Goal: Task Accomplishment & Management: Use online tool/utility

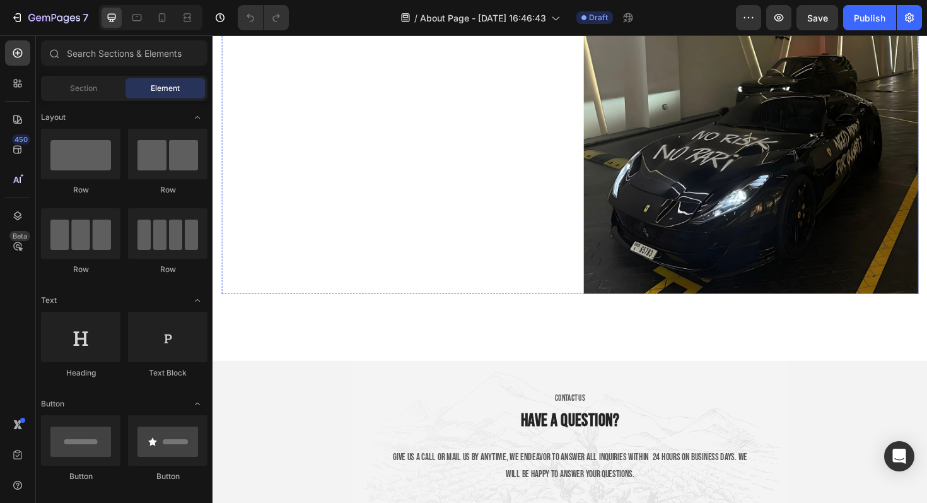
scroll to position [2359, 0]
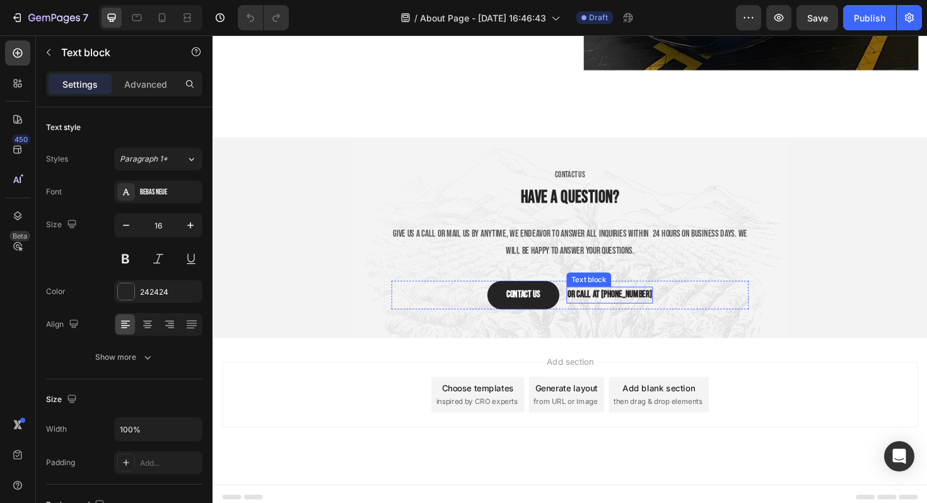
click at [594, 304] on p "or call at [PHONE_NUMBER]" at bounding box center [633, 310] width 89 height 15
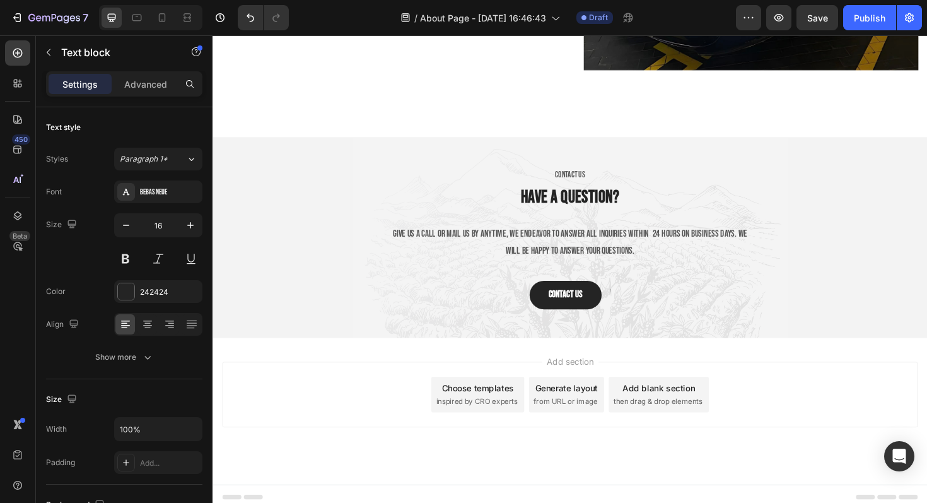
click at [464, 358] on div "Add section Choose templates inspired by CRO experts Generate layout from URL o…" at bounding box center [591, 433] width 757 height 155
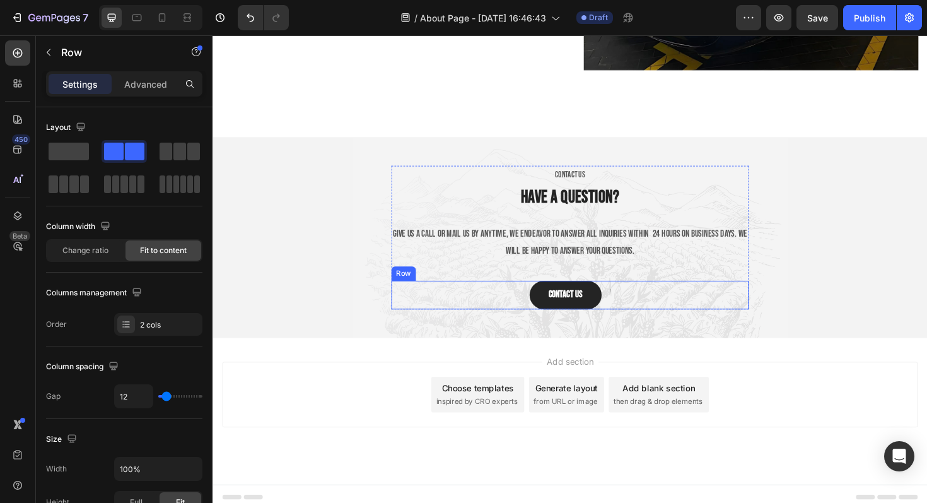
click at [634, 300] on div "Contact Us Button Text block Row" at bounding box center [591, 310] width 379 height 30
click at [470, 358] on div "Add section Choose templates inspired by CRO experts Generate layout from URL o…" at bounding box center [591, 433] width 757 height 155
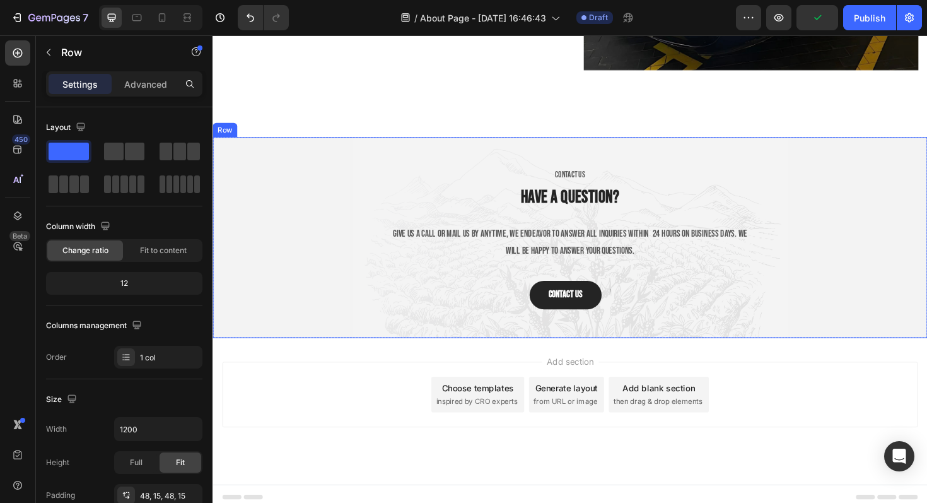
click at [339, 174] on div "CONTACT US Text block Have a question? Heading Give us a call or mail us by any…" at bounding box center [591, 249] width 738 height 152
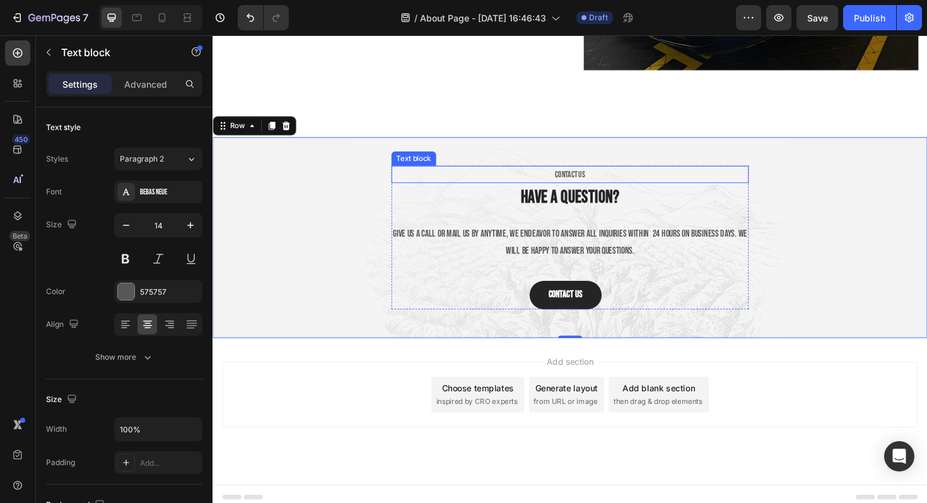
click at [583, 177] on p "CONTACT US" at bounding box center [591, 183] width 376 height 16
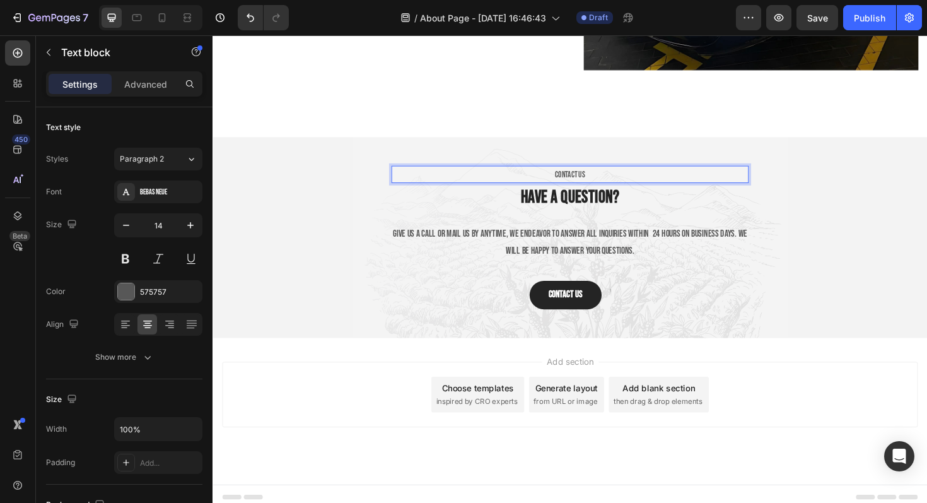
click at [583, 177] on p "CONTACT US" at bounding box center [591, 183] width 376 height 16
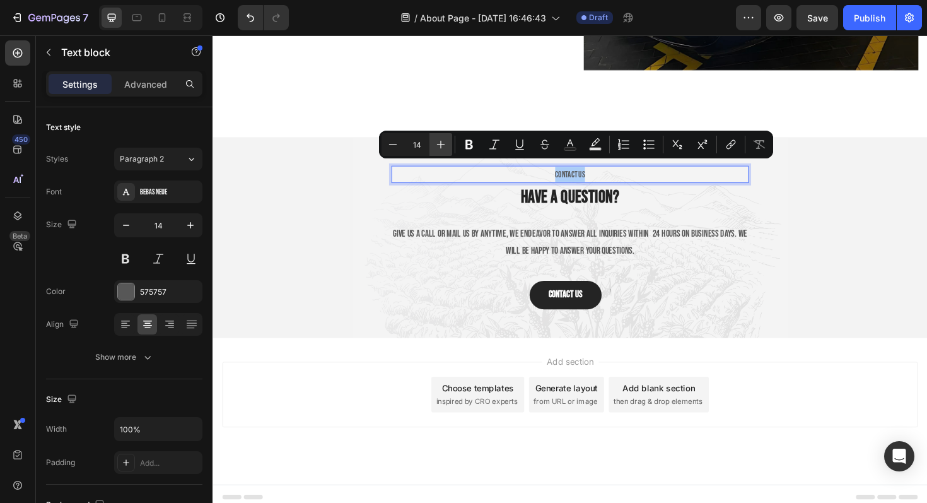
click at [447, 143] on button "Plus" at bounding box center [441, 144] width 23 height 23
type input "16"
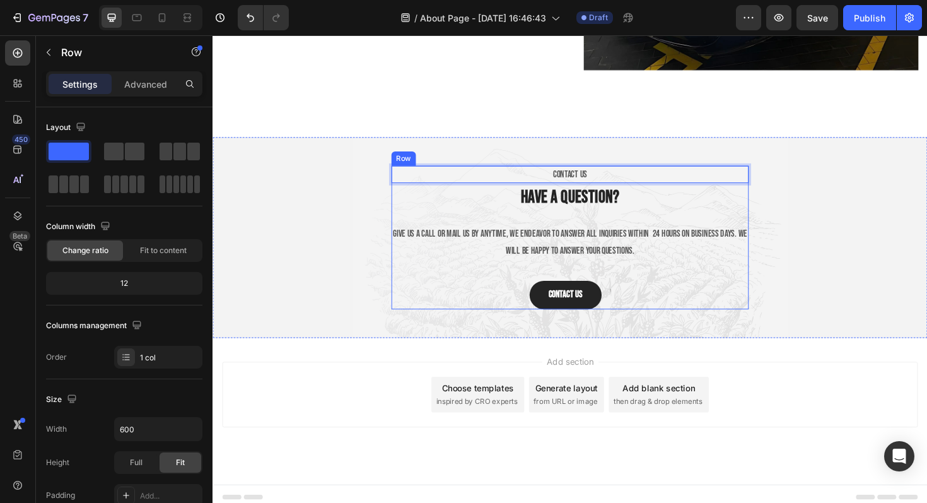
click at [496, 221] on div "CONTACT US Text block 4 Have a question? Heading Give us a call or mail us by a…" at bounding box center [591, 249] width 379 height 152
click at [601, 177] on span "CONTACT US" at bounding box center [591, 183] width 36 height 12
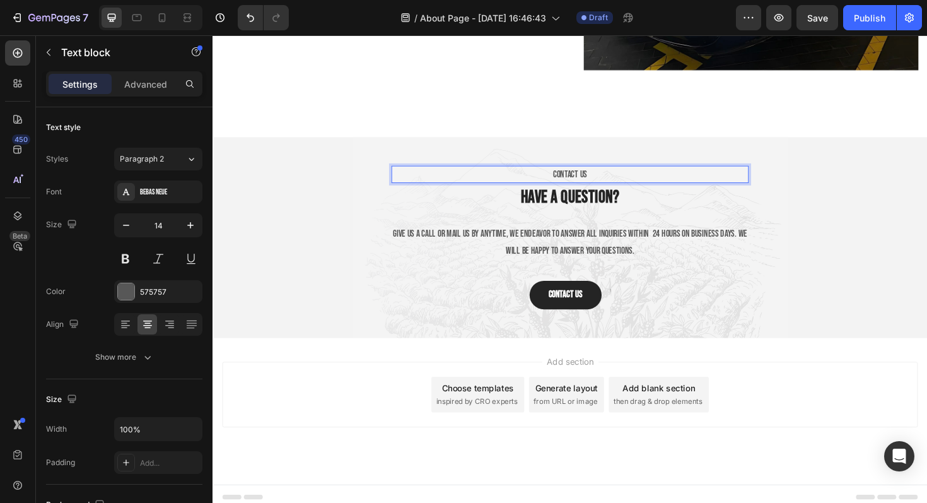
click at [601, 177] on span "CONTACT US" at bounding box center [591, 183] width 36 height 12
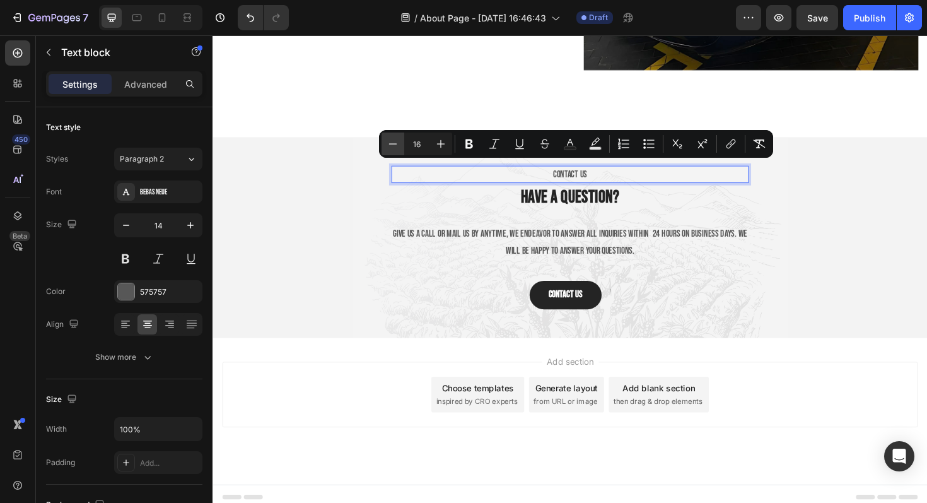
click at [398, 148] on icon "Editor contextual toolbar" at bounding box center [393, 144] width 13 height 13
type input "14"
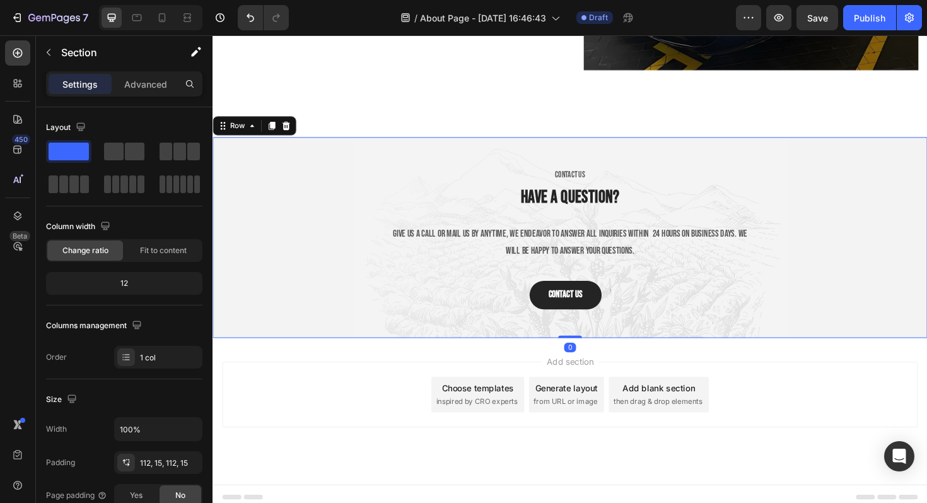
click at [305, 213] on div "CONTACT US Text block Have a question? Heading Give us a call or mail us by any…" at bounding box center [591, 249] width 738 height 152
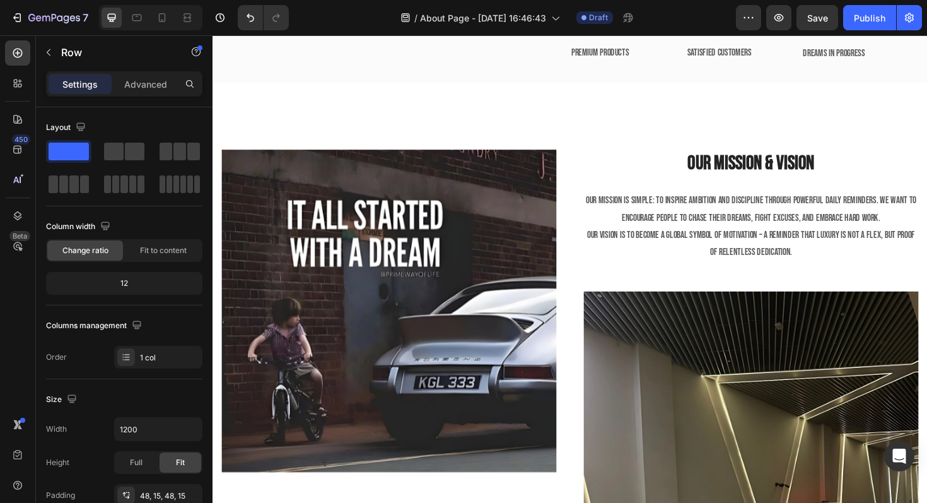
scroll to position [1418, 0]
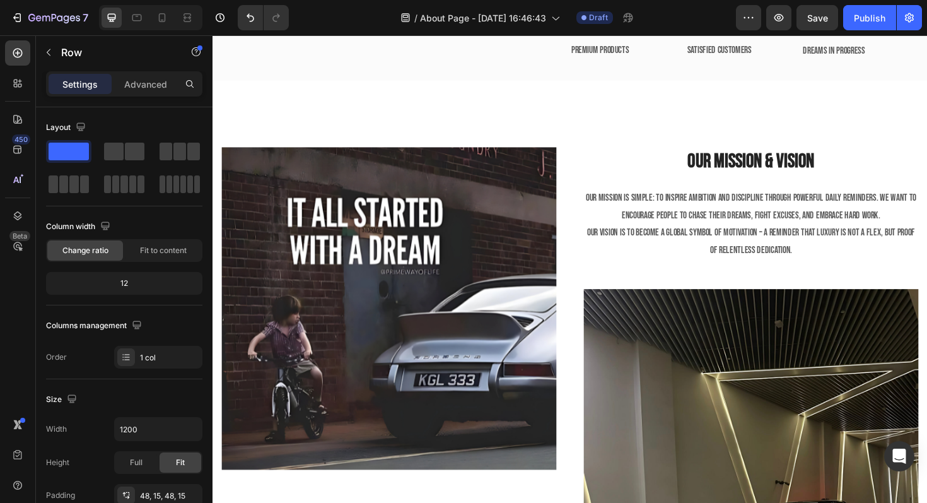
click at [261, 16] on img at bounding box center [274, 16] width 63 height 0
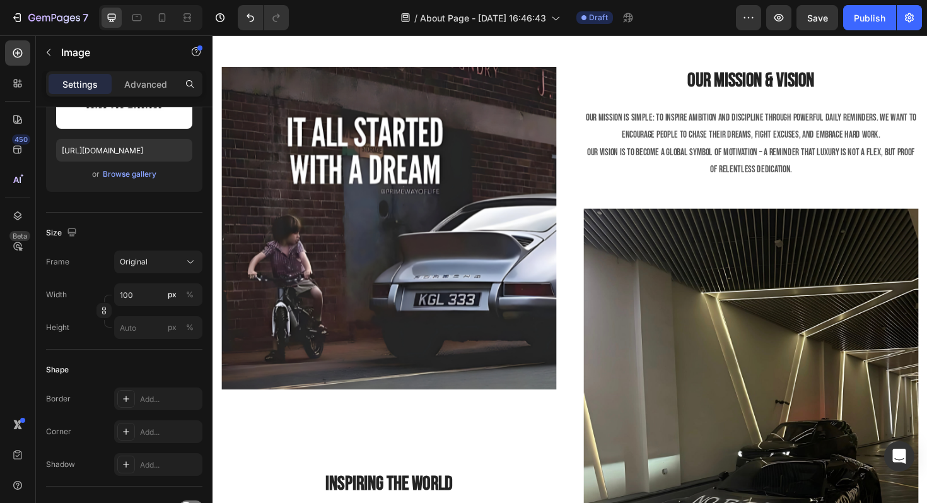
scroll to position [1583, 0]
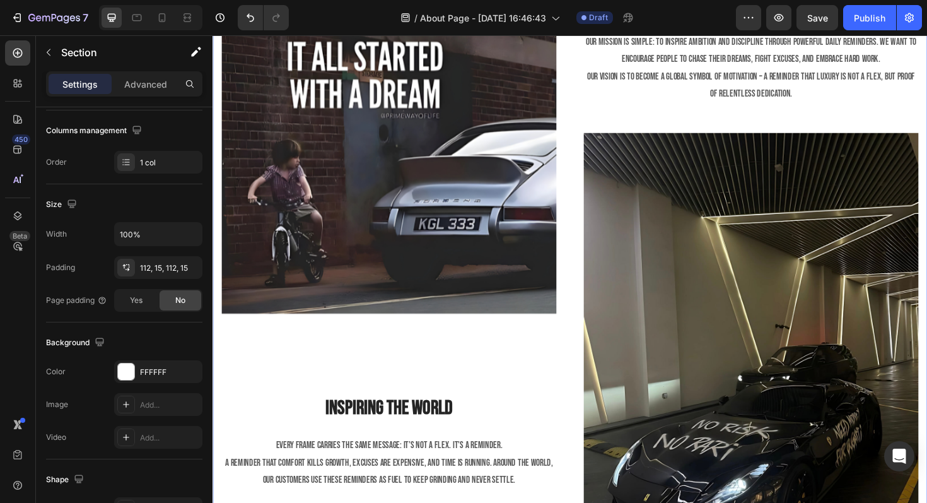
click at [425, 167] on div "Image Inspiring The World Heading Every frame carries the same message: It’s no…" at bounding box center [591, 302] width 757 height 768
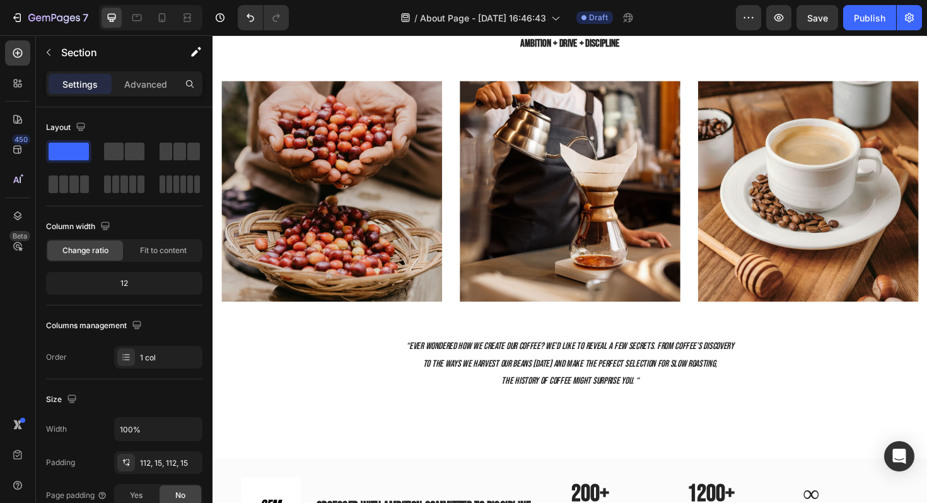
scroll to position [1087, 0]
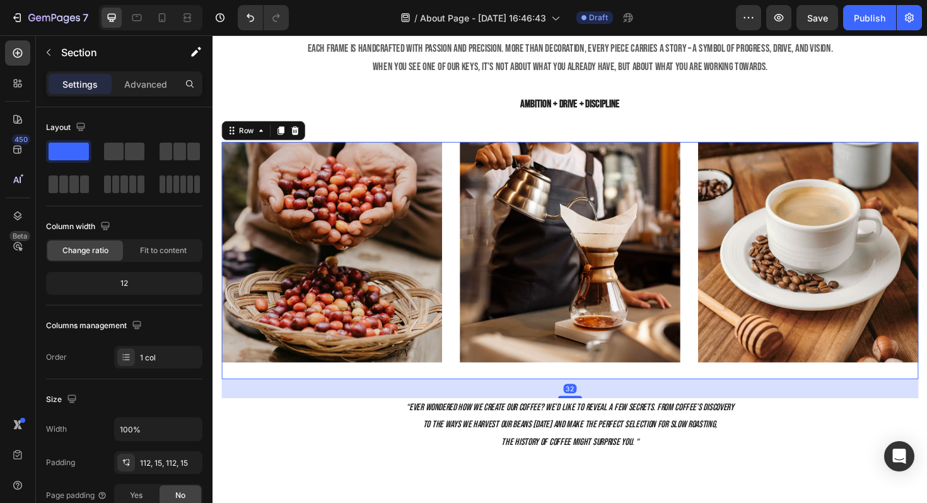
click at [466, 153] on div "Image Text block Image Text block Image Text block Row 32" at bounding box center [591, 273] width 738 height 251
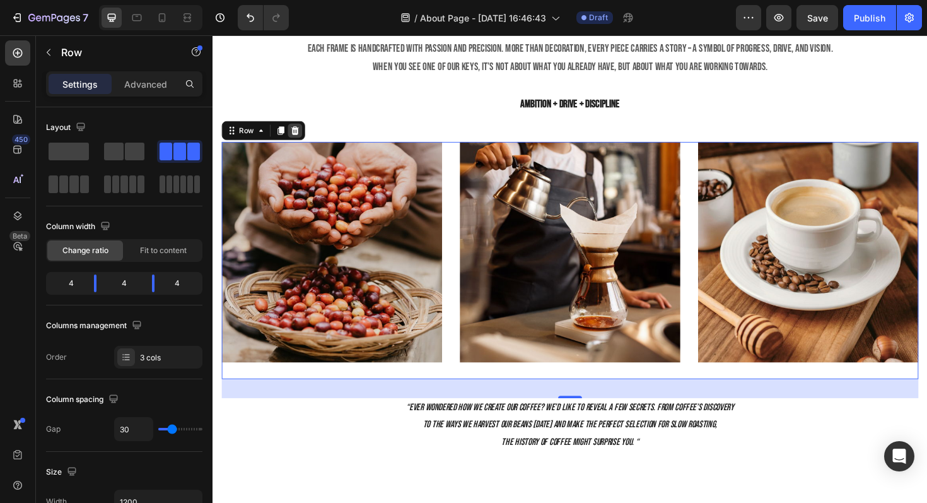
click at [305, 141] on div at bounding box center [299, 136] width 15 height 15
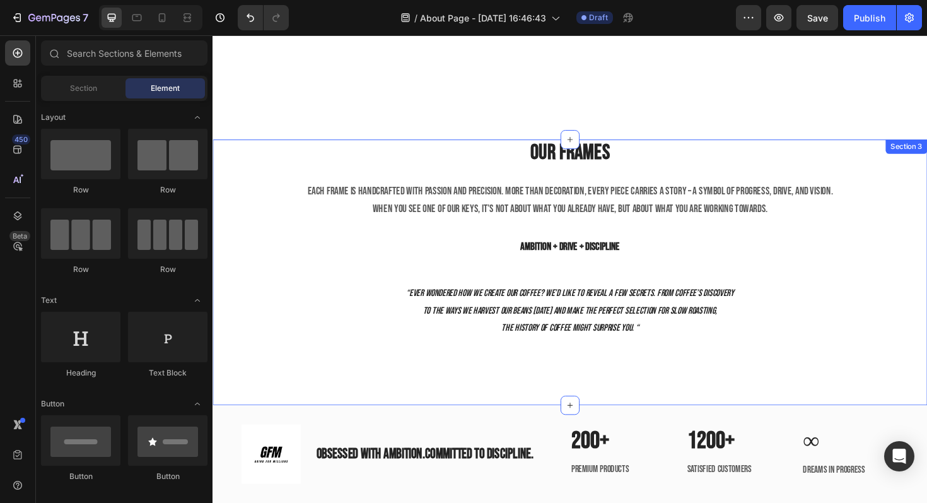
scroll to position [935, 0]
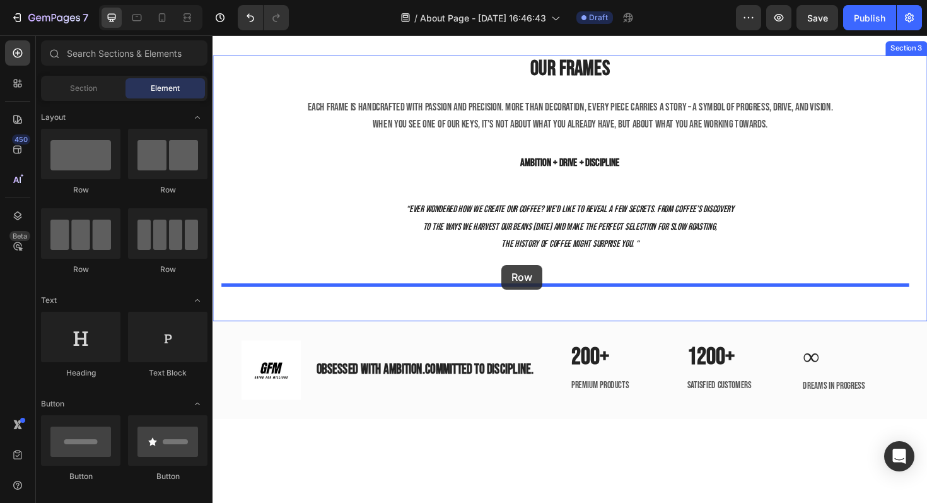
drag, startPoint x: 299, startPoint y: 207, endPoint x: 519, endPoint y: 278, distance: 230.8
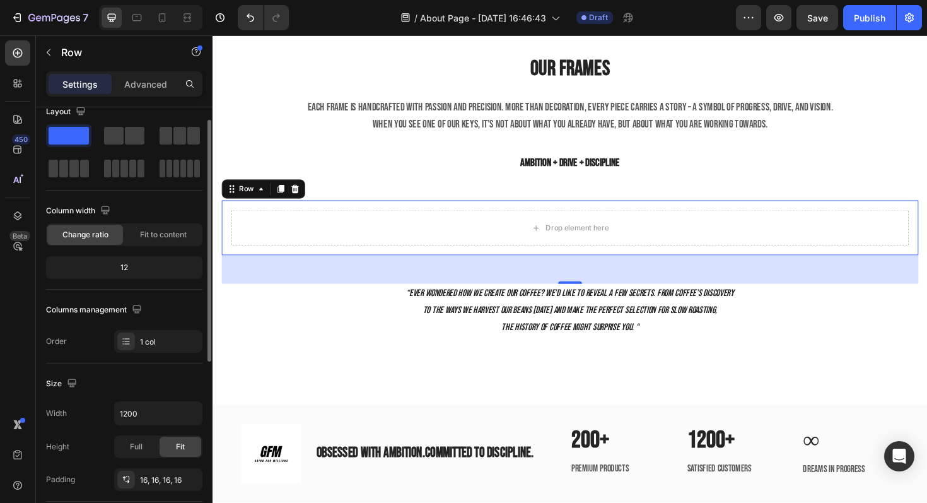
scroll to position [23, 0]
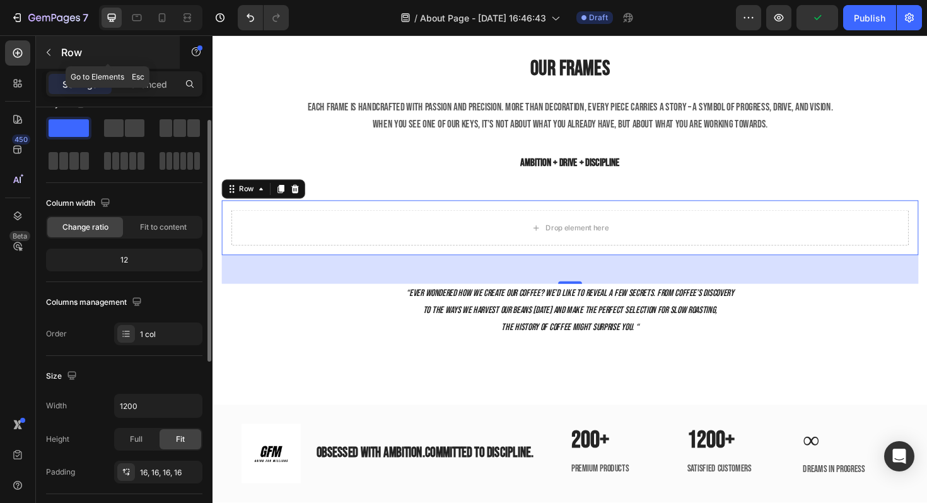
click at [54, 52] on button "button" at bounding box center [48, 52] width 20 height 20
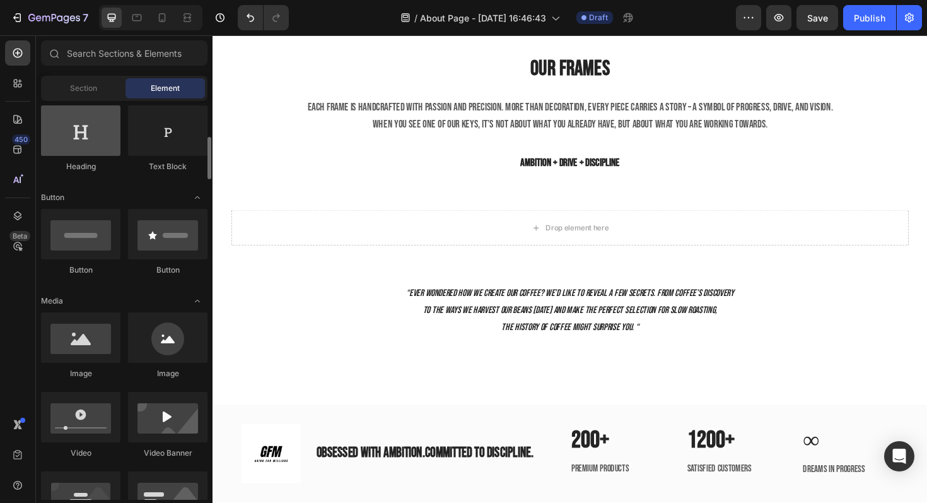
scroll to position [286, 0]
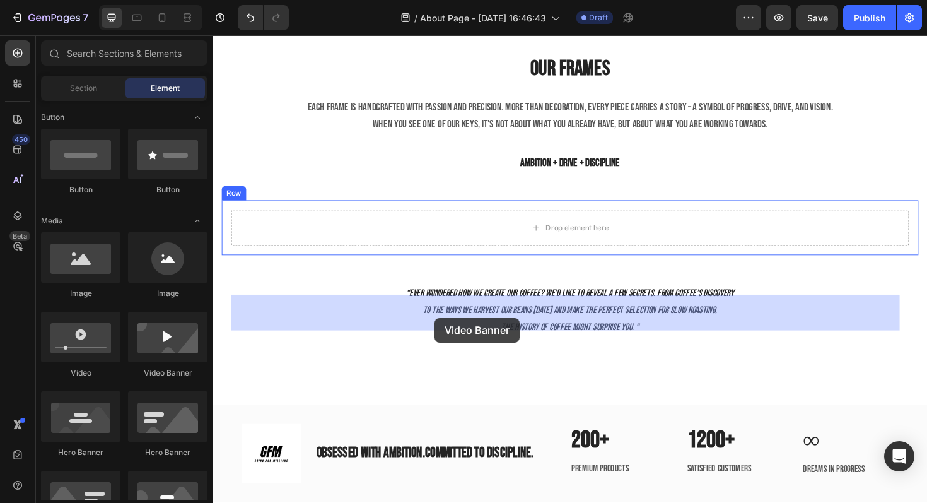
drag, startPoint x: 380, startPoint y: 395, endPoint x: 448, endPoint y: 334, distance: 90.7
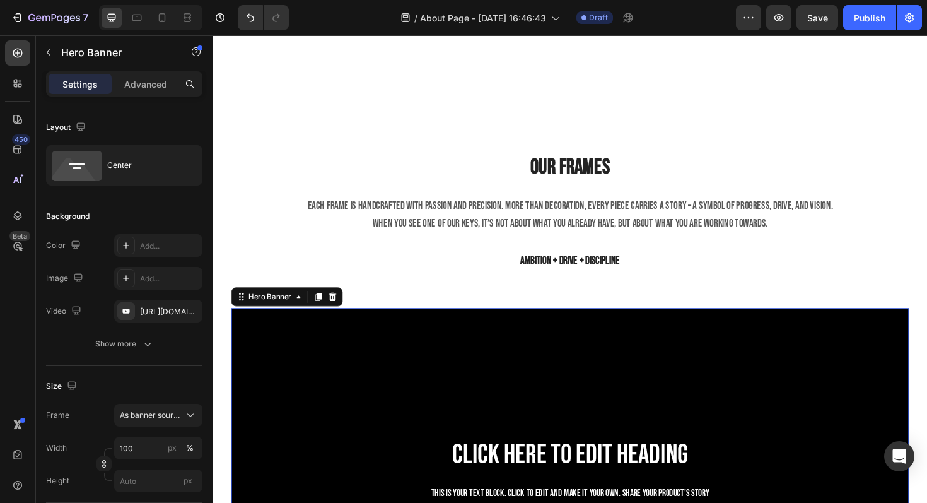
scroll to position [904, 0]
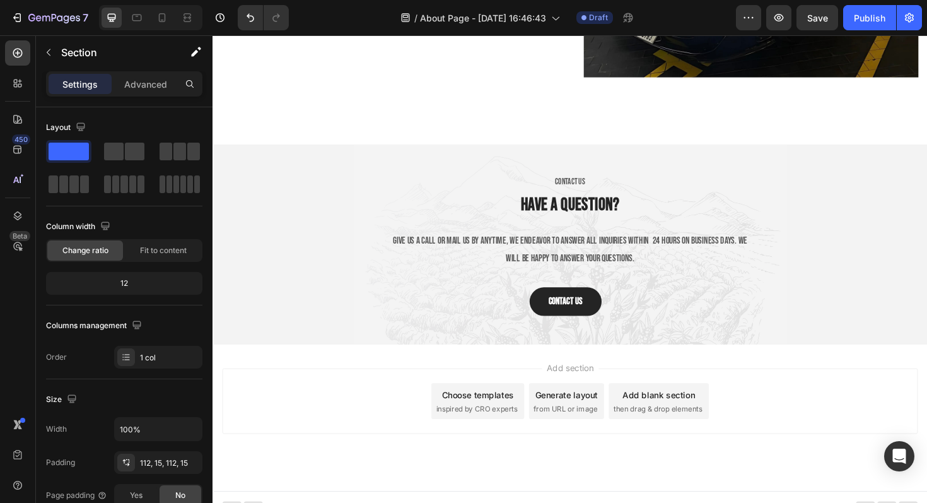
scroll to position [2537, 0]
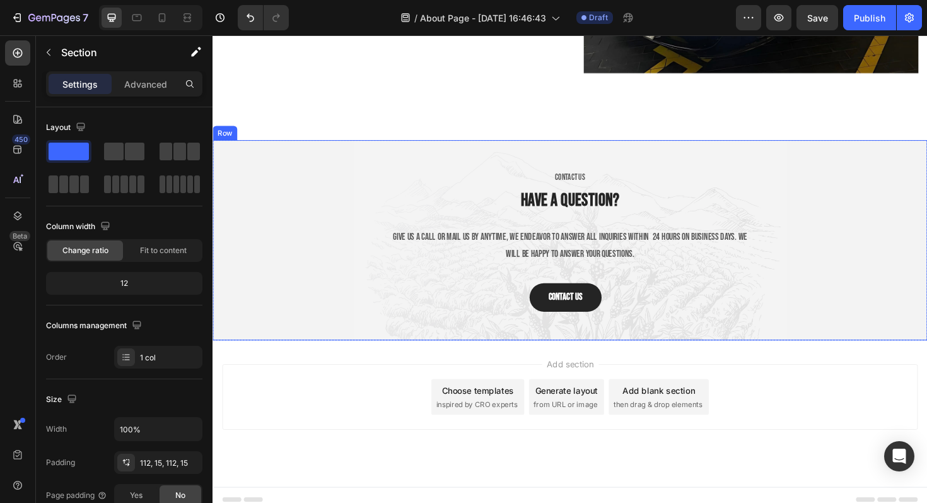
click at [279, 195] on div "CONTACT US Text block Have a question? Heading Give us a call or mail us by any…" at bounding box center [591, 253] width 738 height 152
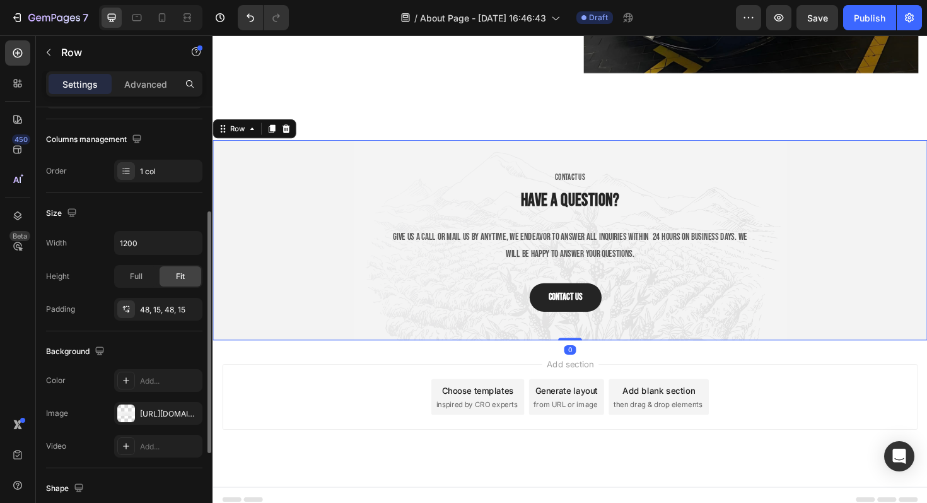
scroll to position [338, 0]
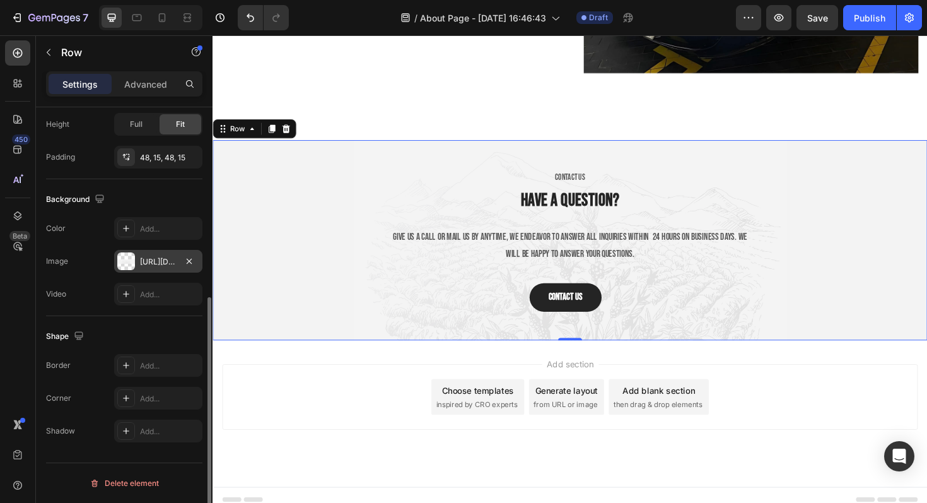
click at [139, 262] on div "https://ucarecdn.com/72f6344d-1e05-47ad-9d7d-ae3810964988/" at bounding box center [158, 261] width 88 height 23
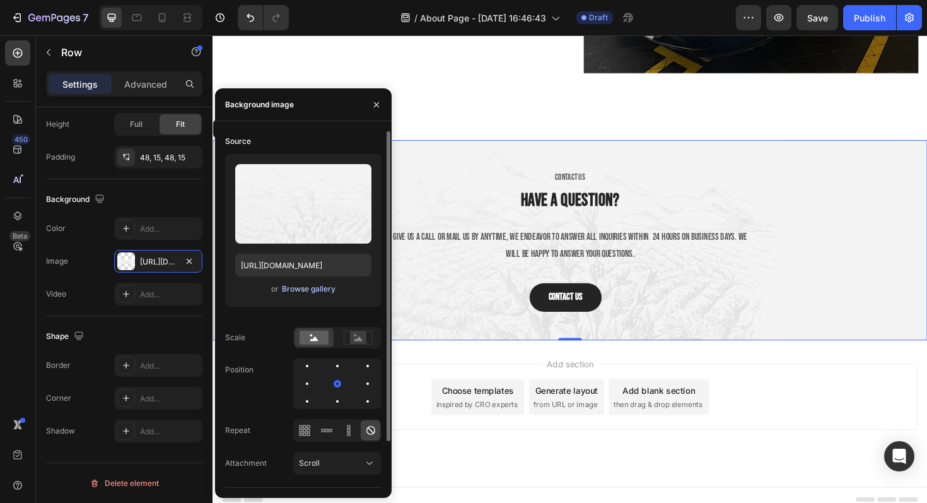
click at [314, 288] on div "Browse gallery" at bounding box center [309, 288] width 54 height 11
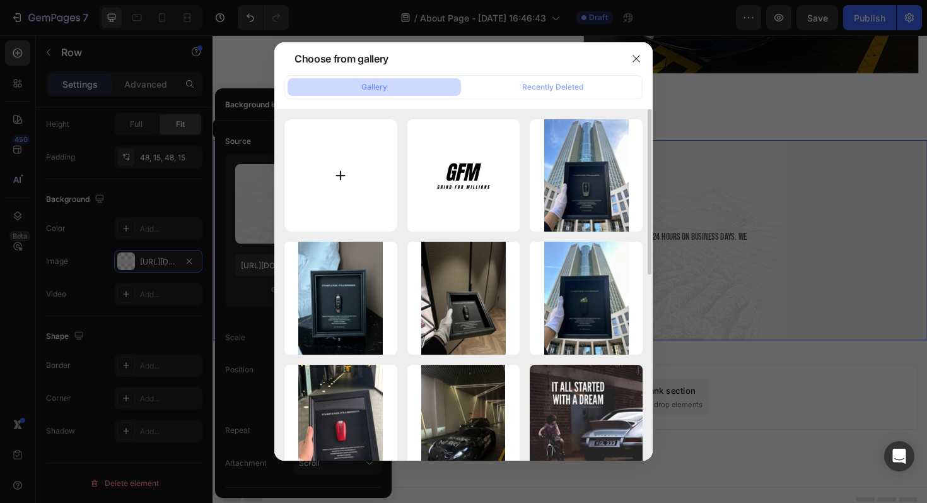
click at [329, 136] on input "file" at bounding box center [341, 175] width 113 height 113
click at [632, 55] on icon "button" at bounding box center [637, 59] width 10 height 10
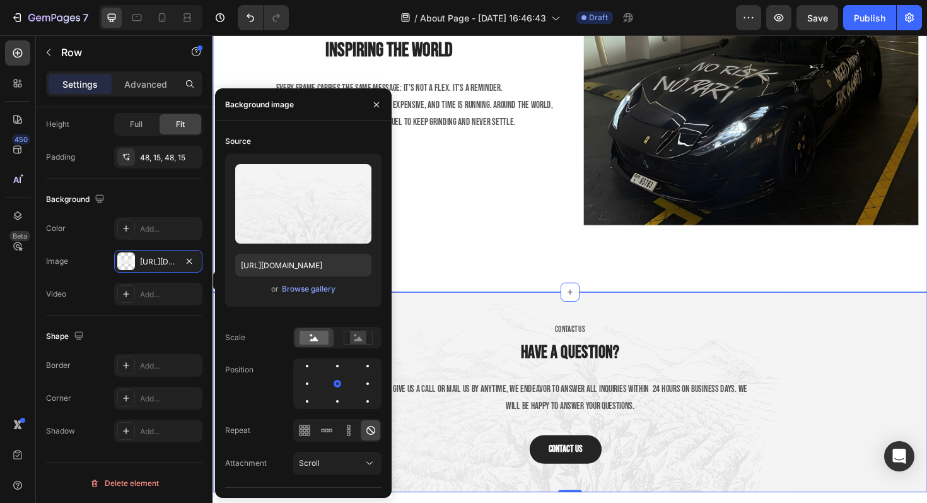
scroll to position [2241, 0]
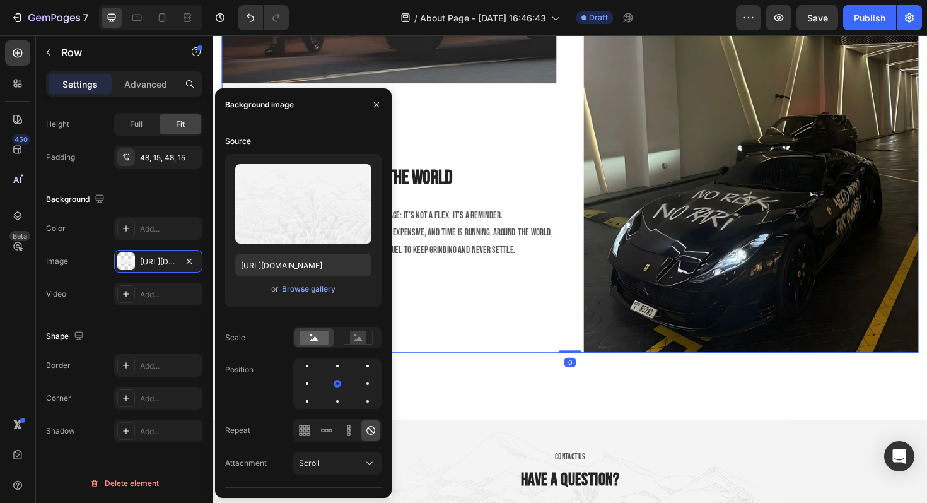
click at [527, 149] on div "Image Inspiring The World Heading Every frame carries the same message: It’s no…" at bounding box center [399, 57] width 355 height 626
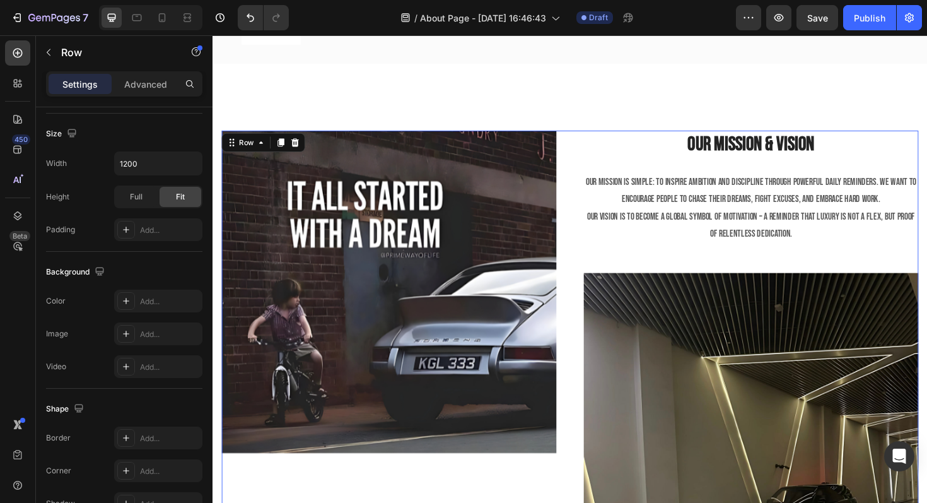
scroll to position [1867, 0]
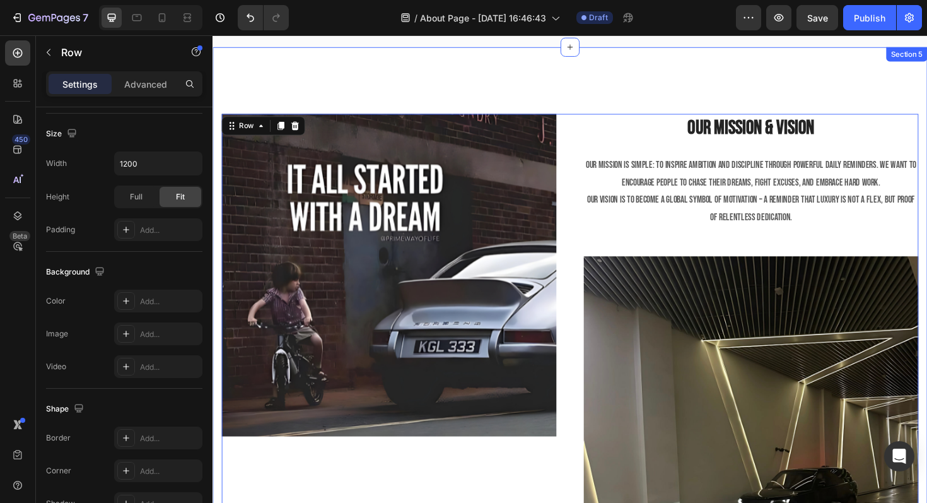
click at [675, 101] on div "Image Inspiring The World Heading Every frame carries the same message: It’s no…" at bounding box center [591, 432] width 757 height 768
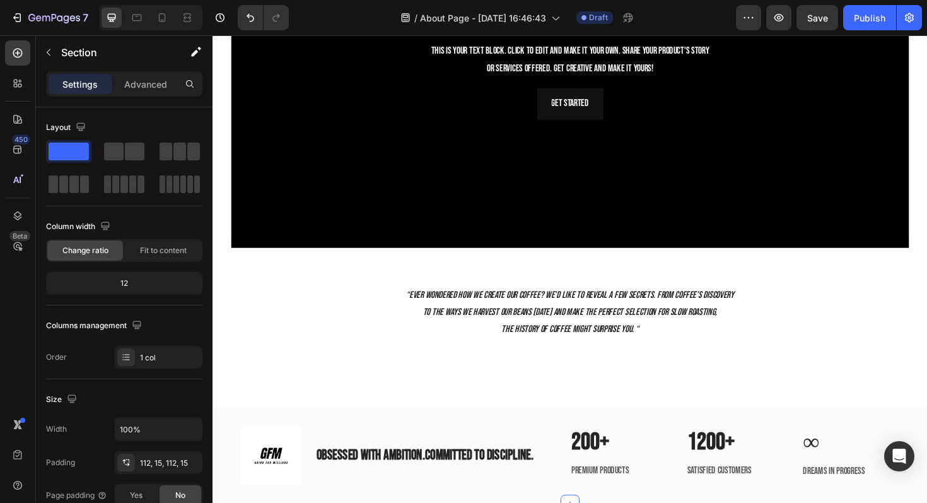
scroll to position [1426, 0]
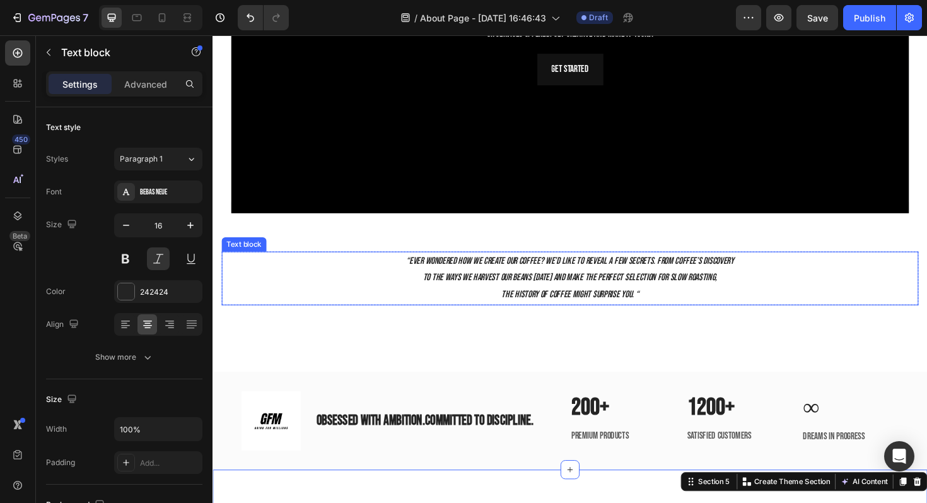
click at [519, 268] on icon "“Ever wondered how we create our coffee? We’d like to reveal a few secrets. Fro…" at bounding box center [591, 274] width 347 height 12
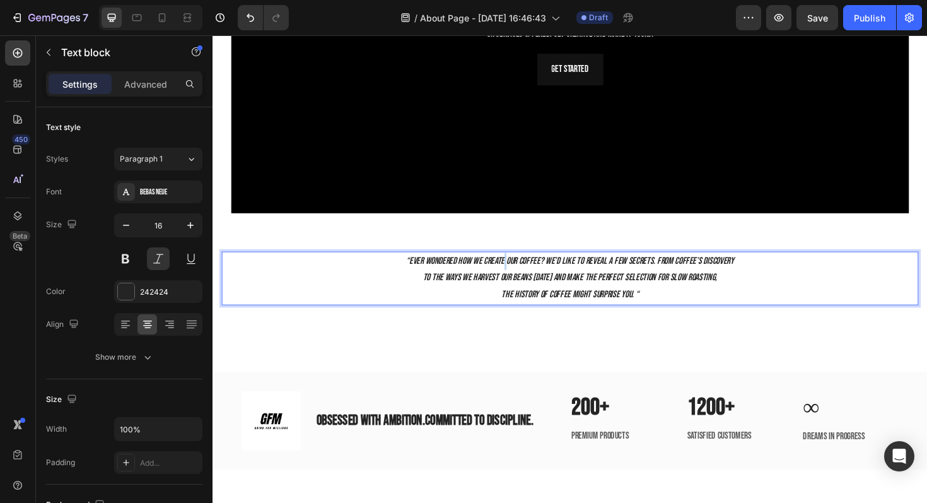
click at [519, 268] on icon "“Ever wondered how we create our coffee? We’d like to reveal a few secrets. Fro…" at bounding box center [591, 274] width 347 height 12
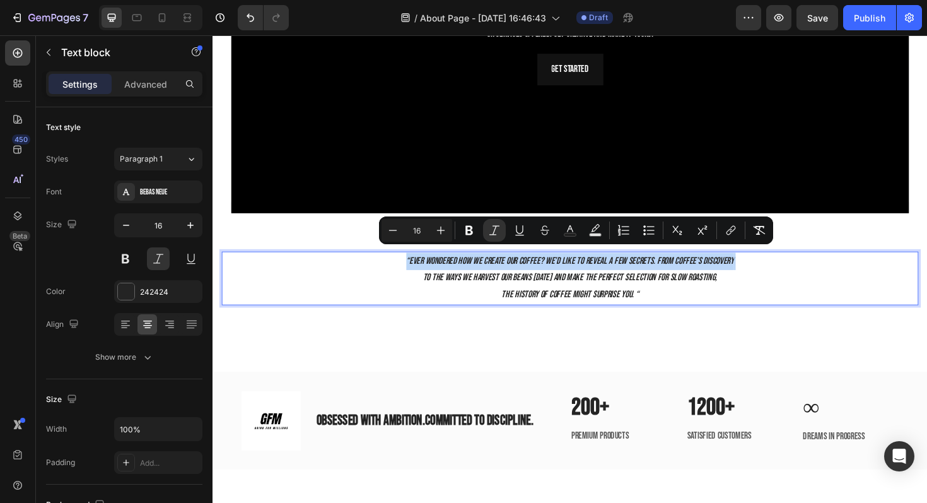
click at [519, 268] on icon "“Ever wondered how we create our coffee? We’d like to reveal a few secrets. Fro…" at bounding box center [591, 274] width 347 height 12
click at [377, 289] on p "“Ever wondered how we create our coffee? We’d like to reveal a few secrets. Fro…" at bounding box center [591, 293] width 736 height 54
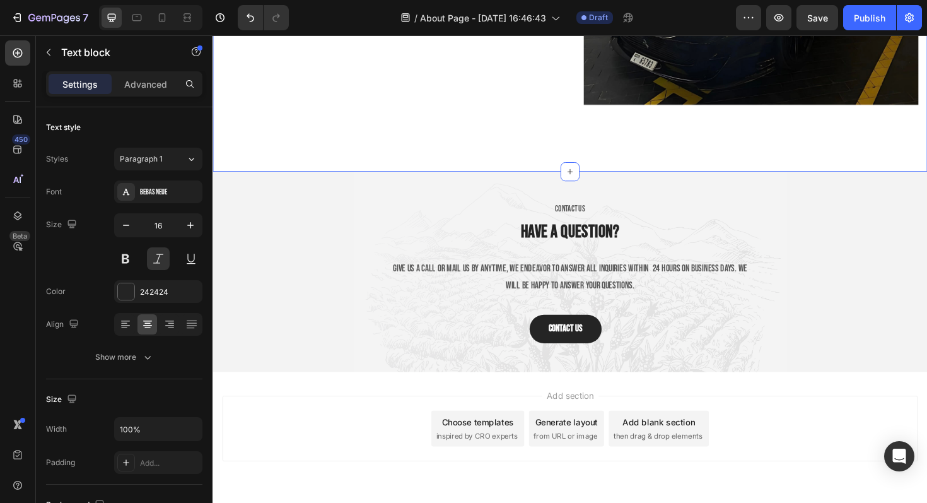
scroll to position [2481, 0]
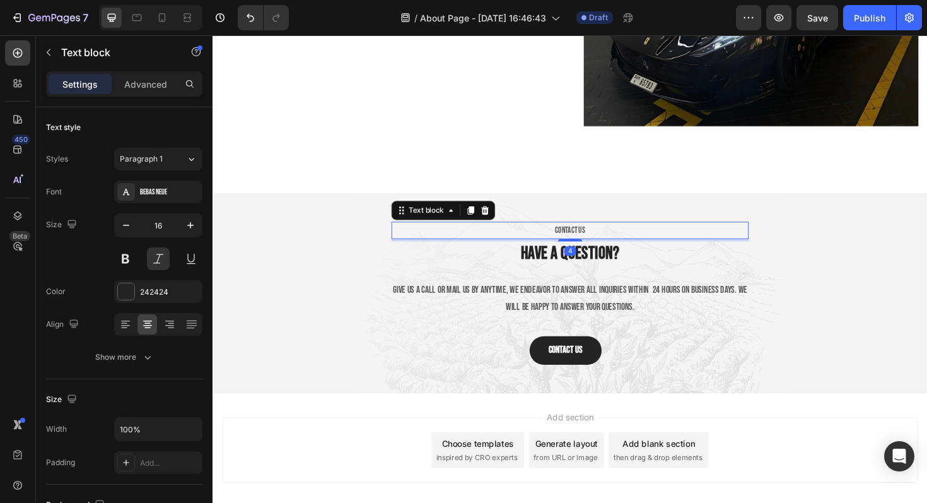
click at [584, 237] on span "CONTACT US" at bounding box center [591, 242] width 32 height 11
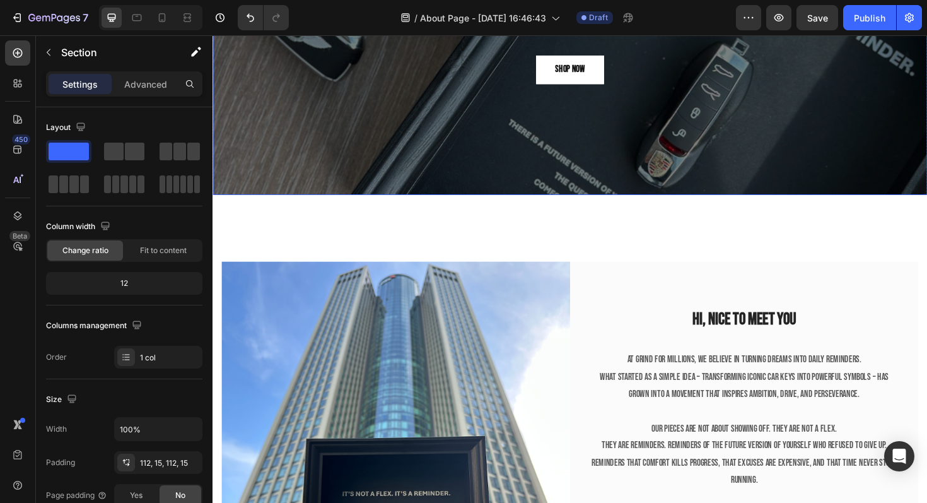
scroll to position [275, 0]
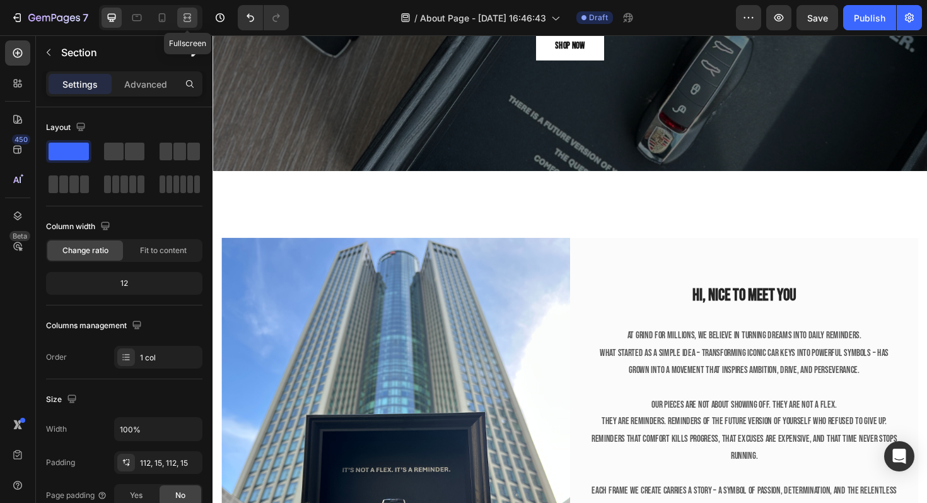
click at [186, 19] on icon at bounding box center [187, 17] width 13 height 13
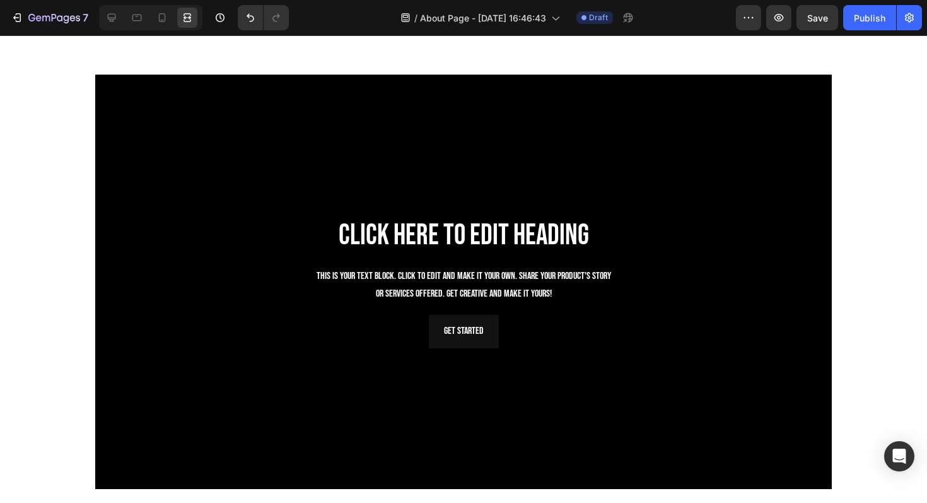
scroll to position [1255, 0]
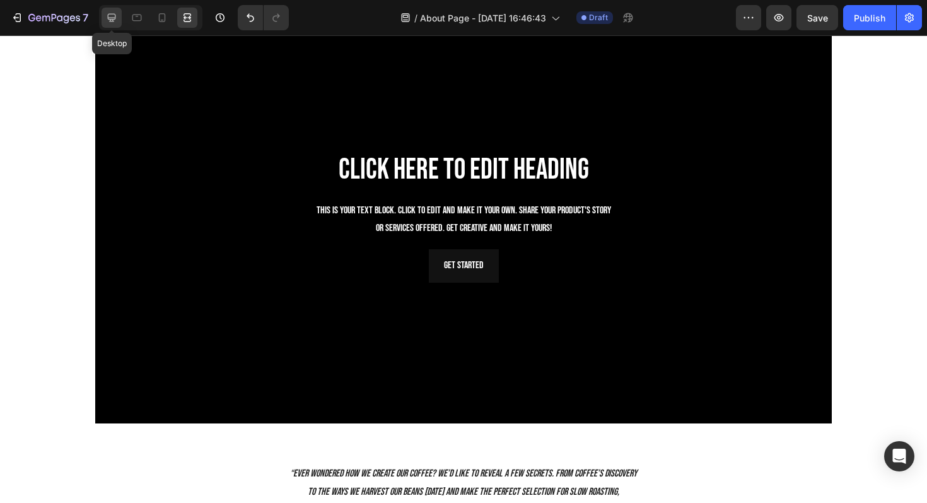
click at [120, 15] on div at bounding box center [112, 18] width 20 height 20
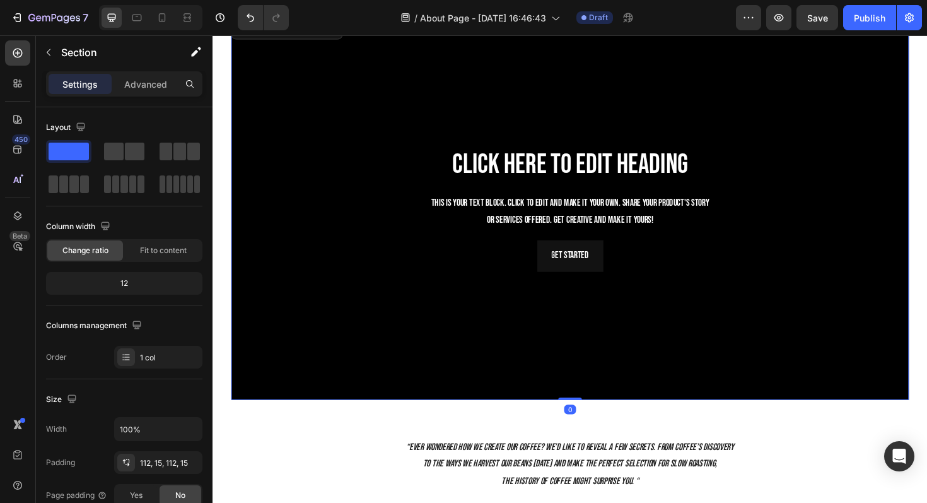
click at [406, 391] on div "Background Image" at bounding box center [591, 219] width 718 height 404
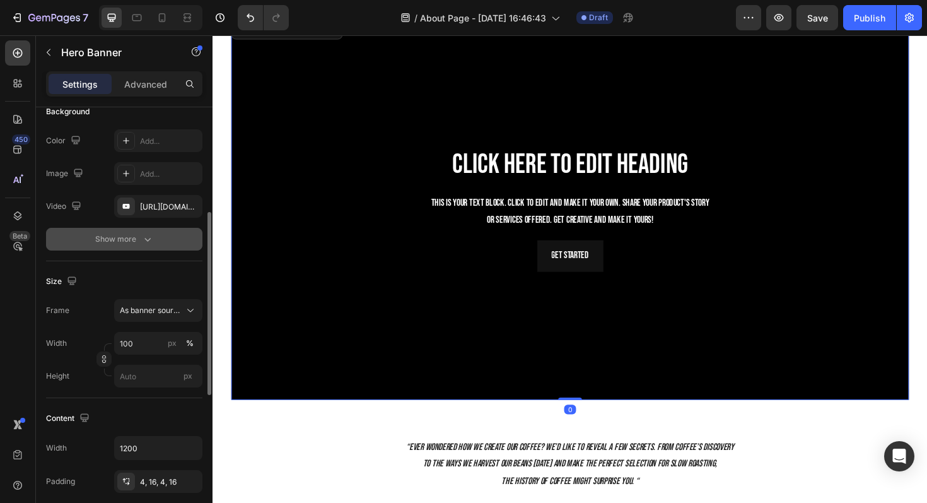
scroll to position [147, 0]
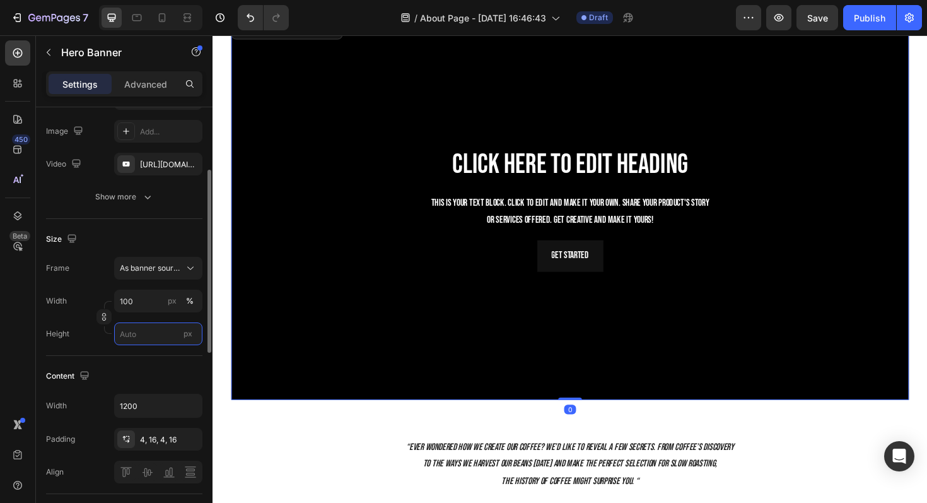
click at [134, 336] on input "px" at bounding box center [158, 333] width 88 height 23
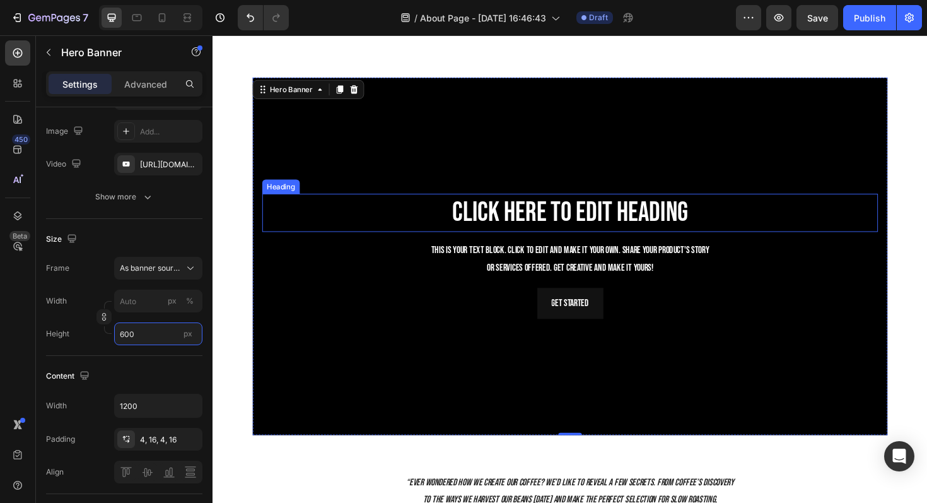
scroll to position [1187, 0]
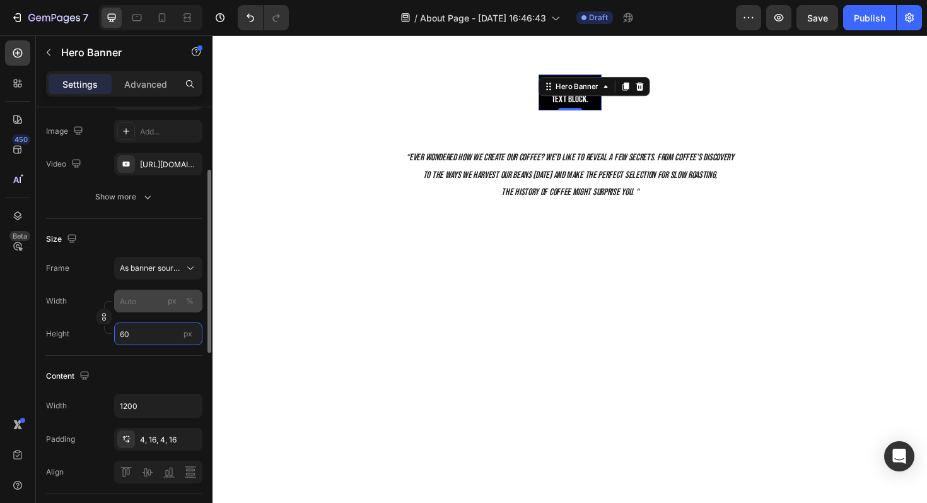
type input "6"
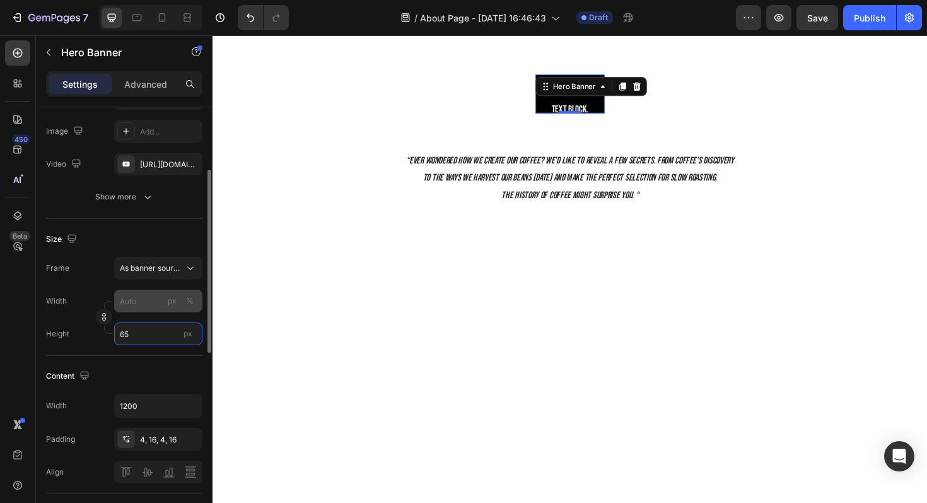
type input "6"
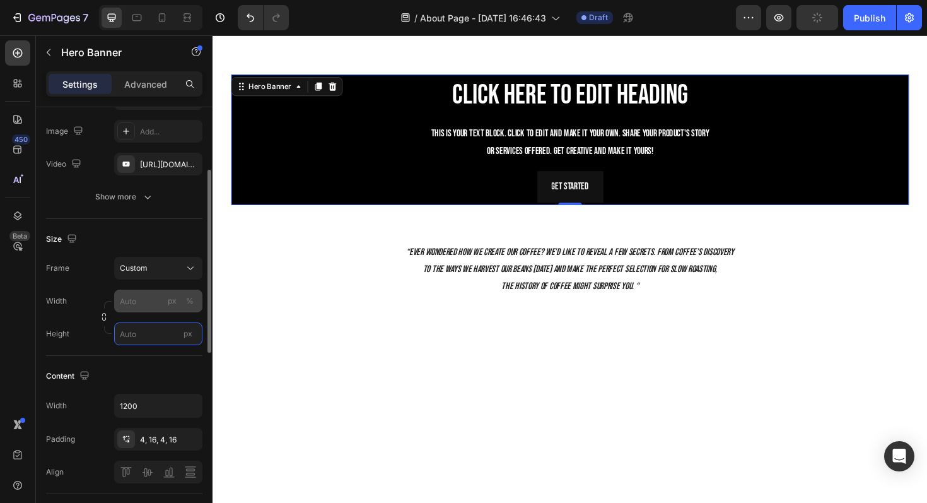
type input "6"
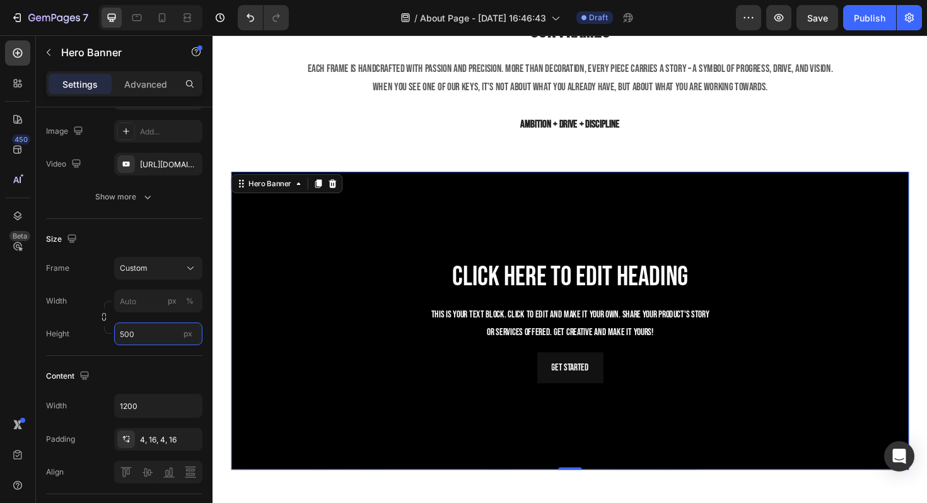
scroll to position [1083, 0]
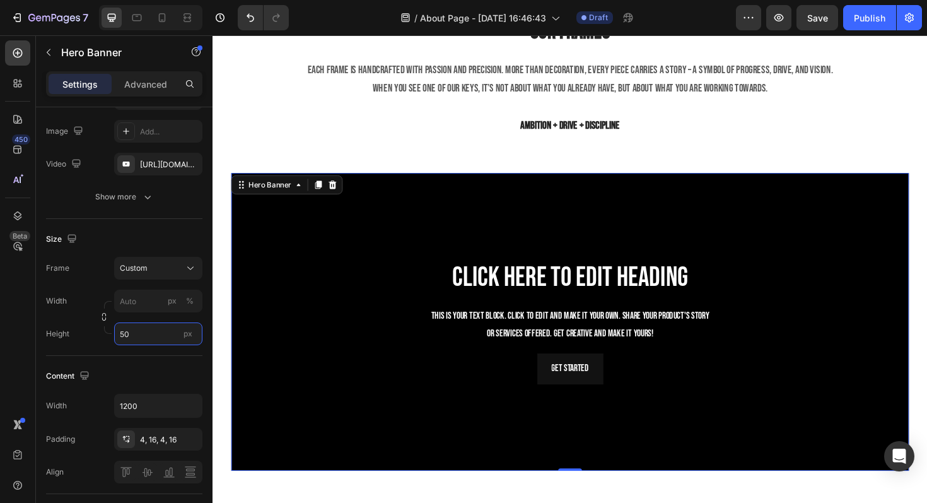
type input "5"
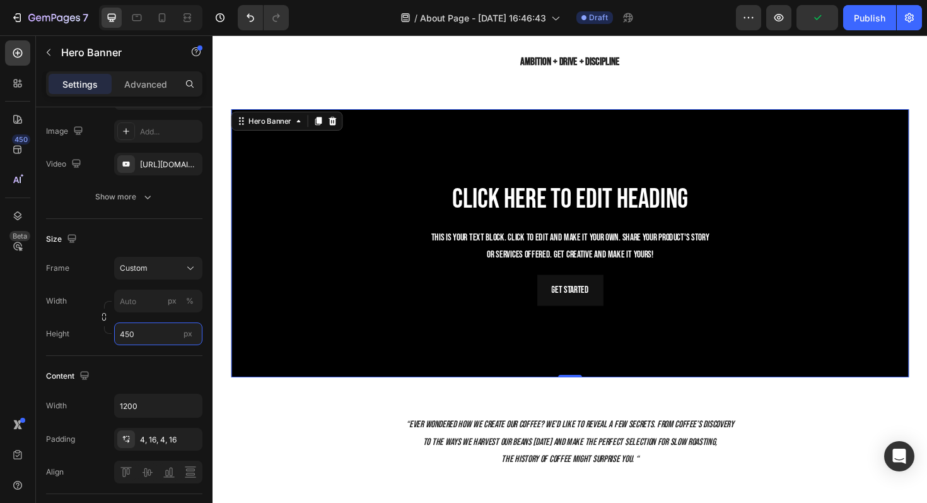
scroll to position [1148, 0]
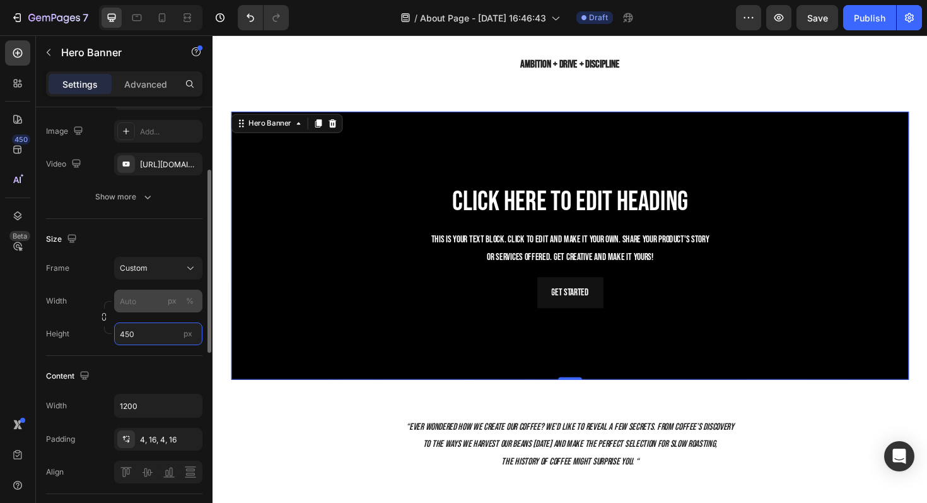
type input "450"
click at [162, 299] on input "px %" at bounding box center [158, 301] width 88 height 23
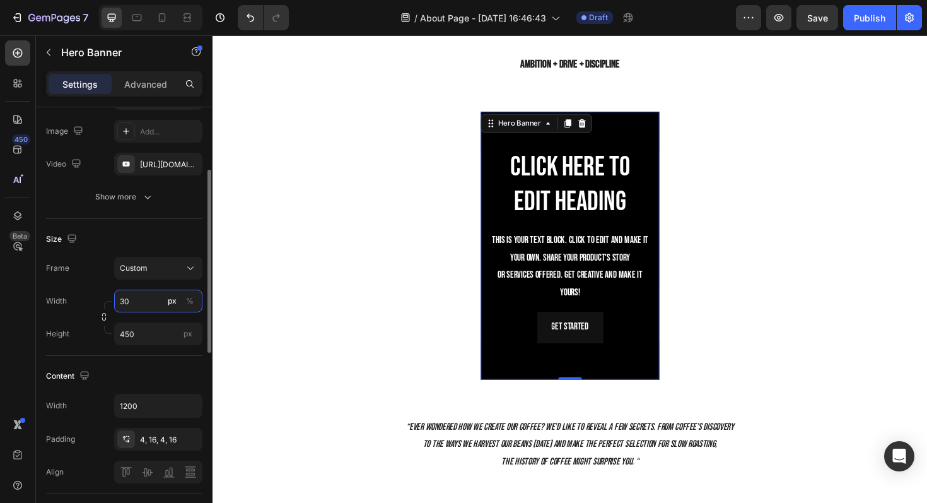
type input "3"
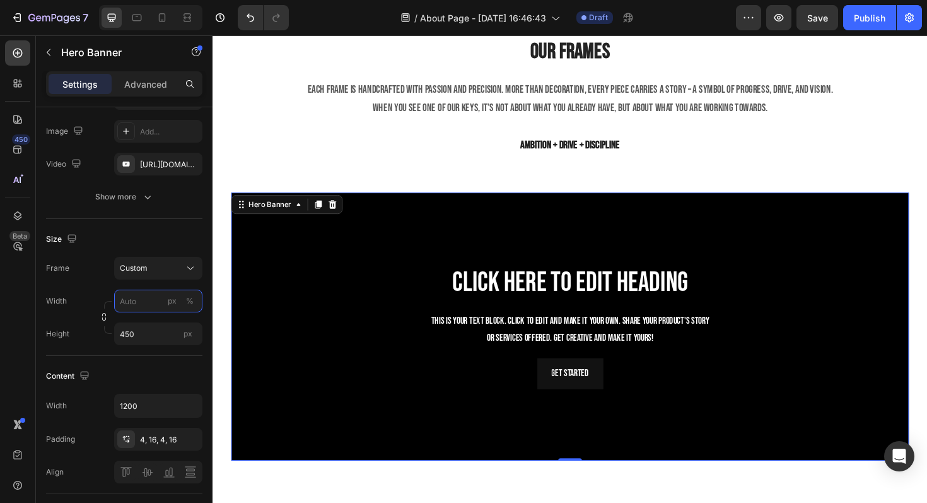
scroll to position [1062, 0]
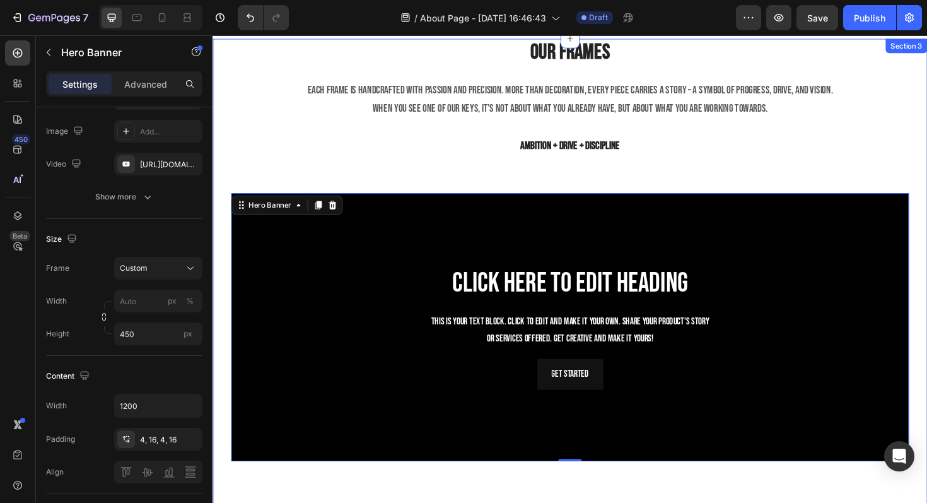
click at [380, 170] on div "Our FRames Heading Each frame is handcrafted with passion and precision. More t…" at bounding box center [591, 311] width 738 height 545
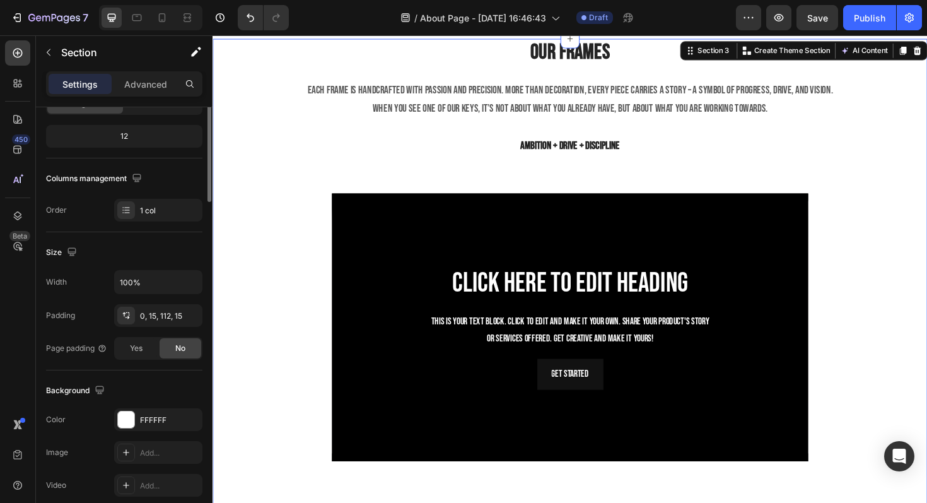
scroll to position [0, 0]
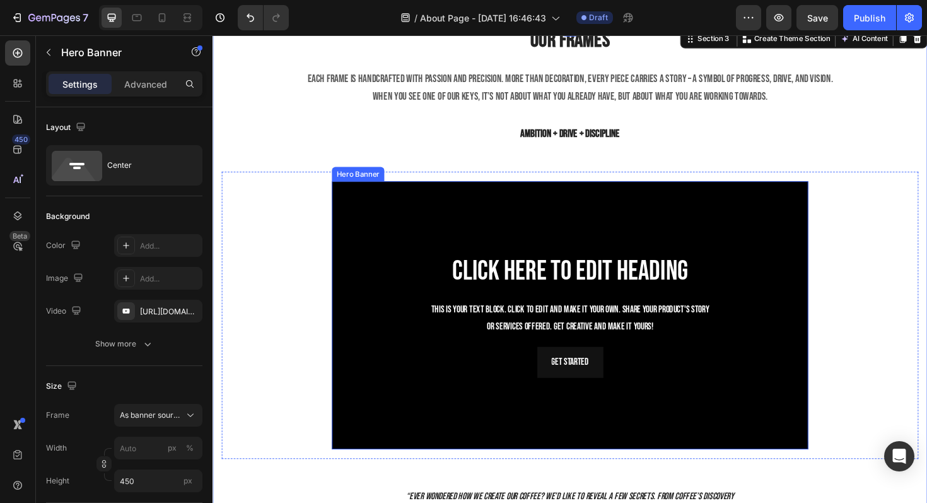
click at [413, 229] on div "Background Image" at bounding box center [591, 332] width 505 height 284
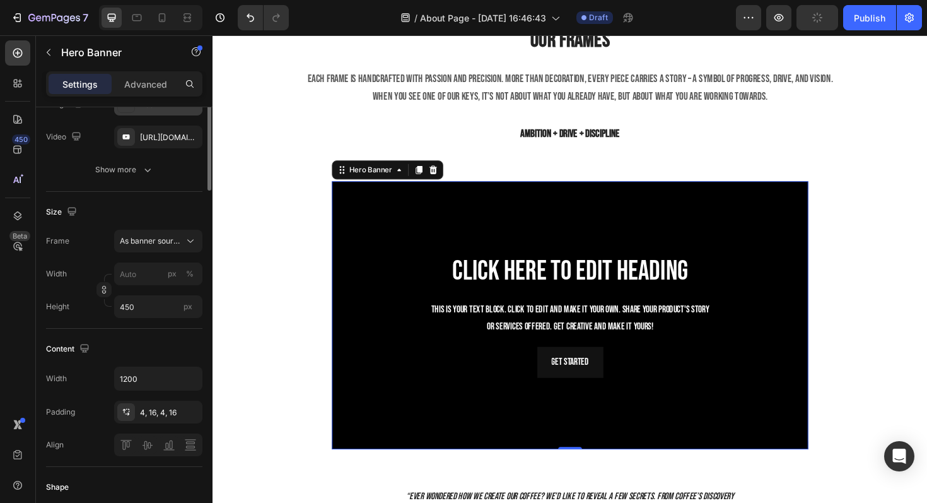
scroll to position [191, 0]
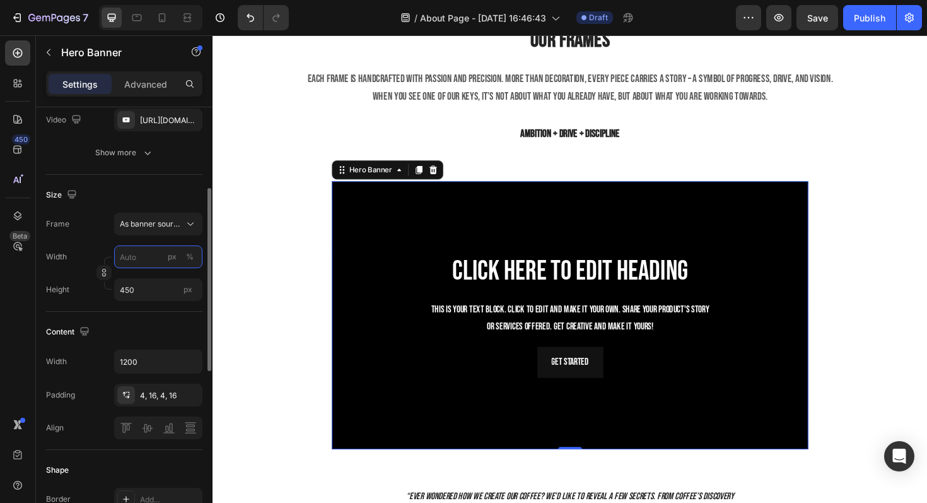
click at [160, 262] on input "px %" at bounding box center [158, 256] width 88 height 23
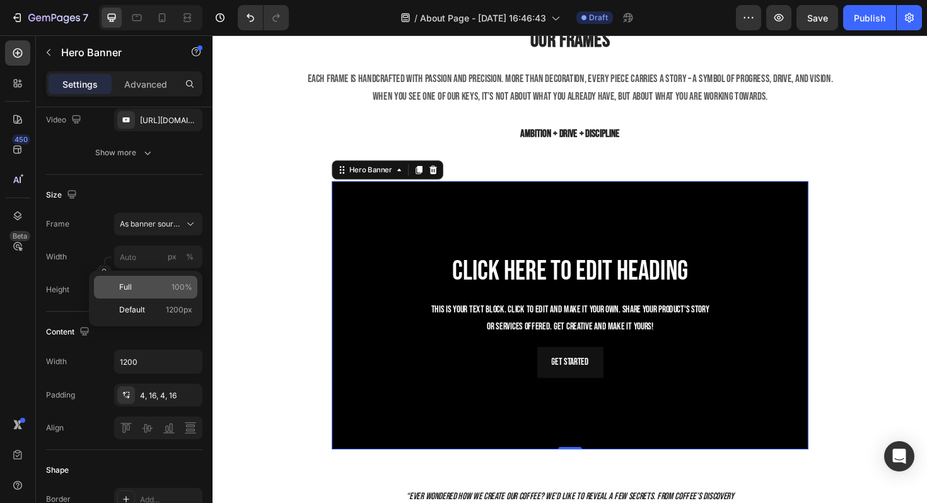
click at [158, 286] on p "Full 100%" at bounding box center [155, 286] width 73 height 11
type input "100"
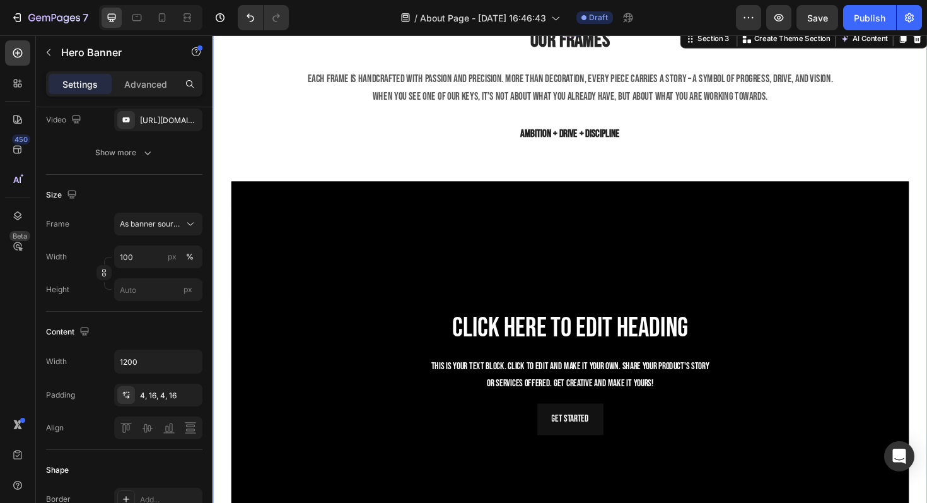
click at [338, 151] on div "Our FRames Heading Each frame is handcrafted with passion and precision. More t…" at bounding box center [591, 358] width 738 height 665
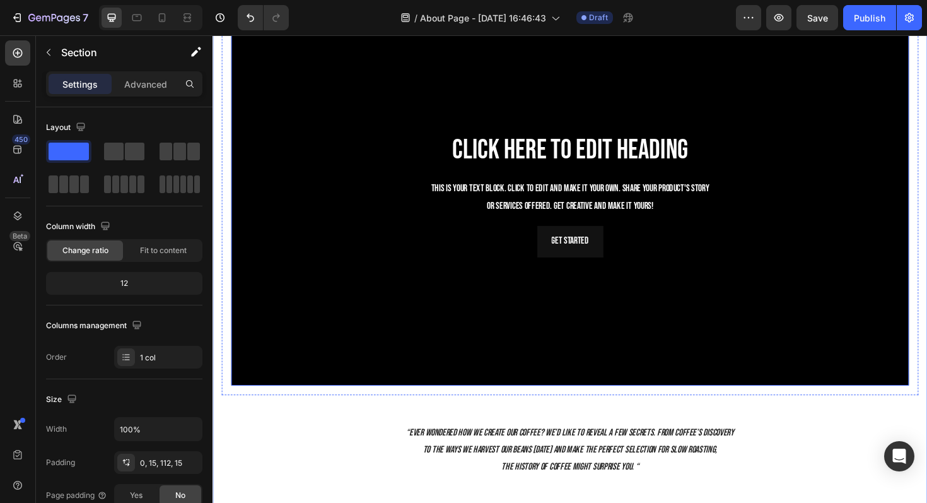
scroll to position [1236, 0]
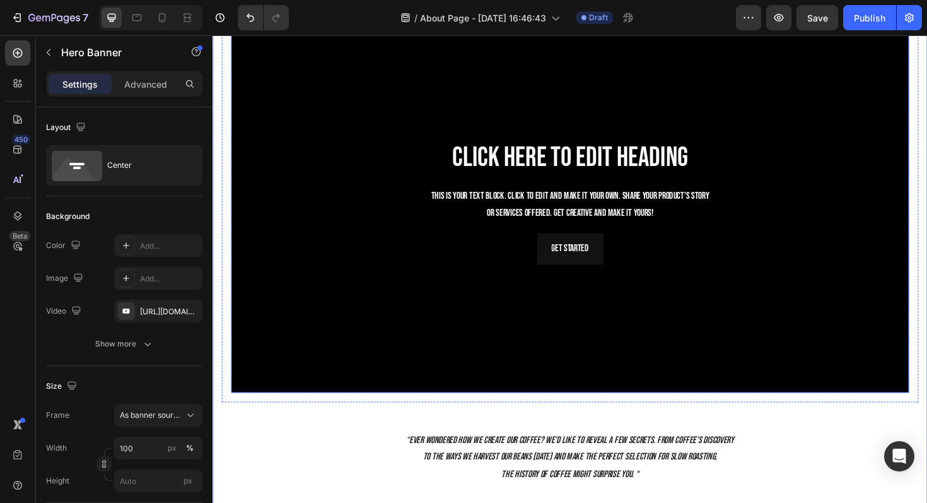
click at [309, 101] on div "Background Image" at bounding box center [591, 211] width 718 height 404
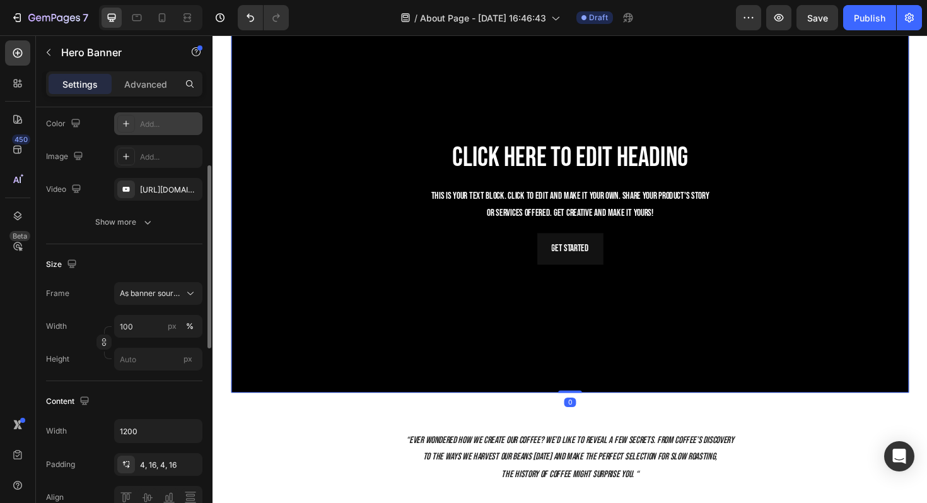
scroll to position [127, 0]
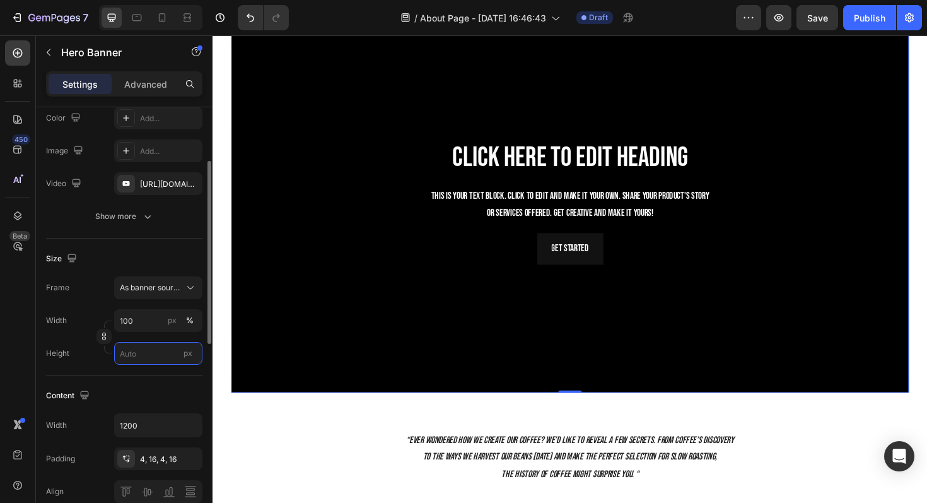
click at [148, 347] on input "px" at bounding box center [158, 353] width 88 height 23
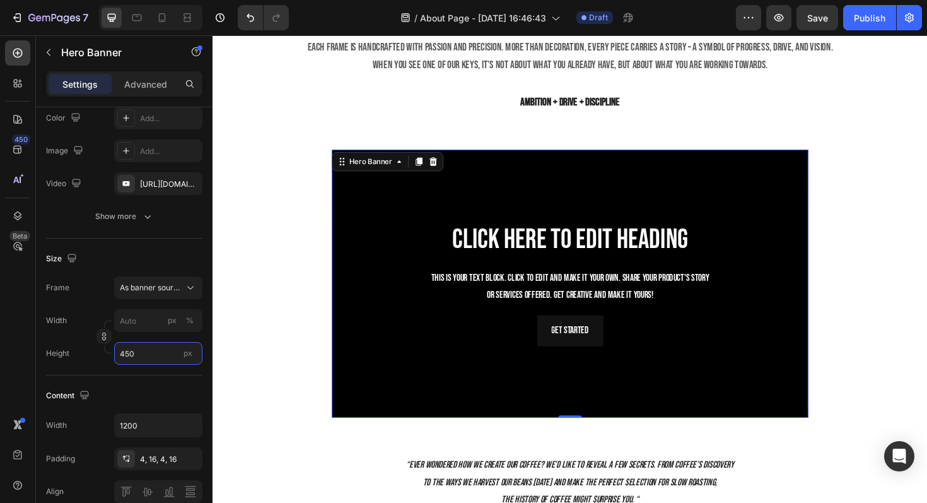
scroll to position [1076, 0]
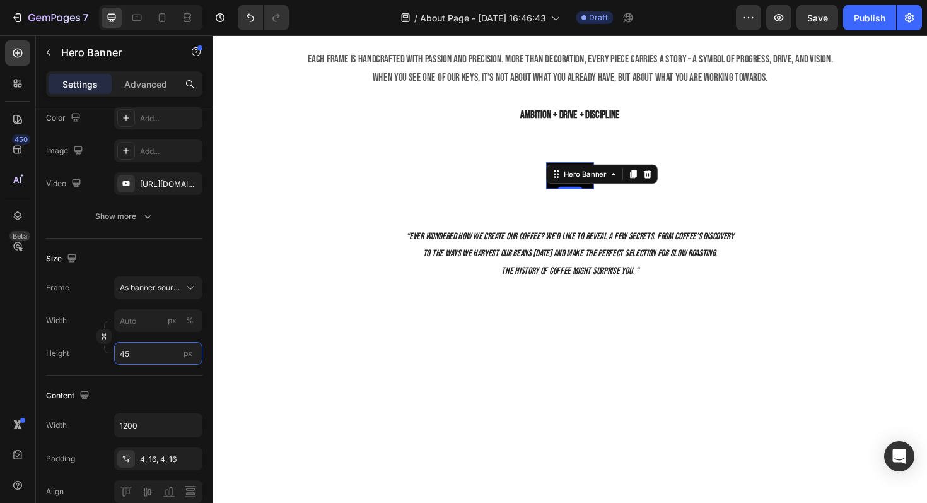
type input "4"
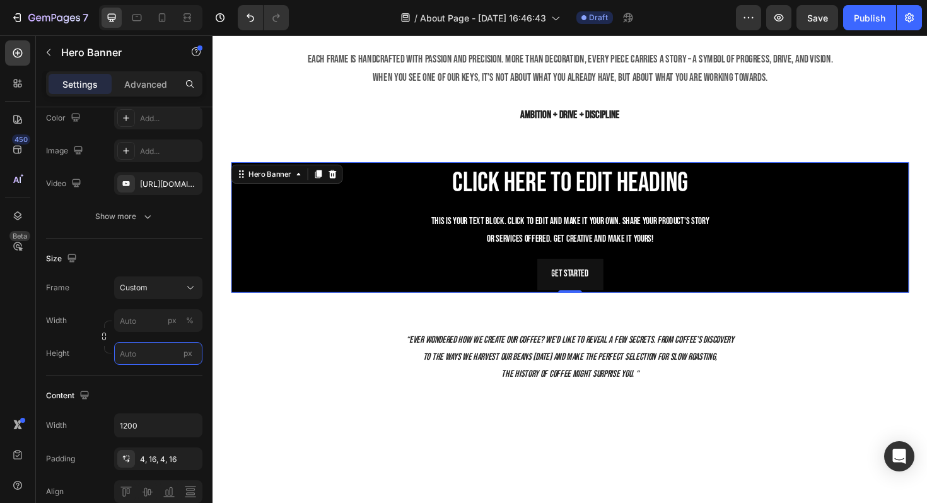
type input "4"
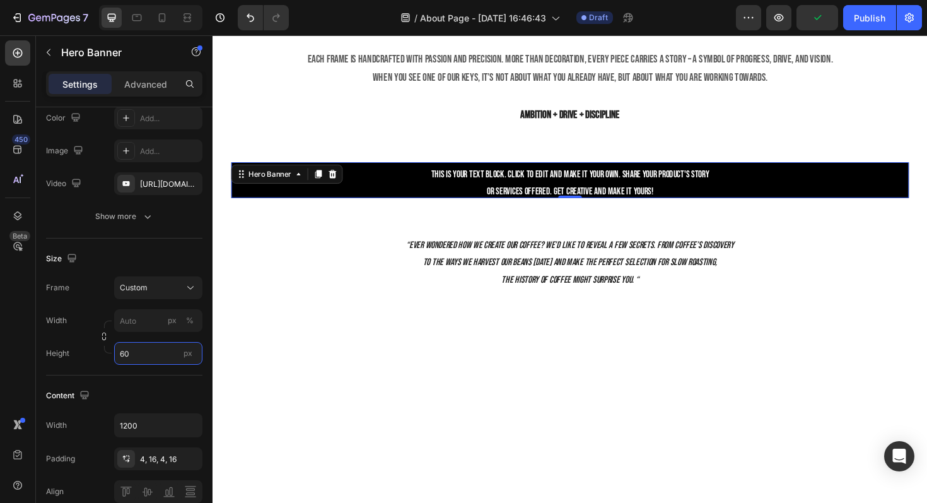
type input "6"
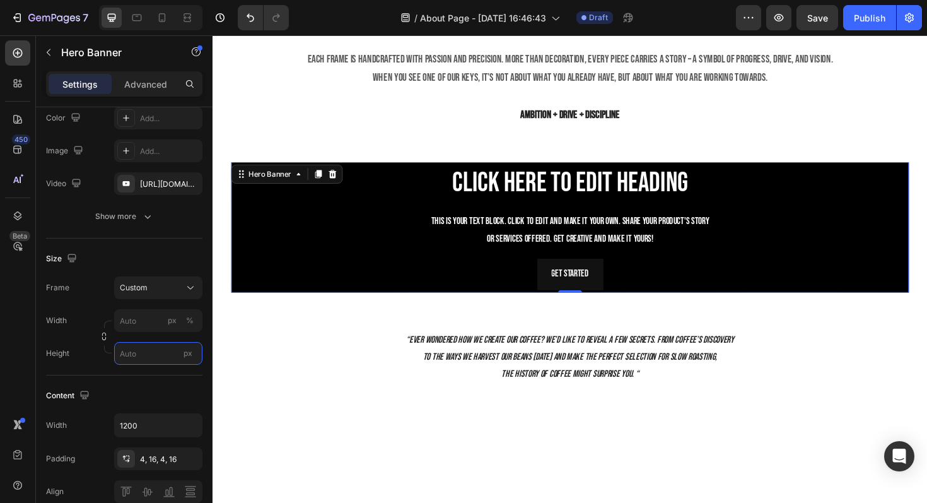
type input "5"
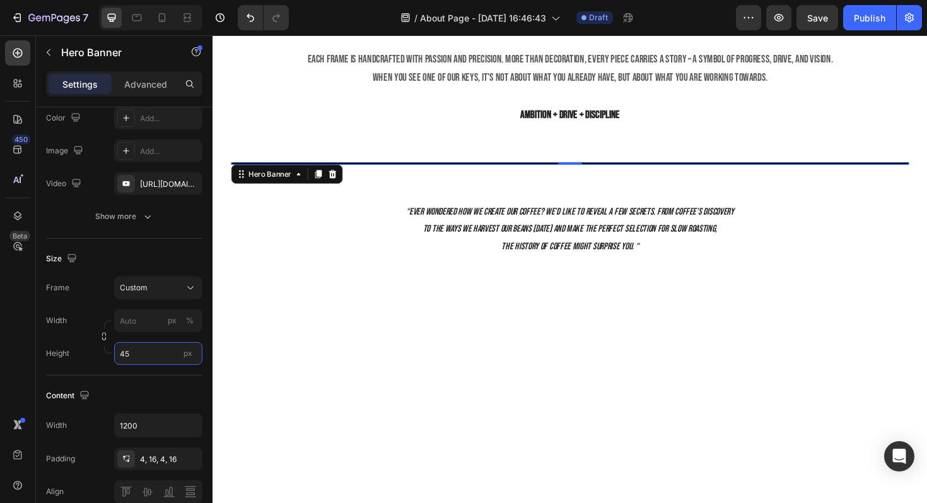
type input "450"
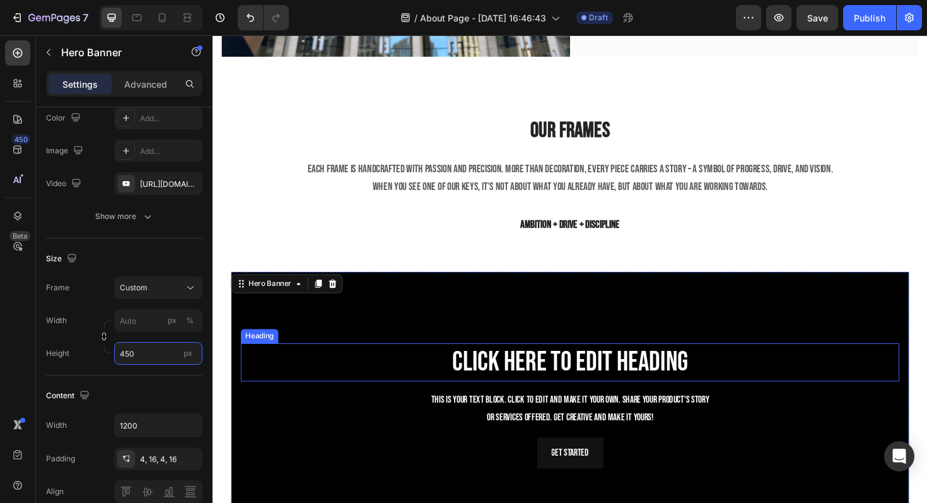
scroll to position [957, 0]
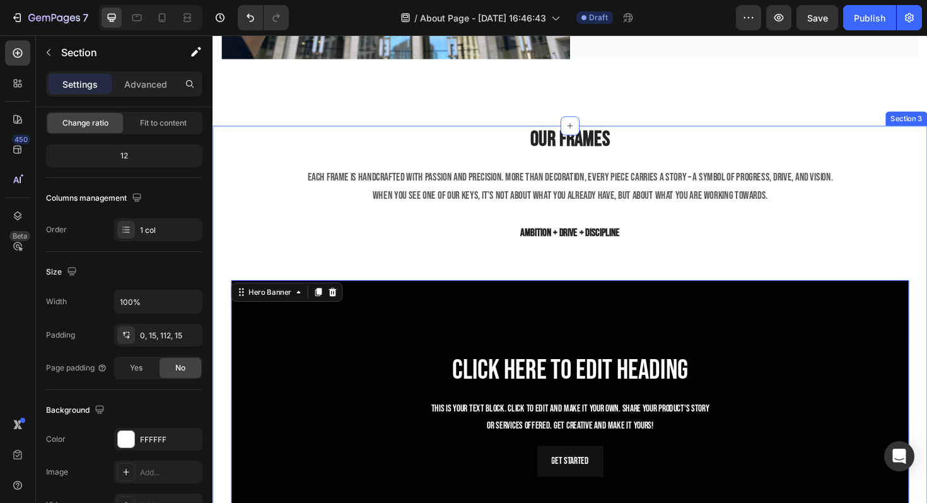
click at [404, 251] on div "Our FRames Heading Each frame is handcrafted with passion and precision. More t…" at bounding box center [591, 403] width 738 height 545
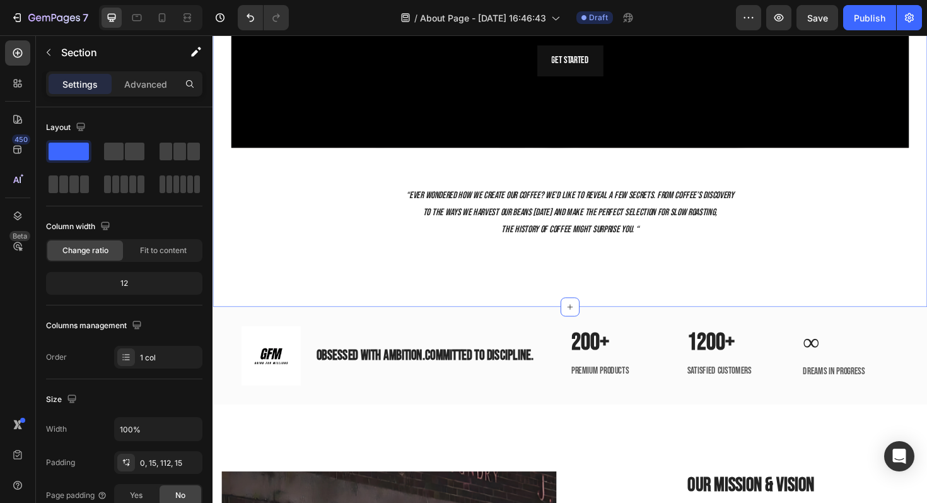
scroll to position [1376, 0]
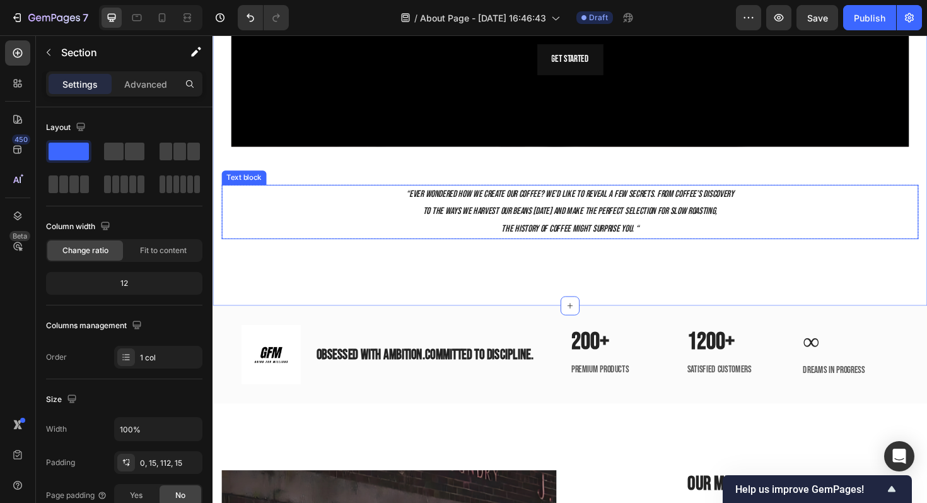
click at [441, 203] on icon "“Ever wondered how we create our coffee? We’d like to reveal a few secrets. Fro…" at bounding box center [591, 203] width 347 height 12
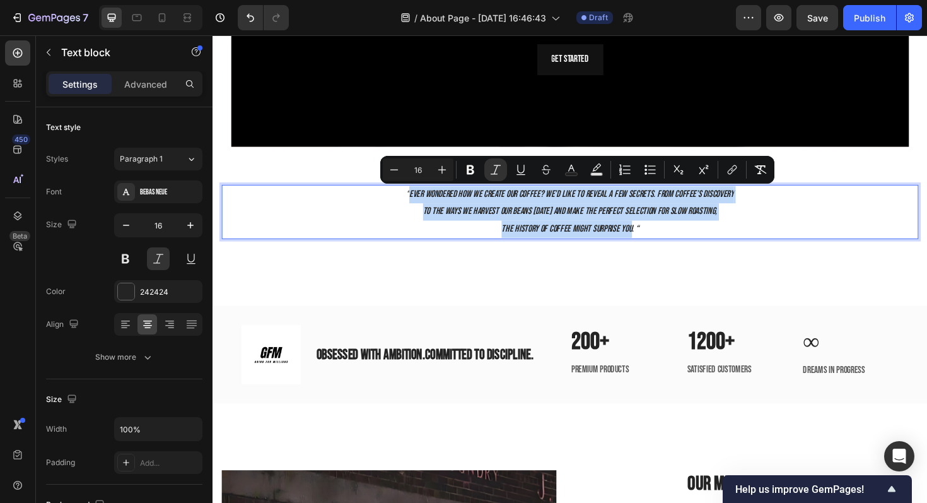
drag, startPoint x: 419, startPoint y: 199, endPoint x: 652, endPoint y: 238, distance: 236.8
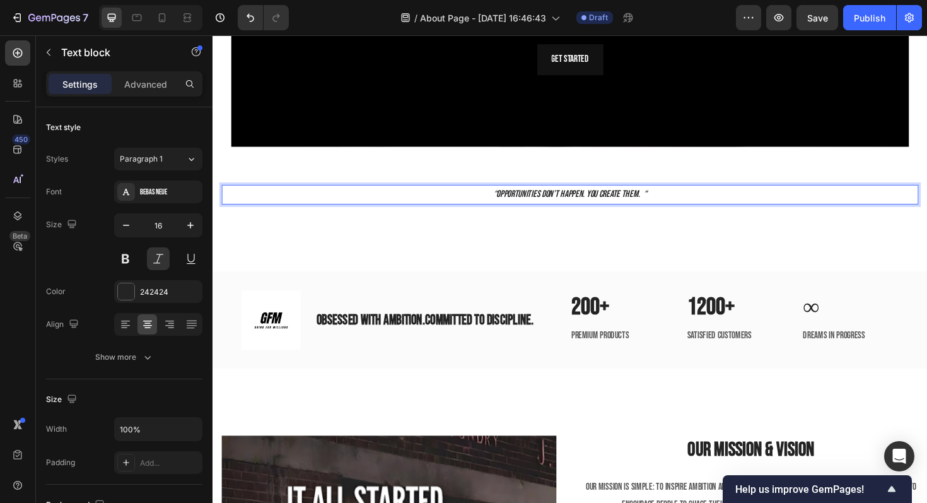
click at [663, 203] on icon "“Opportunities don’t happen. You create them. “" at bounding box center [591, 203] width 162 height 12
click at [662, 202] on icon "“Opportunities don’t happen. You create them. “" at bounding box center [591, 203] width 162 height 12
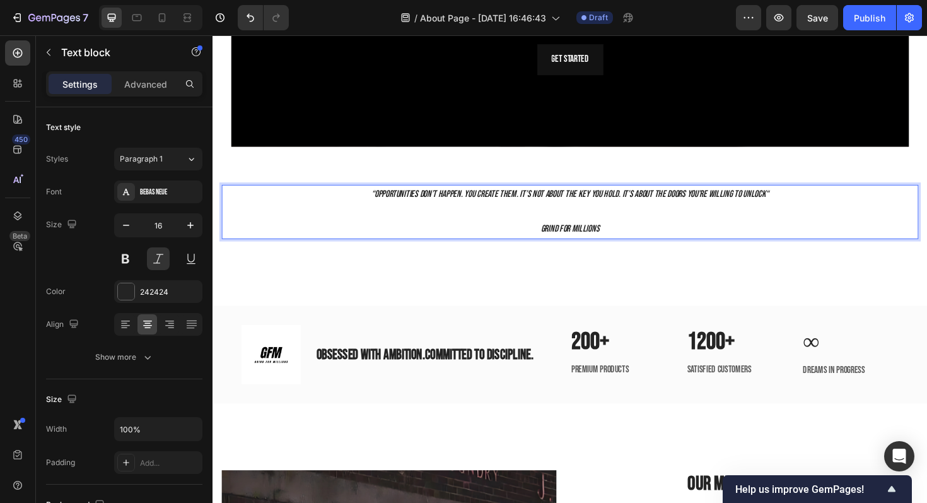
click at [546, 242] on p "Grind for millions" at bounding box center [591, 241] width 736 height 18
click at [636, 240] on p "-Grind for millions" at bounding box center [591, 241] width 736 height 18
click at [558, 237] on icon "-Grind for millions-" at bounding box center [591, 240] width 67 height 12
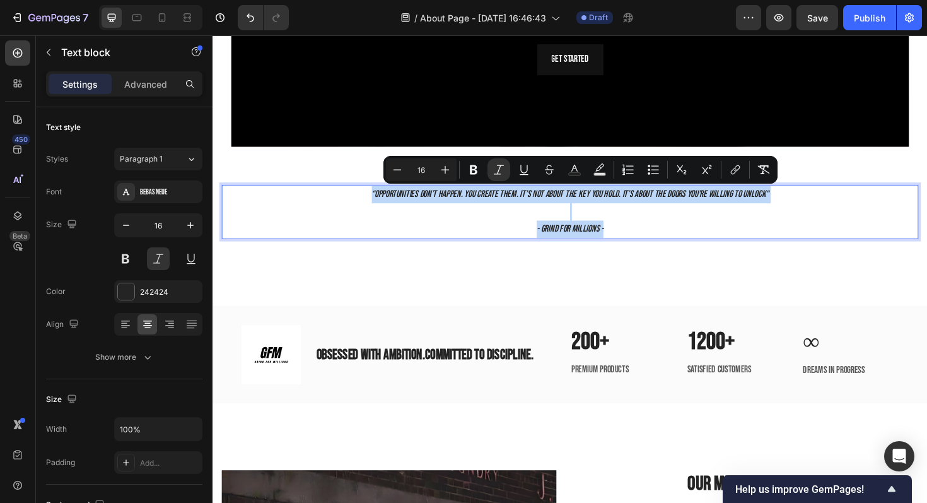
drag, startPoint x: 372, startPoint y: 199, endPoint x: 814, endPoint y: 237, distance: 443.9
click at [814, 237] on div "“Opportunities don’t happen. You create them. It’s not about the key you hold. …" at bounding box center [591, 222] width 738 height 57
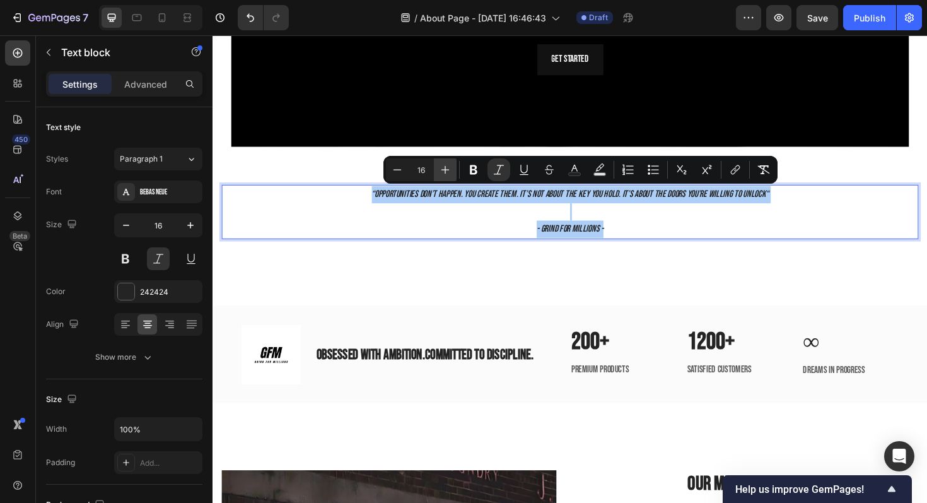
click at [441, 166] on icon "Editor contextual toolbar" at bounding box center [445, 169] width 13 height 13
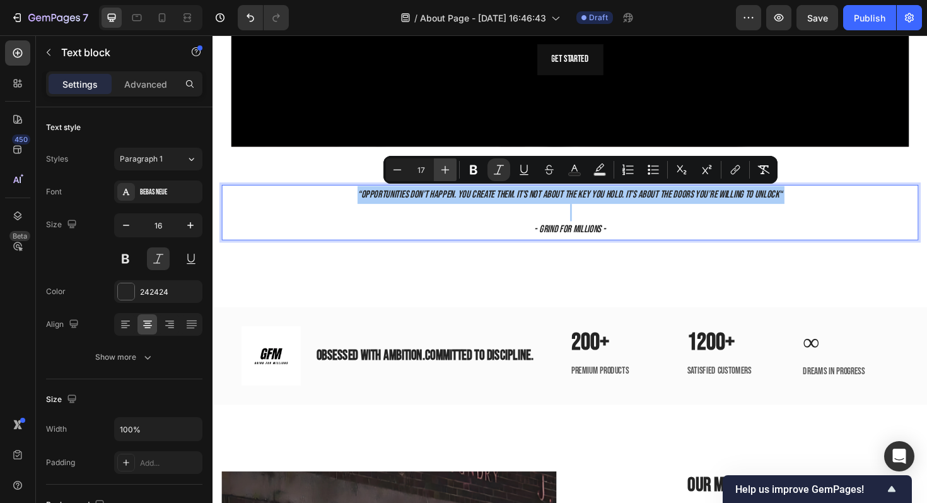
click at [441, 166] on icon "Editor contextual toolbar" at bounding box center [445, 169] width 13 height 13
click at [441, 165] on icon "Editor contextual toolbar" at bounding box center [445, 169] width 13 height 13
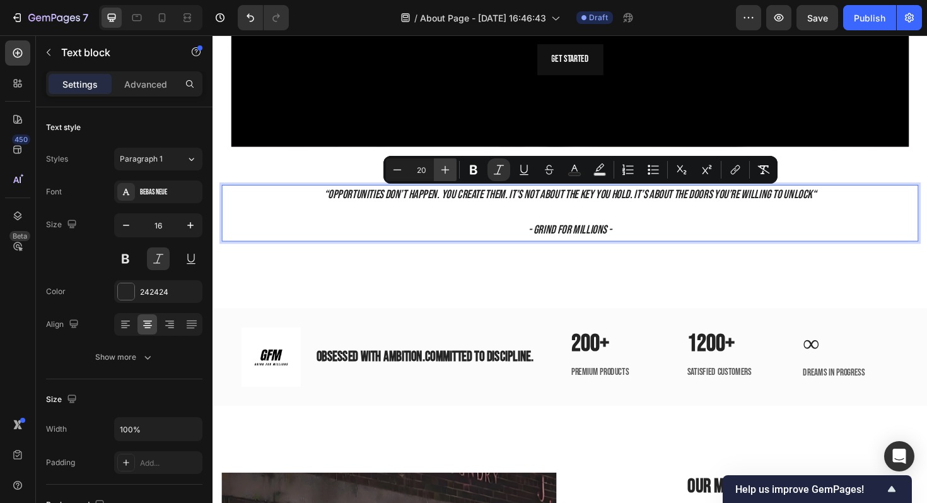
click at [441, 165] on icon "Editor contextual toolbar" at bounding box center [445, 169] width 13 height 13
type input "21"
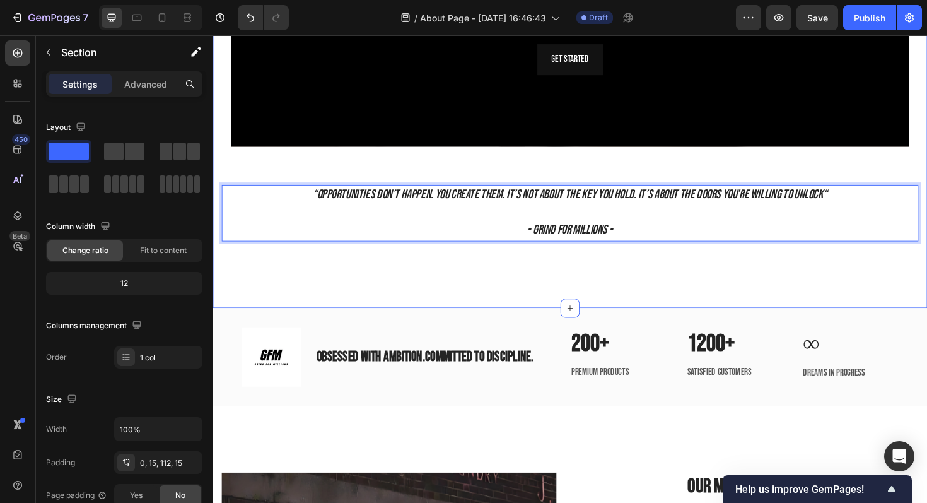
click at [445, 266] on div "Our FRames Heading Each frame is handcrafted with passion and precision. More t…" at bounding box center [591, 15] width 757 height 618
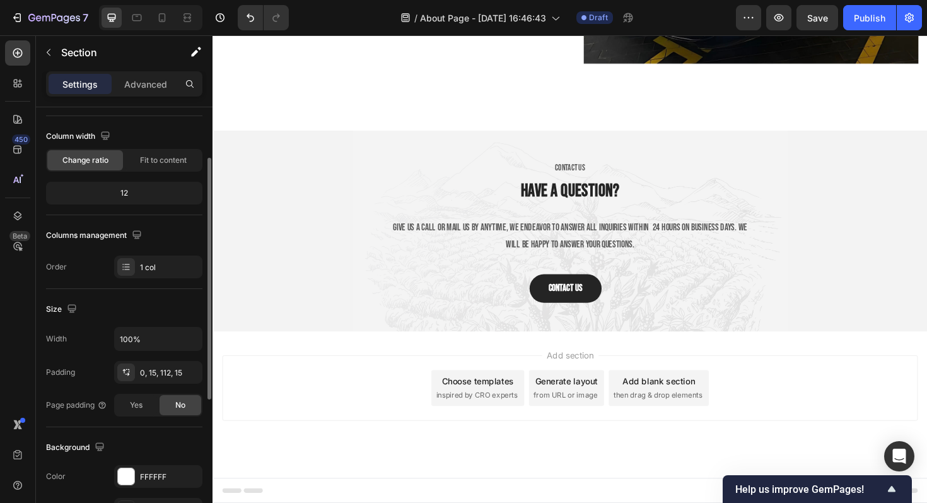
scroll to position [0, 0]
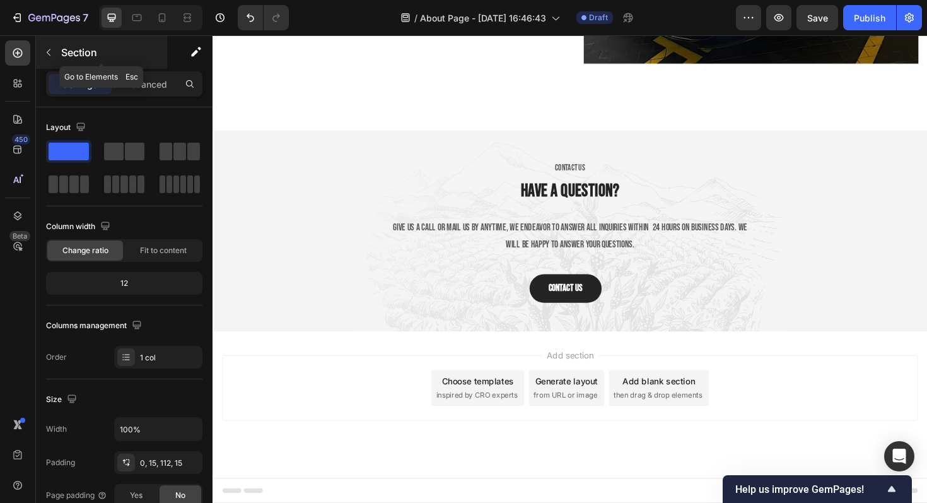
click at [55, 50] on button "button" at bounding box center [48, 52] width 20 height 20
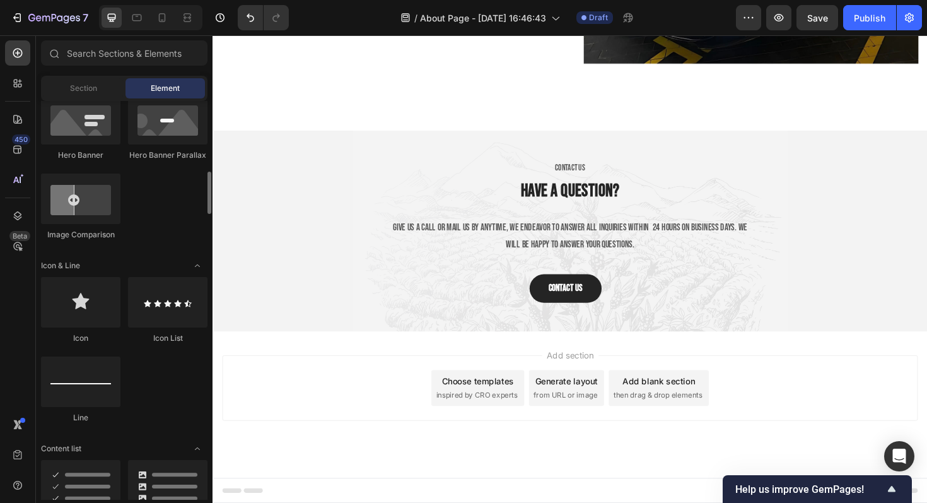
scroll to position [666, 0]
click at [83, 90] on span "Section" at bounding box center [83, 88] width 27 height 11
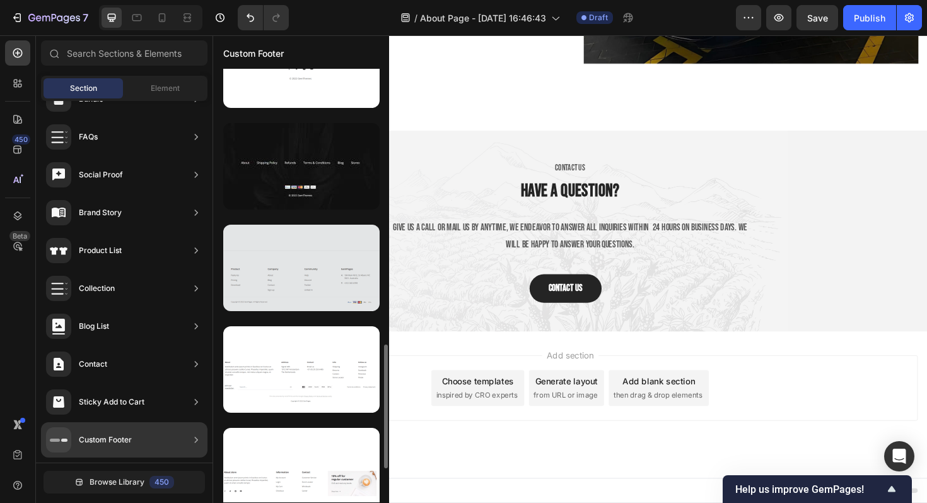
scroll to position [914, 0]
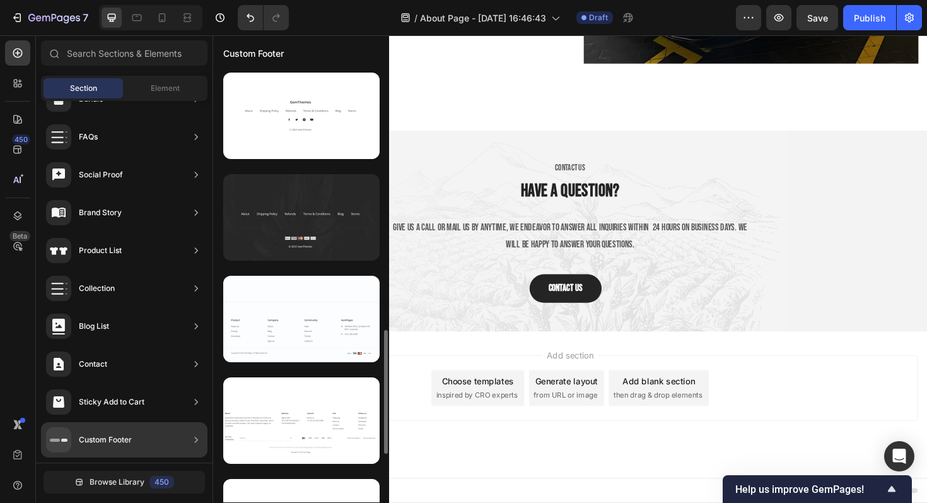
click at [302, 203] on div at bounding box center [301, 217] width 156 height 86
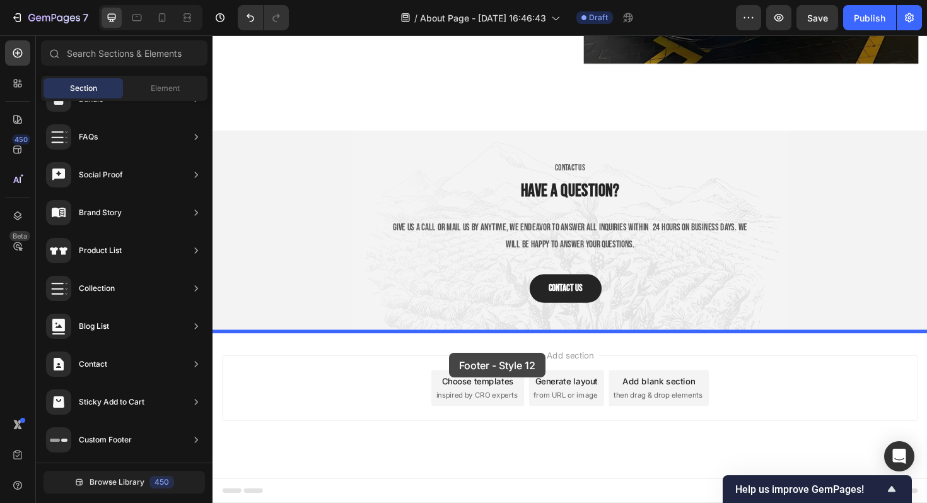
drag, startPoint x: 514, startPoint y: 238, endPoint x: 463, endPoint y: 372, distance: 143.0
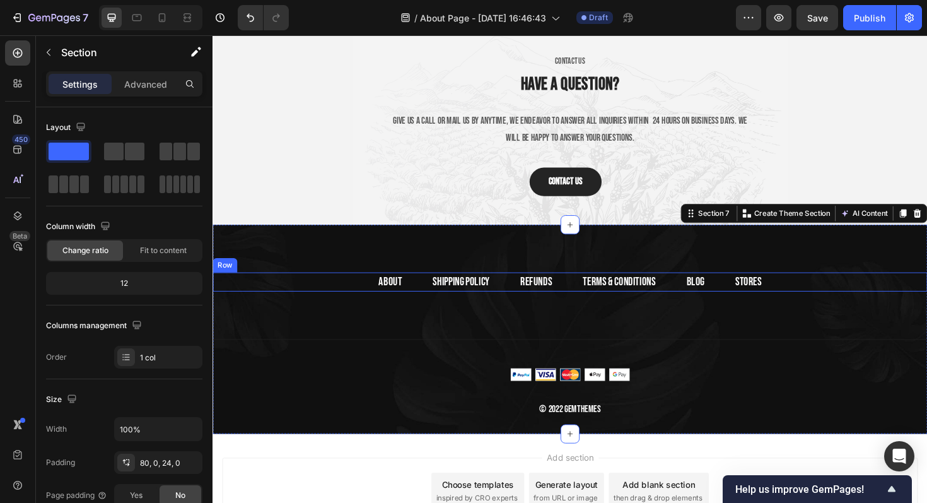
scroll to position [2662, 0]
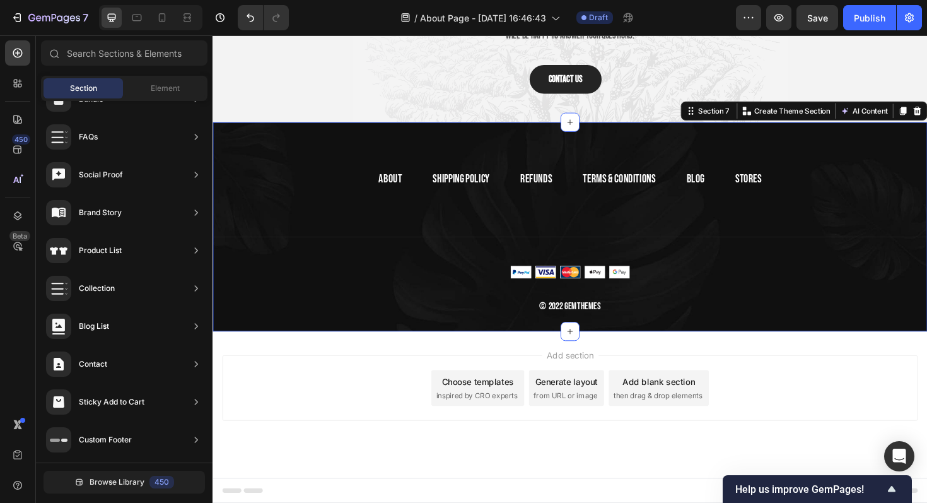
click at [364, 400] on div "Add section Choose templates inspired by CRO experts Generate layout from URL o…" at bounding box center [591, 408] width 737 height 69
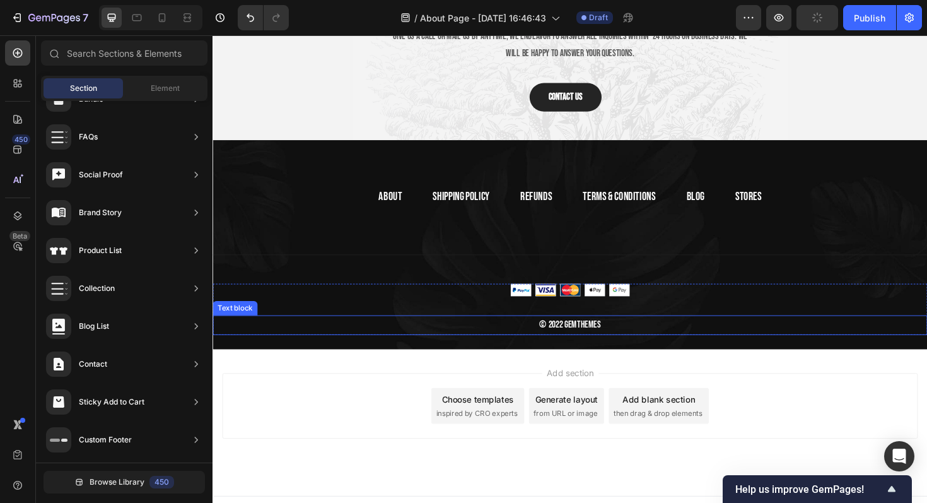
scroll to position [2641, 0]
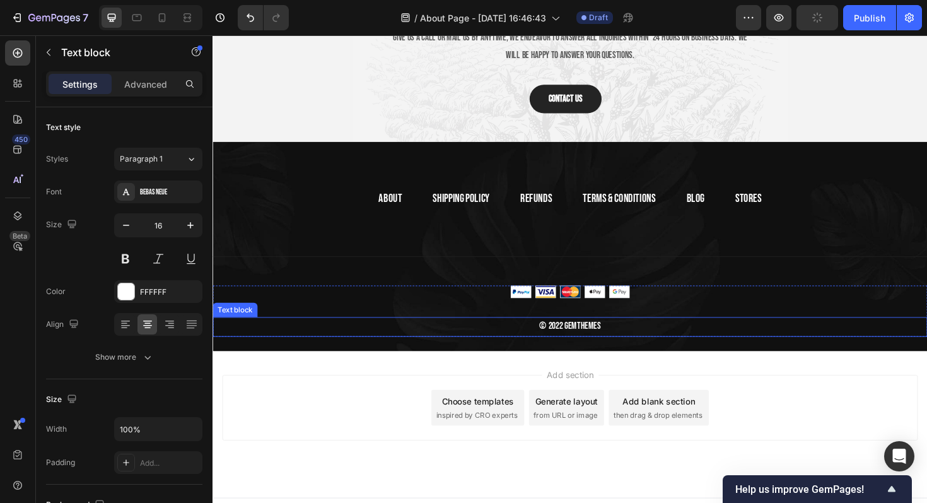
click at [579, 342] on p "© 2022 GemThemes" at bounding box center [591, 344] width 755 height 18
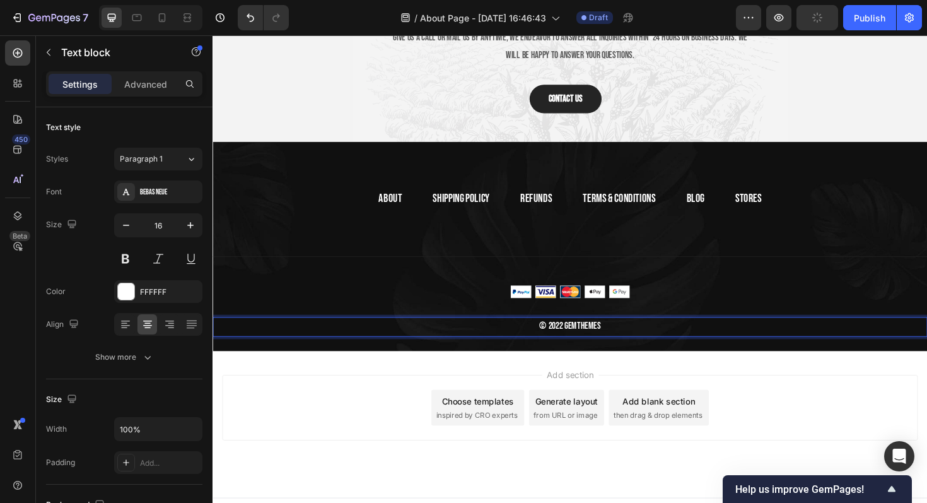
click at [584, 342] on p "© 2022 GemThemes" at bounding box center [591, 344] width 755 height 18
click at [596, 340] on p "© 2025 GemThemes" at bounding box center [591, 344] width 755 height 18
drag, startPoint x: 585, startPoint y: 340, endPoint x: 633, endPoint y: 339, distance: 48.0
click at [634, 340] on p "© 2025 GemThemes" at bounding box center [591, 344] width 755 height 18
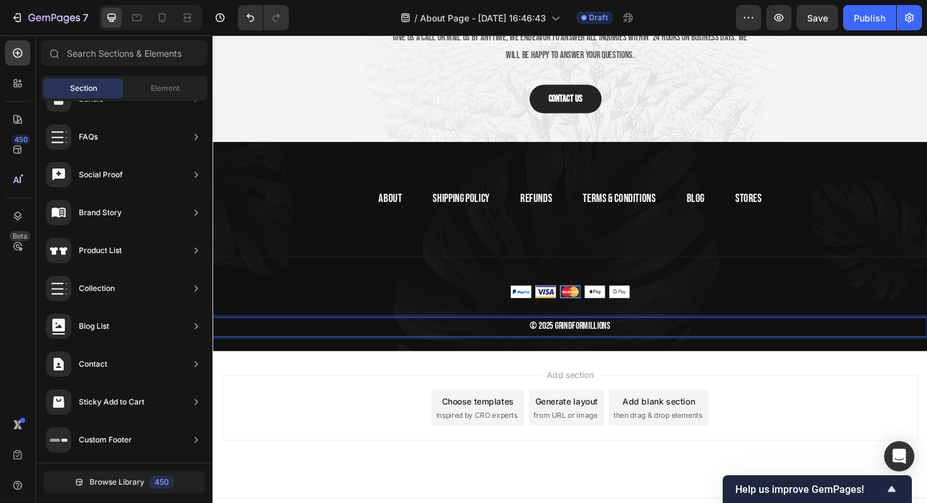
click at [371, 421] on div "Add section Choose templates inspired by CRO experts Generate layout from URL o…" at bounding box center [591, 429] width 737 height 69
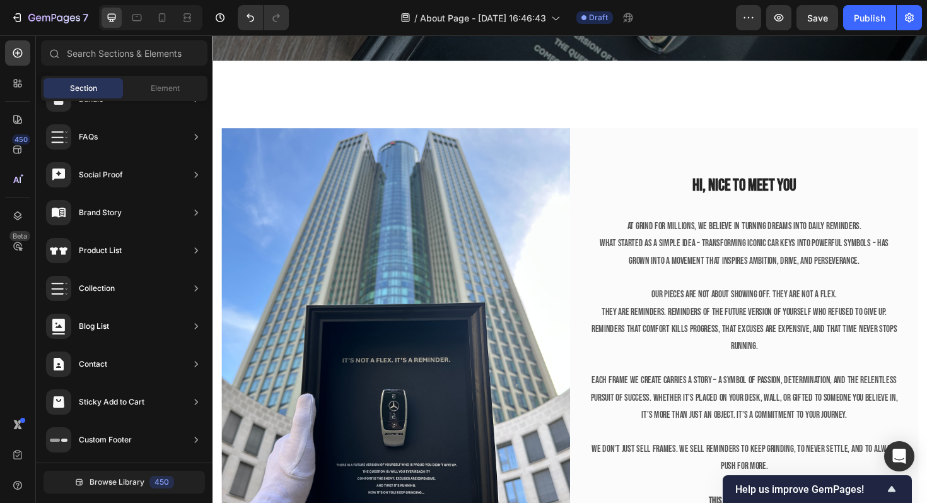
scroll to position [380, 0]
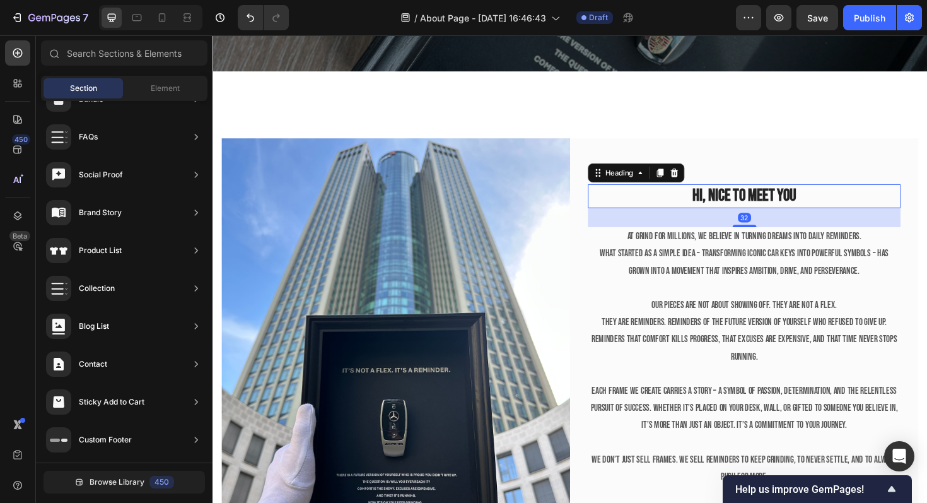
click at [729, 209] on p "Hi, nice to meet you" at bounding box center [775, 205] width 329 height 23
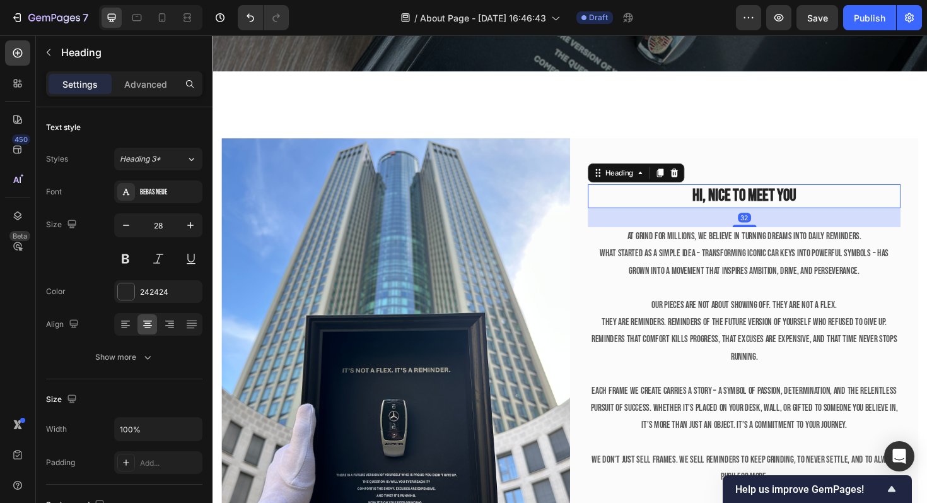
click at [728, 204] on p "Hi, nice to meet you" at bounding box center [775, 205] width 329 height 23
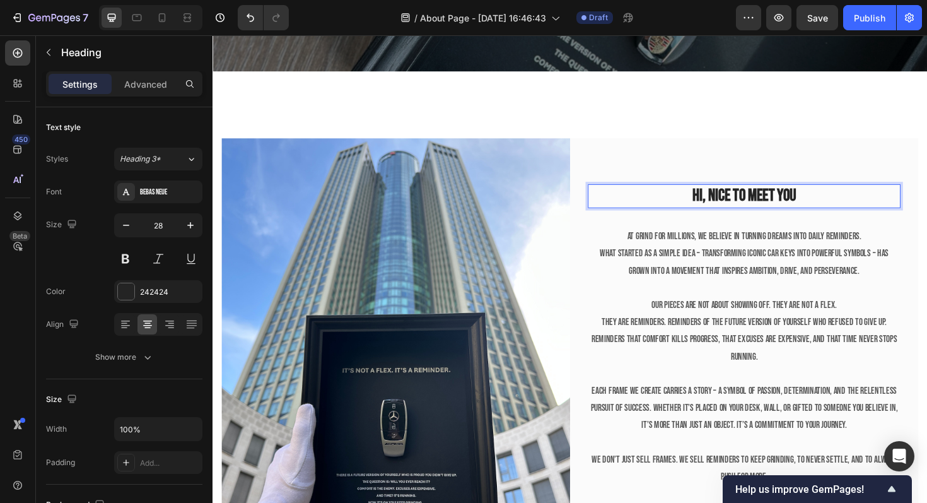
click at [729, 204] on p "Hi, nice to meet you" at bounding box center [775, 205] width 329 height 23
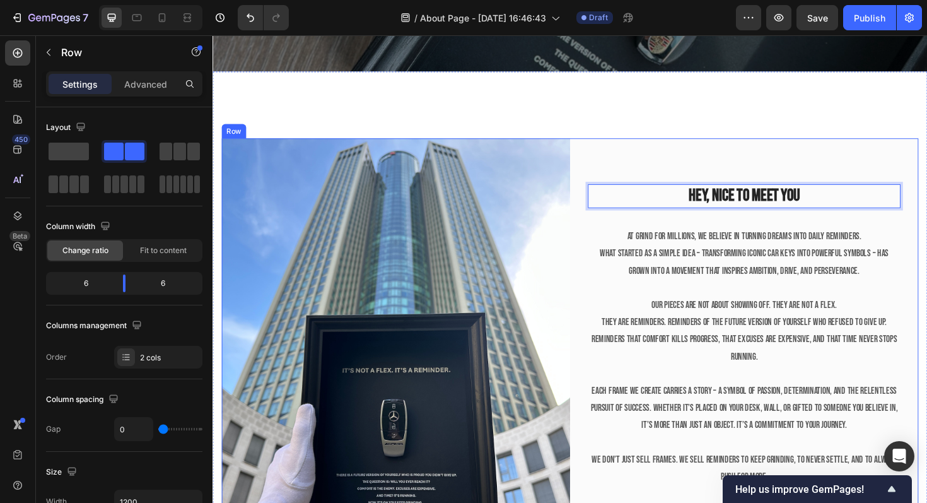
click at [917, 167] on div "Hey, nice to meet you Heading 32 At Grind for millions, we believe in turning d…" at bounding box center [775, 390] width 369 height 492
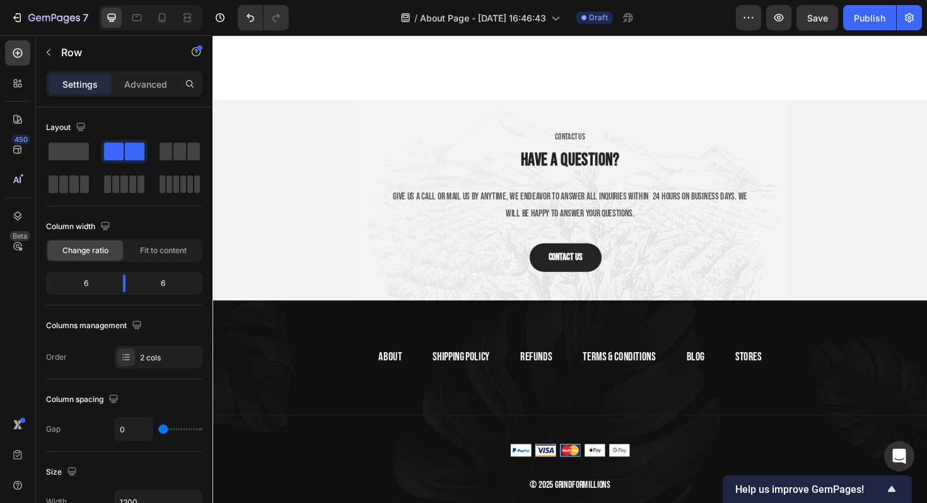
scroll to position [2475, 0]
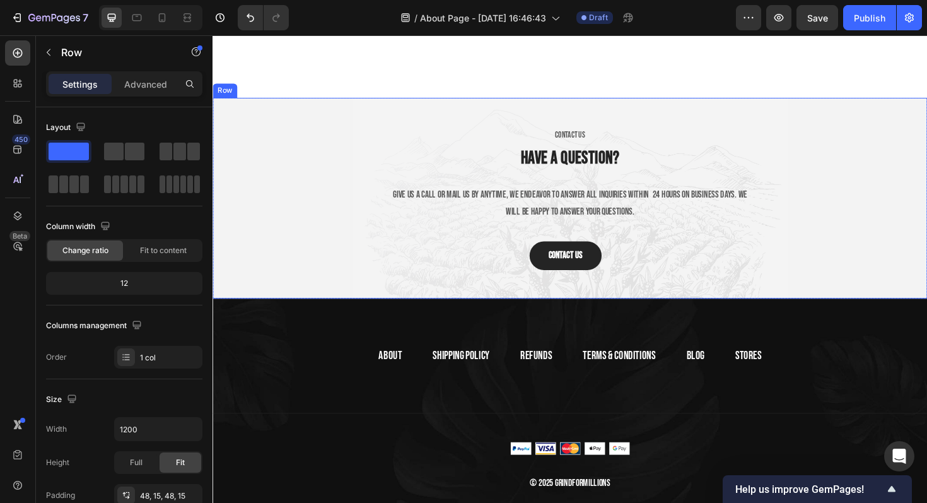
click at [357, 144] on div "CONTACT US Text block Have a question? Heading Give us a call or mail us by any…" at bounding box center [591, 208] width 738 height 152
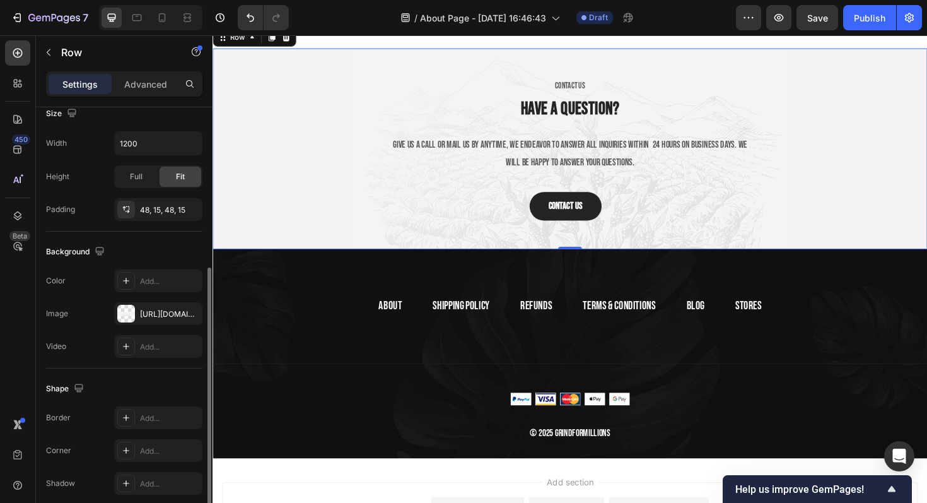
scroll to position [306, 0]
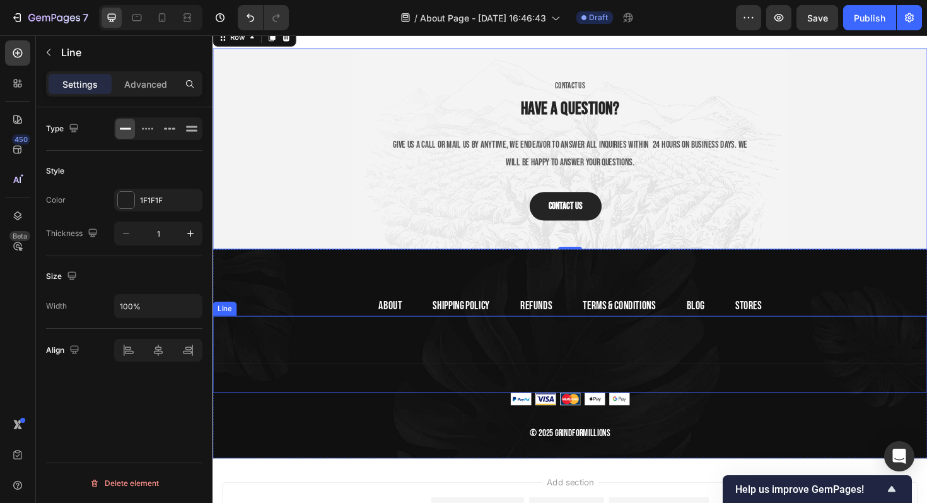
click at [265, 357] on div "Title Line" at bounding box center [591, 372] width 757 height 81
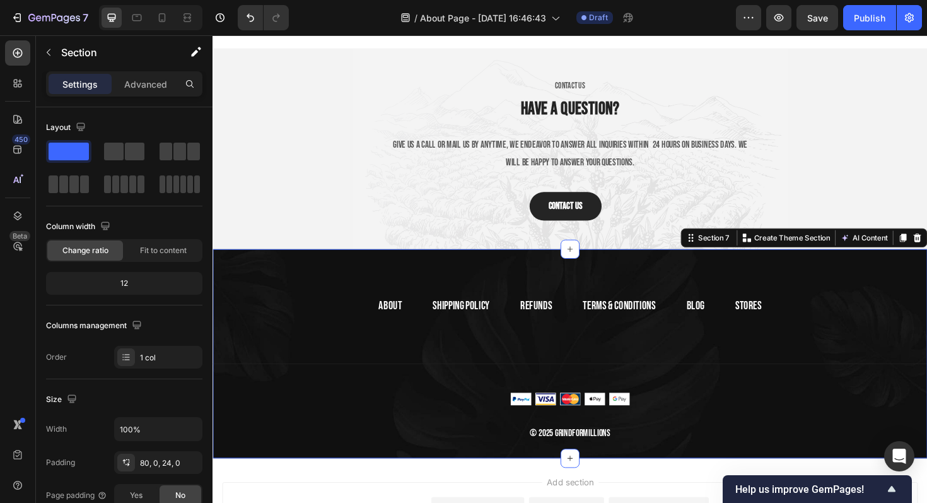
click at [263, 296] on div "About Text block Shipping Policy Text block Refunds Text block Terms & Conditio…" at bounding box center [591, 372] width 757 height 221
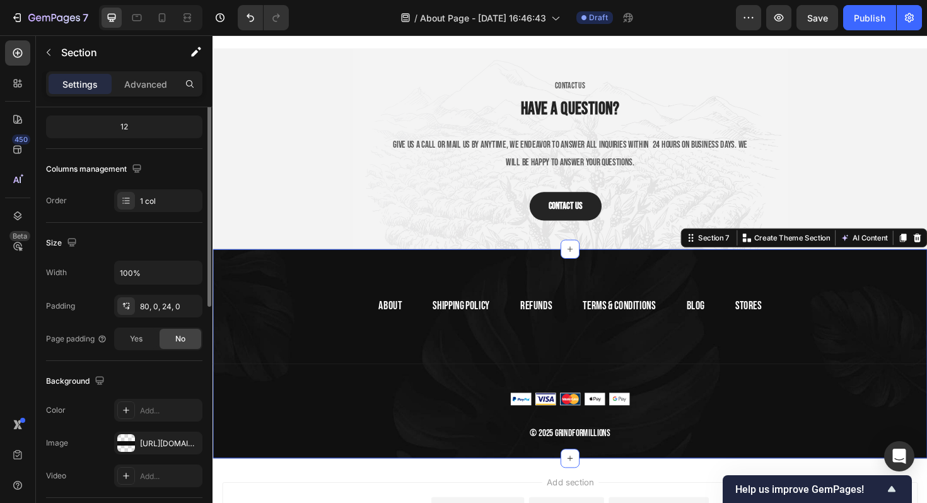
scroll to position [338, 0]
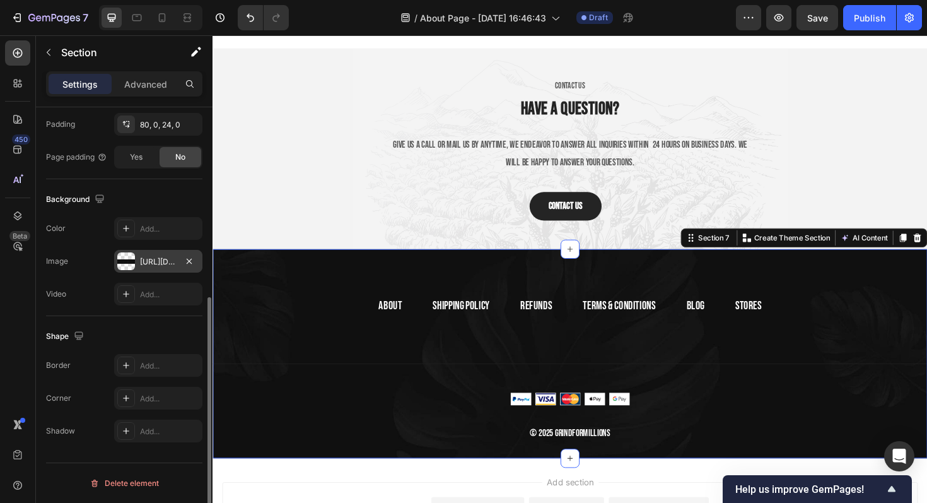
click at [155, 270] on div "https://ucarecdn.com/a20406a8-fa71-40d2-bee4-3e323f0981f6/-/format/auto/" at bounding box center [158, 261] width 88 height 23
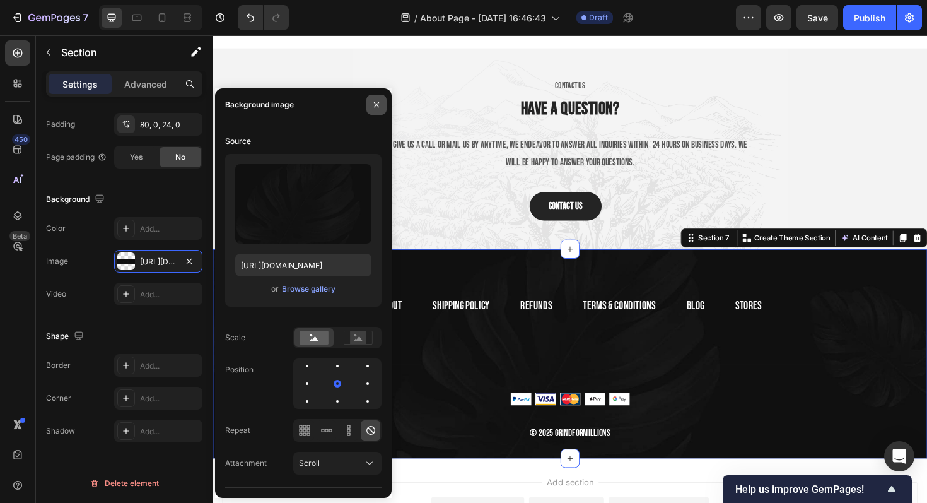
click at [377, 100] on icon "button" at bounding box center [377, 105] width 10 height 10
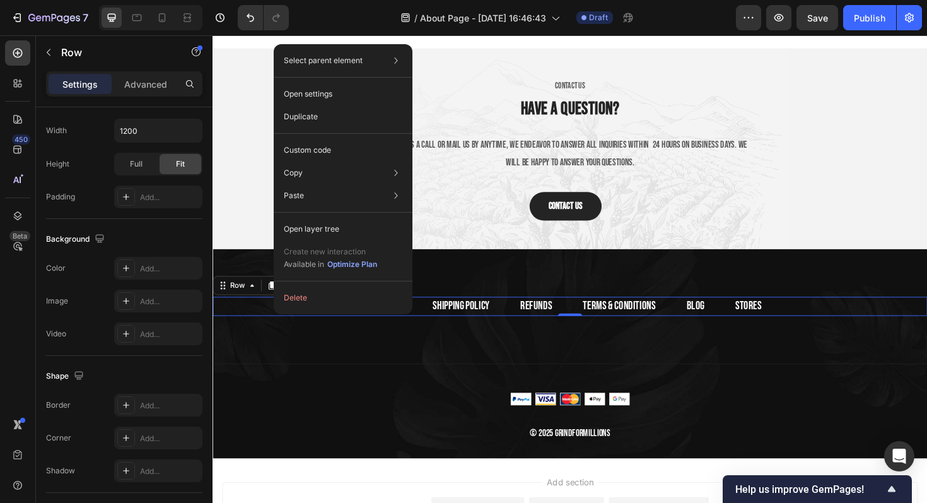
scroll to position [0, 0]
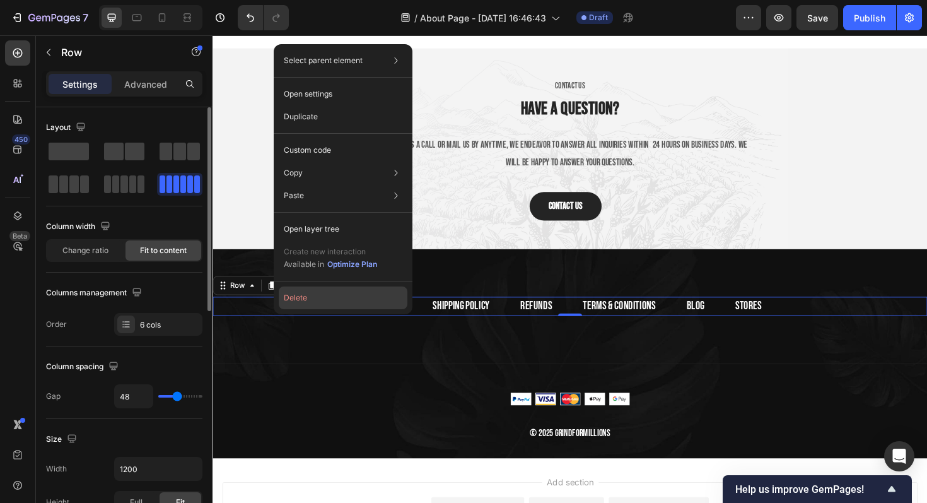
click at [318, 301] on button "Delete" at bounding box center [343, 297] width 129 height 23
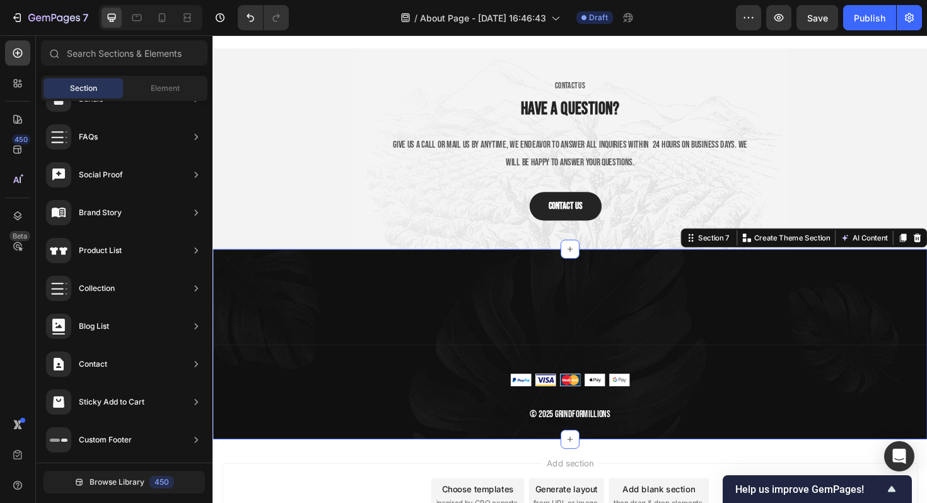
click at [309, 288] on div "Title Line Image © 2025 Grindformillions Text block Row Section 7 You can creat…" at bounding box center [591, 362] width 757 height 201
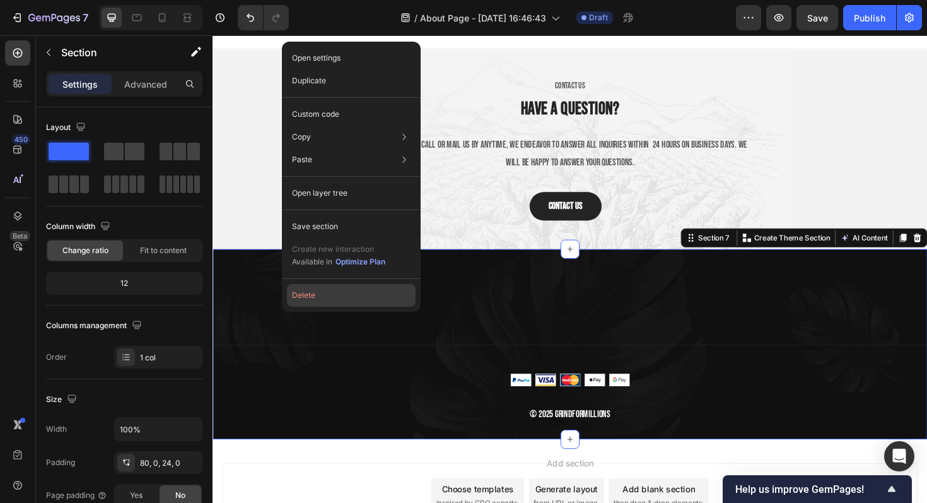
click at [312, 297] on button "Delete" at bounding box center [351, 295] width 129 height 23
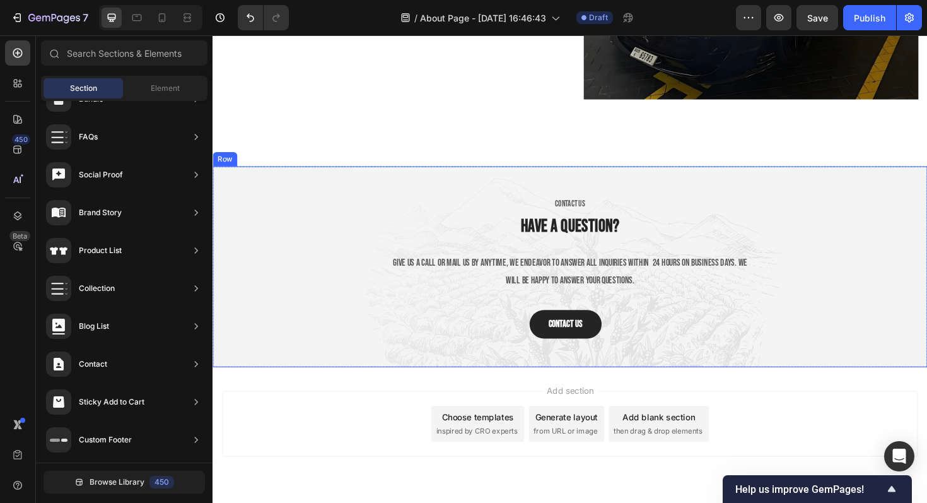
scroll to position [2411, 0]
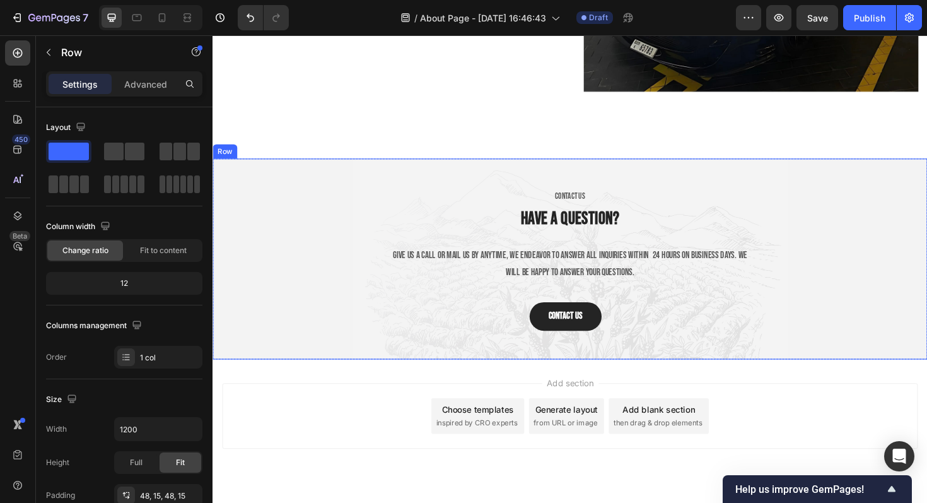
click at [316, 237] on div "CONTACT US Text block Have a question? Heading Give us a call or mail us by any…" at bounding box center [591, 272] width 738 height 152
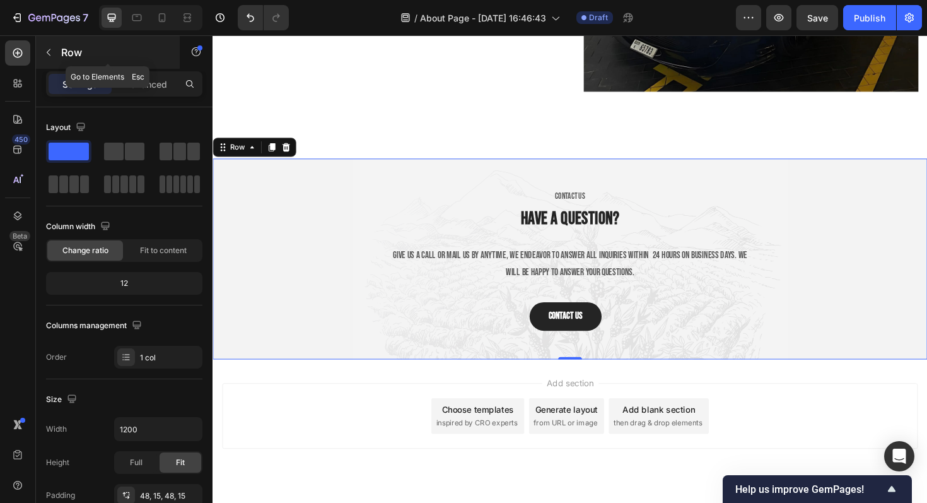
click at [44, 50] on icon "button" at bounding box center [49, 52] width 10 height 10
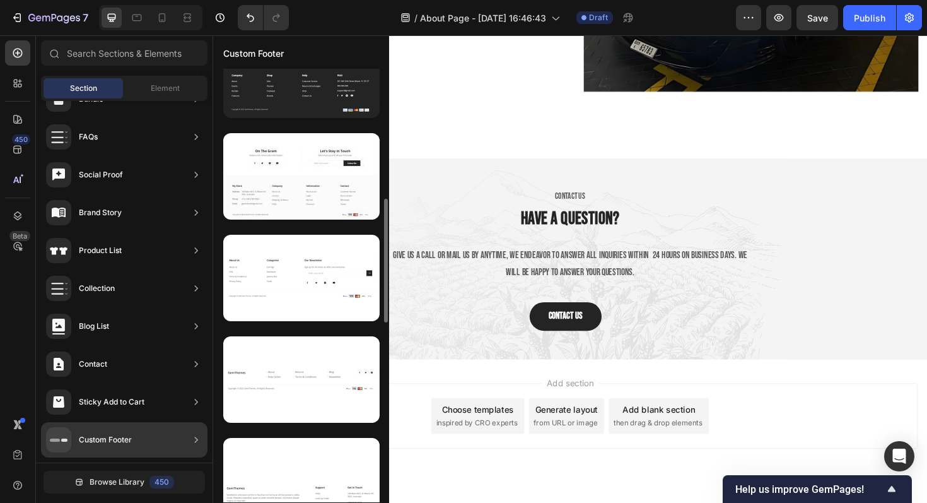
scroll to position [0, 0]
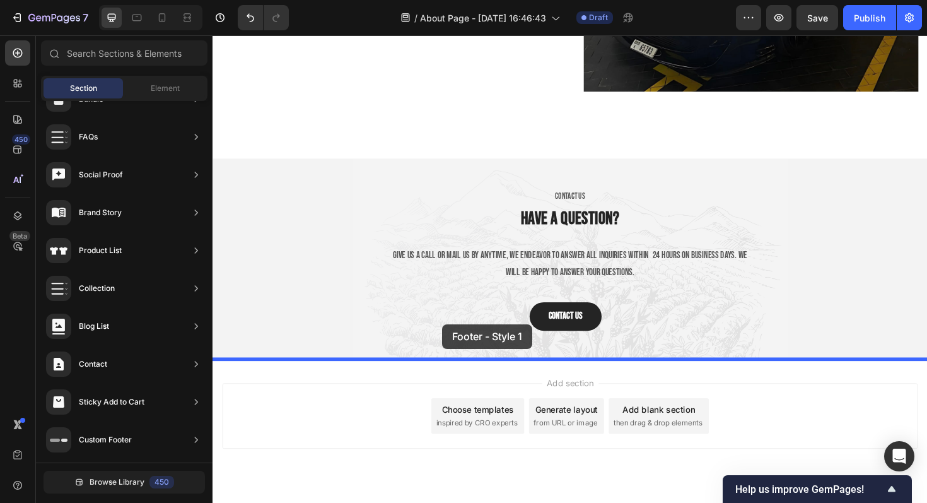
drag, startPoint x: 454, startPoint y: 144, endPoint x: 454, endPoint y: 346, distance: 202.5
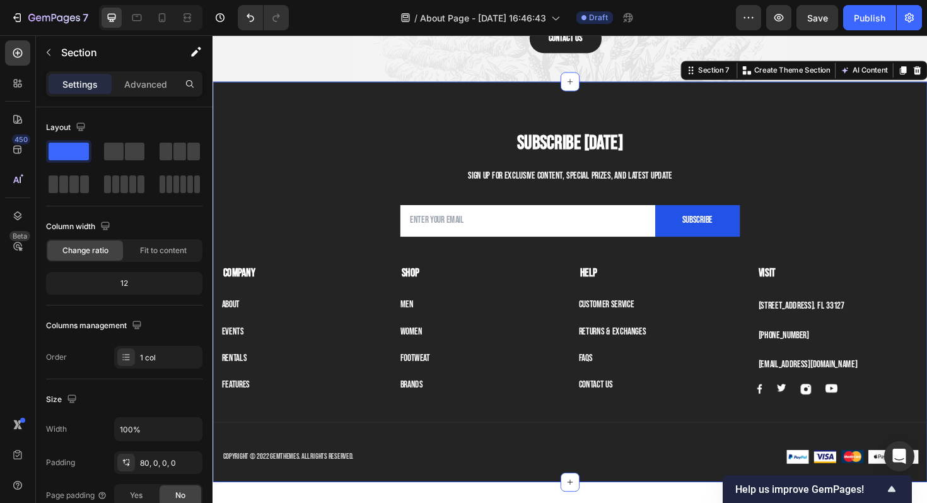
scroll to position [2710, 0]
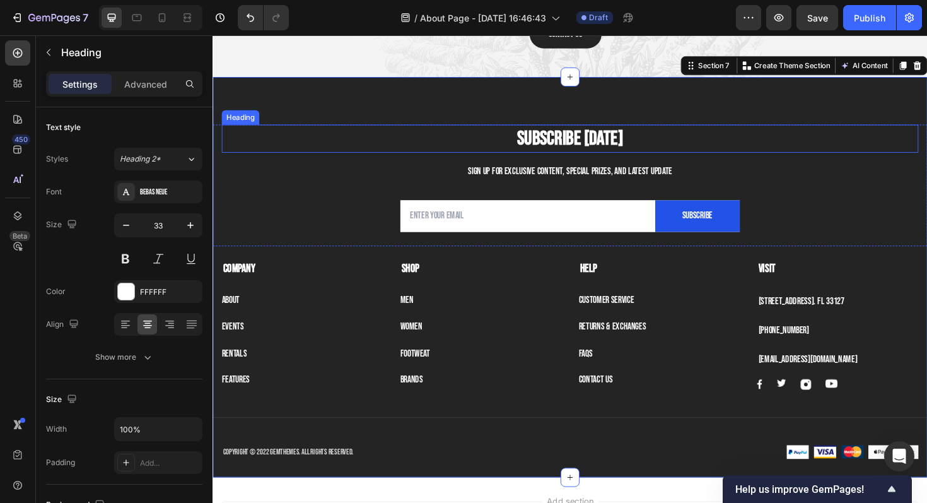
click at [348, 151] on p "Subscribe [DATE]" at bounding box center [591, 144] width 736 height 27
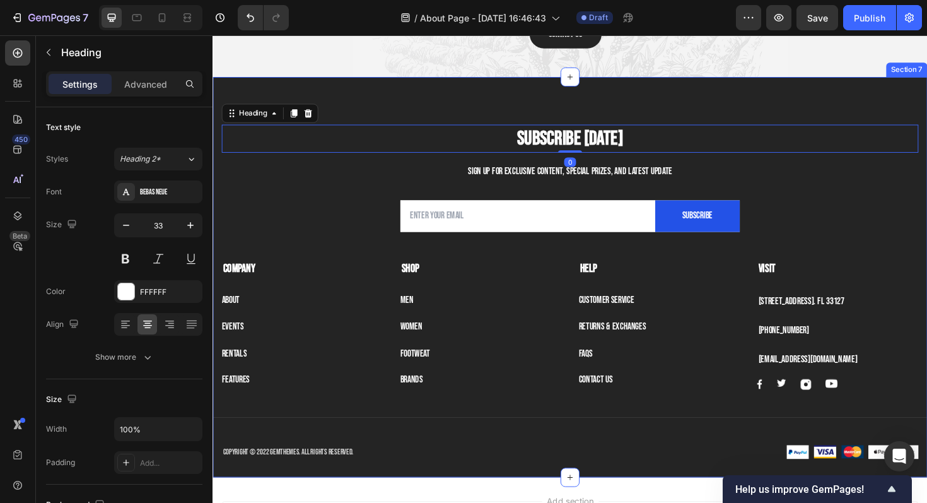
click at [312, 103] on div "Subscribe Today Heading 0 Sign up for exclusive content, special prizes, and la…" at bounding box center [591, 291] width 757 height 424
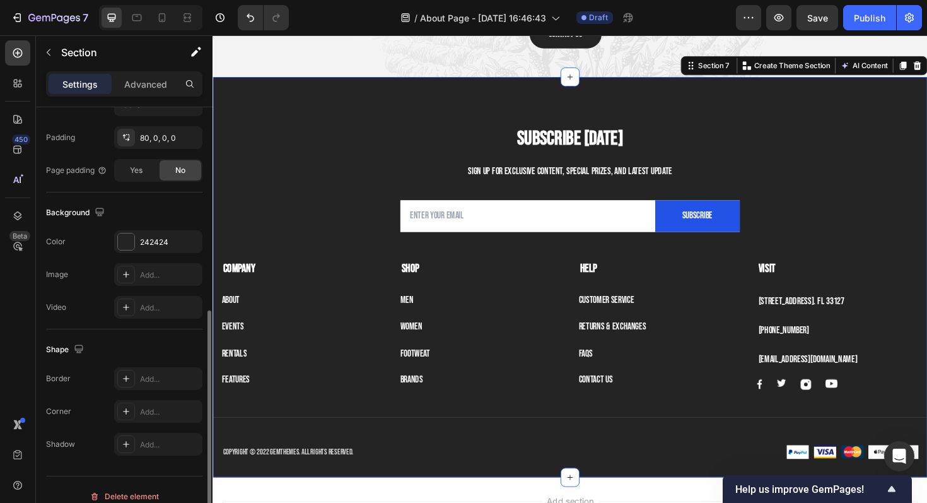
scroll to position [338, 0]
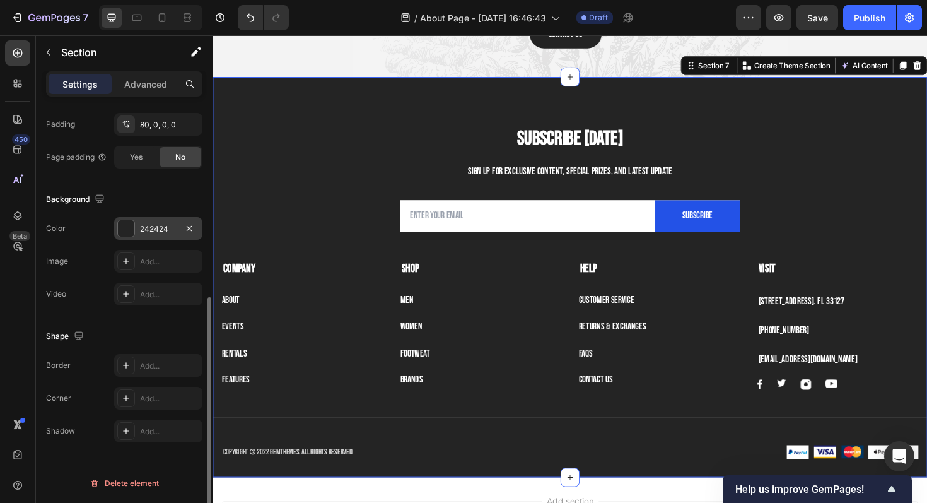
click at [164, 237] on div "242424" at bounding box center [158, 228] width 88 height 23
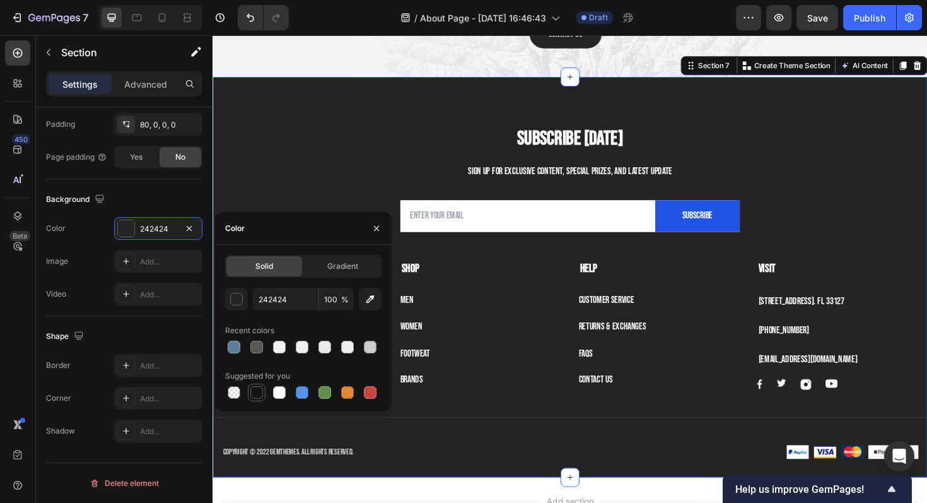
click at [261, 386] on div at bounding box center [256, 392] width 13 height 13
type input "151515"
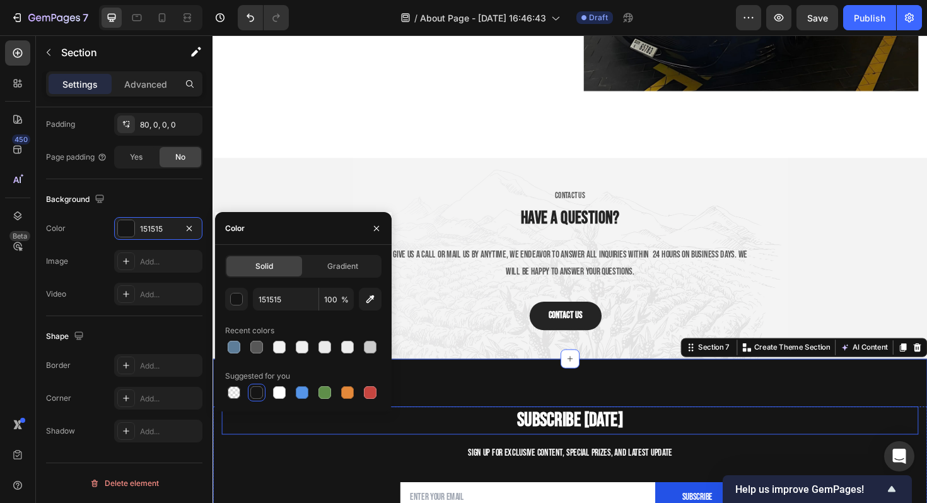
scroll to position [2375, 0]
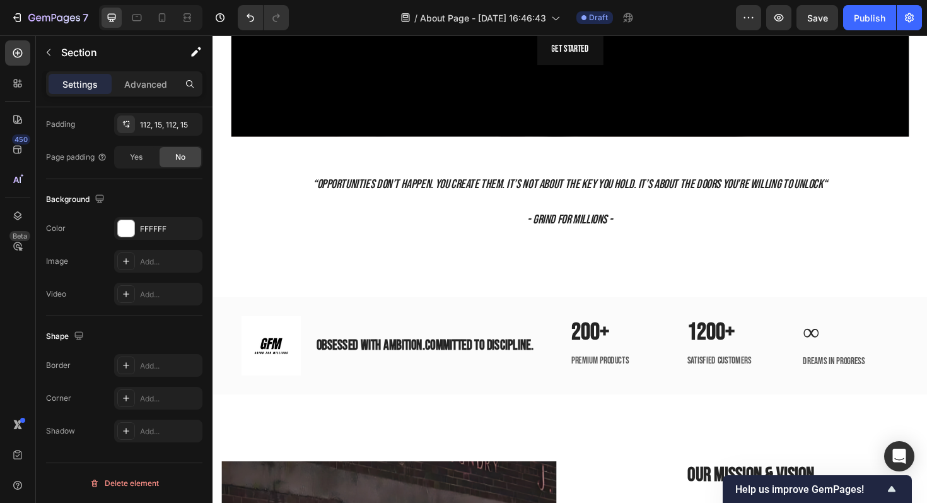
scroll to position [1390, 0]
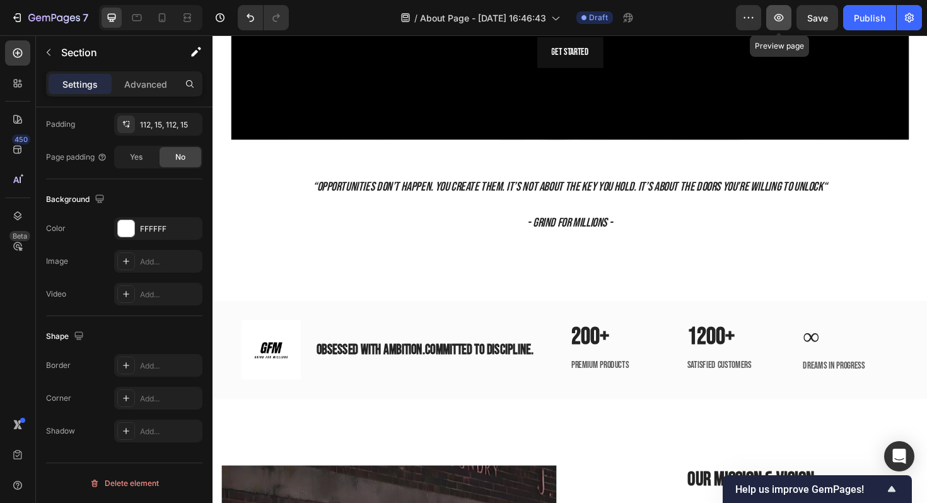
click at [789, 11] on button "button" at bounding box center [779, 17] width 25 height 25
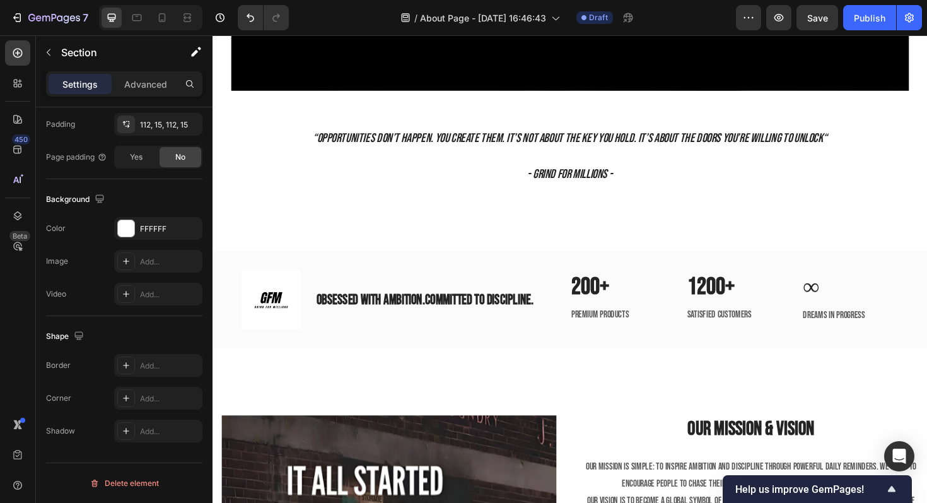
scroll to position [1437, 0]
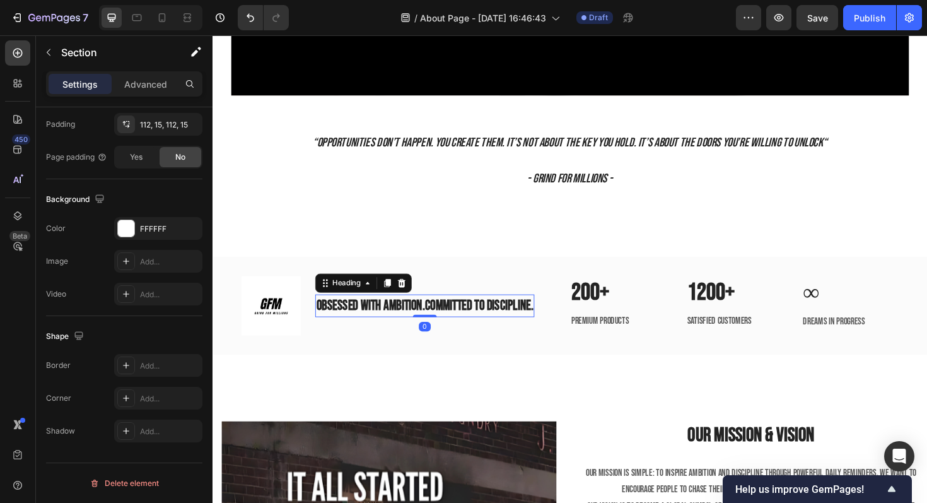
click at [445, 317] on h2 "OBSESSED WITH AMBITION.COMMITTED TO DISCIPLINE." at bounding box center [437, 322] width 232 height 25
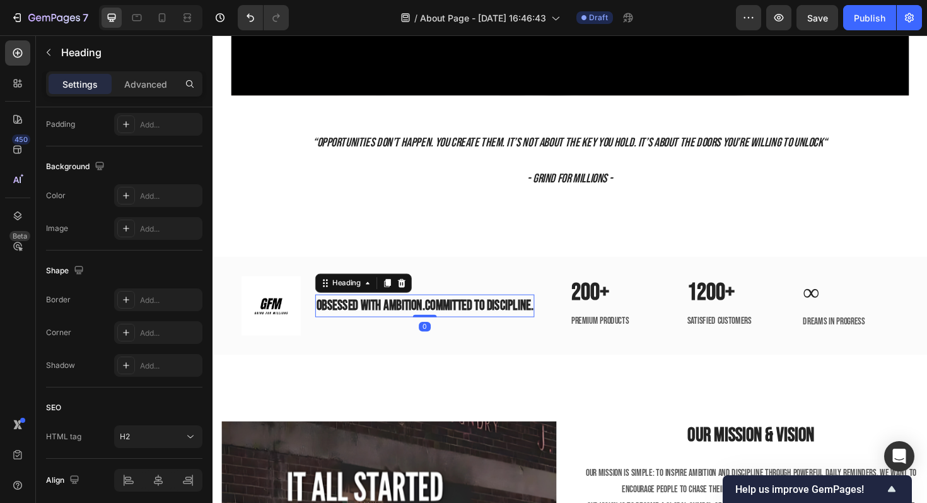
scroll to position [0, 0]
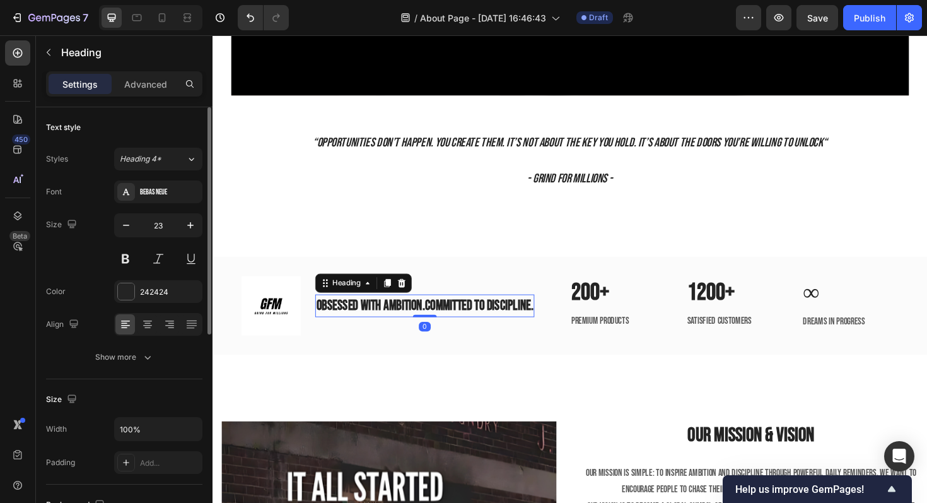
click at [438, 317] on h2 "OBSESSED WITH AMBITION.COMMITTED TO DISCIPLINE." at bounding box center [437, 322] width 232 height 25
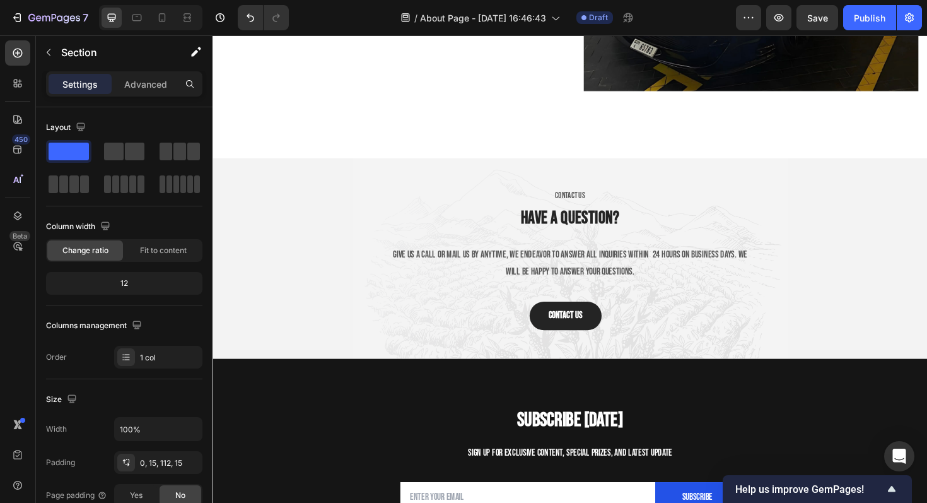
scroll to position [2413, 0]
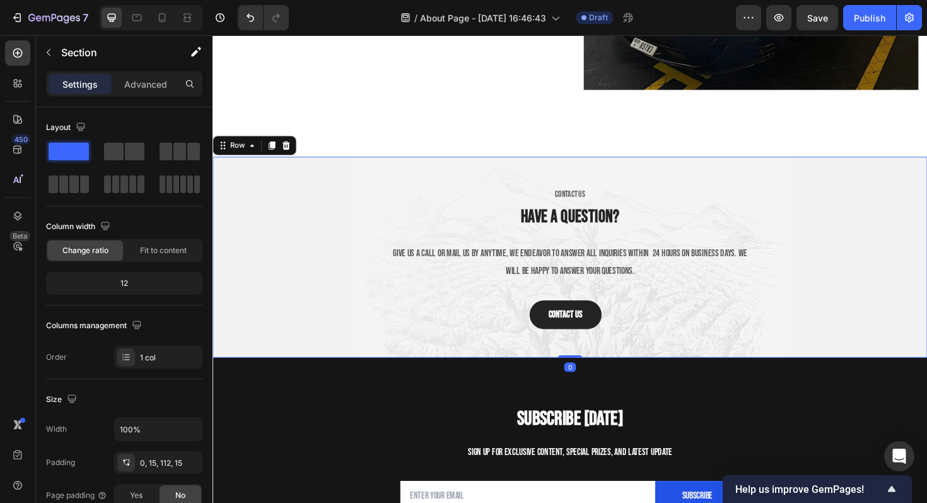
click at [317, 211] on div "CONTACT US Text block Have a question? Heading Give us a call or mail us by any…" at bounding box center [591, 270] width 738 height 152
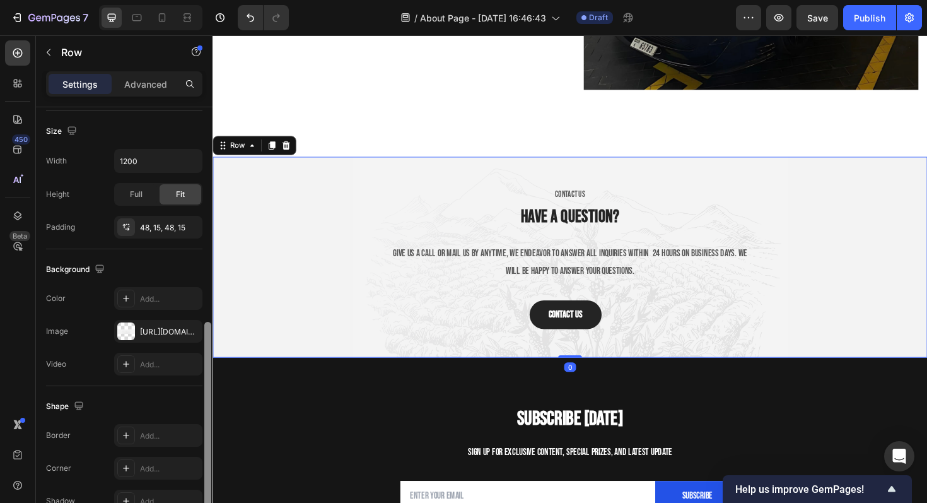
scroll to position [309, 0]
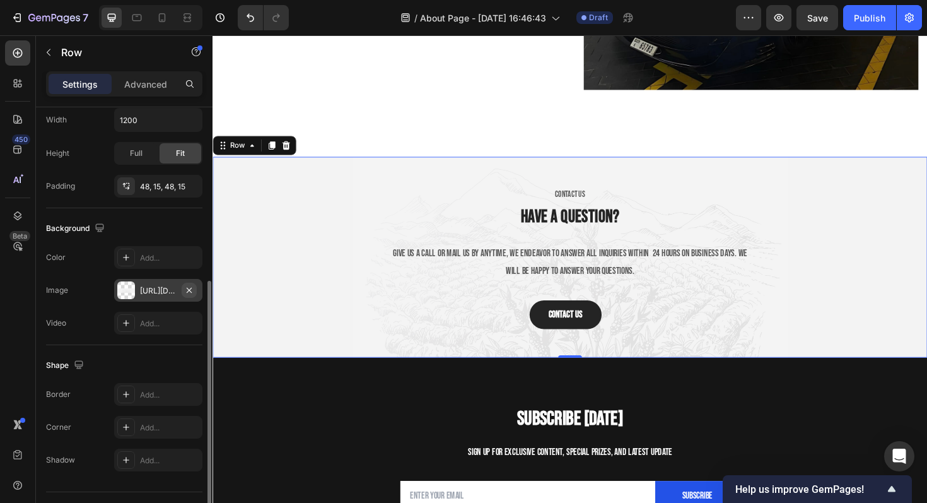
click at [190, 290] on icon "button" at bounding box center [189, 290] width 10 height 10
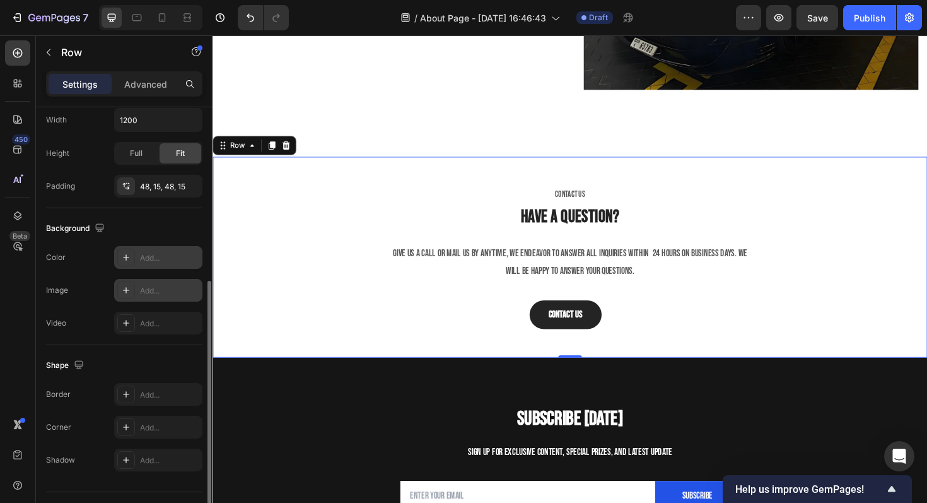
click at [156, 252] on div "Add..." at bounding box center [169, 257] width 59 height 11
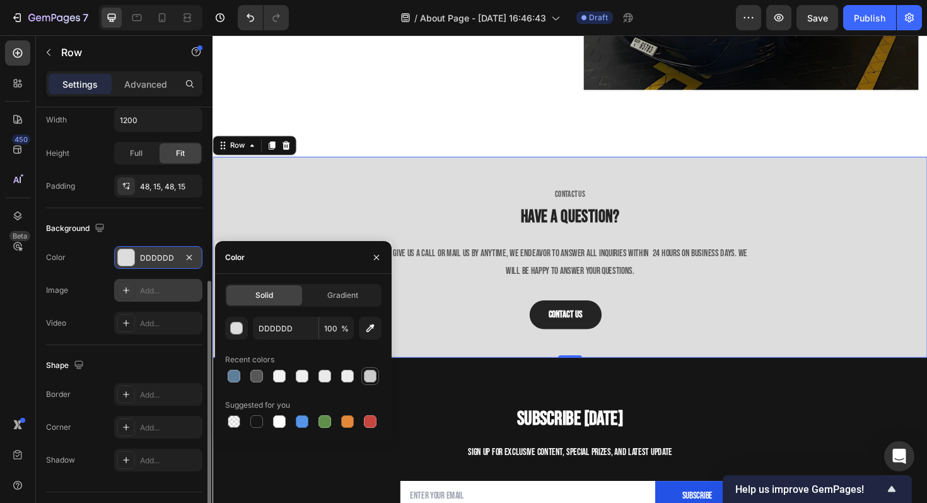
click at [375, 383] on div at bounding box center [371, 376] width 18 height 18
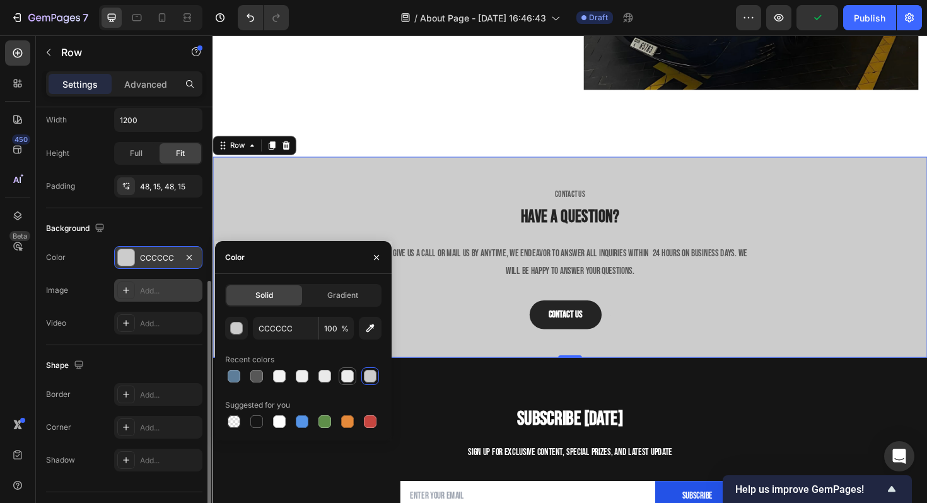
click at [344, 375] on div at bounding box center [347, 376] width 13 height 13
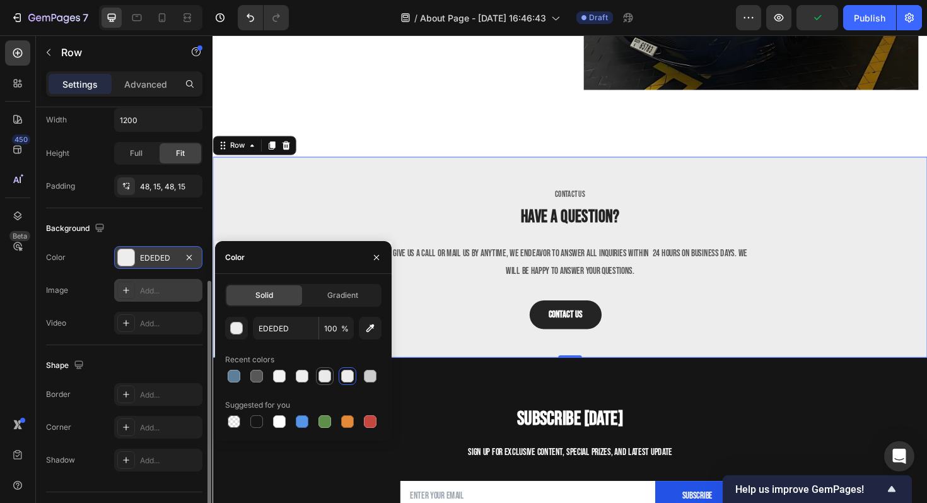
click at [330, 375] on div at bounding box center [325, 376] width 13 height 13
click at [307, 372] on div at bounding box center [302, 376] width 13 height 13
click at [324, 376] on div at bounding box center [325, 376] width 13 height 13
type input "EAEAEA"
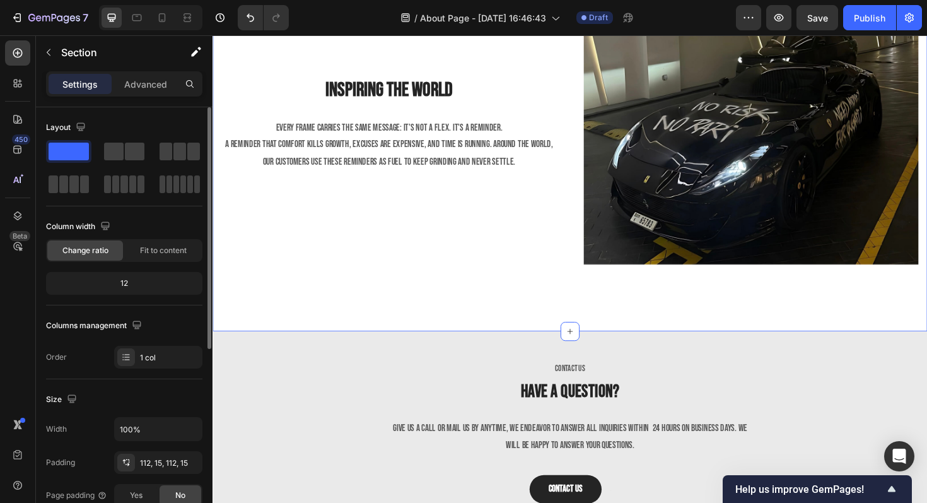
scroll to position [2196, 0]
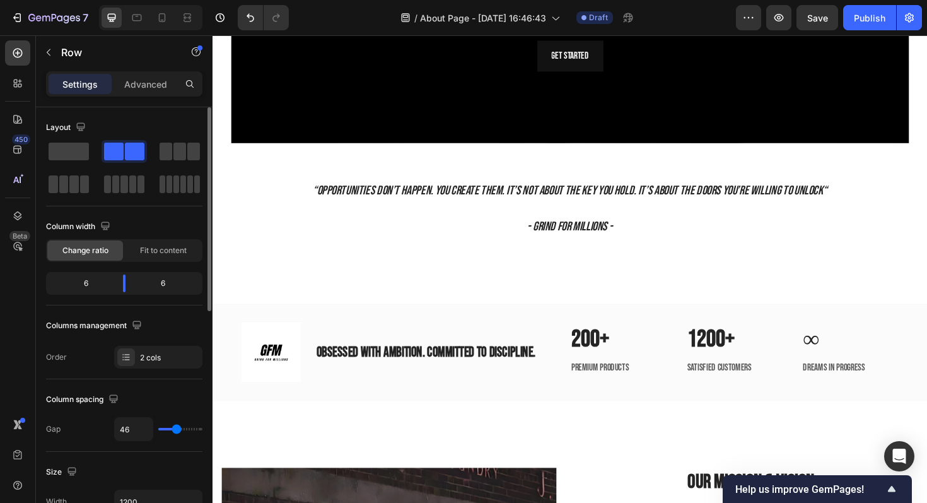
scroll to position [1400, 0]
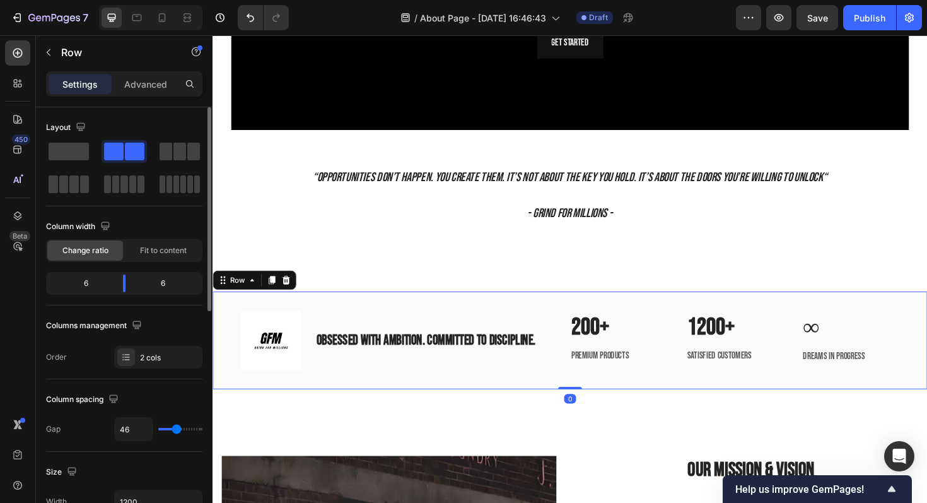
click at [379, 319] on div "Image OBSESSED WITH AMBITION. COMMITTED TO DISCIPLINE. Heading Row 200+ Heading…" at bounding box center [591, 358] width 757 height 103
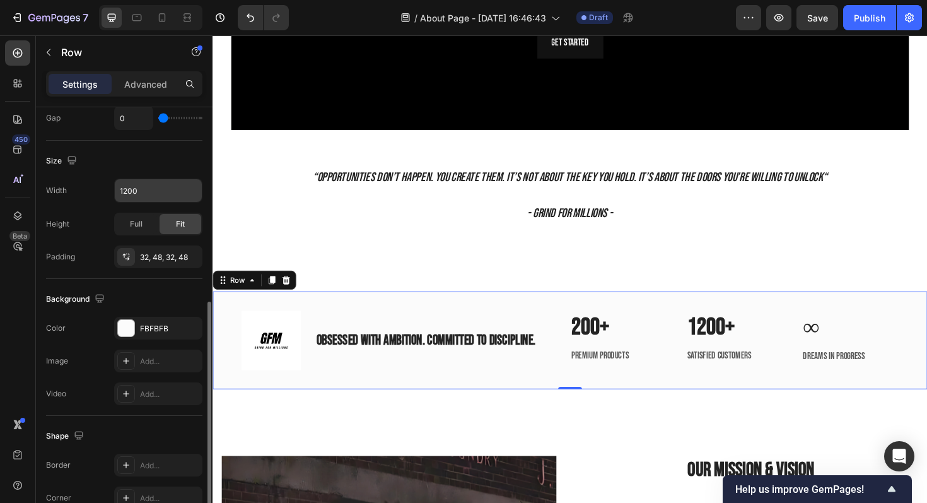
scroll to position [343, 0]
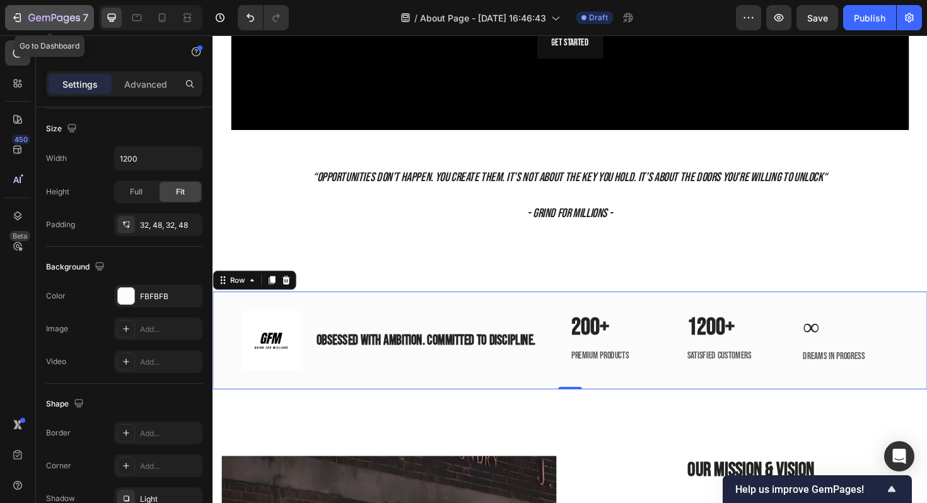
click at [26, 25] on div "7" at bounding box center [50, 17] width 78 height 15
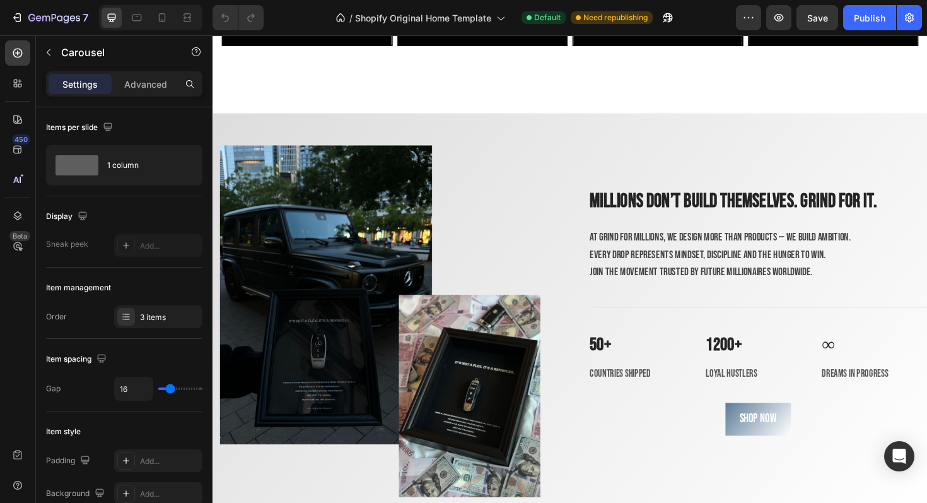
scroll to position [1642, 0]
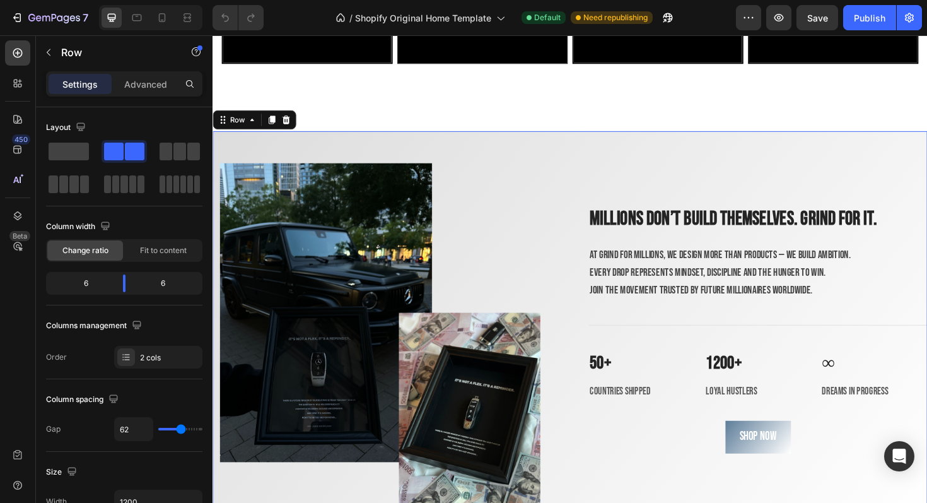
click at [629, 166] on div "Millions don’t build themselves. Grind for it. Heading At Grind for Millions, w…" at bounding box center [790, 349] width 359 height 425
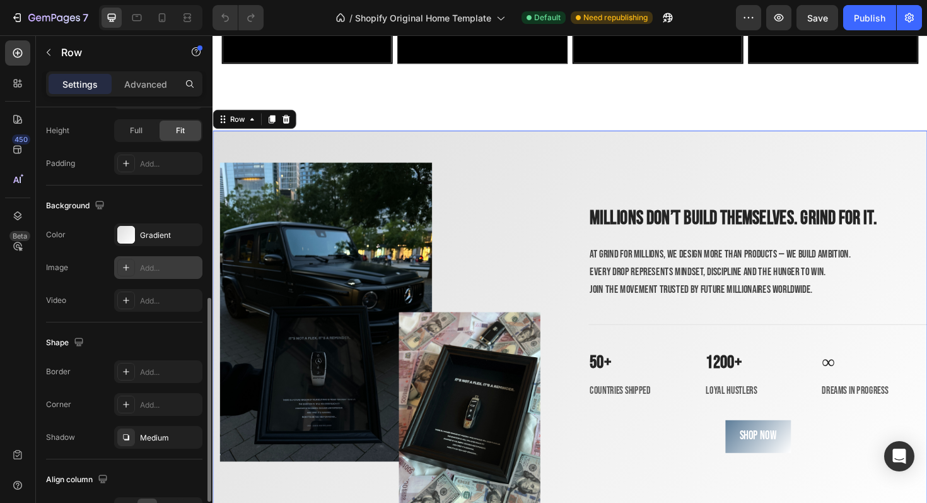
scroll to position [409, 0]
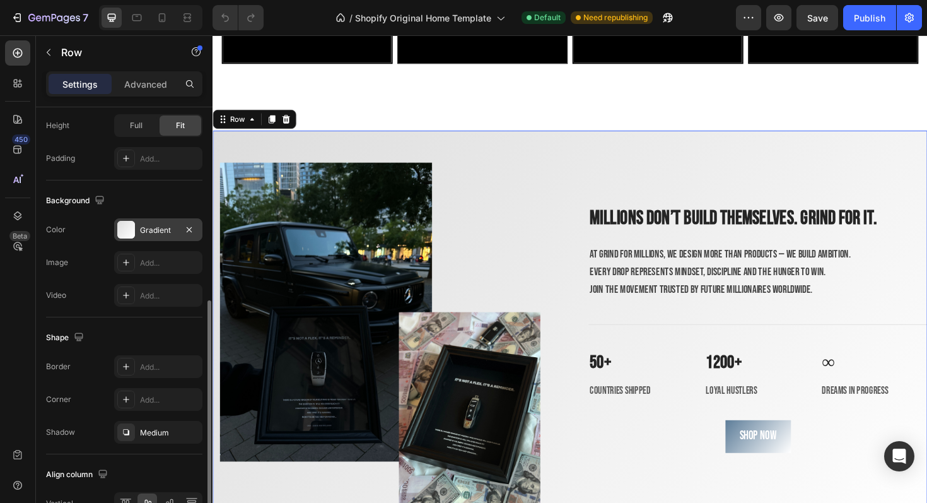
click at [154, 231] on div "Gradient" at bounding box center [158, 230] width 37 height 11
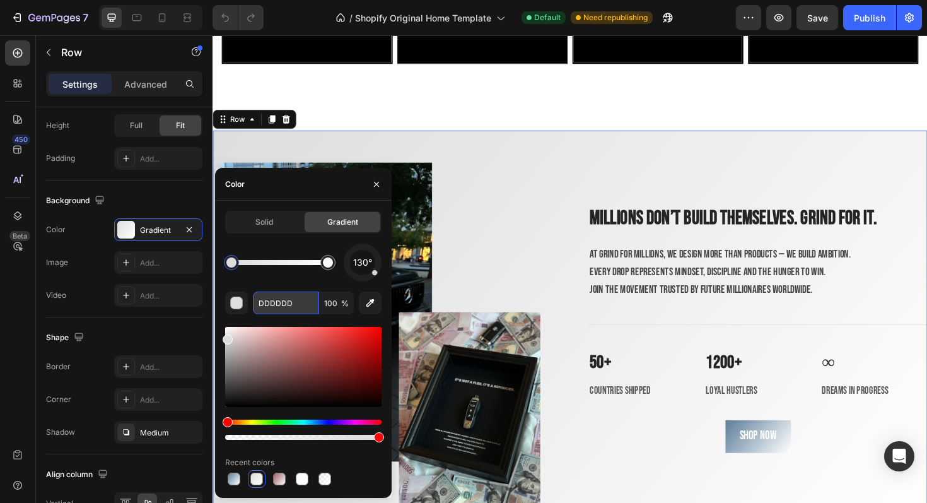
click at [278, 304] on input "DDDDDD" at bounding box center [286, 302] width 66 height 23
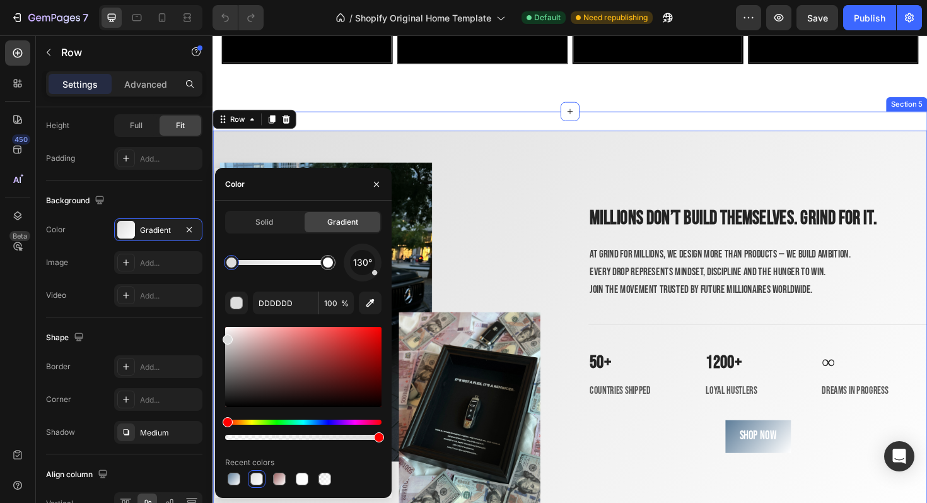
click at [519, 122] on div "Image Millions don’t build themselves. Grind for it. Heading At Grind for Milli…" at bounding box center [591, 354] width 757 height 477
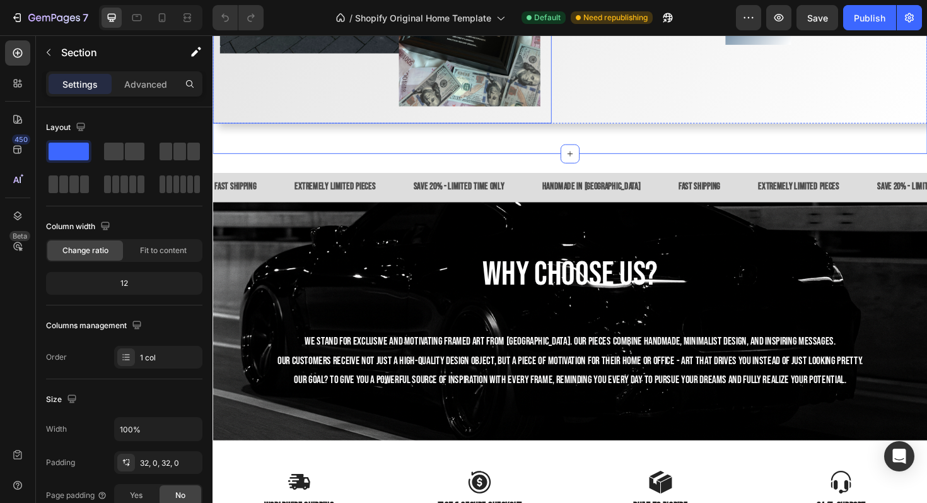
scroll to position [2081, 0]
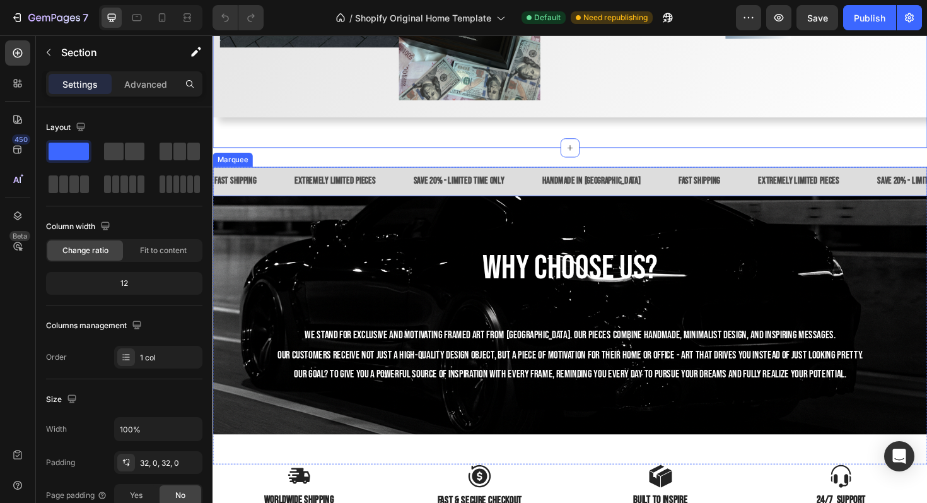
click at [404, 191] on div "extremely limited pieces Text Block" at bounding box center [361, 190] width 126 height 31
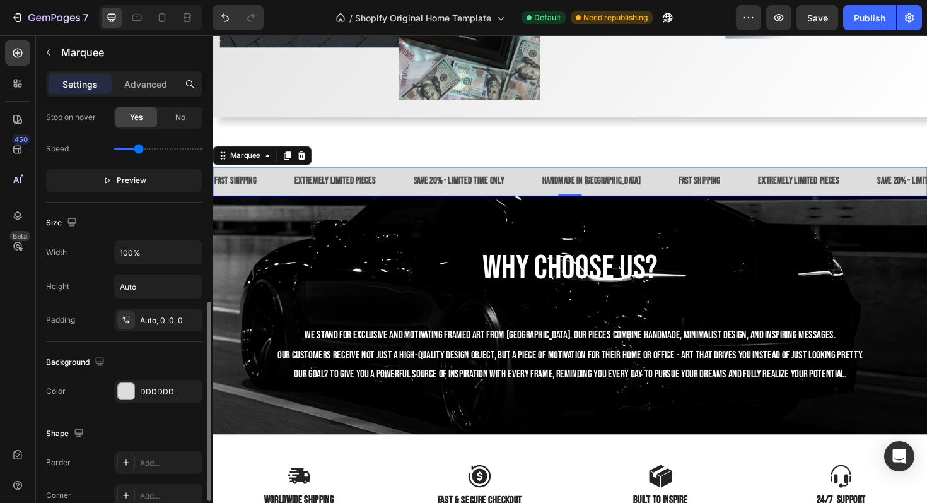
scroll to position [380, 0]
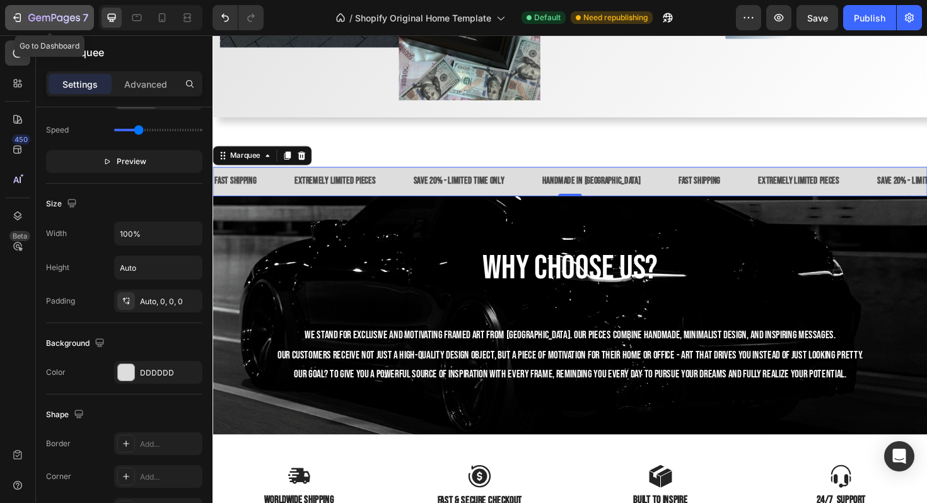
click at [26, 13] on div "7" at bounding box center [50, 17] width 78 height 15
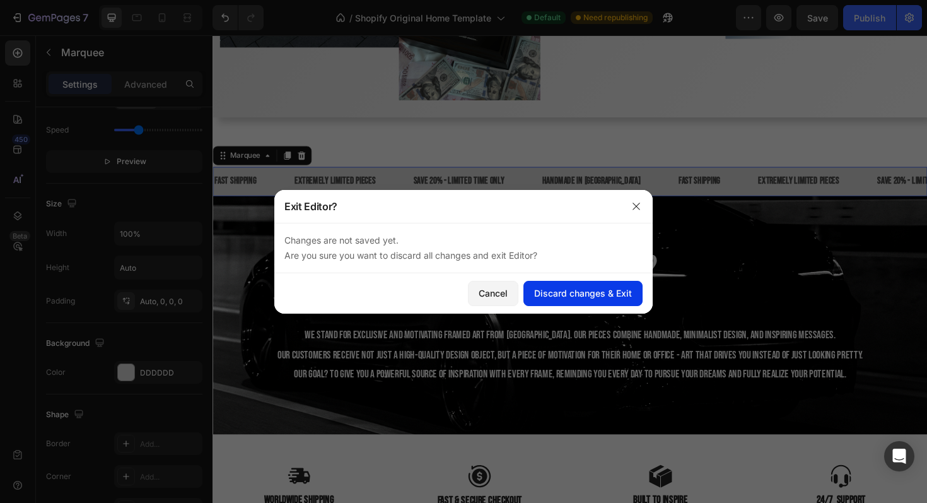
click at [596, 297] on div "Discard changes & Exit" at bounding box center [583, 292] width 98 height 13
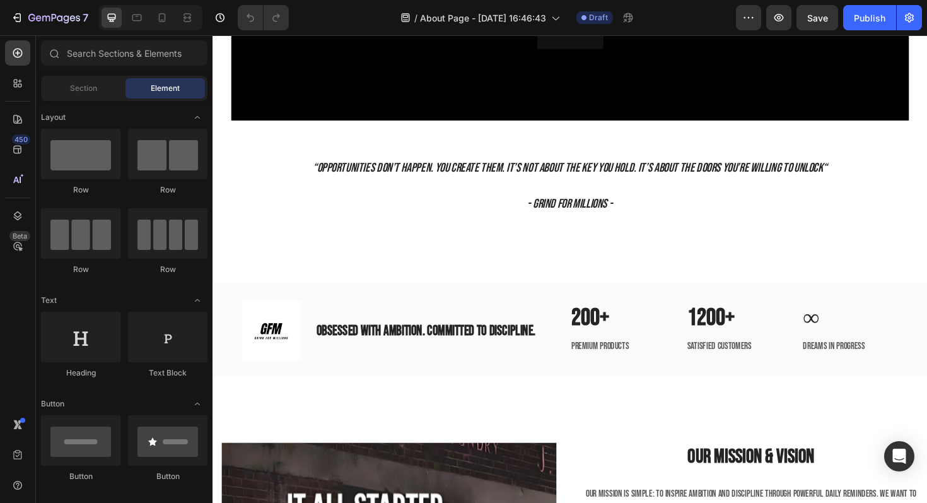
scroll to position [1443, 0]
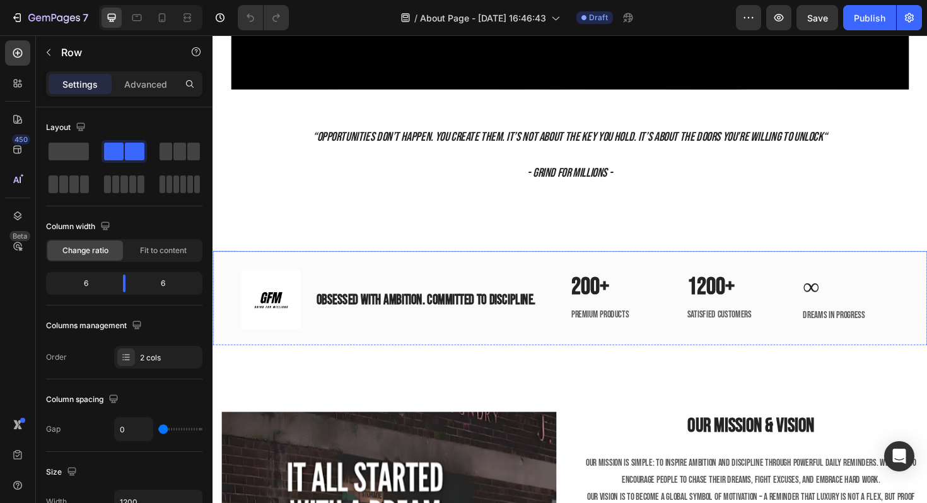
click at [421, 278] on div "Image OBSESSED WITH AMBITION. COMMITTED TO DISCIPLINE. Heading Row 200+ Heading…" at bounding box center [591, 315] width 757 height 103
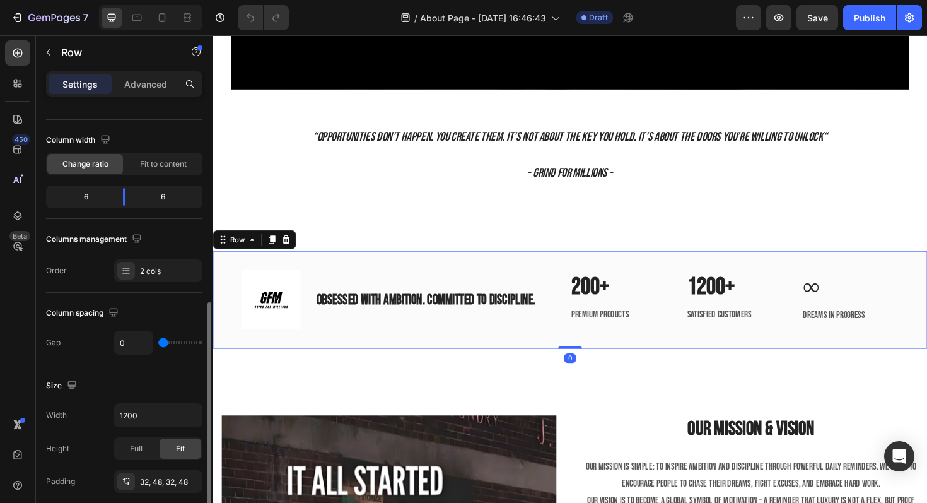
scroll to position [191, 0]
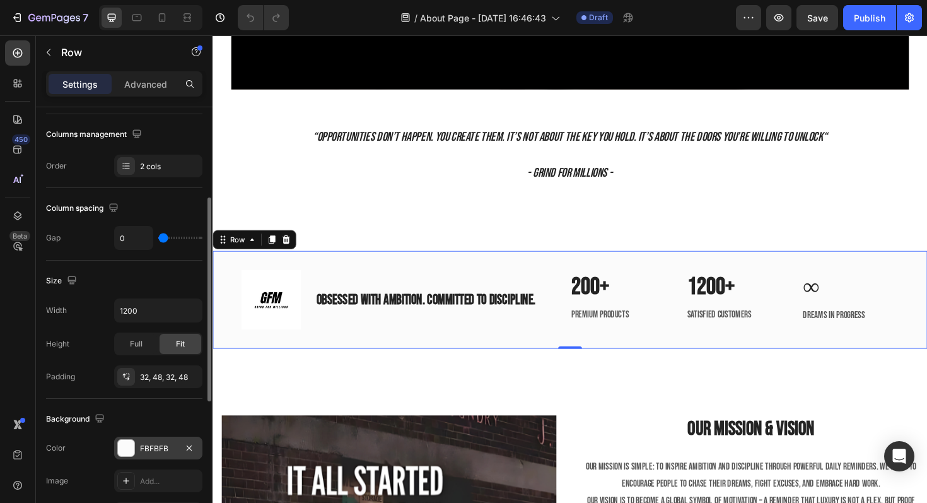
click at [144, 447] on div "FBFBFB" at bounding box center [158, 448] width 37 height 11
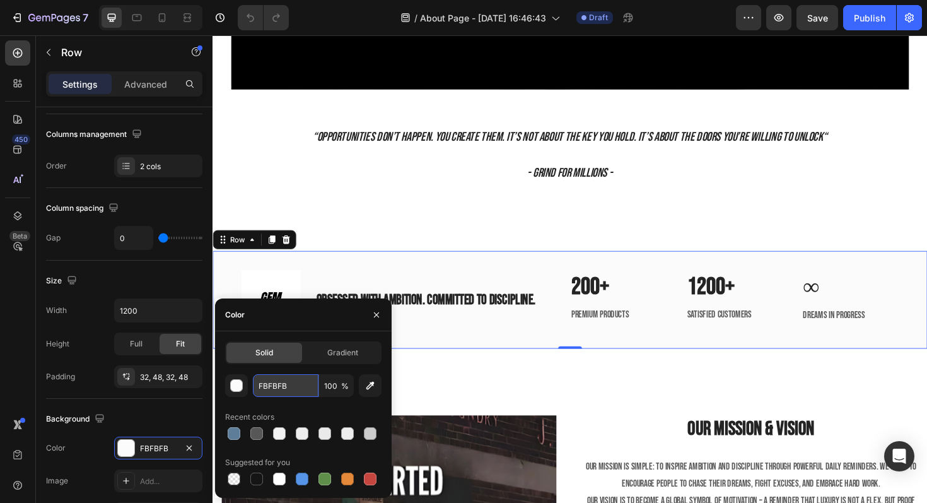
click at [269, 384] on input "FBFBFB" at bounding box center [286, 385] width 66 height 23
paste input "DDDDDD"
type input "DDDDDD"
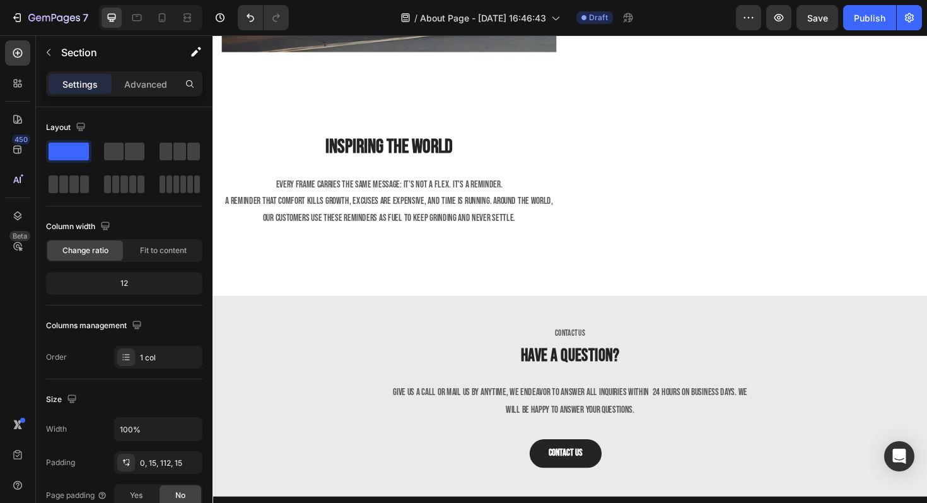
scroll to position [2341, 0]
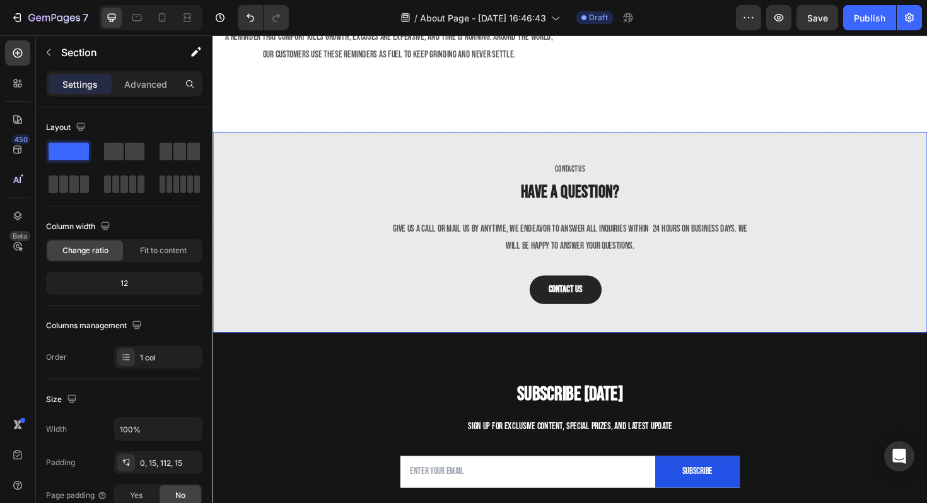
click at [388, 259] on div "CONTACT US Text block Have a question? Heading Give us a call or mail us by any…" at bounding box center [591, 244] width 757 height 213
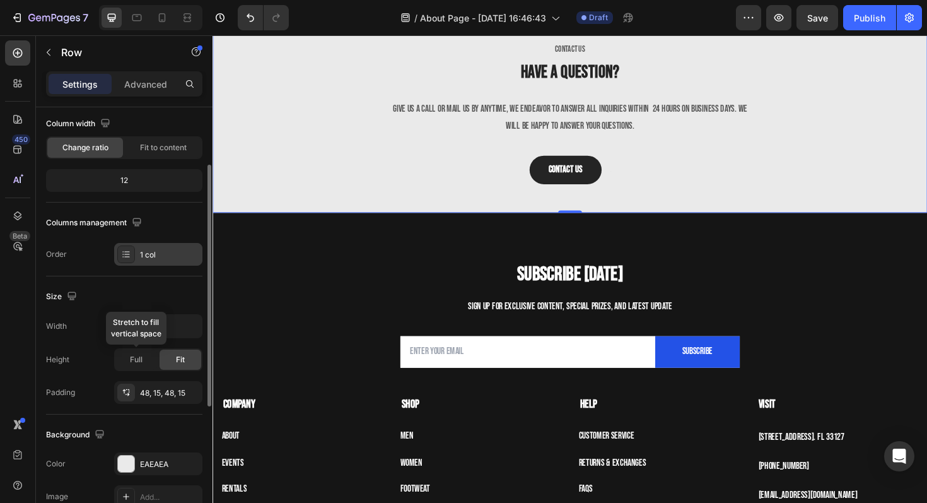
scroll to position [120, 0]
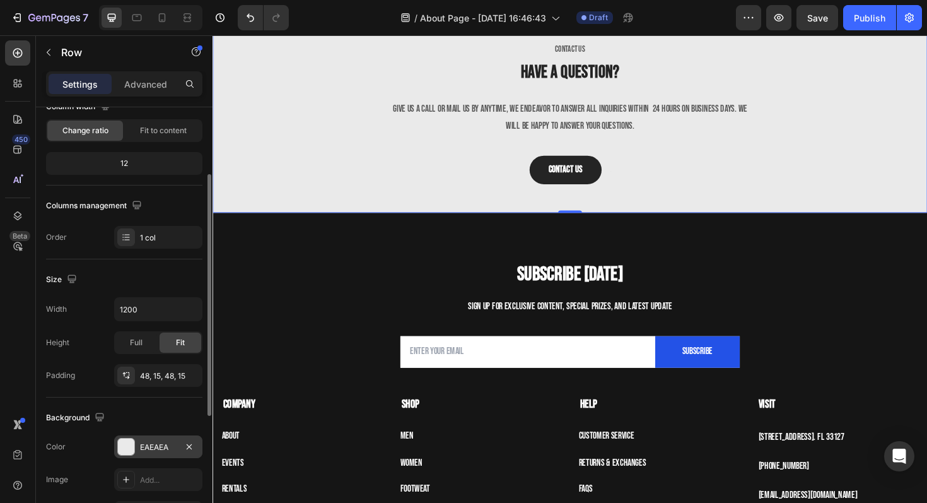
click at [138, 445] on div "EAEAEA" at bounding box center [158, 446] width 88 height 23
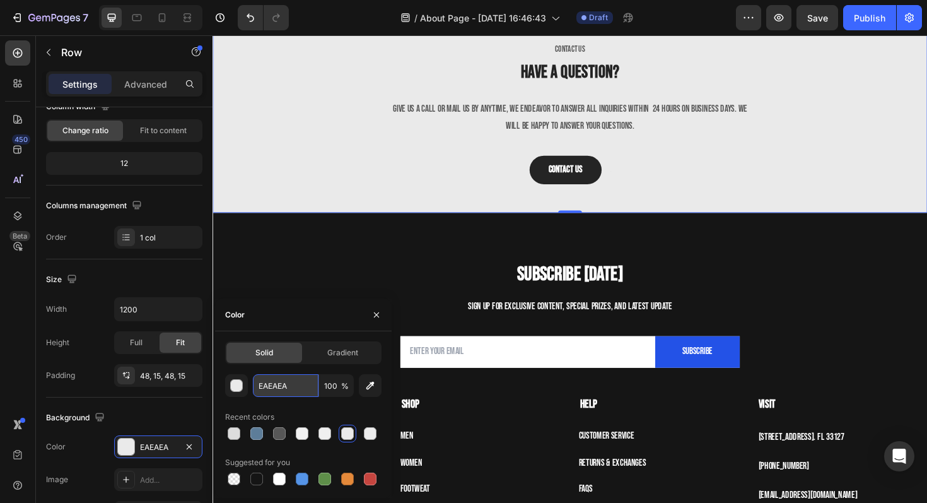
click at [273, 389] on input "EAEAEA" at bounding box center [286, 385] width 66 height 23
paste input "DDDDDD"
type input "DDDDDD"
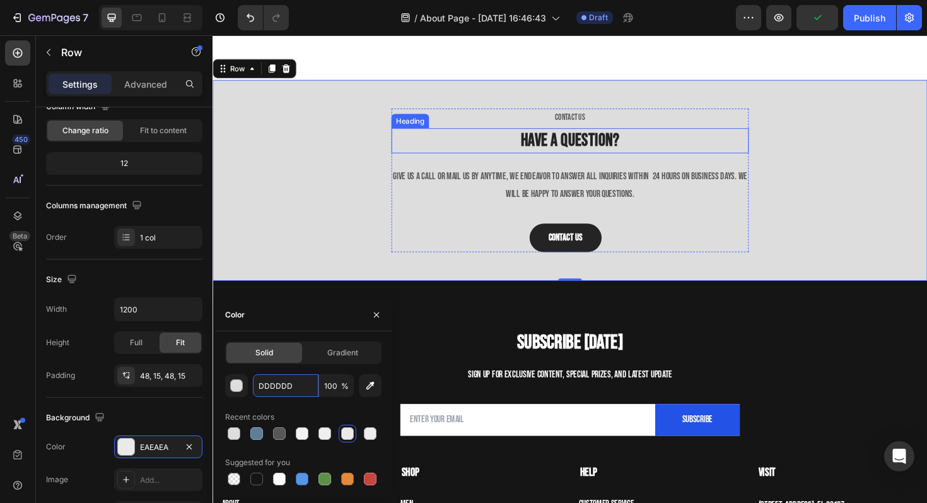
scroll to position [2360, 0]
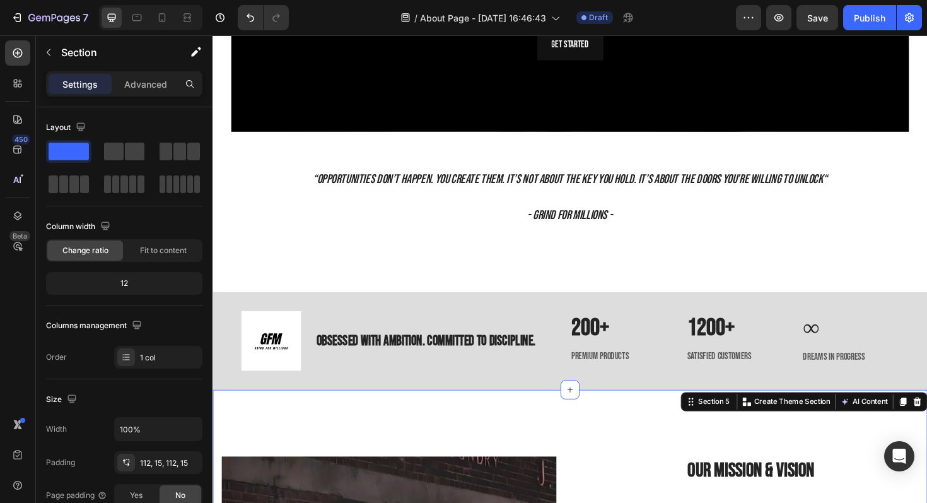
scroll to position [1373, 0]
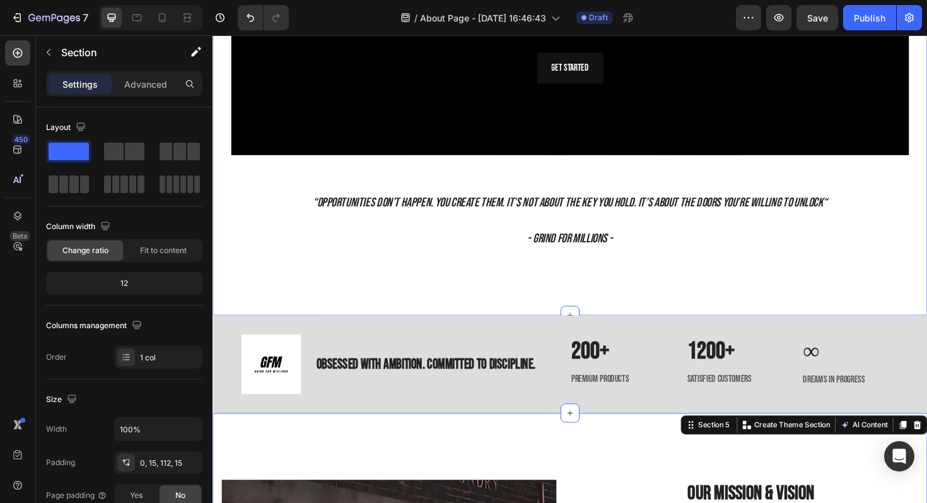
click at [385, 278] on div "Our FRames Heading Each frame is handcrafted with passion and precision. More t…" at bounding box center [591, 23] width 757 height 617
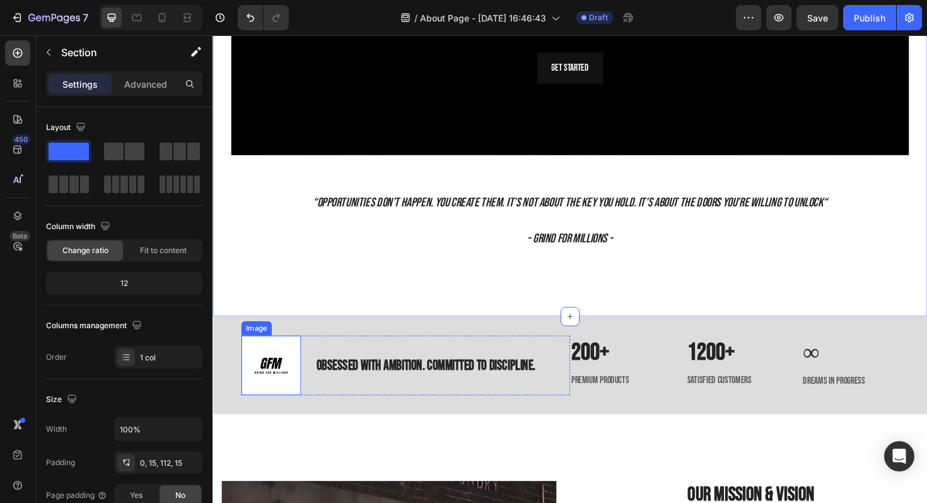
click at [275, 370] on img at bounding box center [274, 384] width 63 height 63
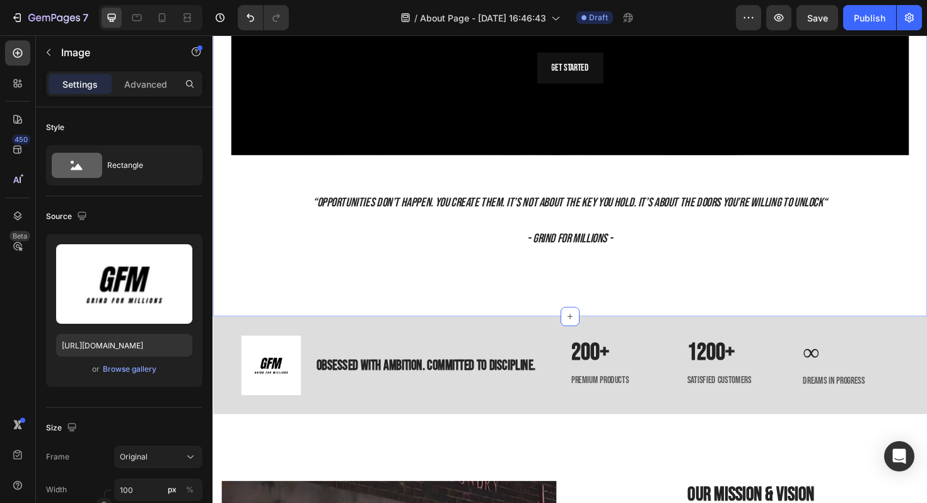
click at [302, 277] on div "Our FRames Heading Each frame is handcrafted with passion and precision. More t…" at bounding box center [591, 24] width 757 height 618
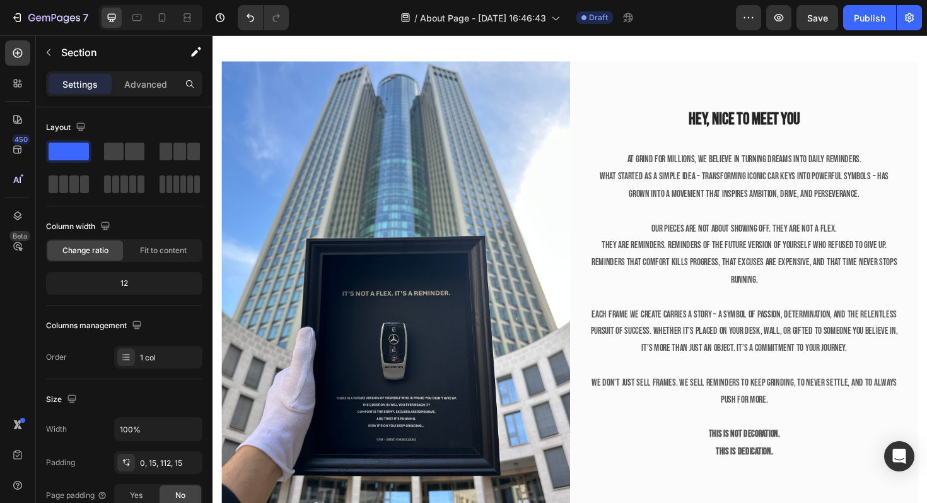
scroll to position [543, 0]
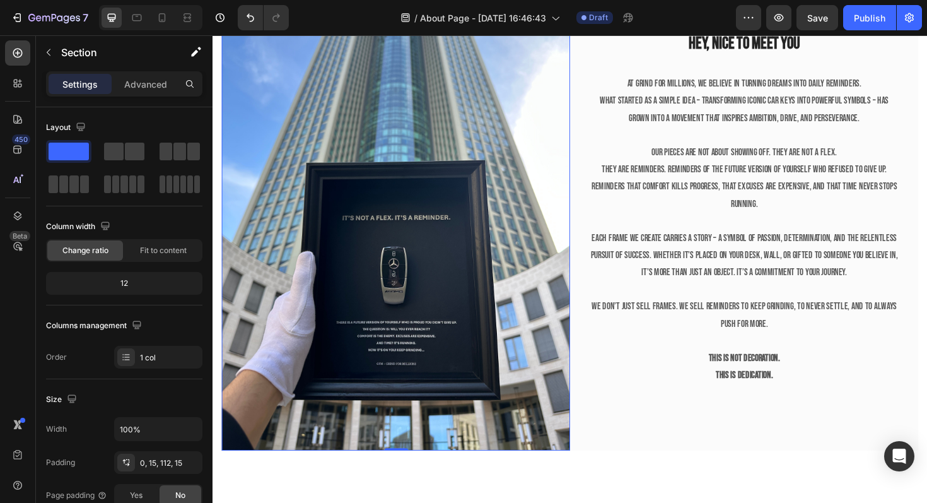
click at [299, 102] on img at bounding box center [406, 229] width 369 height 492
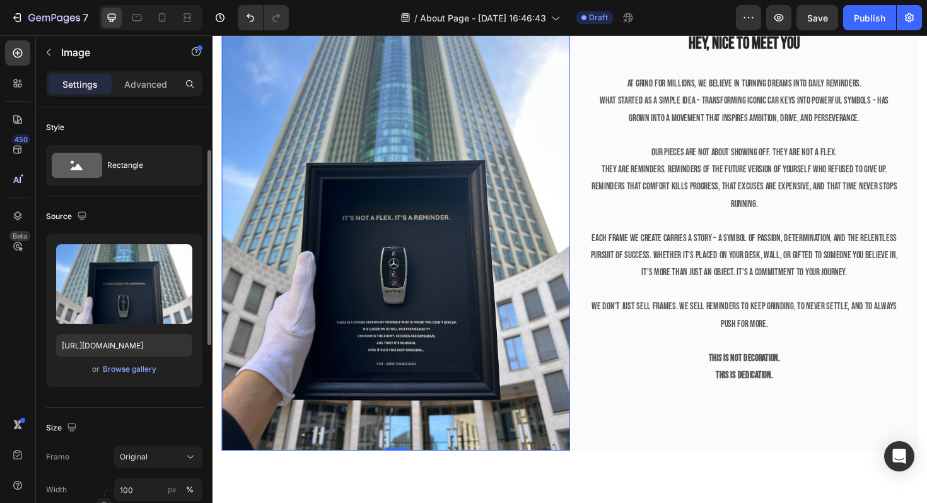
scroll to position [56, 0]
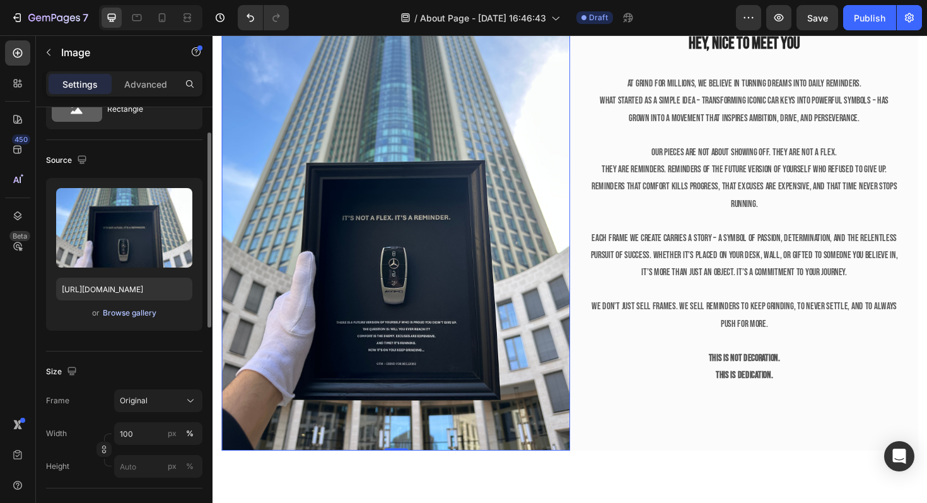
click at [120, 308] on div "Browse gallery" at bounding box center [130, 312] width 54 height 11
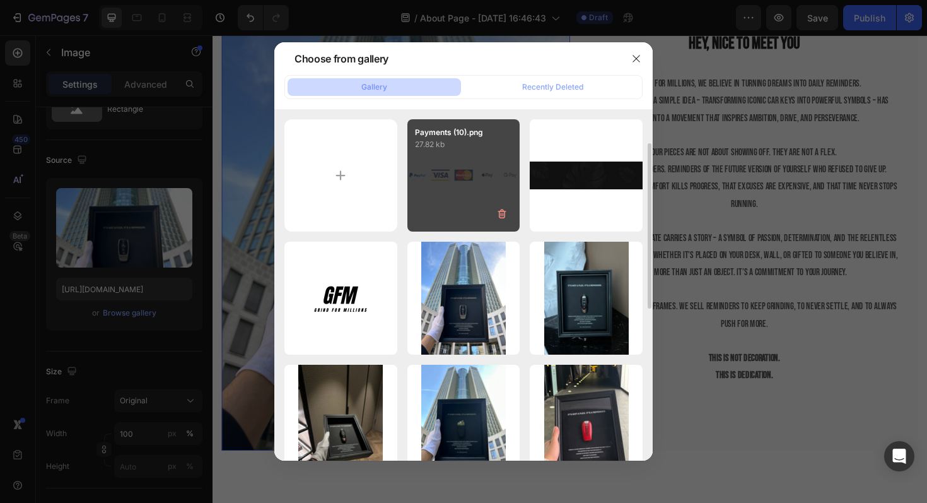
scroll to position [208, 0]
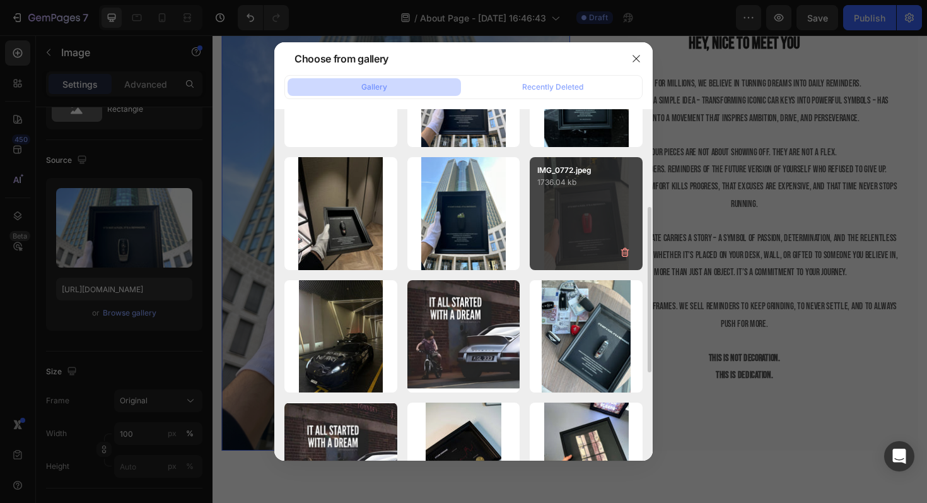
click at [564, 185] on p "1736.04 kb" at bounding box center [587, 182] width 98 height 13
type input "https://cdn.shopify.com/s/files/1/0918/9454/6809/files/gempages_570937643437654…"
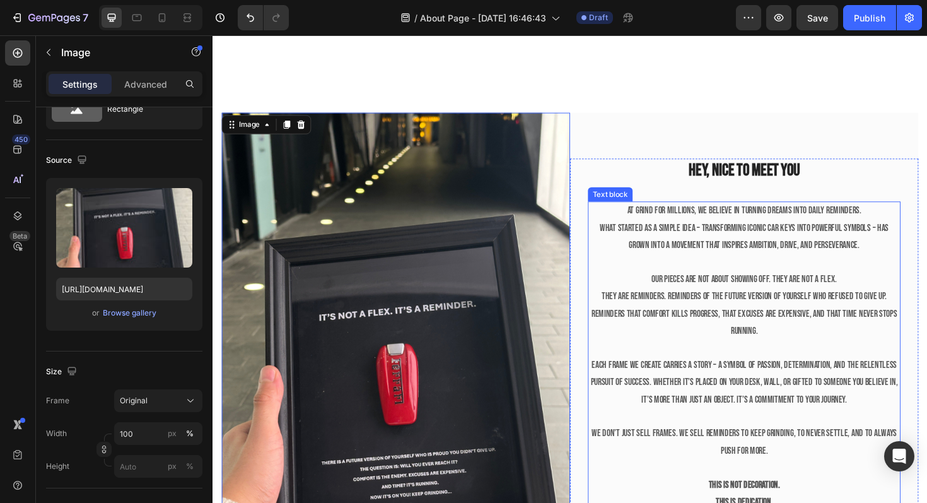
scroll to position [317, 0]
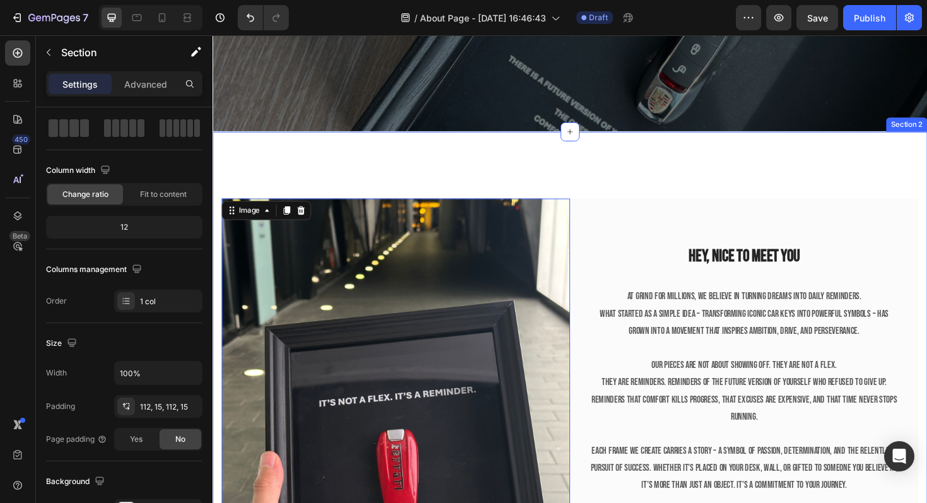
click at [650, 165] on div "Image 0 Hey, nice to meet you Heading At Grind for millions, we believe in turn…" at bounding box center [591, 454] width 757 height 633
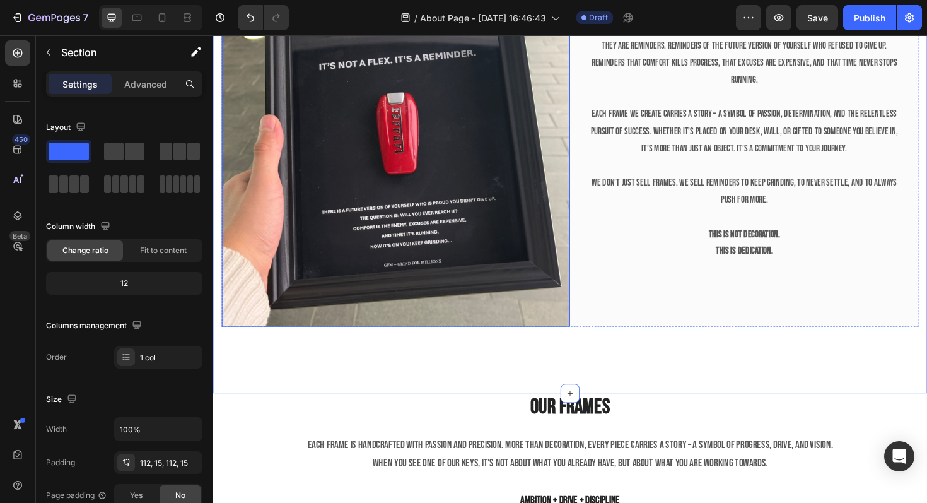
scroll to position [673, 0]
click at [500, 276] on img at bounding box center [406, 98] width 369 height 492
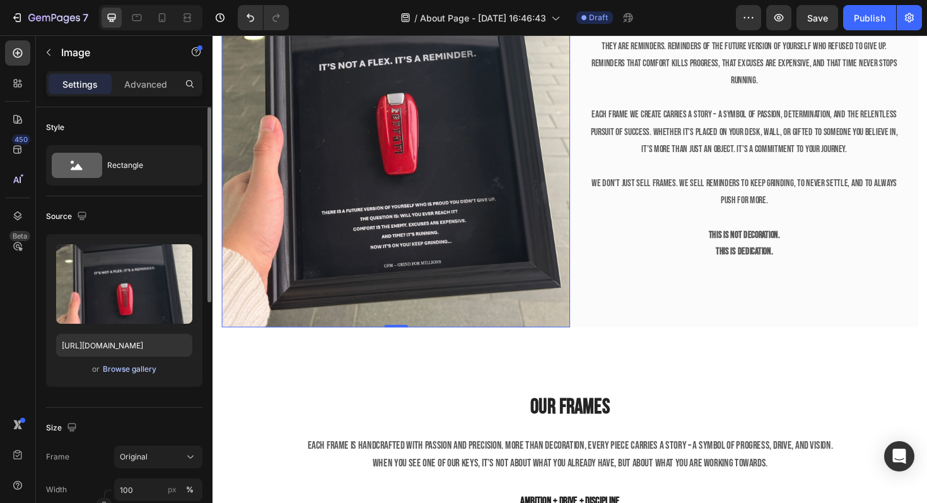
click at [150, 364] on div "Browse gallery" at bounding box center [130, 368] width 54 height 11
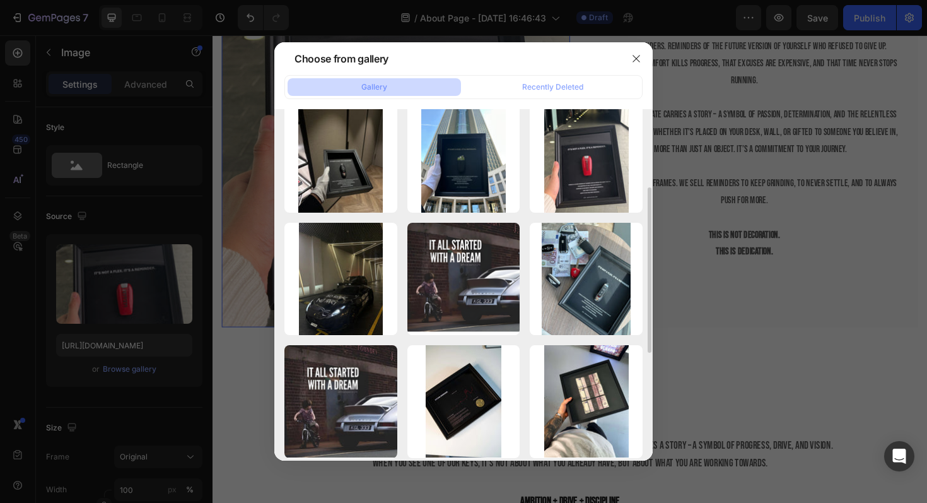
scroll to position [225, 0]
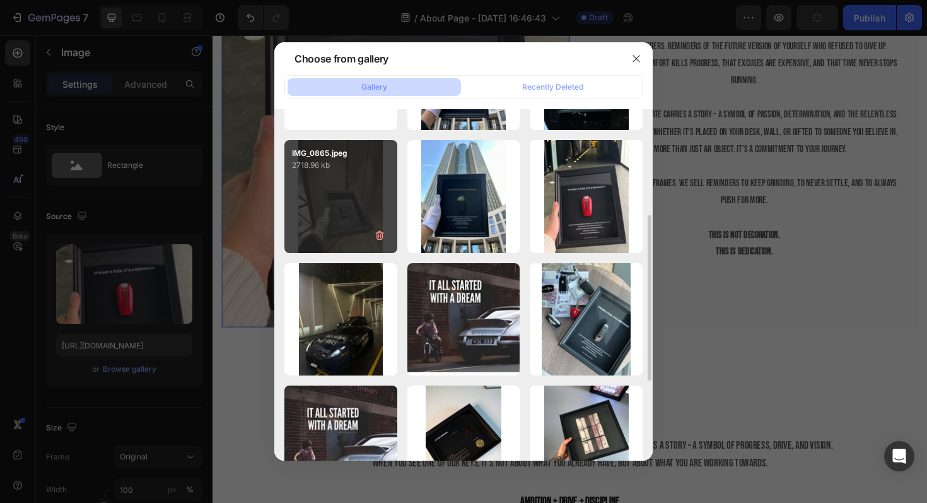
click at [344, 180] on div "IMG_0865.jpeg 2718.96 kb" at bounding box center [341, 196] width 113 height 113
type input "https://cdn.shopify.com/s/files/1/0918/9454/6809/files/gempages_570937643437654…"
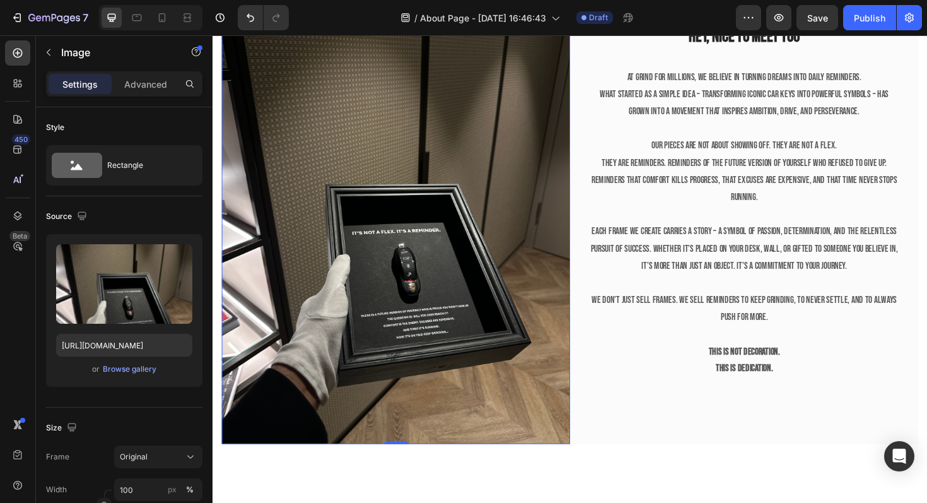
scroll to position [622, 0]
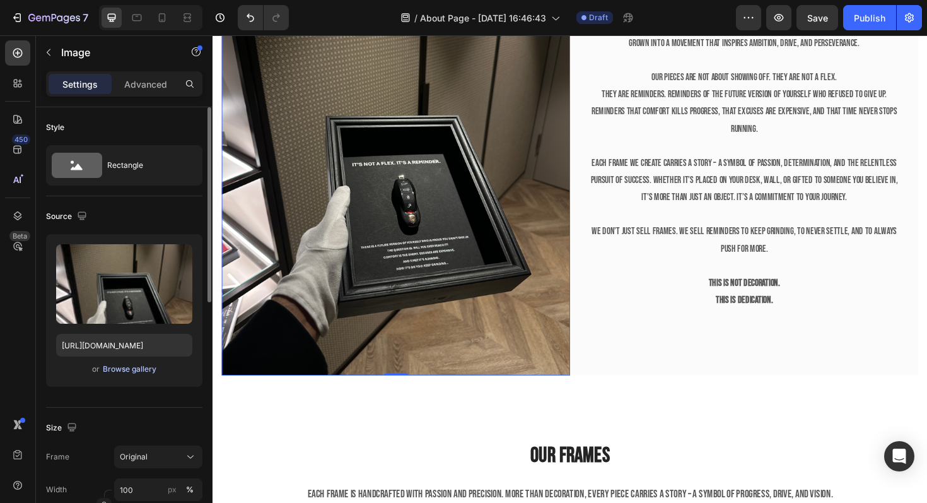
click at [113, 368] on div "Browse gallery" at bounding box center [130, 368] width 54 height 11
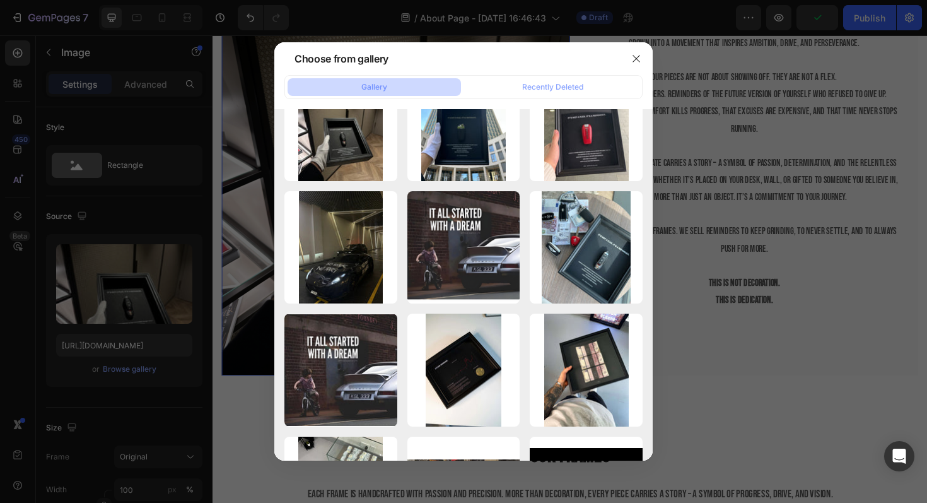
scroll to position [0, 0]
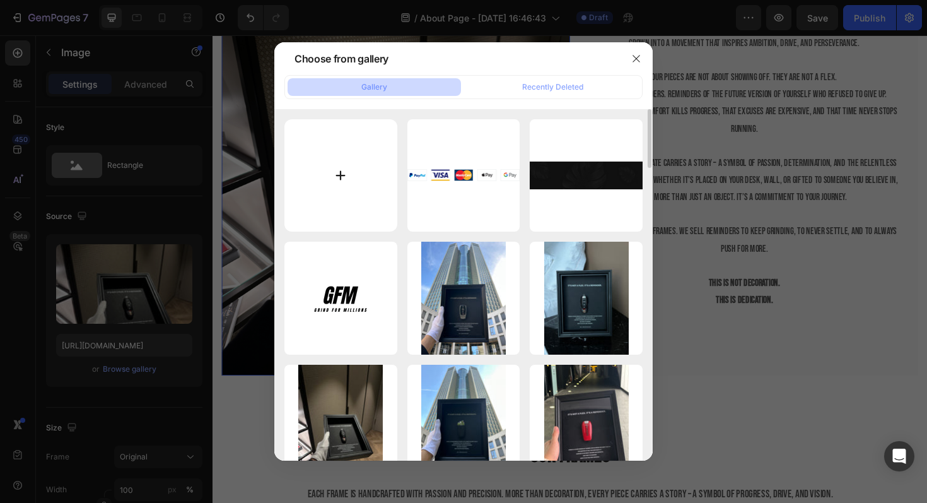
click at [344, 207] on input "file" at bounding box center [341, 175] width 113 height 113
type input "C:\fakepath\IMG_0805.jpeg"
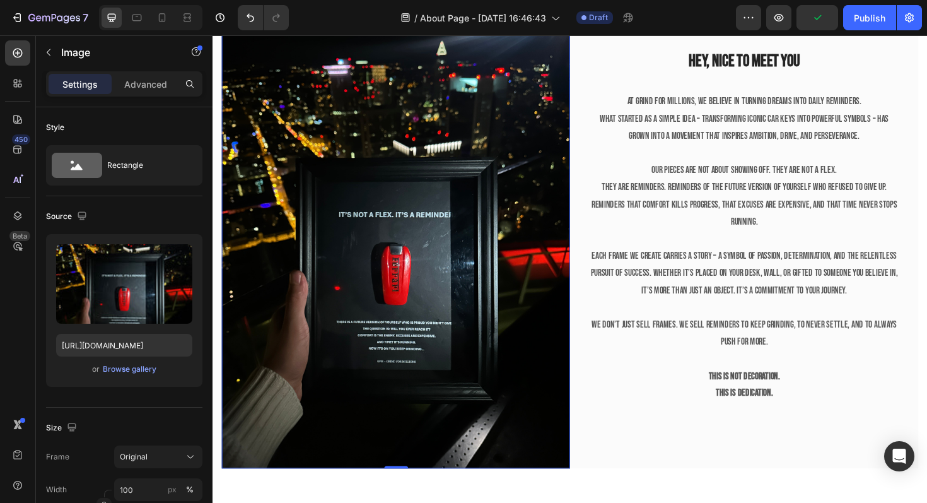
scroll to position [491, 0]
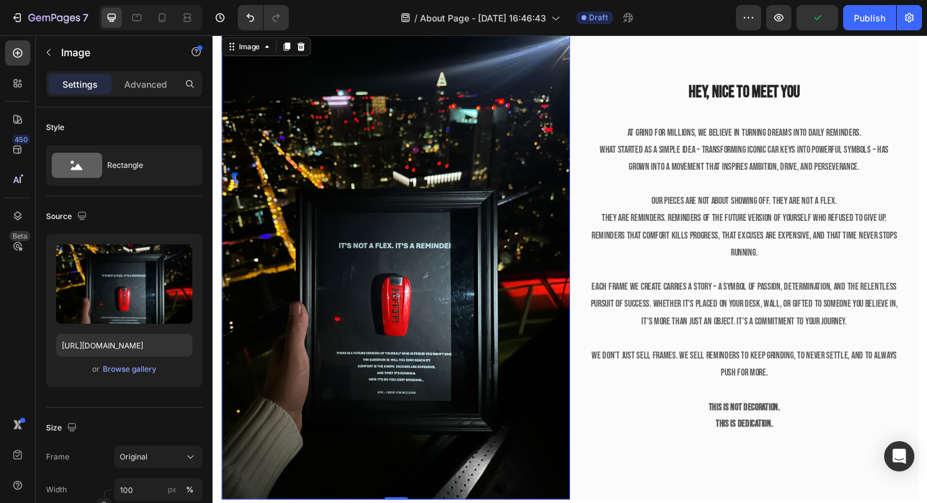
click at [471, 160] on img at bounding box center [406, 281] width 369 height 492
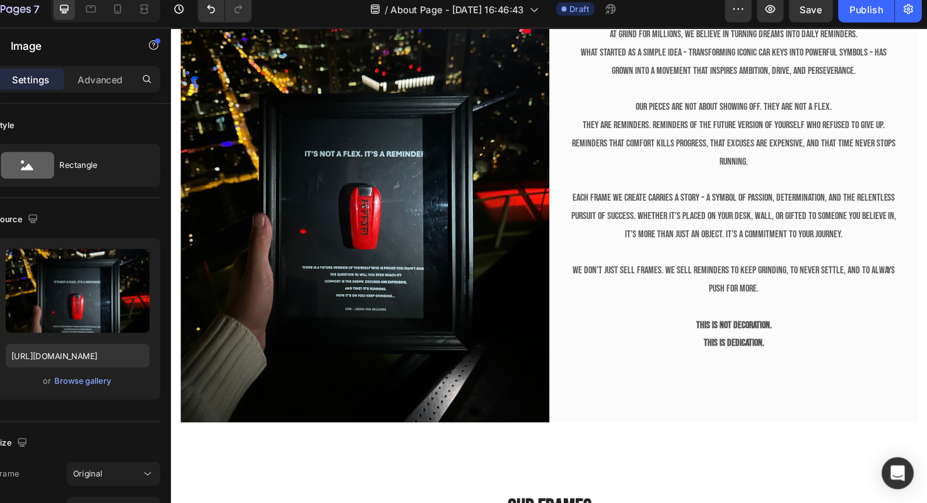
scroll to position [0, 0]
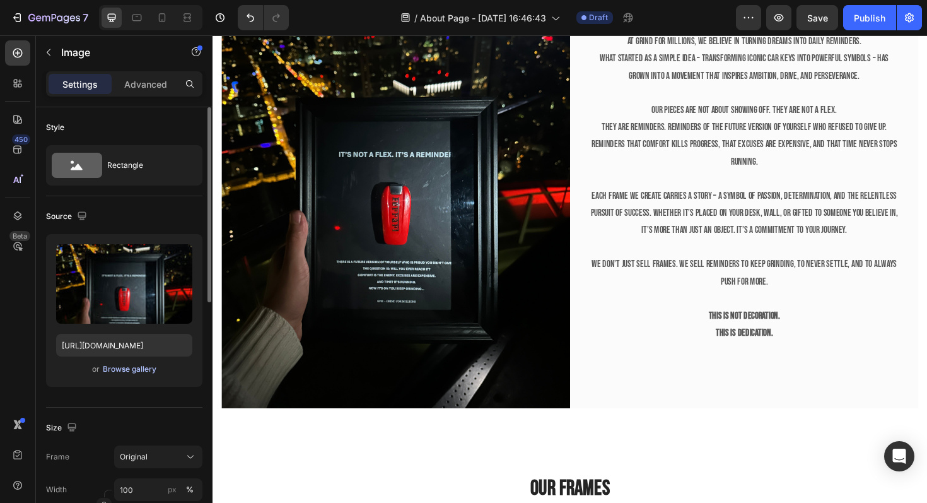
click at [122, 367] on div "Browse gallery" at bounding box center [130, 368] width 54 height 11
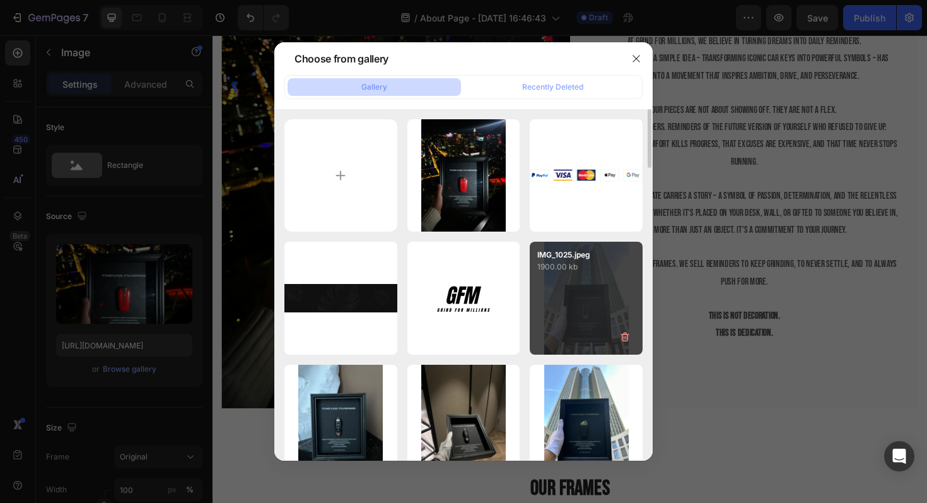
click at [599, 283] on div "IMG_1025.jpeg 1900.00 kb" at bounding box center [586, 298] width 113 height 113
type input "https://cdn.shopify.com/s/files/1/0918/9454/6809/files/gempages_570937643437654…"
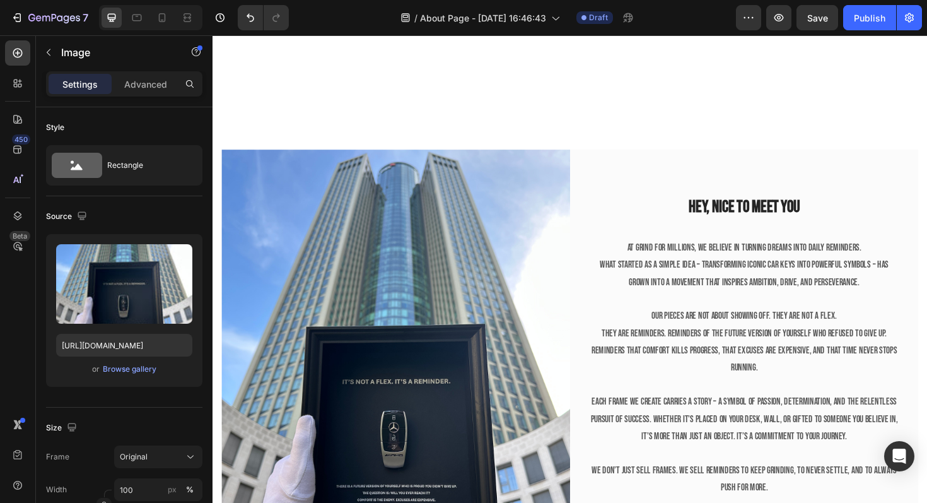
scroll to position [445, 0]
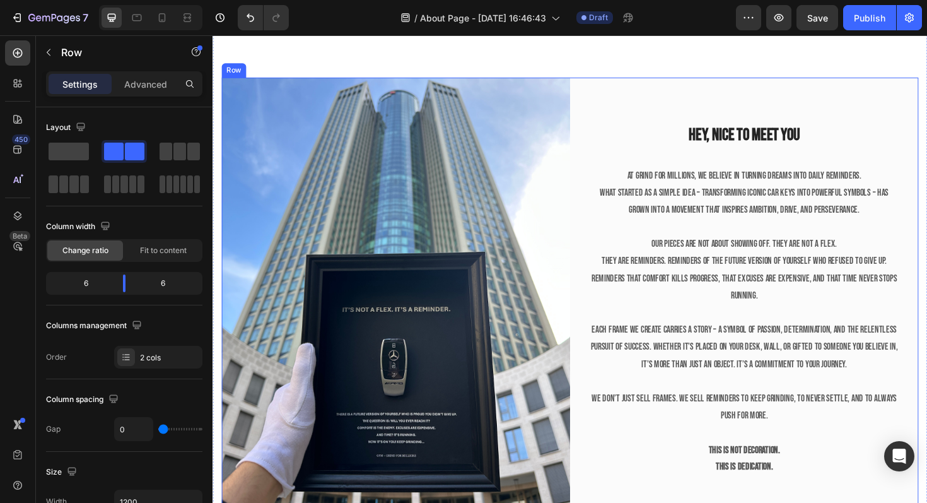
click at [689, 106] on div "Hey, nice to meet you Heading At Grind for millions, we believe in turning drea…" at bounding box center [775, 326] width 369 height 492
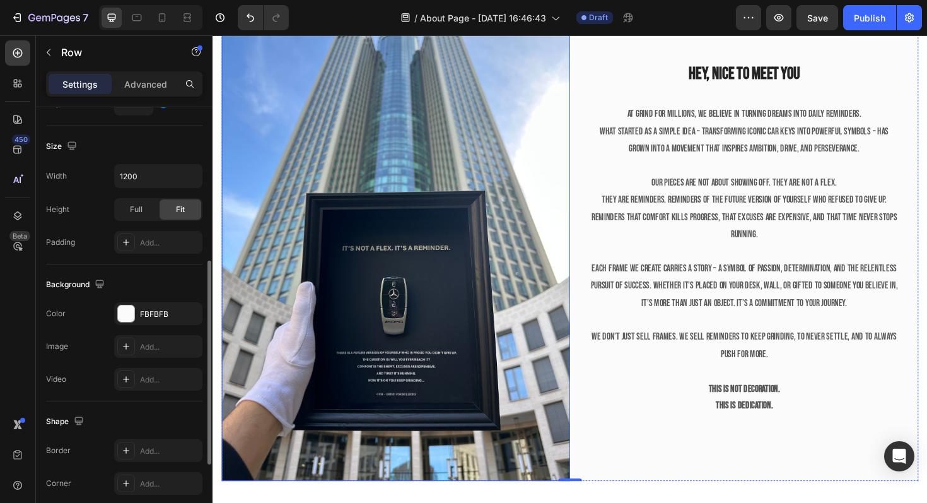
scroll to position [675, 0]
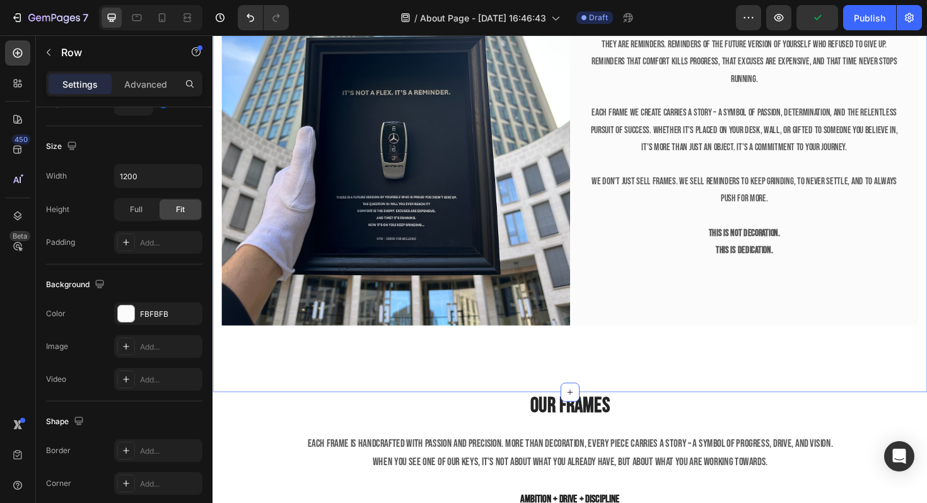
click at [407, 401] on div "Image Hey, nice to meet you Heading At Grind for millions, we believe in turnin…" at bounding box center [591, 96] width 757 height 633
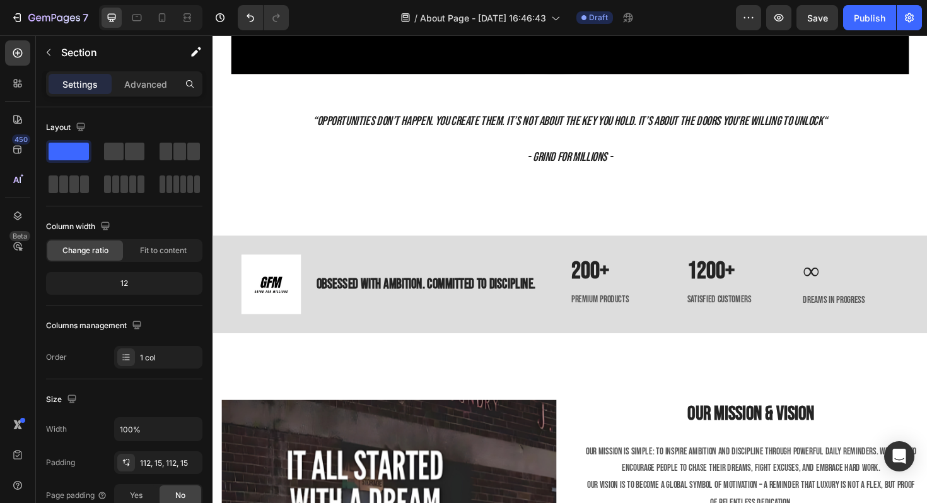
scroll to position [1464, 0]
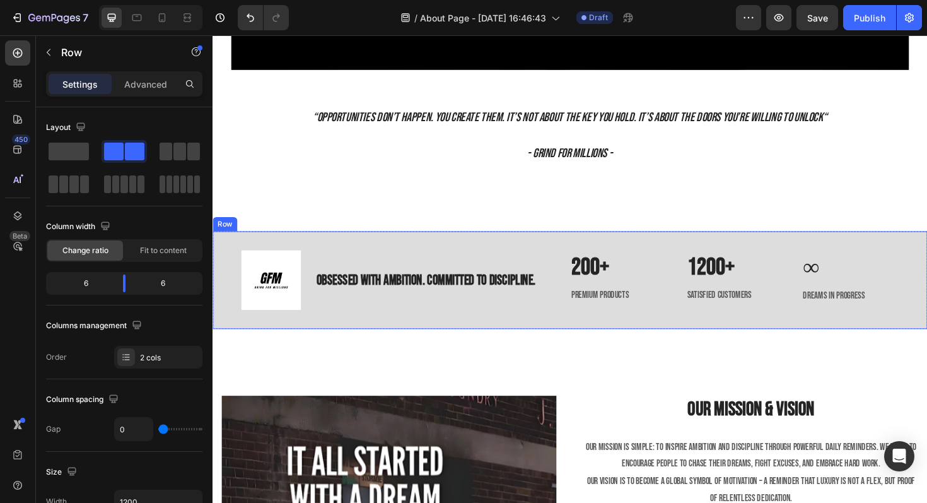
click at [371, 261] on div "Image OBSESSED WITH AMBITION. COMMITTED TO DISCIPLINE. Heading Row 200+ Heading…" at bounding box center [591, 294] width 757 height 103
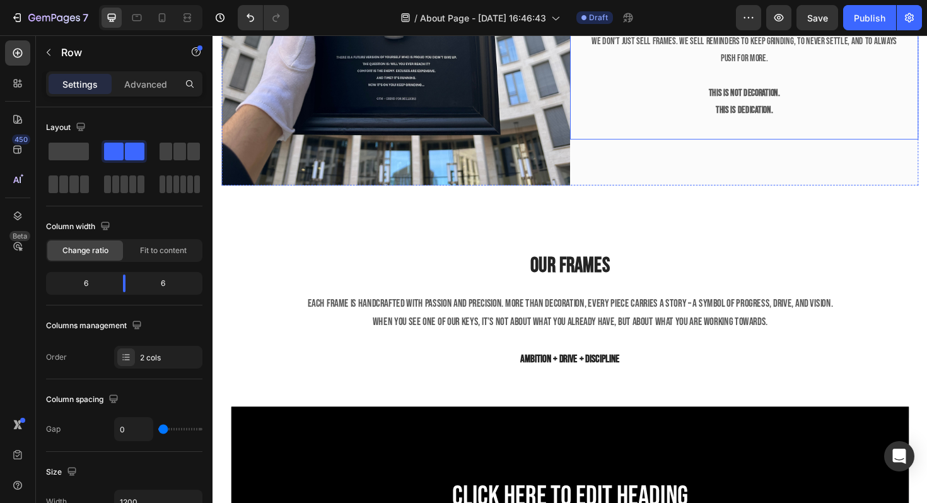
scroll to position [751, 0]
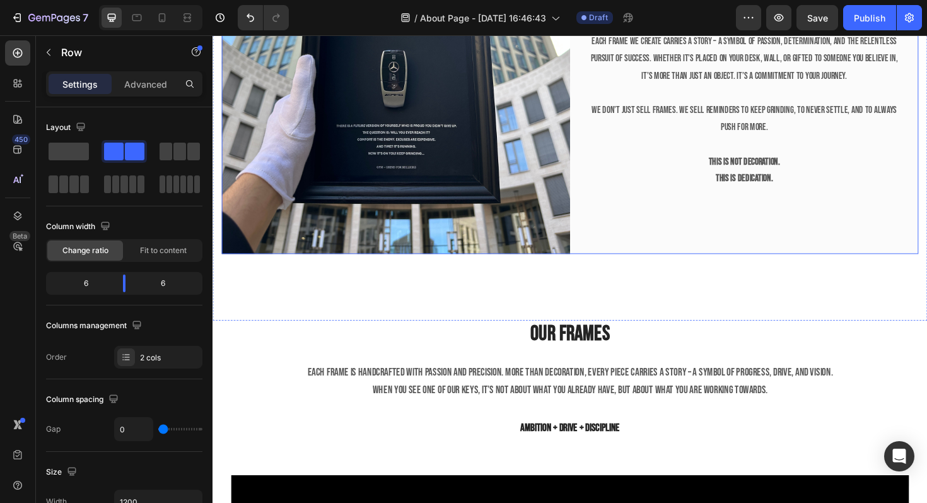
click at [647, 222] on div "Hey, nice to meet you Heading At Grind for millions, we believe in turning drea…" at bounding box center [775, 21] width 369 height 492
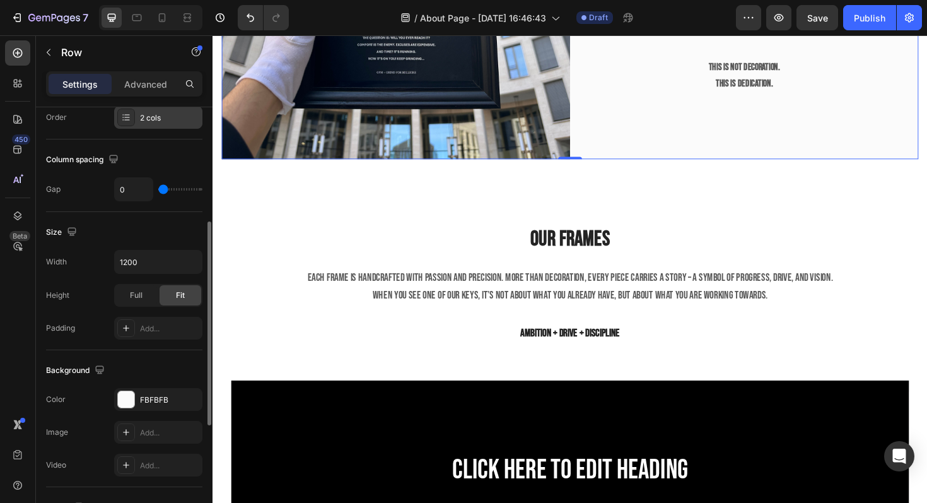
scroll to position [240, 0]
click at [147, 394] on div "FBFBFB" at bounding box center [158, 399] width 37 height 11
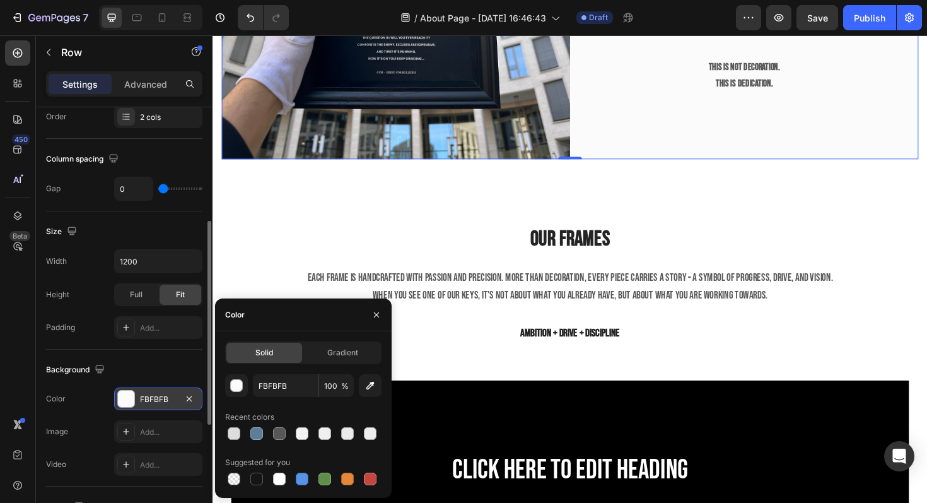
click at [147, 394] on div "FBFBFB" at bounding box center [158, 399] width 37 height 11
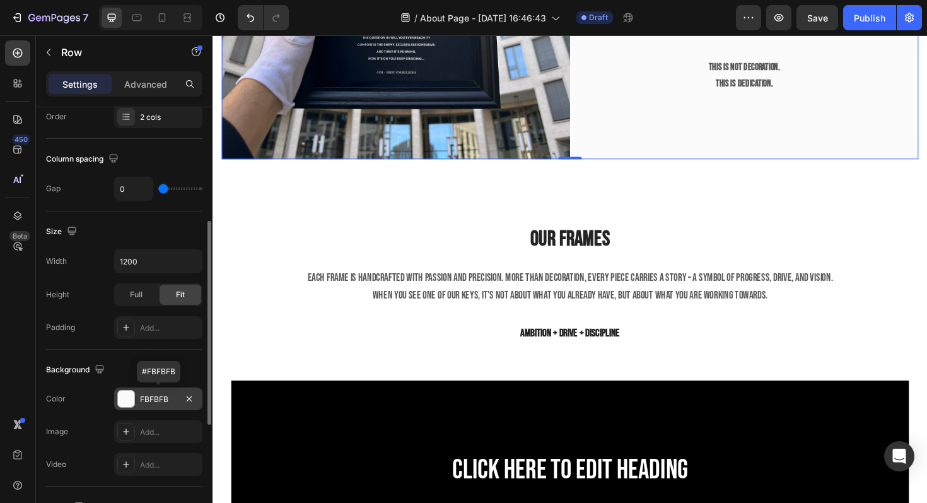
click at [147, 394] on div "FBFBFB" at bounding box center [158, 399] width 37 height 11
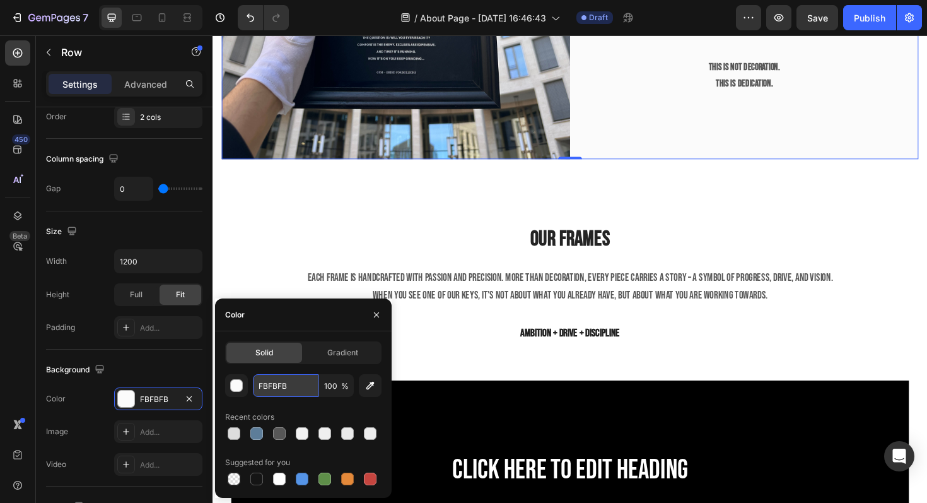
click at [268, 382] on input "FBFBFB" at bounding box center [286, 385] width 66 height 23
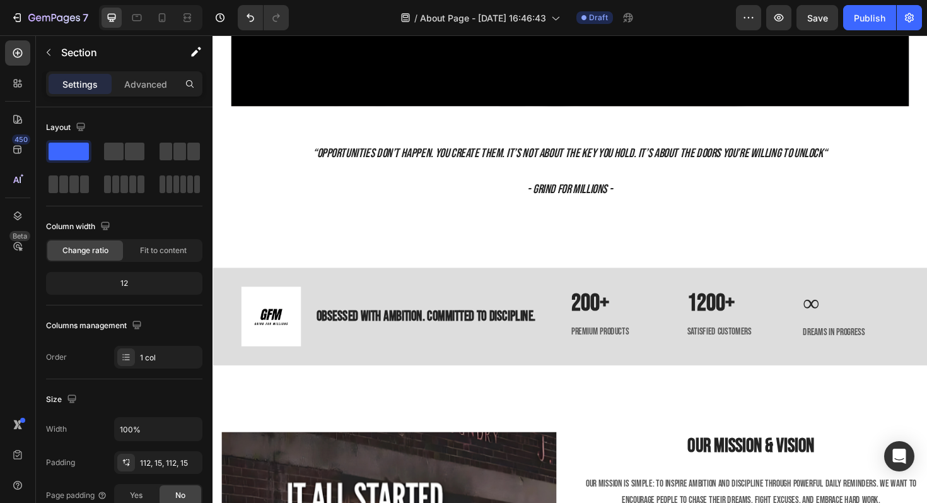
scroll to position [1503, 0]
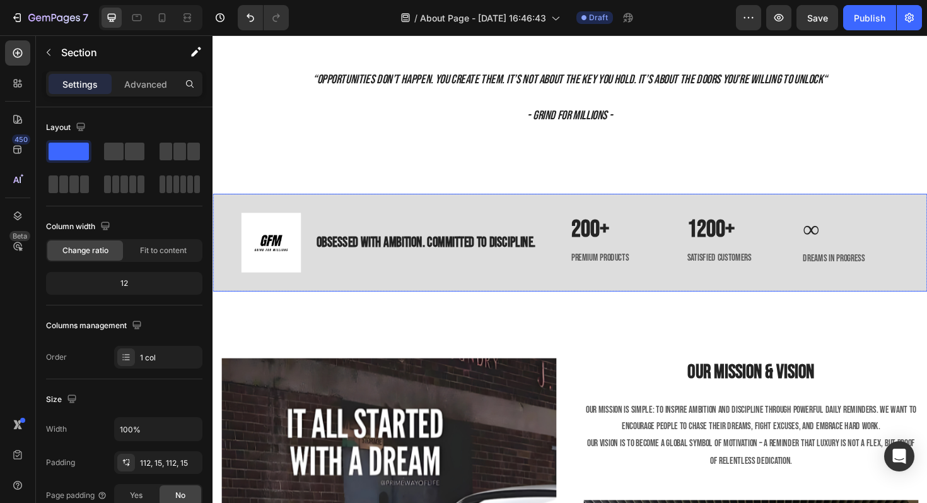
click at [355, 209] on div "Image OBSESSED WITH AMBITION. COMMITTED TO DISCIPLINE. Heading Row 200+ Heading…" at bounding box center [591, 254] width 757 height 103
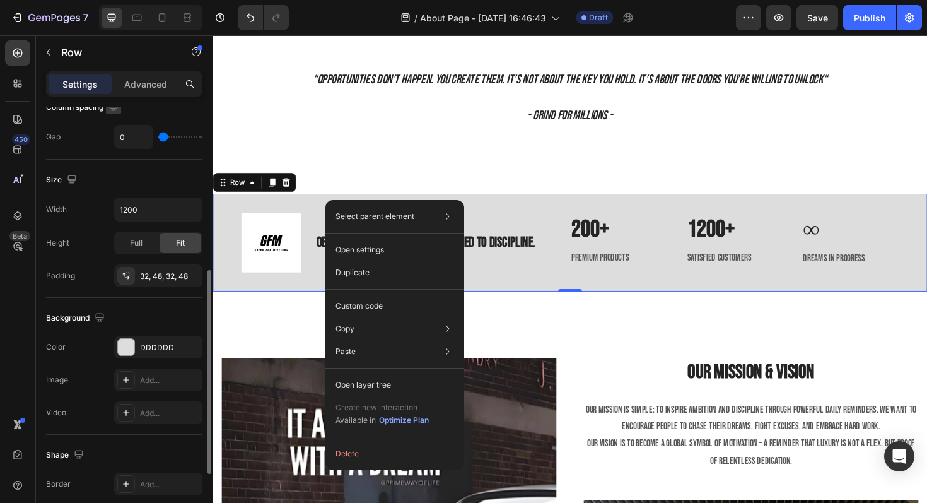
scroll to position [309, 0]
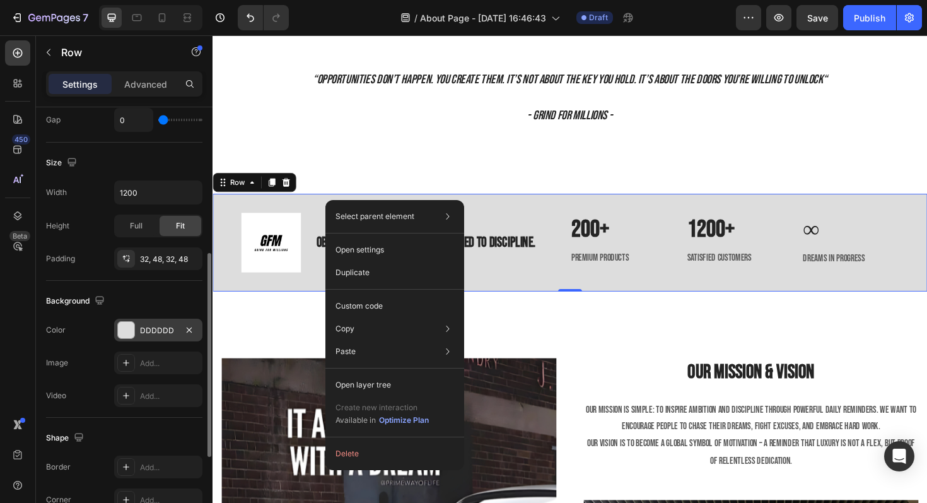
click at [165, 321] on div "DDDDDD" at bounding box center [158, 330] width 88 height 23
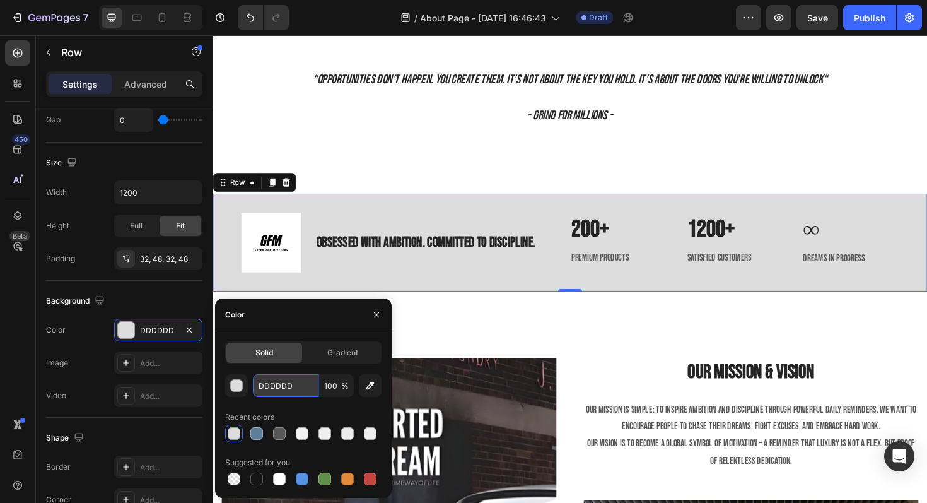
click at [268, 391] on input "DDDDDD" at bounding box center [286, 385] width 66 height 23
paste input "FBFBFB"
type input "FBFBFB"
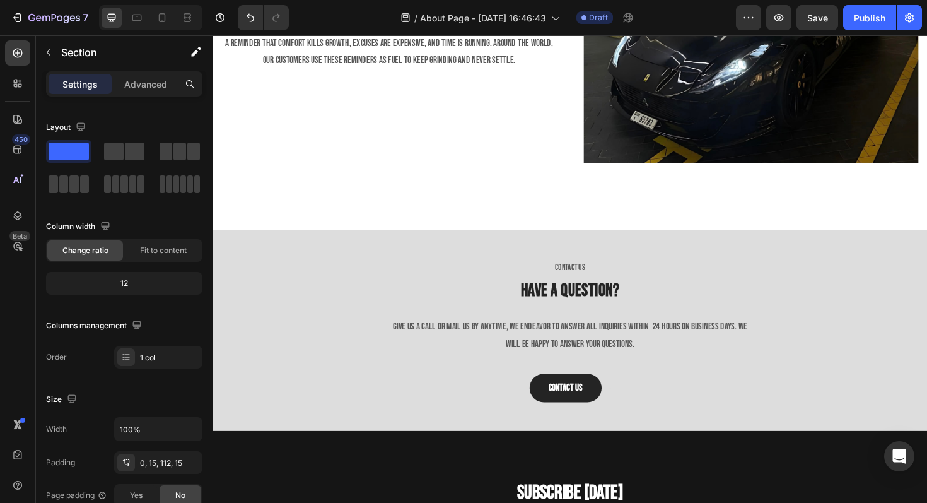
scroll to position [2336, 0]
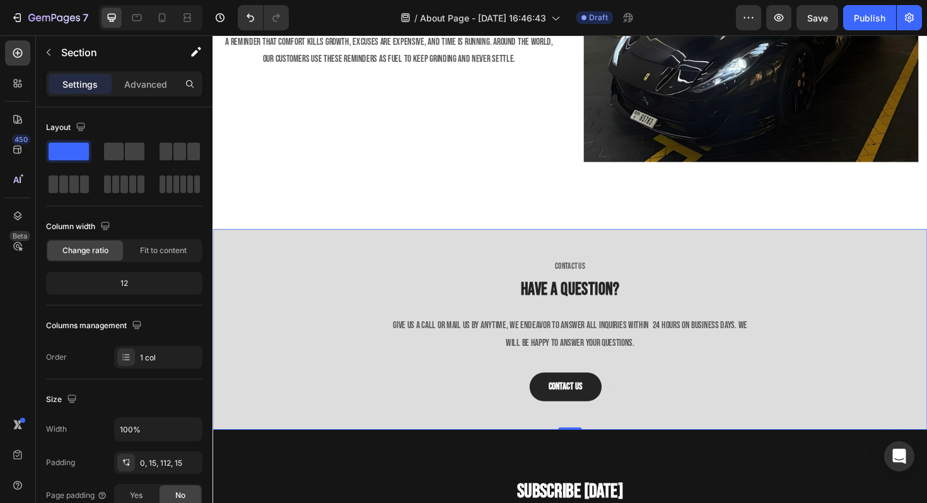
click at [372, 286] on div "CONTACT US Text block Have a question? Heading Give us a call or mail us by any…" at bounding box center [591, 347] width 738 height 152
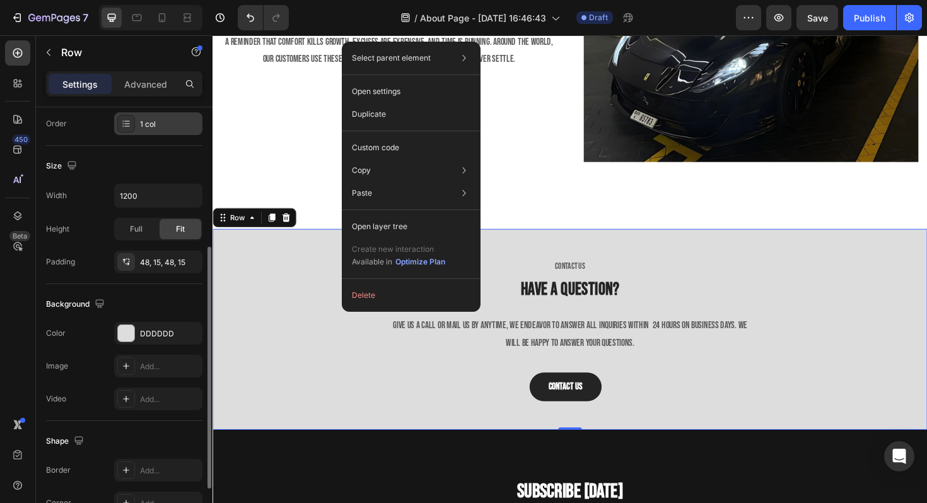
scroll to position [241, 0]
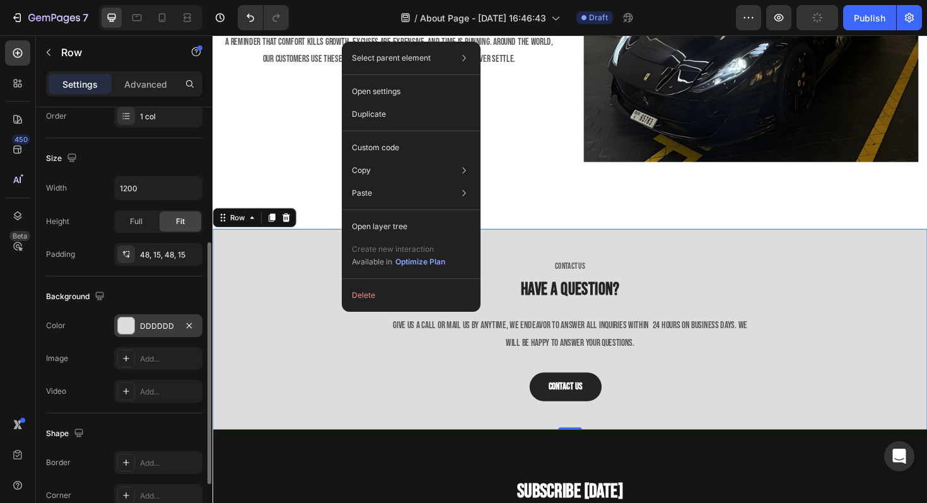
click at [146, 320] on div "DDDDDD" at bounding box center [158, 325] width 37 height 11
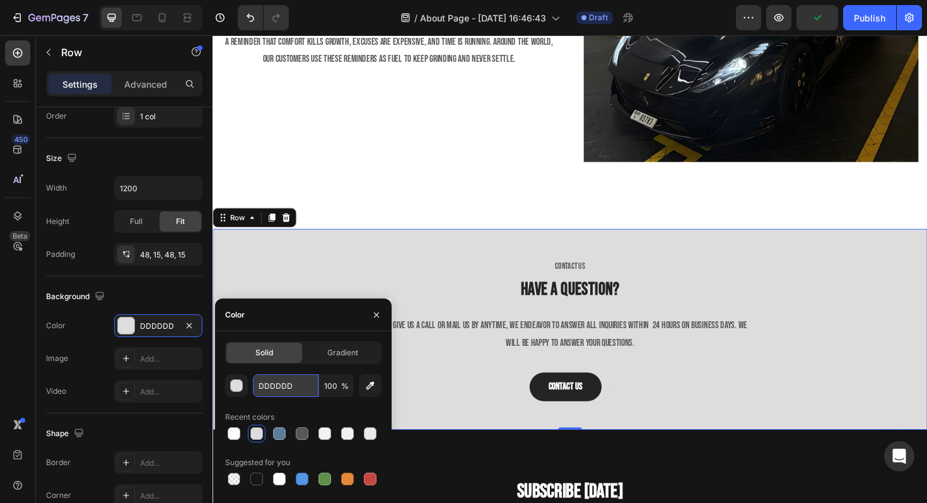
click at [282, 385] on input "DDDDDD" at bounding box center [286, 385] width 66 height 23
paste input "FBFBFB"
type input "FBFBFB"
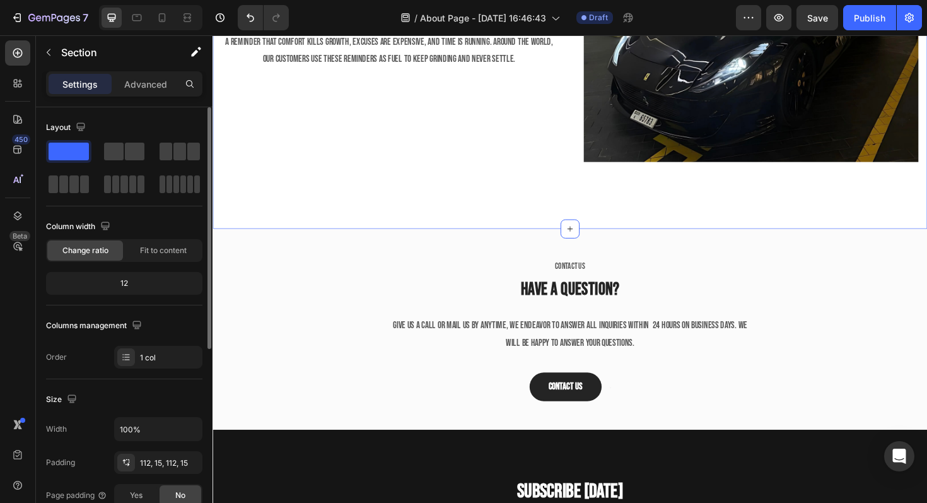
scroll to position [2336, 0]
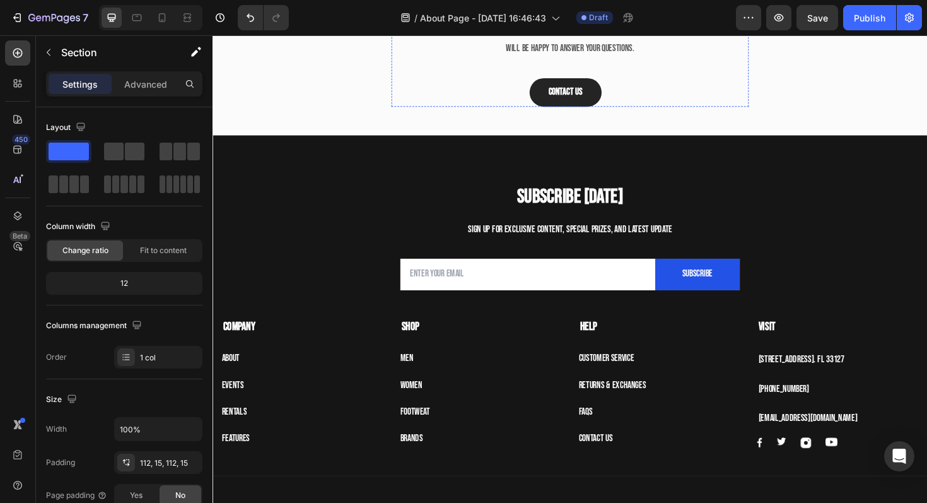
scroll to position [2654, 0]
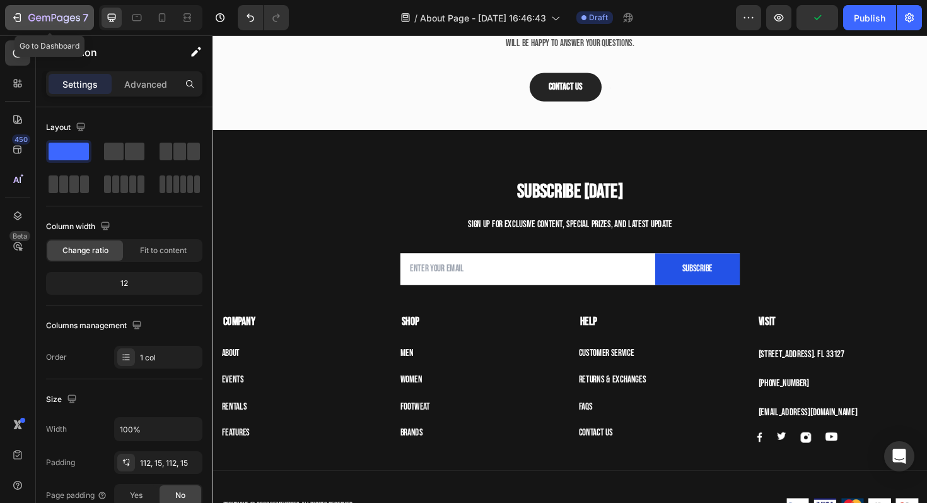
click at [43, 6] on button "7" at bounding box center [49, 17] width 89 height 25
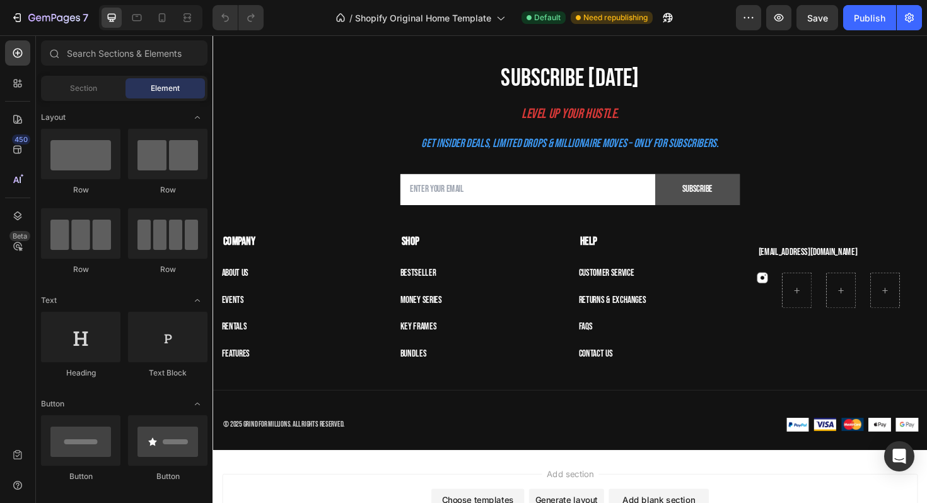
scroll to position [2813, 0]
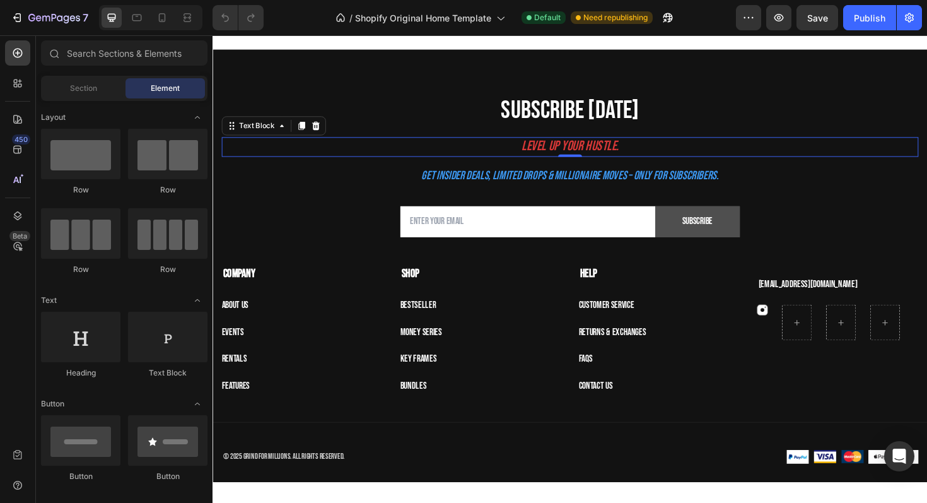
click at [577, 152] on span "Level Up Your Hustle." at bounding box center [591, 153] width 103 height 18
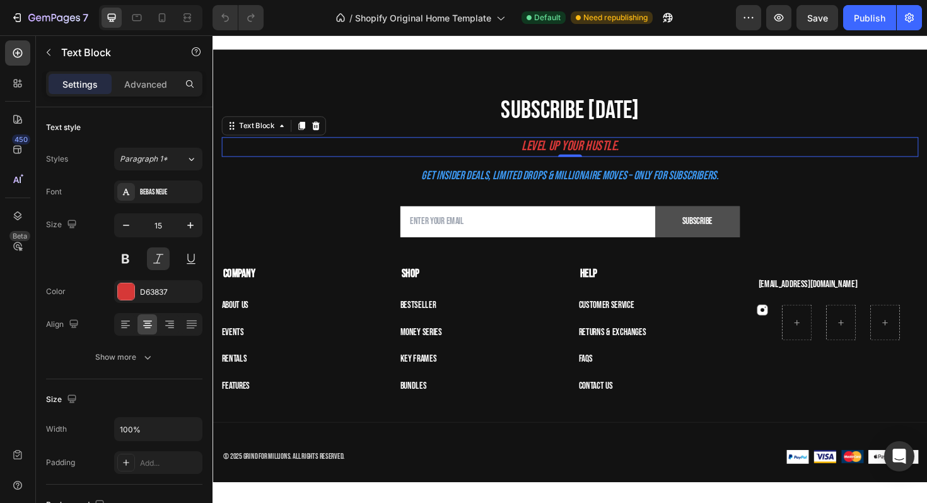
click at [577, 152] on span "Level Up Your Hustle." at bounding box center [591, 153] width 103 height 18
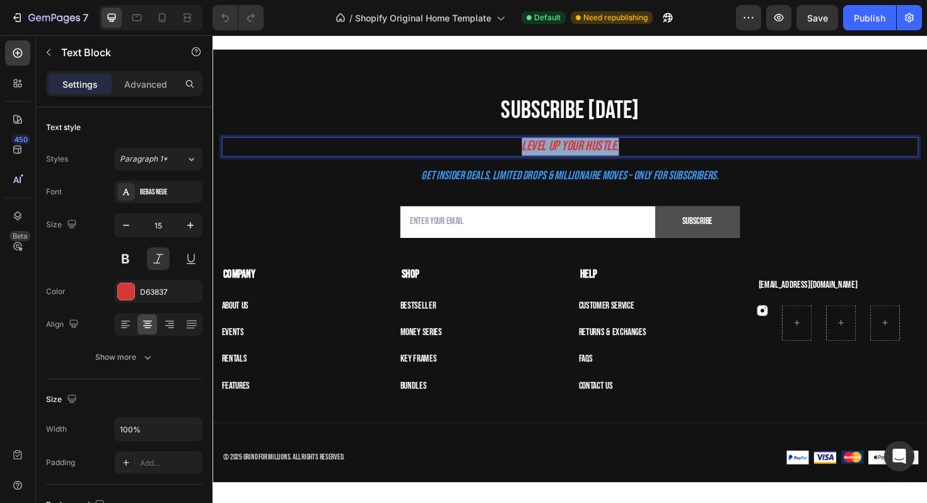
click at [577, 152] on span "Level Up Your Hustle." at bounding box center [591, 153] width 103 height 18
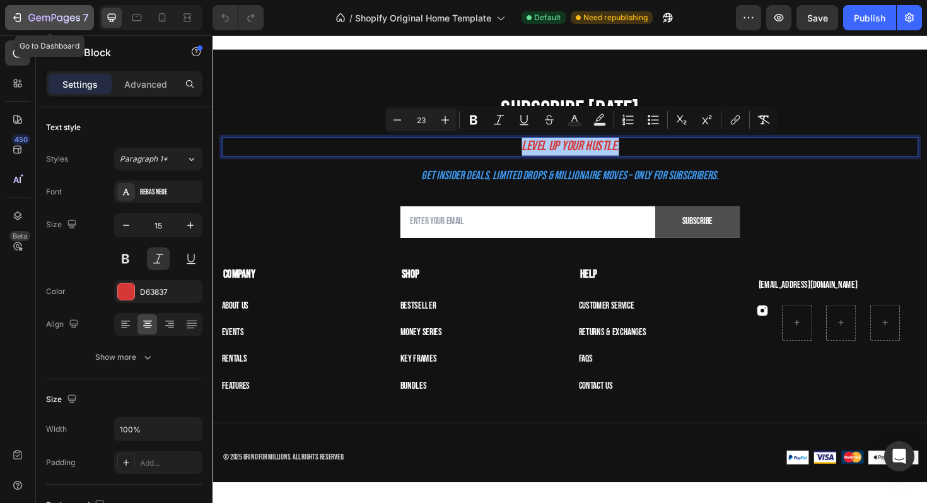
click at [23, 26] on button "7" at bounding box center [49, 17] width 89 height 25
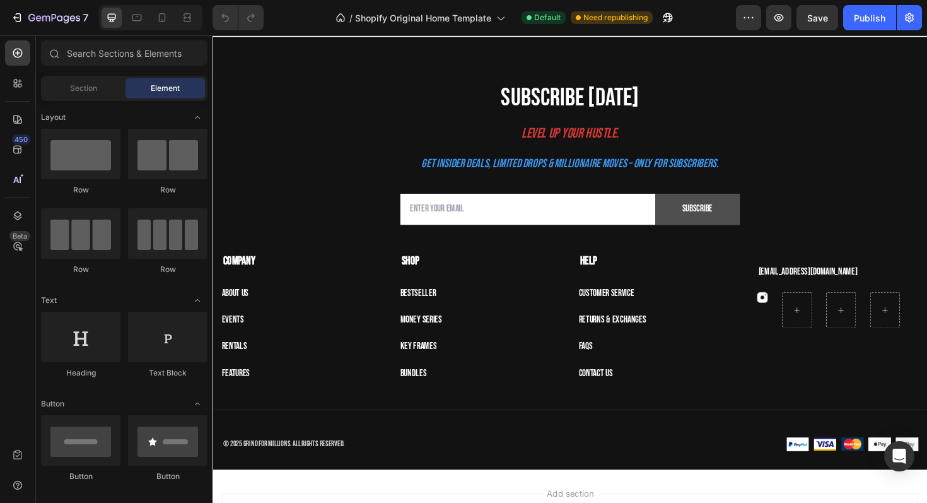
scroll to position [2840, 0]
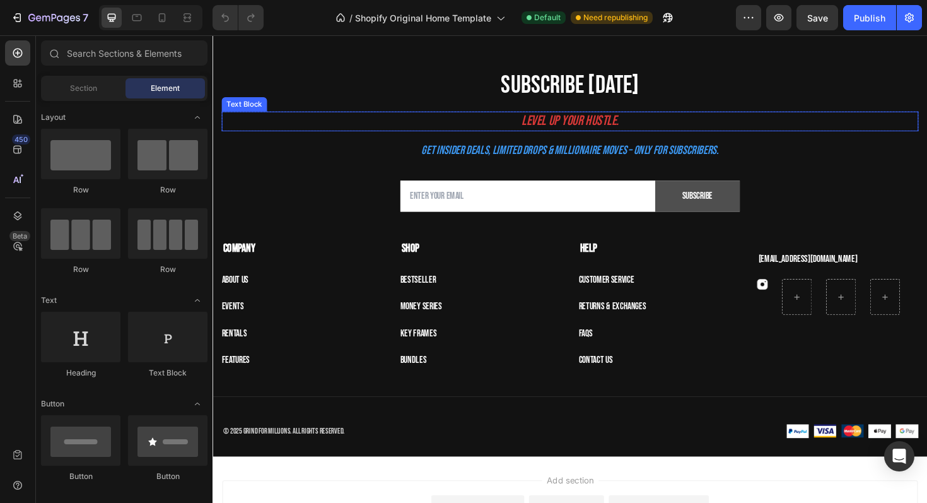
click at [571, 124] on span "Level Up Your Hustle." at bounding box center [591, 126] width 103 height 18
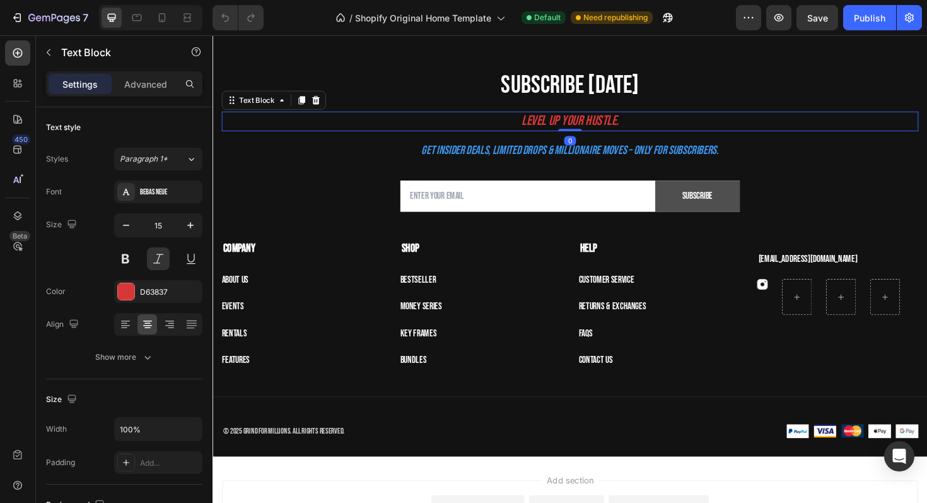
click at [571, 124] on span "Level Up Your Hustle." at bounding box center [591, 126] width 103 height 18
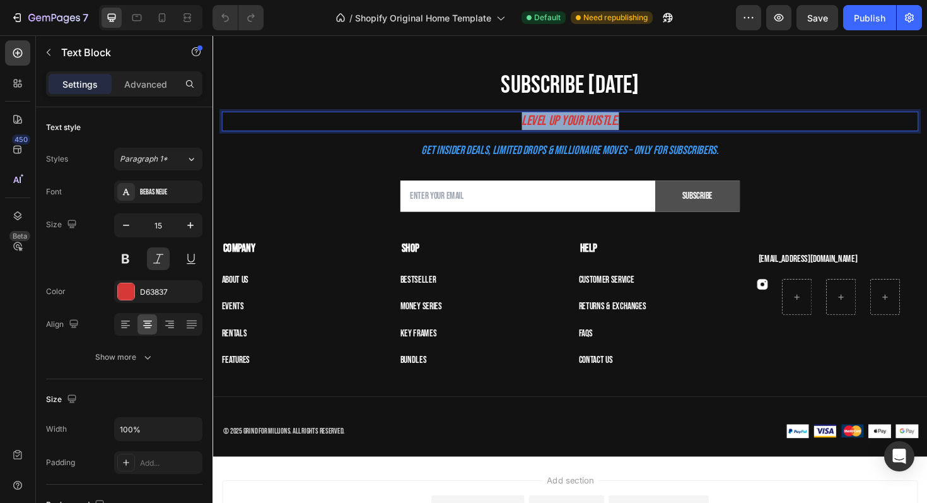
click at [571, 124] on span "Level Up Your Hustle." at bounding box center [591, 126] width 103 height 18
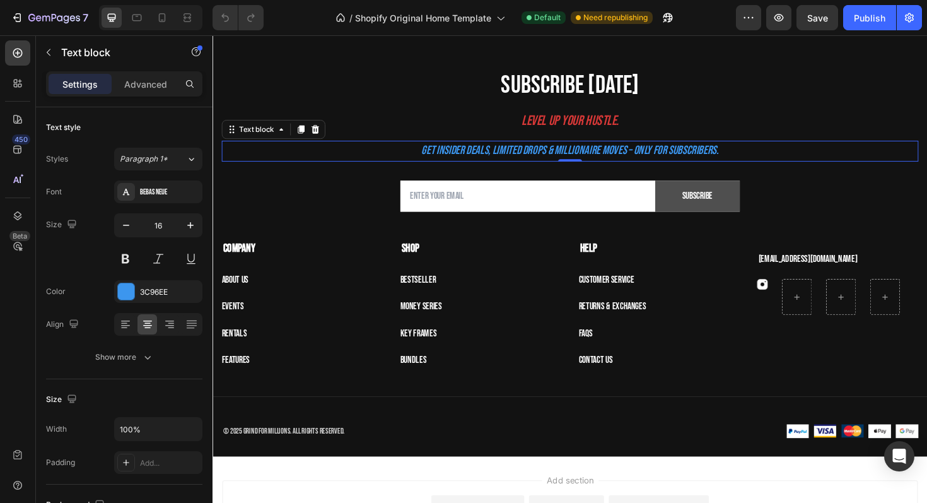
click at [509, 166] on p "Get insider deals, limited drops & millionaire moves – only for subscribers." at bounding box center [591, 158] width 736 height 20
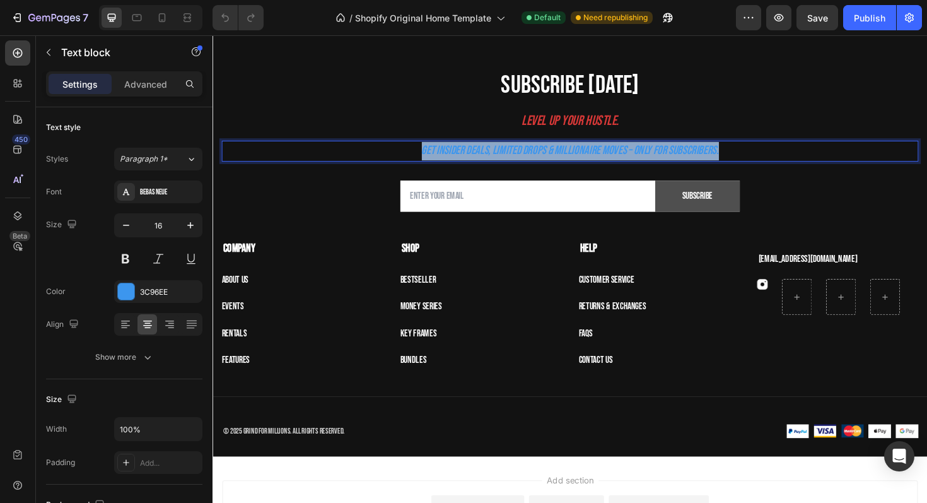
click at [509, 166] on p "Get insider deals, limited drops & millionaire moves – only for subscribers." at bounding box center [591, 158] width 736 height 20
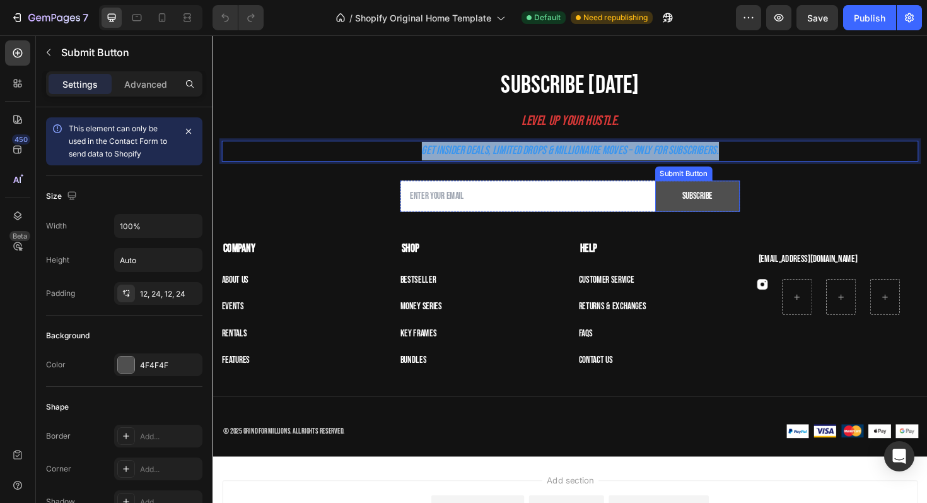
click at [693, 208] on button "Subscribe" at bounding box center [726, 205] width 90 height 33
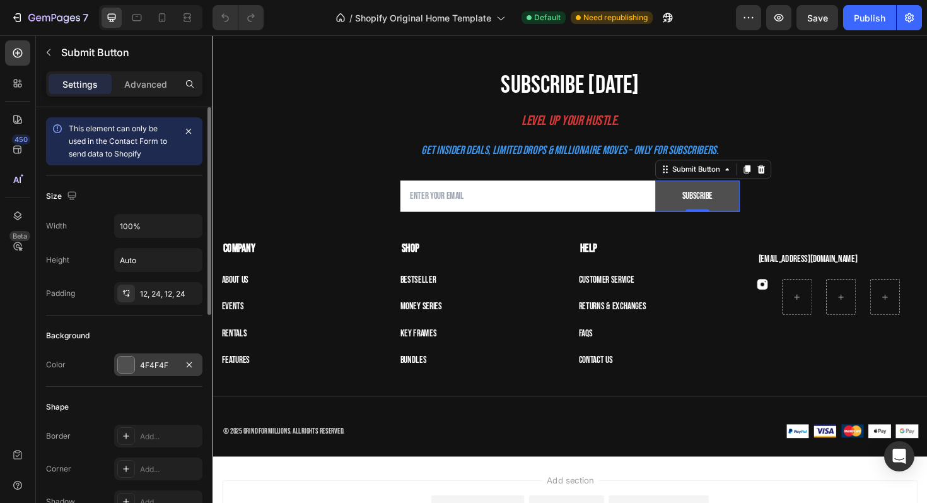
click at [155, 360] on div "4F4F4F" at bounding box center [158, 365] width 37 height 11
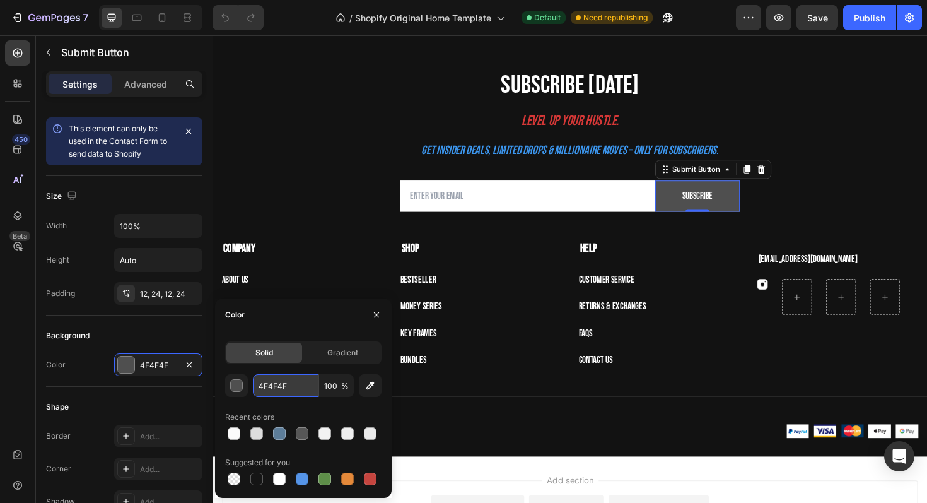
click at [283, 379] on input "4F4F4F" at bounding box center [286, 385] width 66 height 23
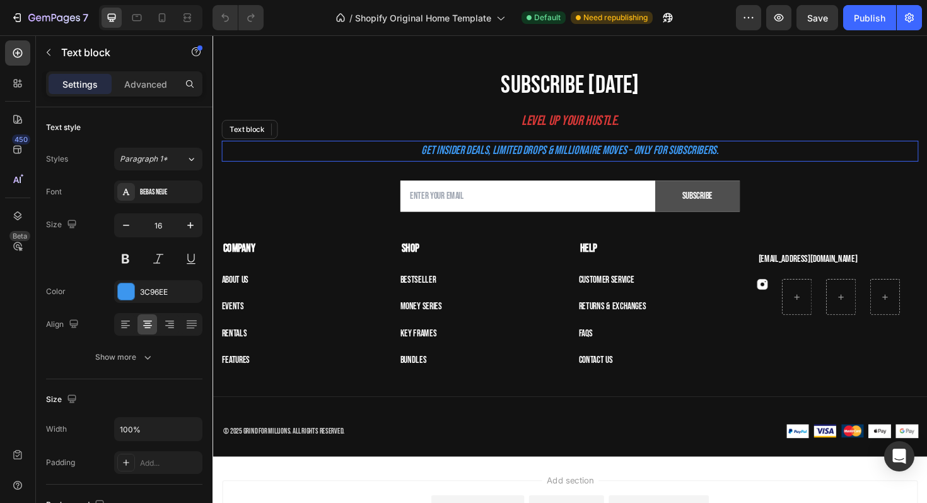
click at [283, 163] on p "Get insider deals, limited drops & millionaire moves – only for subscribers." at bounding box center [591, 158] width 736 height 20
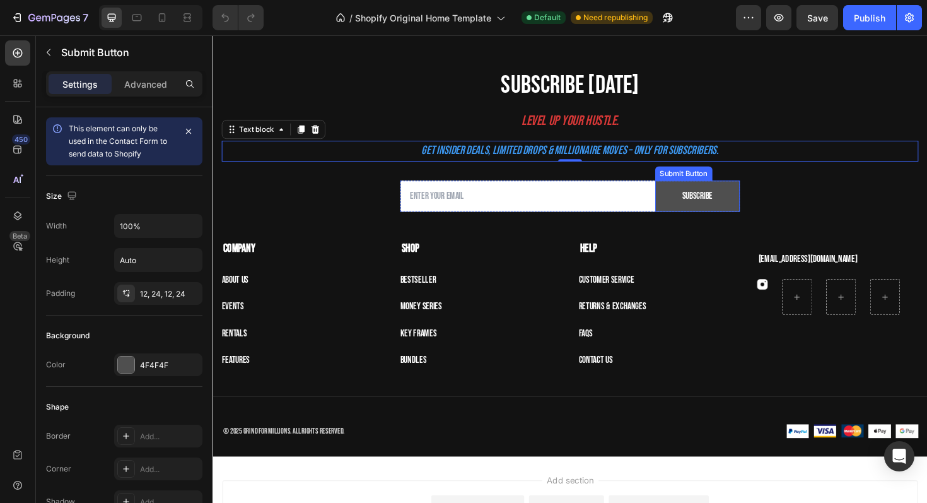
click at [703, 201] on button "Subscribe" at bounding box center [726, 205] width 90 height 33
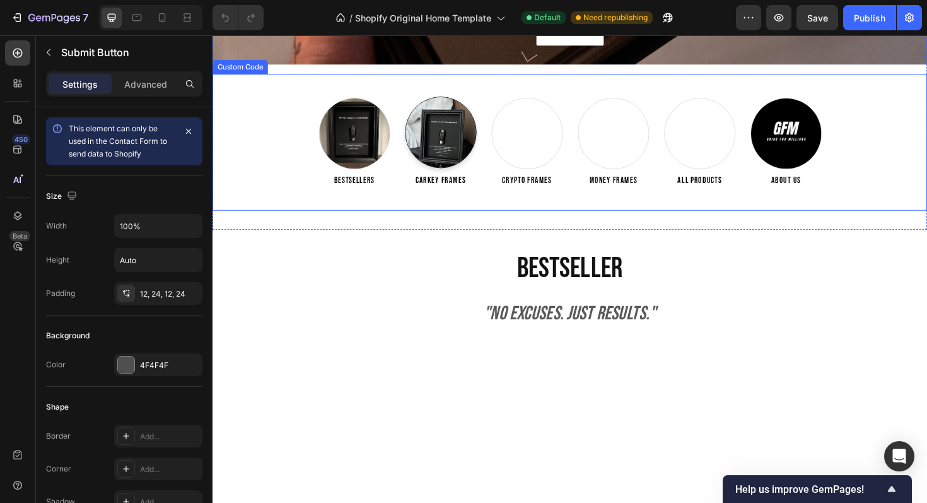
scroll to position [0, 0]
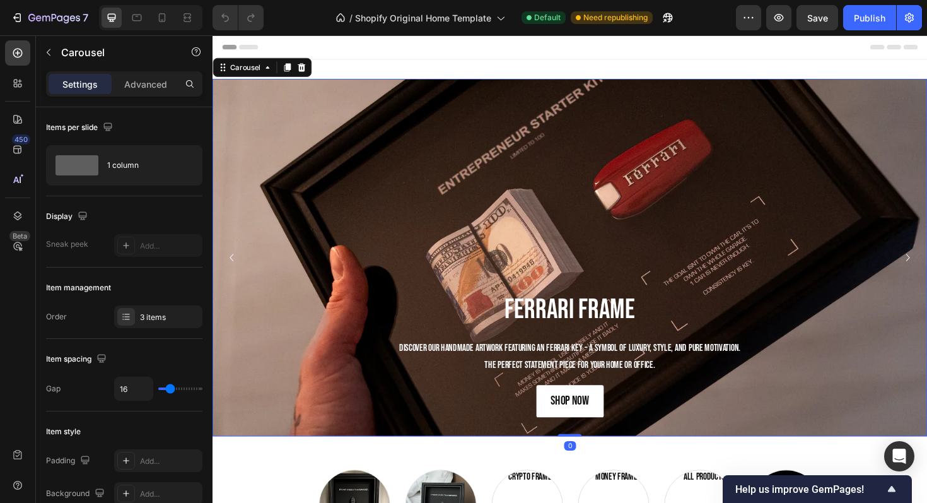
click at [228, 266] on icon "Carousel Back Arrow" at bounding box center [232, 270] width 15 height 15
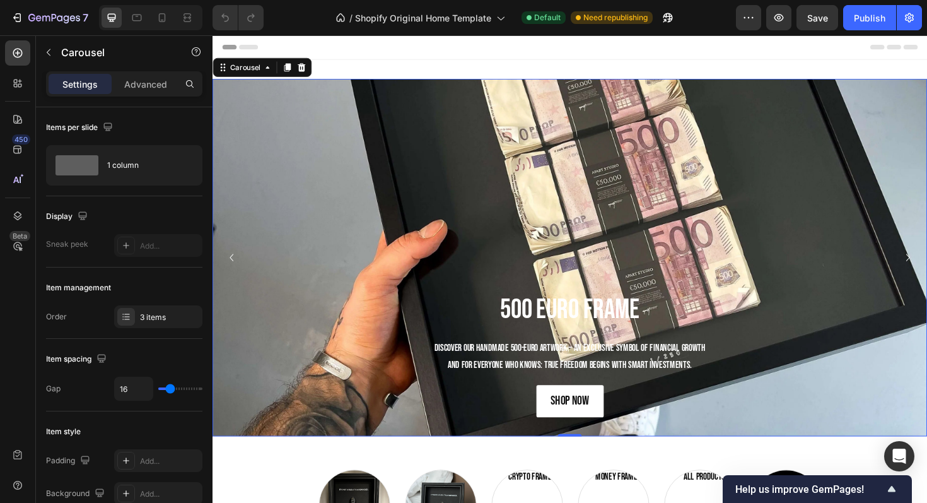
click at [232, 266] on icon "Carousel Back Arrow" at bounding box center [232, 270] width 15 height 15
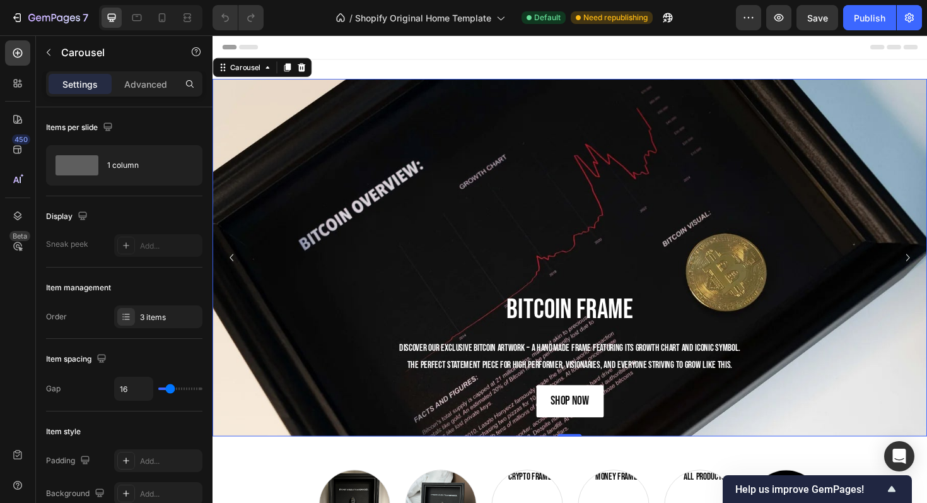
click at [232, 266] on icon "Carousel Back Arrow" at bounding box center [232, 270] width 15 height 15
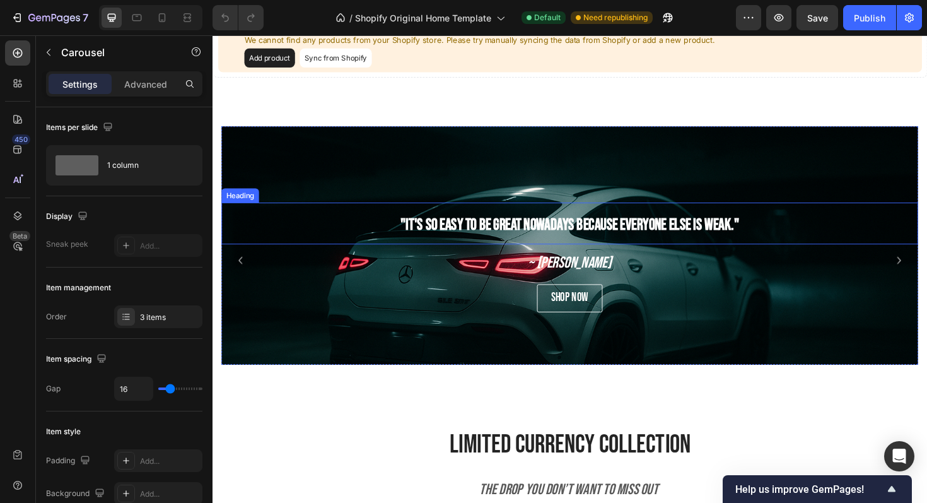
scroll to position [763, 0]
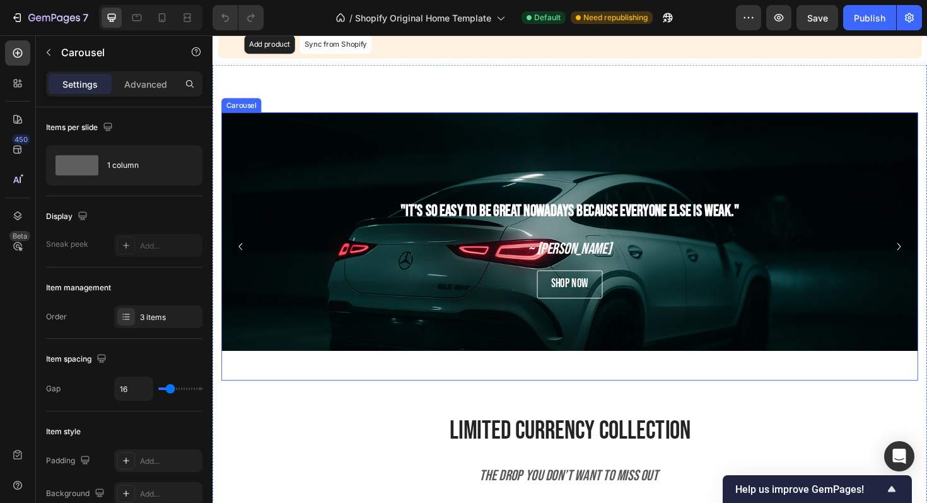
click at [238, 254] on icon "Carousel Back Arrow" at bounding box center [242, 259] width 15 height 15
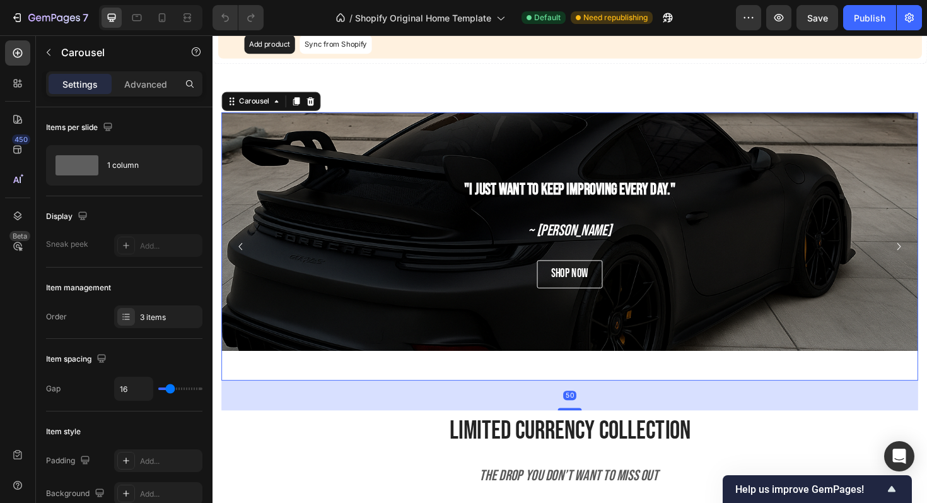
click at [238, 254] on icon "Carousel Back Arrow" at bounding box center [242, 259] width 15 height 15
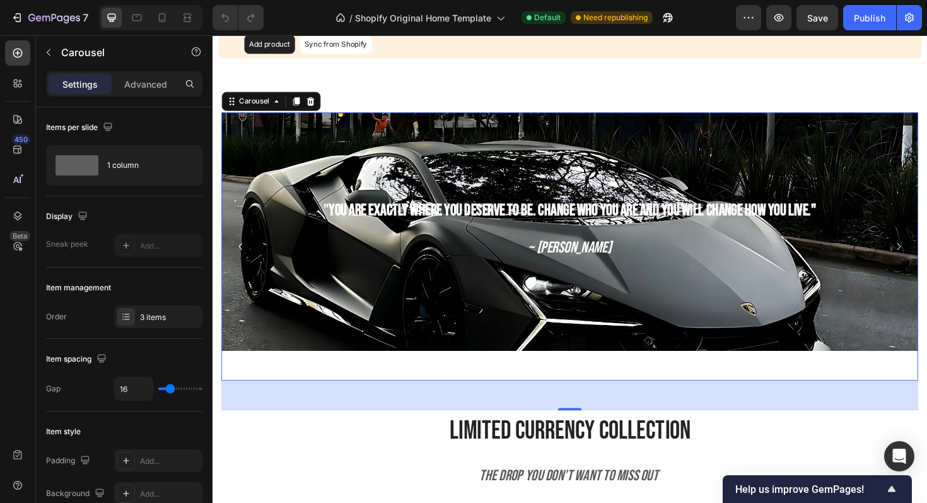
click at [238, 254] on icon "Carousel Back Arrow" at bounding box center [242, 259] width 15 height 15
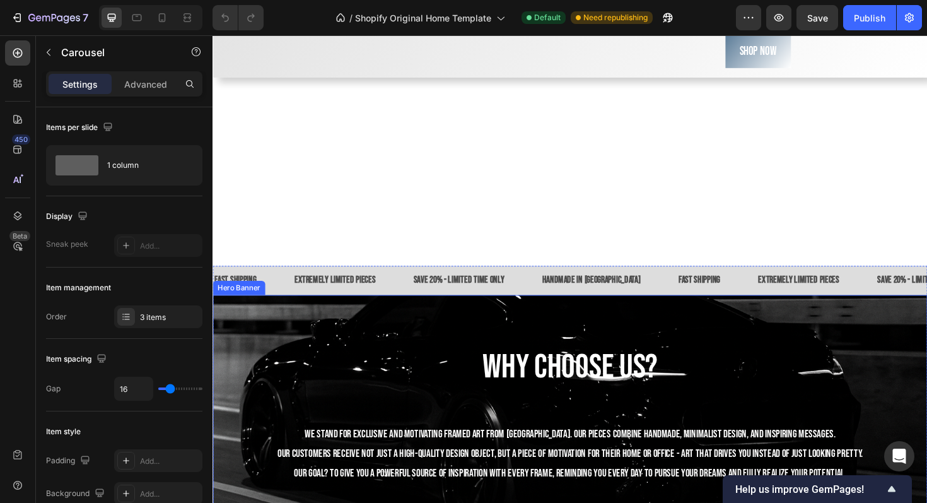
scroll to position [1932, 0]
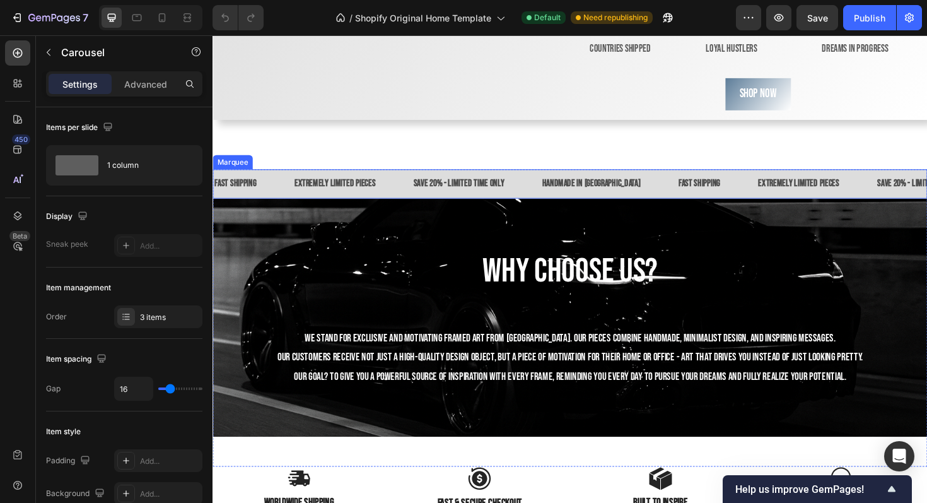
click at [391, 208] on div "extremely limited pieces Text Block" at bounding box center [361, 192] width 126 height 31
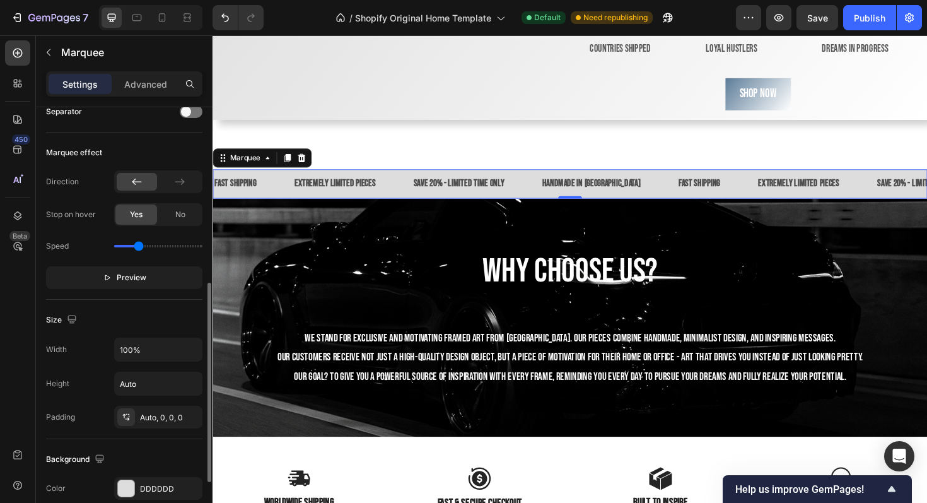
scroll to position [251, 0]
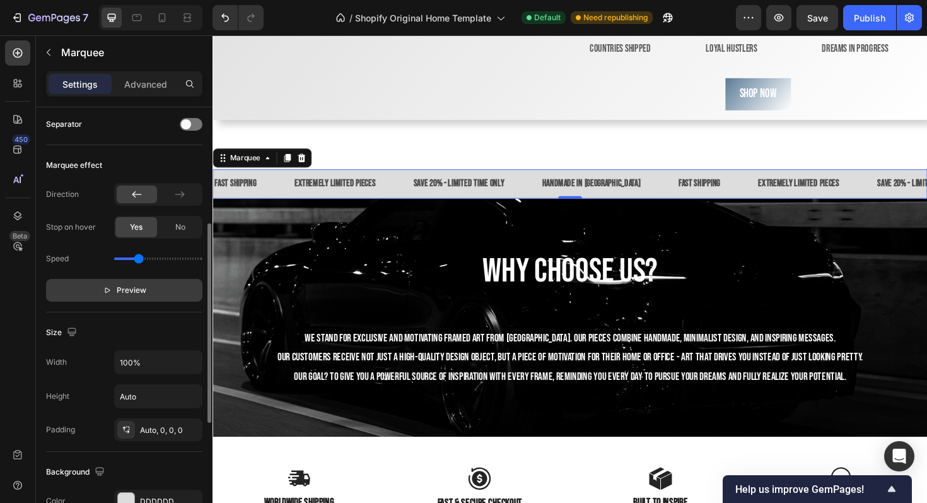
click at [176, 290] on button "Preview" at bounding box center [124, 290] width 156 height 23
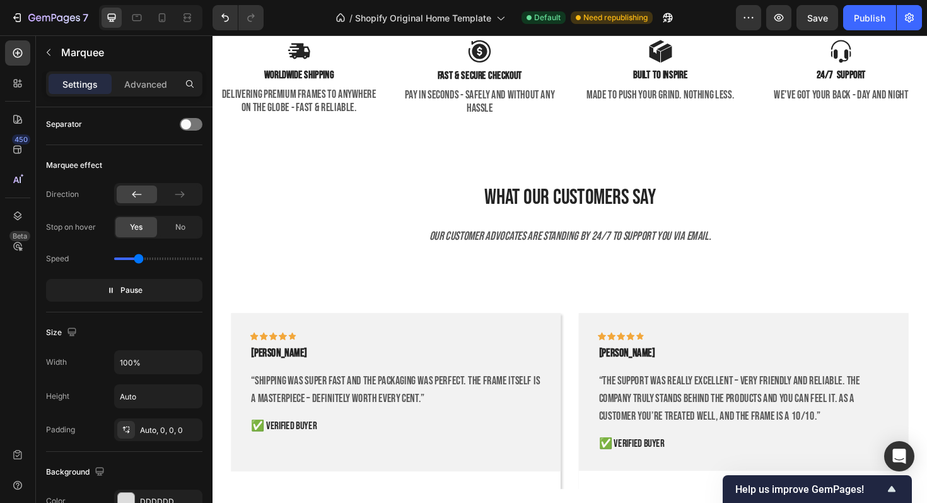
scroll to position [2584, 0]
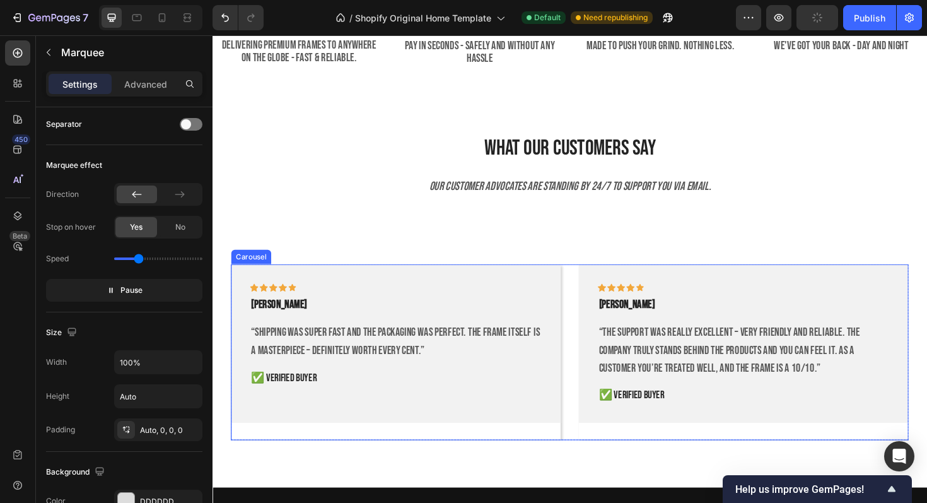
click at [594, 338] on div "Icon Icon Icon Icon Icon Row DAMIAN C. Text block “Shipping was super fast and …" at bounding box center [591, 371] width 718 height 186
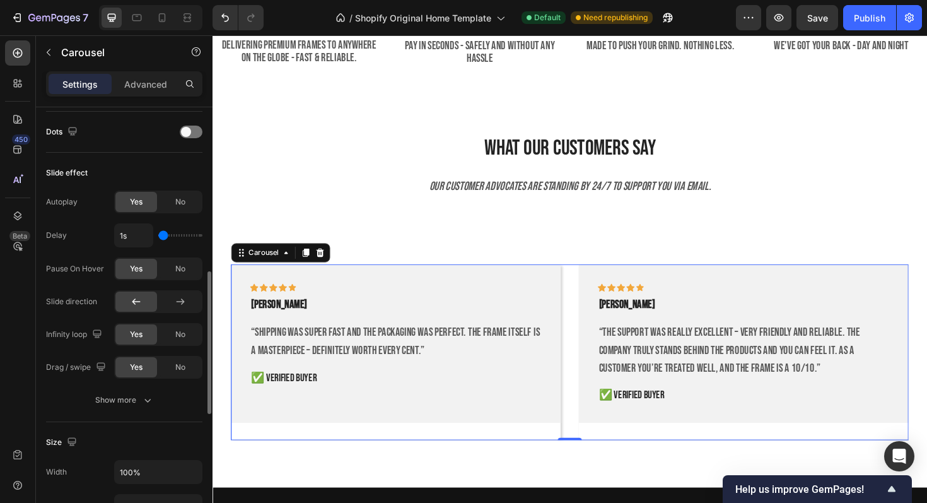
scroll to position [483, 0]
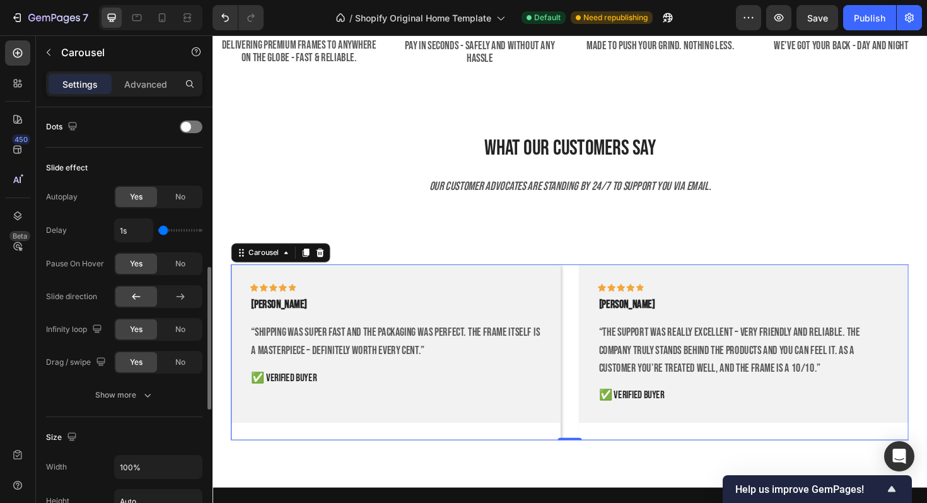
click at [117, 382] on div "Autoplay Yes No Delay 1s Pause On Hover Yes No Slide direction Infinity loop Ye…" at bounding box center [124, 295] width 156 height 221
click at [117, 385] on button "Show more" at bounding box center [124, 395] width 156 height 23
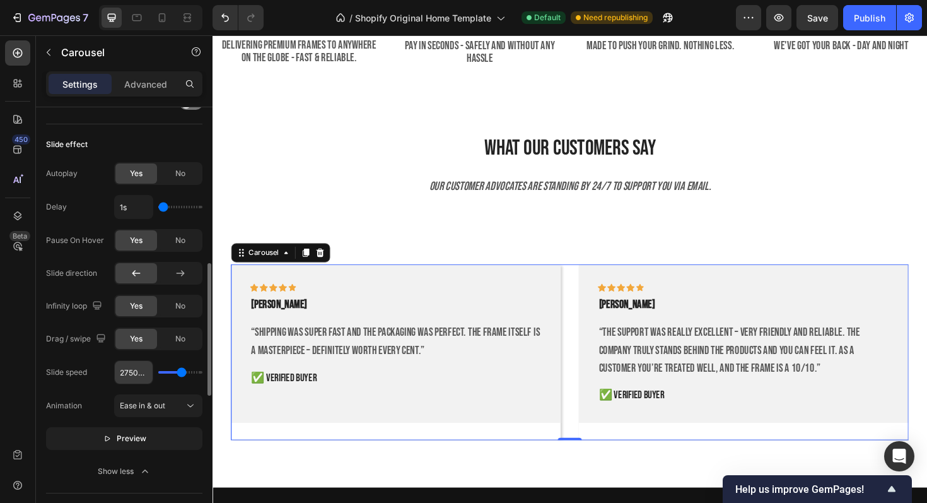
scroll to position [512, 0]
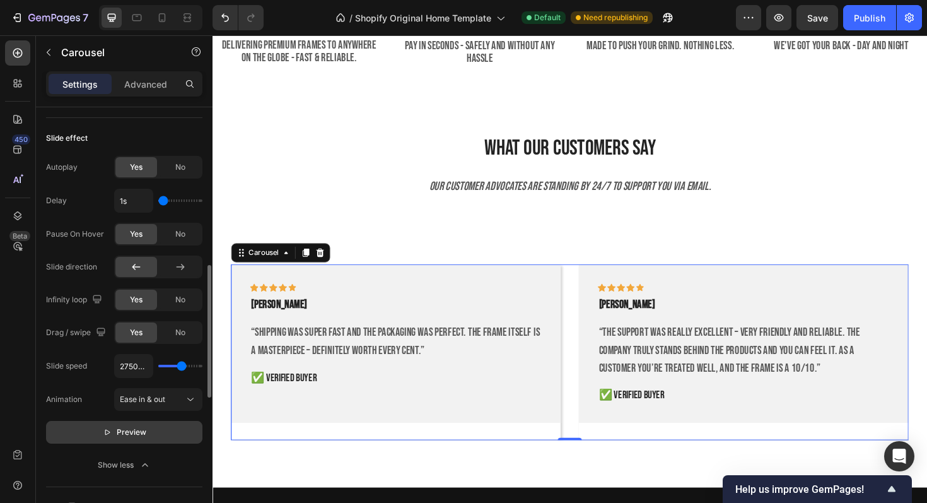
click at [109, 438] on p "Preview" at bounding box center [125, 432] width 44 height 13
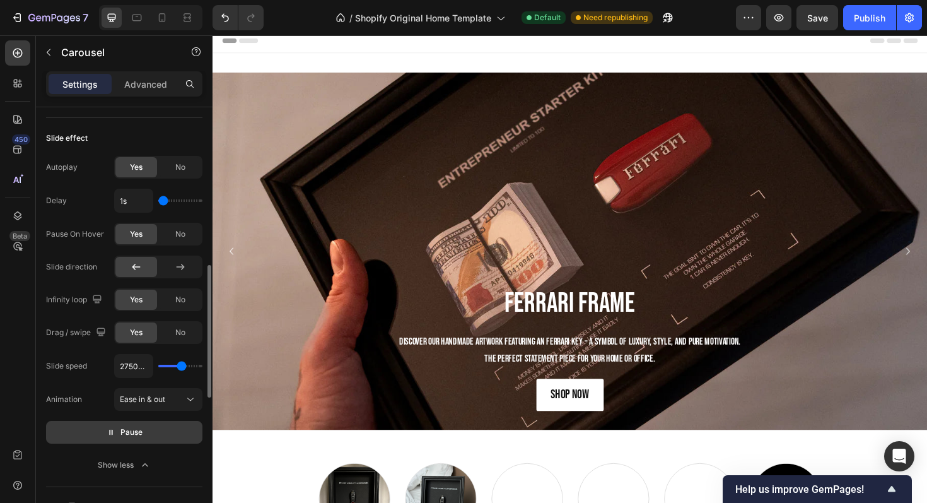
scroll to position [0, 0]
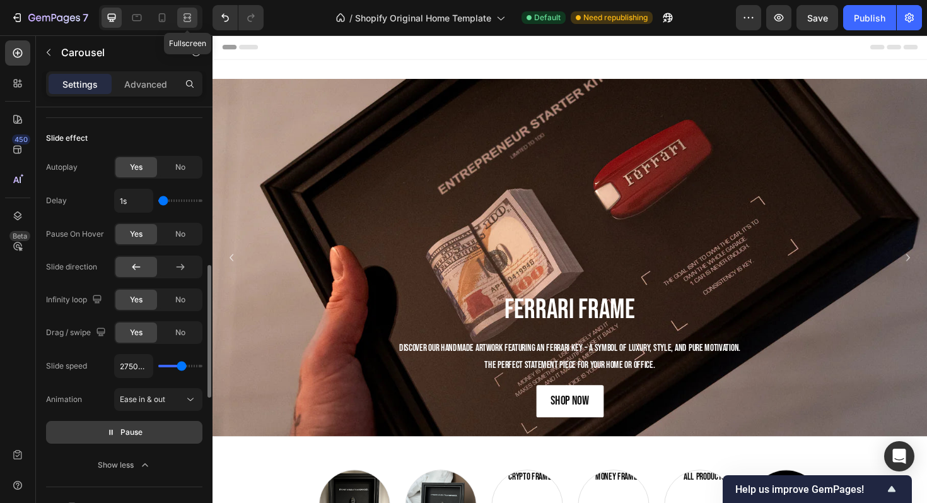
click at [185, 22] on icon at bounding box center [187, 17] width 13 height 13
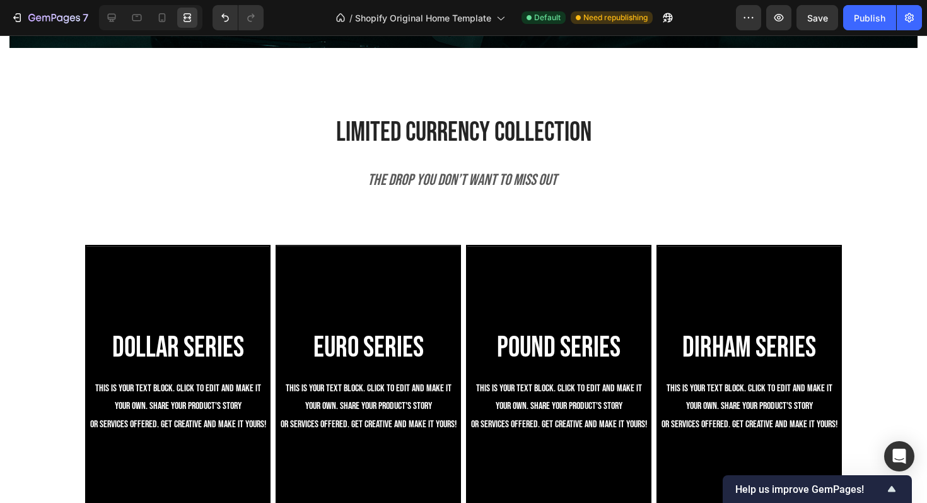
scroll to position [1069, 0]
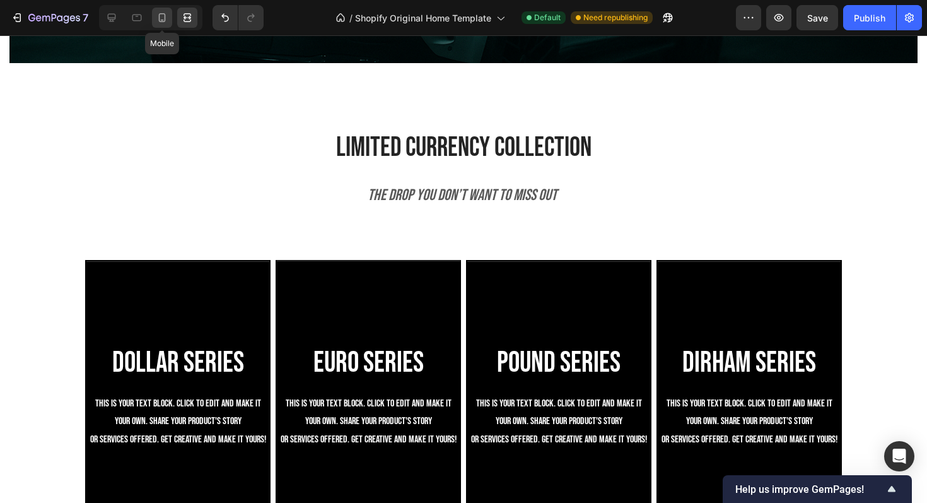
click at [158, 8] on div at bounding box center [162, 18] width 20 height 20
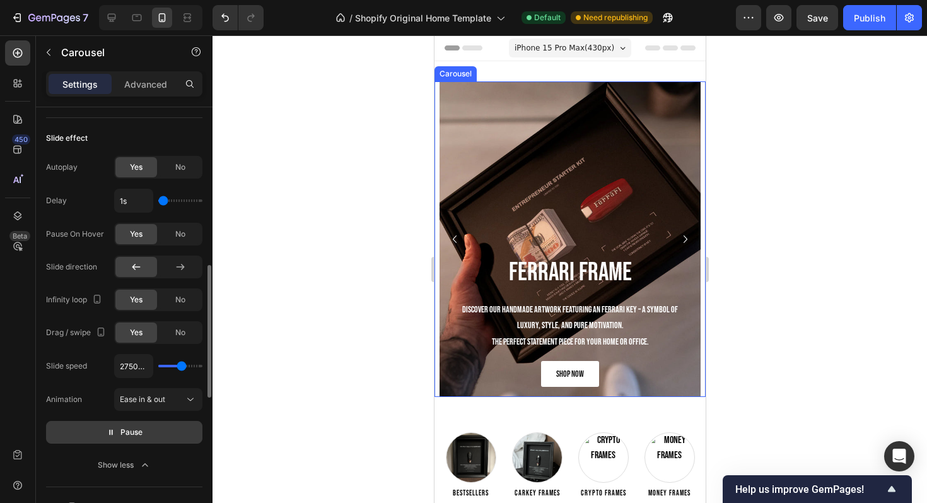
click at [686, 235] on icon "Carousel Next Arrow" at bounding box center [685, 239] width 15 height 15
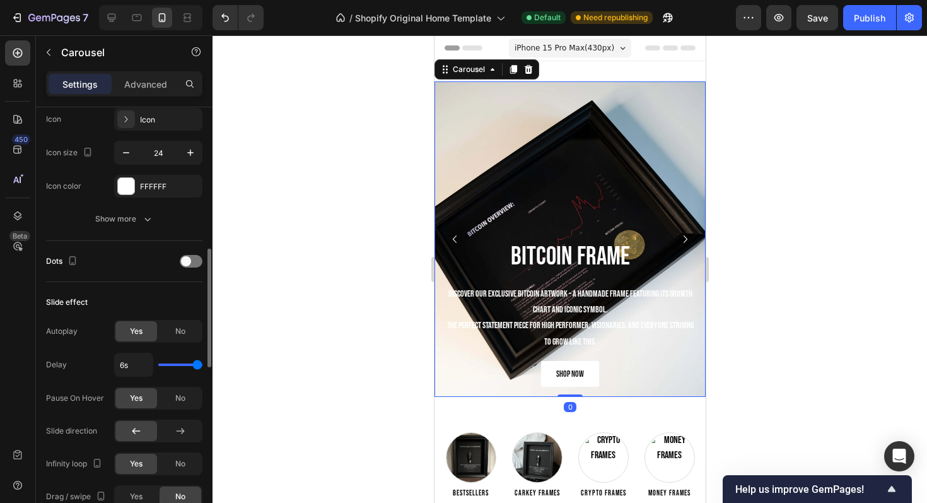
click at [686, 235] on icon "Carousel Next Arrow" at bounding box center [685, 239] width 15 height 15
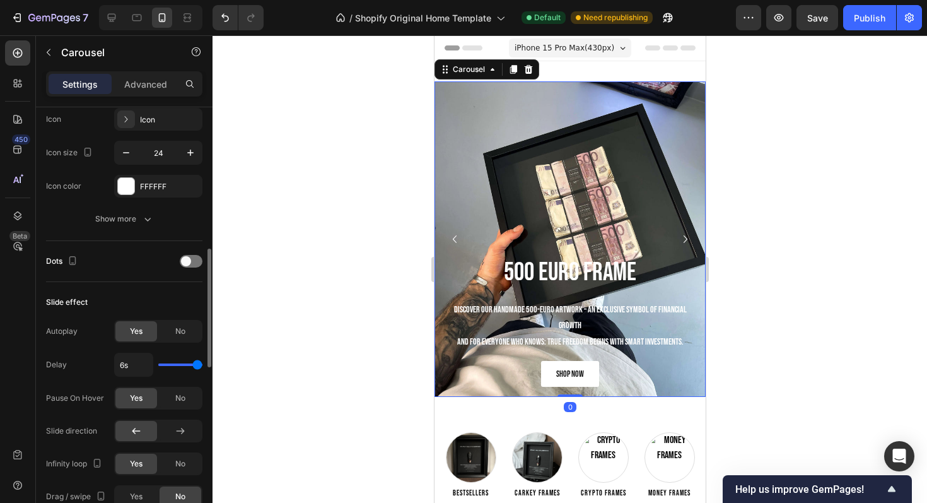
click at [686, 235] on icon "Carousel Next Arrow" at bounding box center [685, 239] width 15 height 15
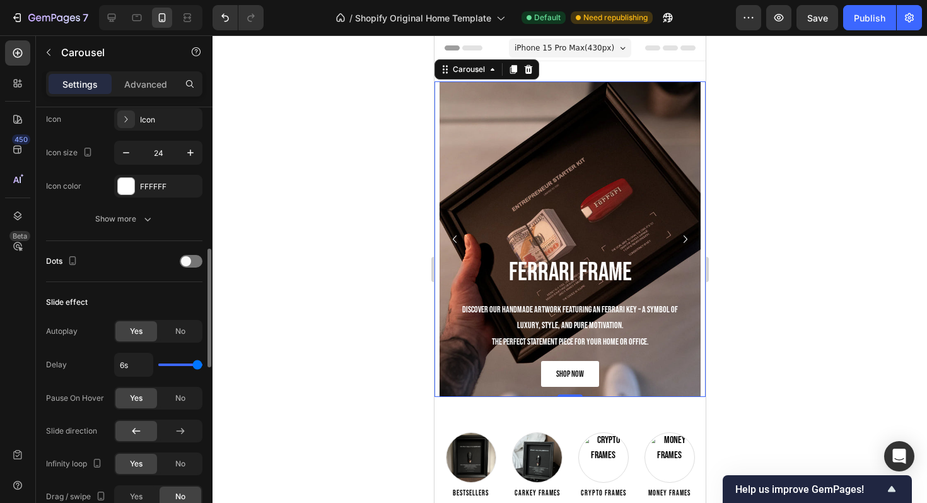
click at [686, 235] on icon "Carousel Next Arrow" at bounding box center [685, 239] width 15 height 15
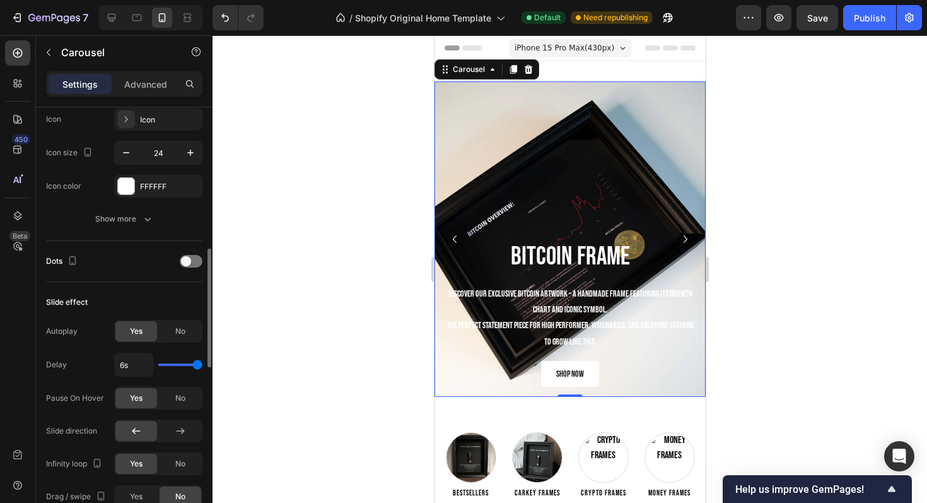
click at [686, 235] on icon "Carousel Next Arrow" at bounding box center [685, 239] width 15 height 15
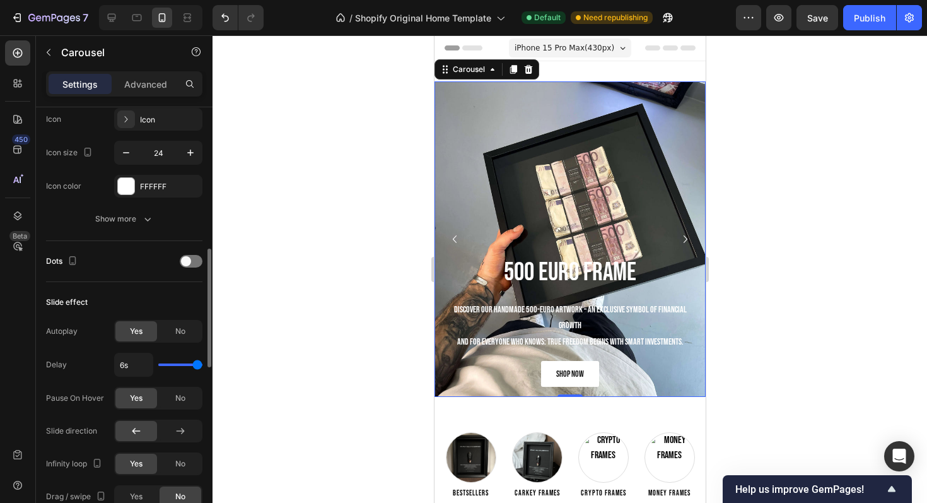
click at [686, 235] on icon "Carousel Next Arrow" at bounding box center [685, 239] width 15 height 15
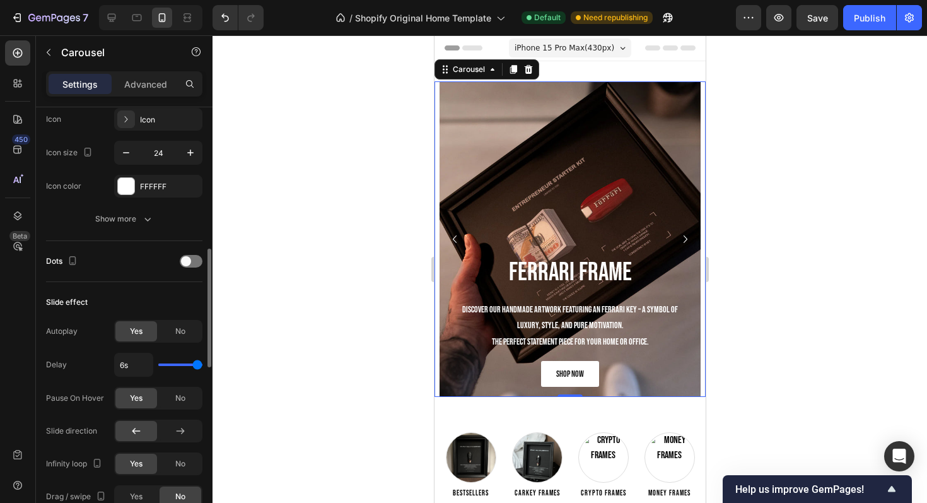
click at [686, 235] on icon "Carousel Next Arrow" at bounding box center [685, 239] width 15 height 15
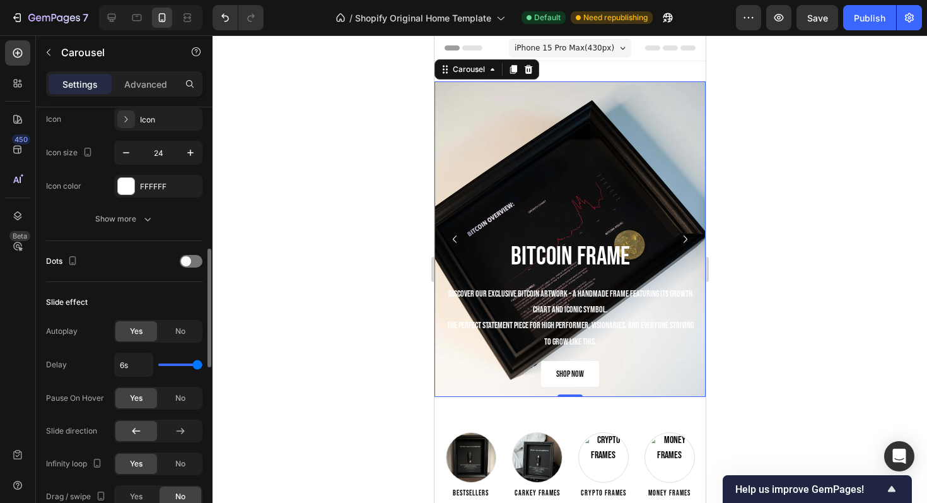
click at [686, 235] on icon "Carousel Next Arrow" at bounding box center [685, 239] width 15 height 15
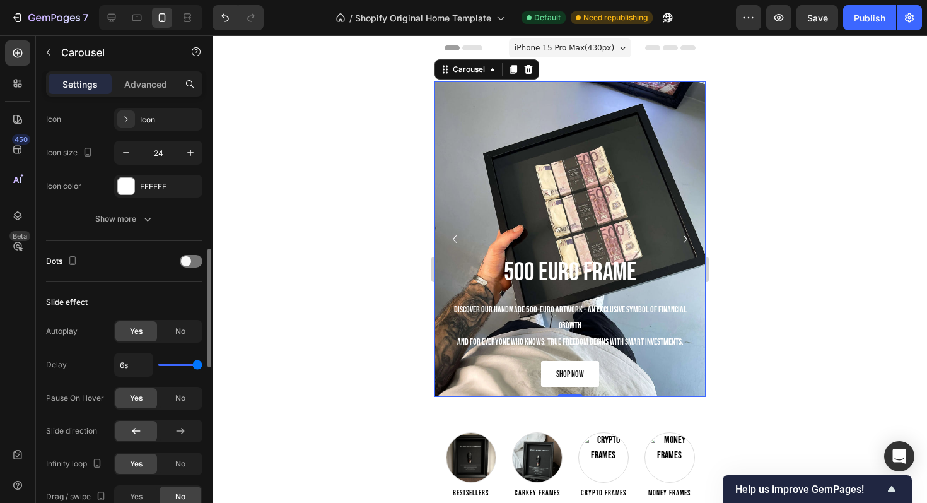
click at [686, 235] on icon "Carousel Next Arrow" at bounding box center [685, 239] width 15 height 15
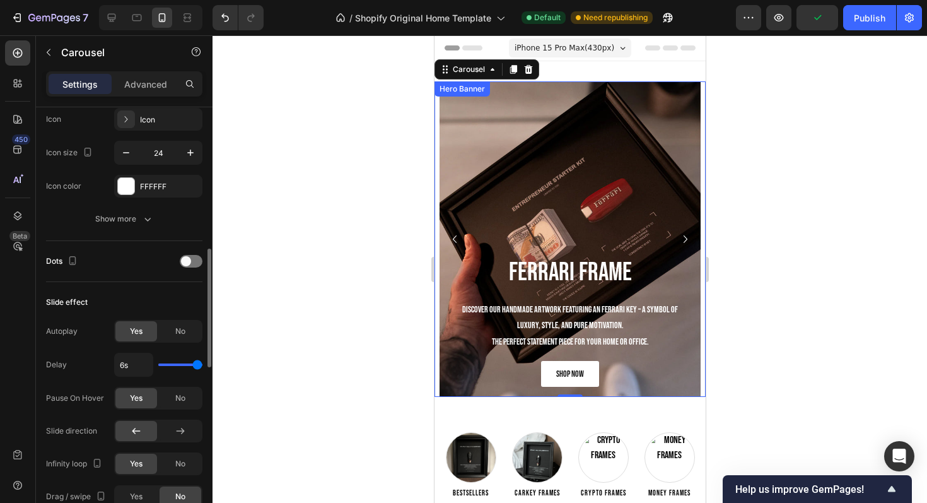
click at [390, 179] on div at bounding box center [570, 268] width 715 height 467
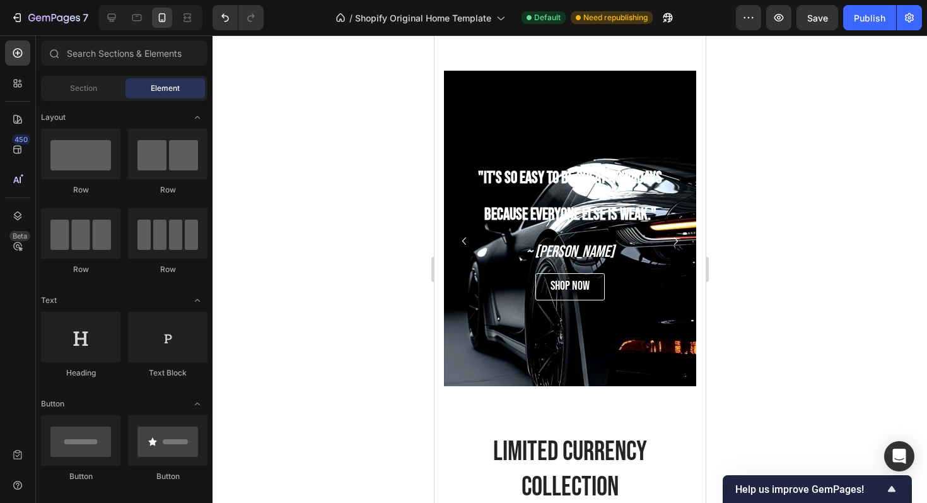
scroll to position [802, 0]
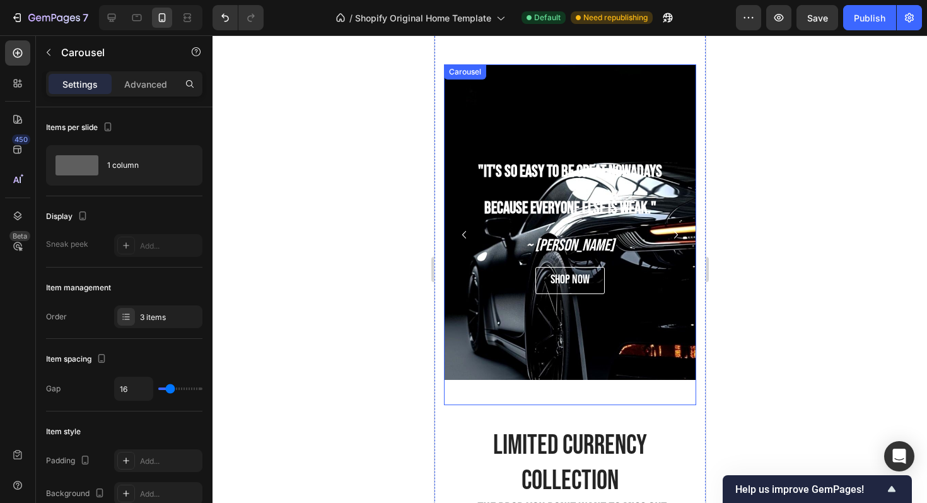
click at [680, 235] on icon "Carousel Next Arrow" at bounding box center [675, 234] width 15 height 15
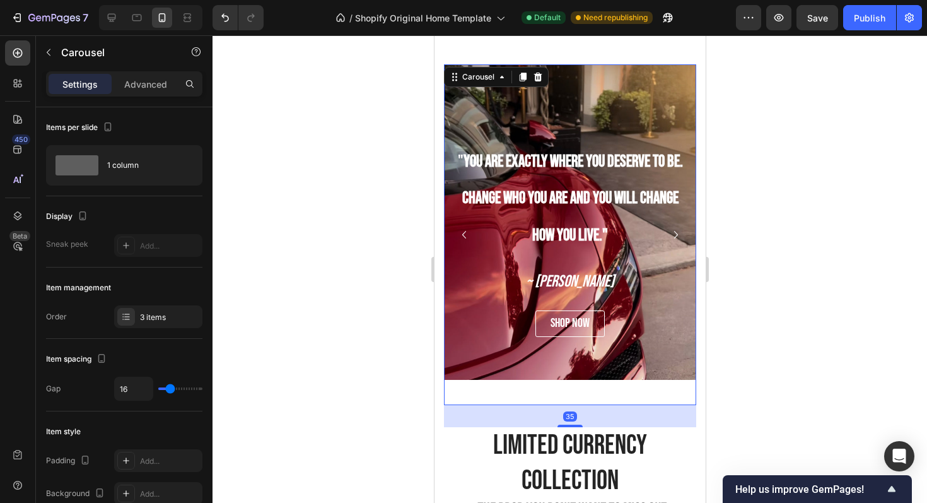
click at [680, 235] on icon "Carousel Next Arrow" at bounding box center [675, 234] width 15 height 15
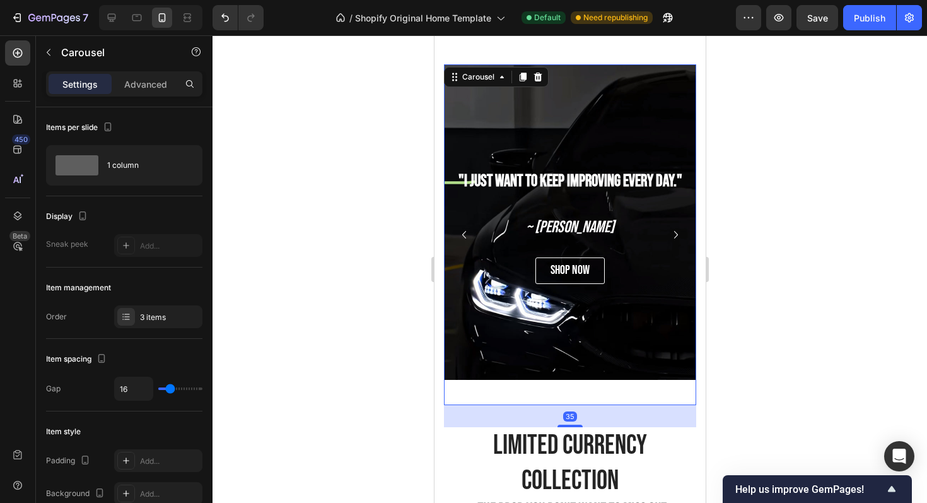
click at [679, 235] on icon "Carousel Next Arrow" at bounding box center [675, 234] width 15 height 15
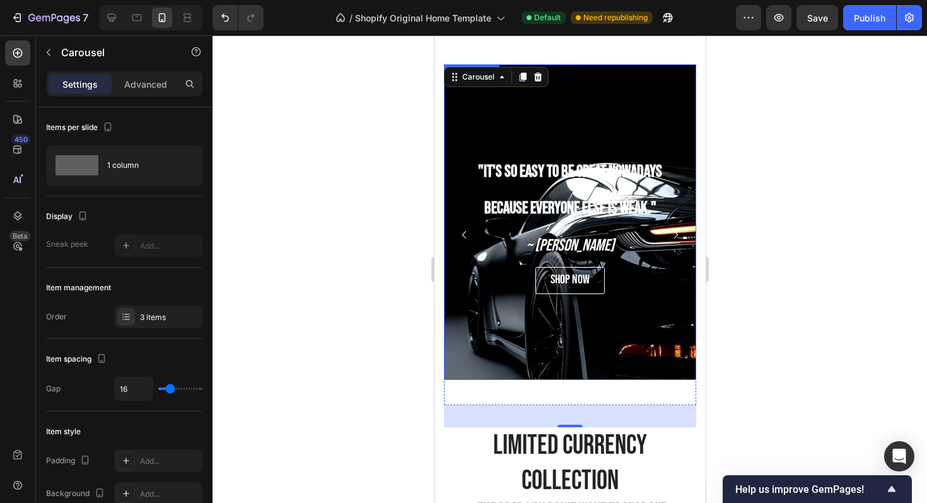
click at [324, 118] on div at bounding box center [570, 268] width 715 height 467
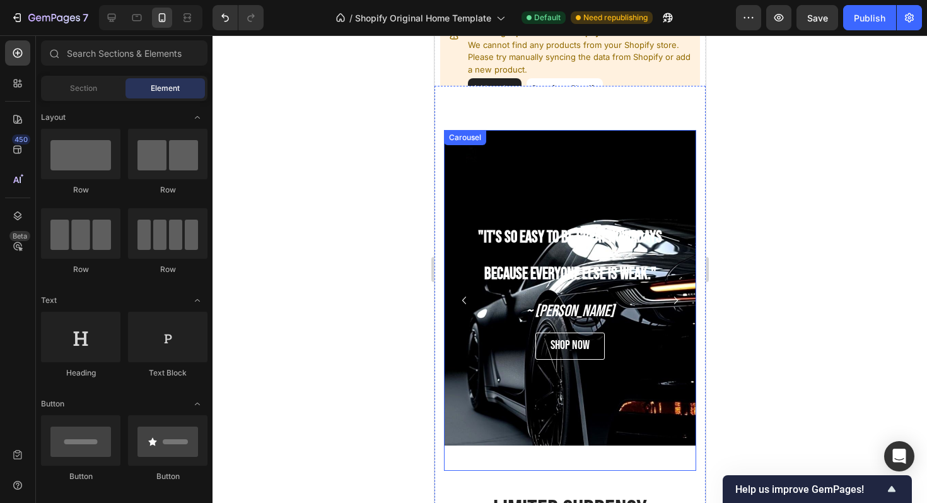
scroll to position [682, 0]
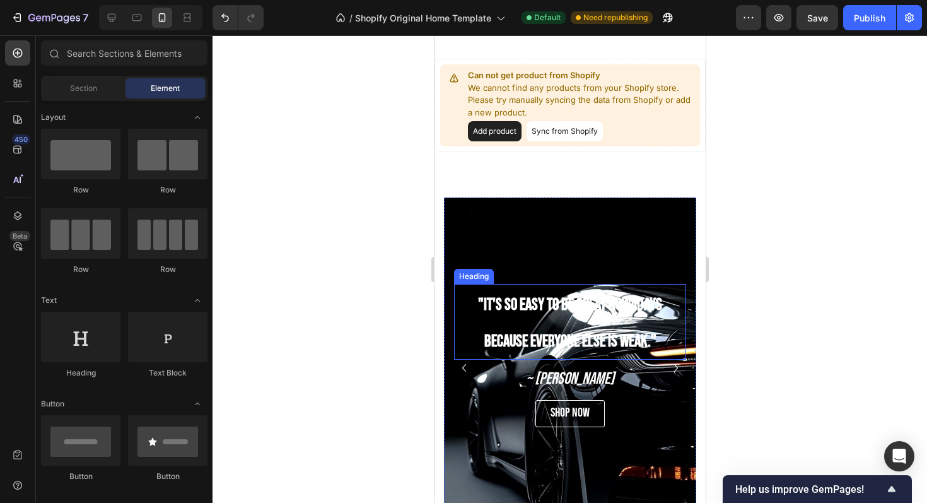
click at [462, 353] on h2 ""It's so easy to be great nowadays because everyone else is weak."" at bounding box center [570, 322] width 232 height 76
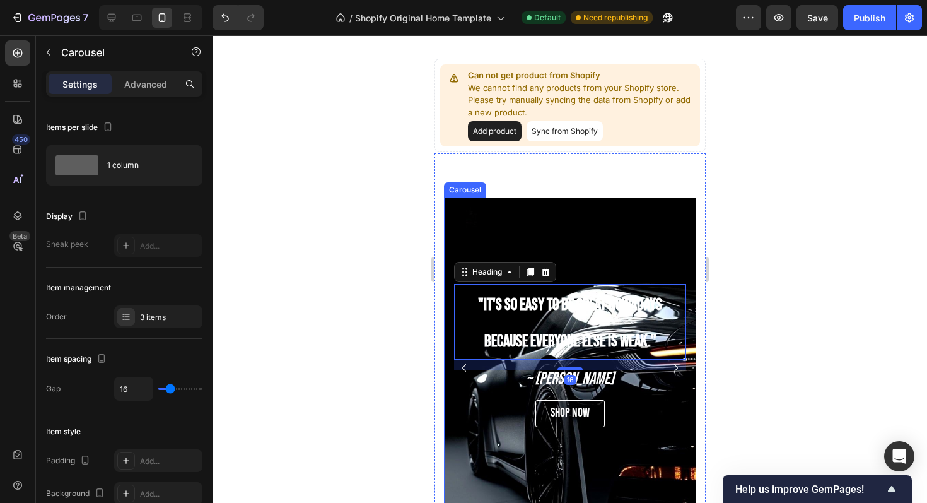
click at [462, 365] on icon "Carousel Back Arrow" at bounding box center [463, 367] width 15 height 15
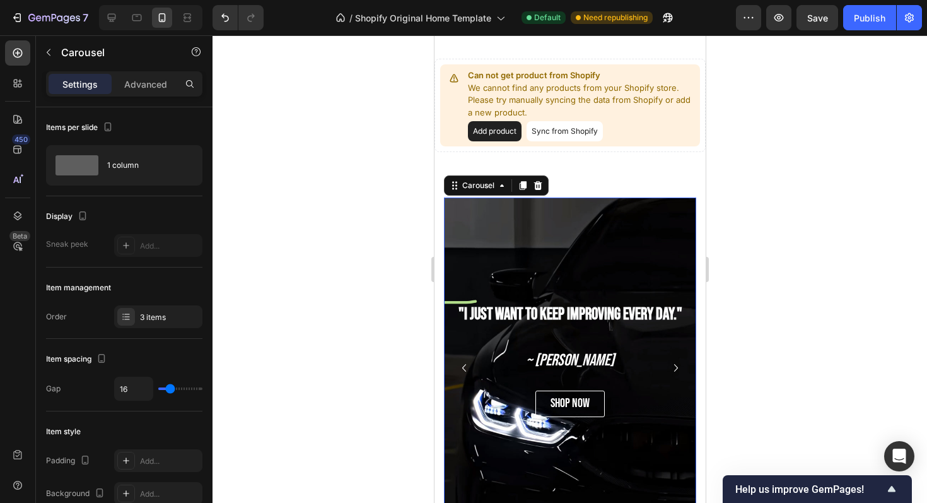
click at [463, 365] on icon "Carousel Back Arrow" at bounding box center [463, 367] width 15 height 15
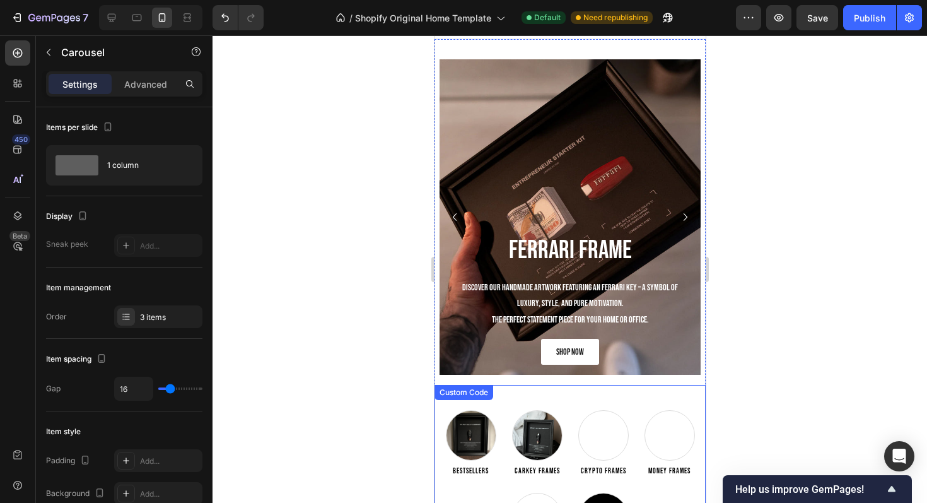
scroll to position [0, 0]
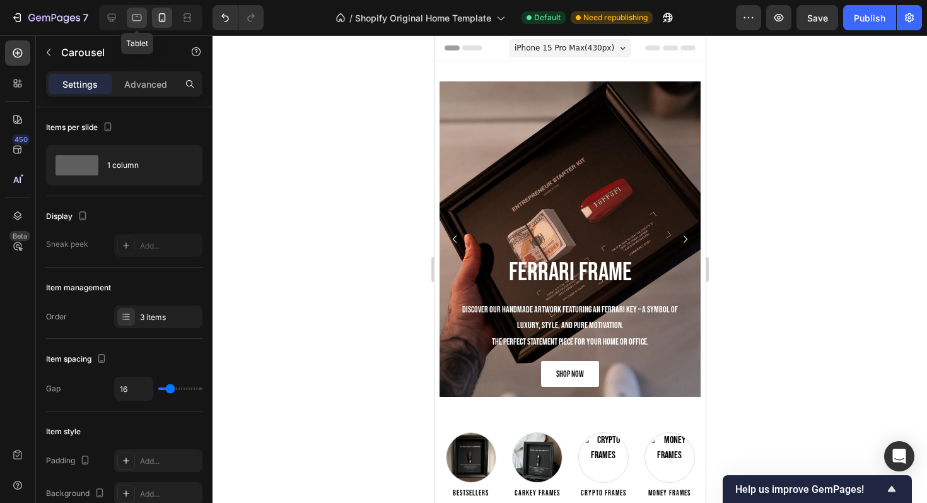
click at [140, 16] on icon at bounding box center [137, 17] width 13 height 13
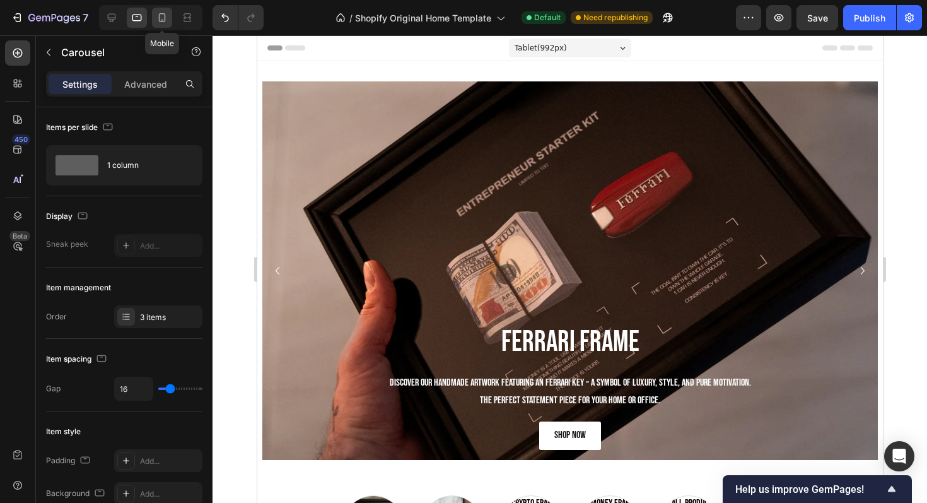
click at [167, 16] on icon at bounding box center [162, 17] width 13 height 13
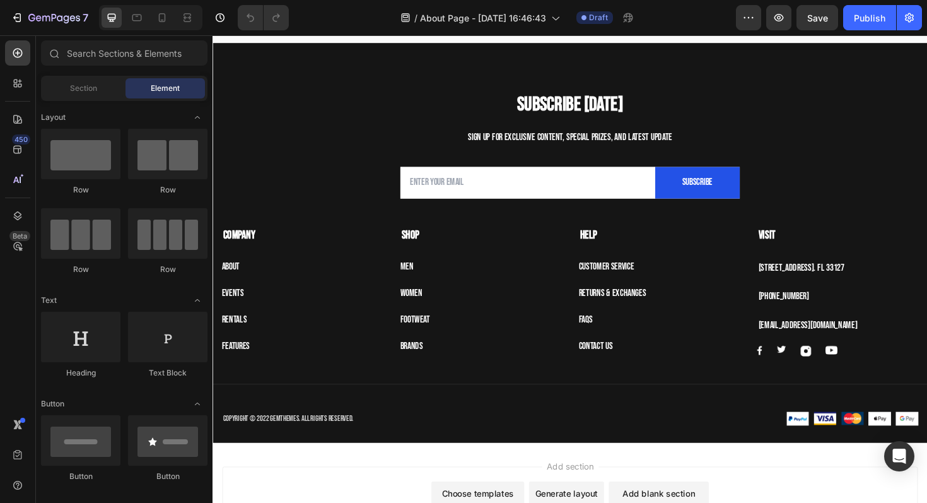
scroll to position [2272, 0]
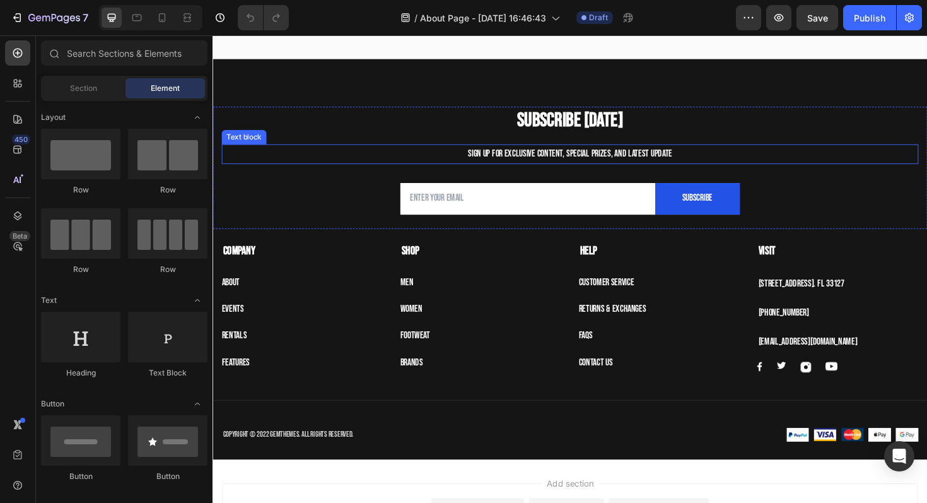
click at [519, 166] on p "Sign up for exclusive content, special prizes, and latest update" at bounding box center [591, 161] width 736 height 18
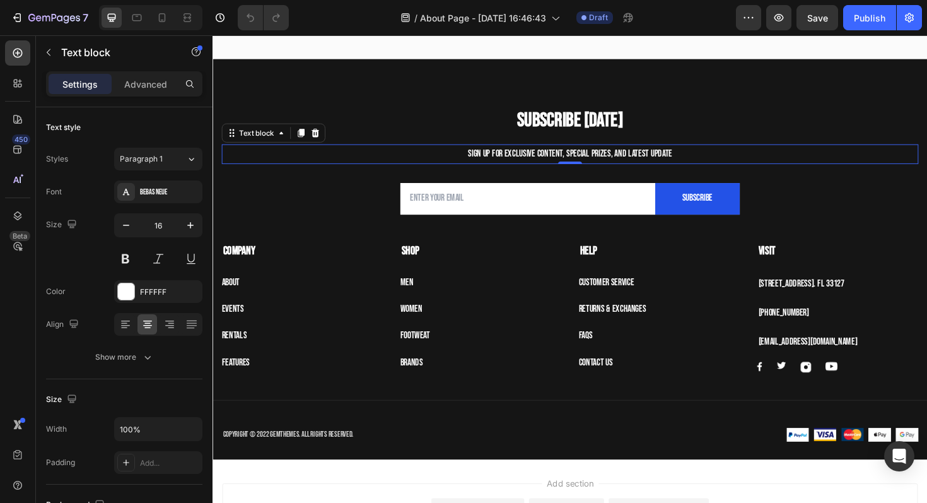
click at [519, 166] on p "Sign up for exclusive content, special prizes, and latest update" at bounding box center [591, 161] width 736 height 18
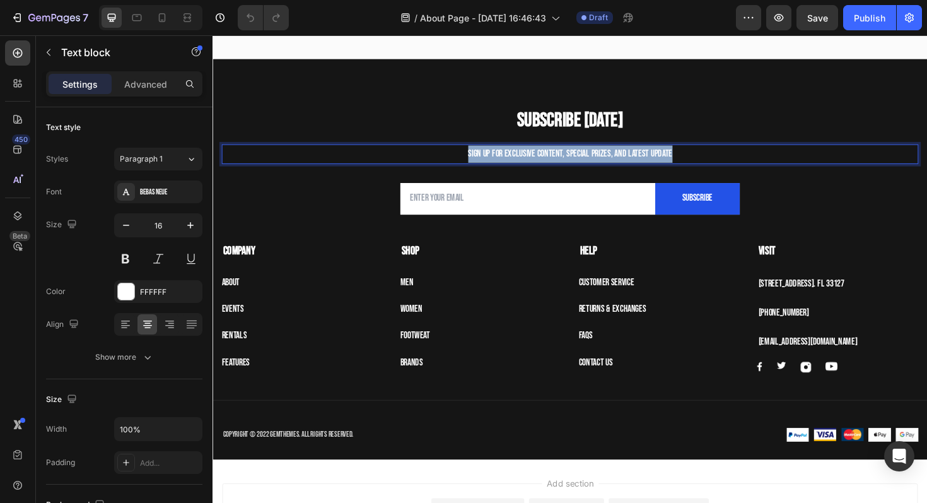
click at [519, 166] on p "Sign up for exclusive content, special prizes, and latest update" at bounding box center [591, 161] width 736 height 18
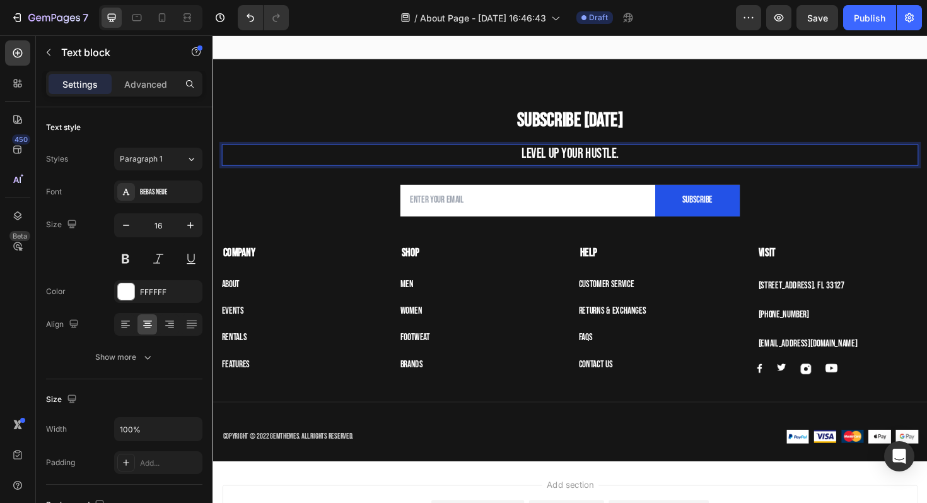
click at [558, 162] on span "Level Up Your Hustle." at bounding box center [591, 161] width 103 height 18
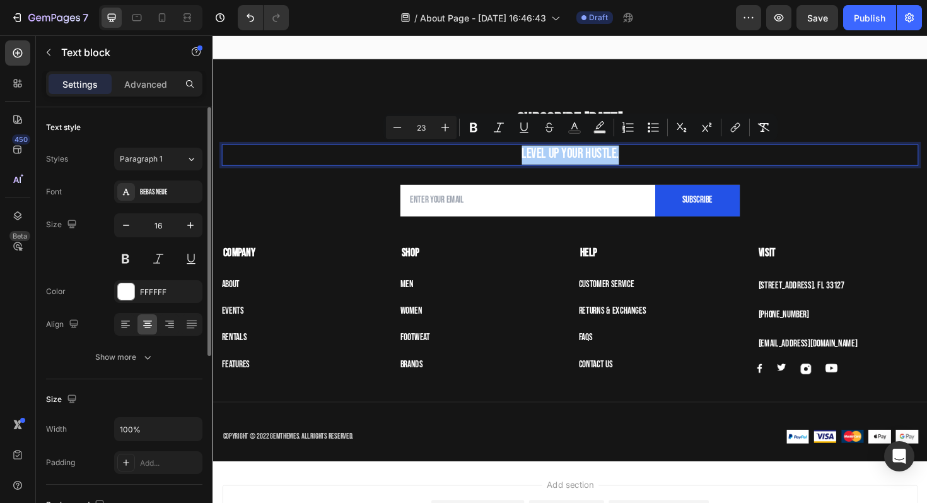
click at [142, 303] on div "Font Bebas Neue Size 16 Color FFFFFF Align Show more" at bounding box center [124, 274] width 156 height 188
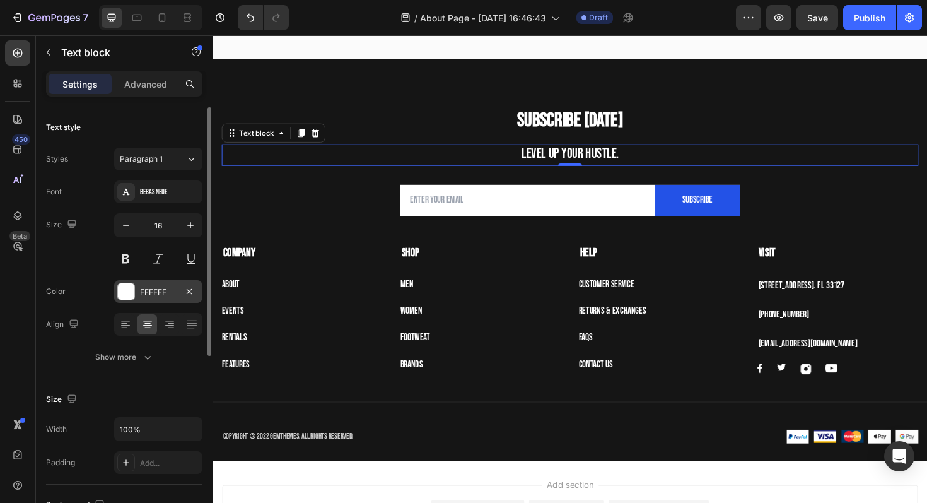
click at [146, 296] on div "FFFFFF" at bounding box center [158, 291] width 37 height 11
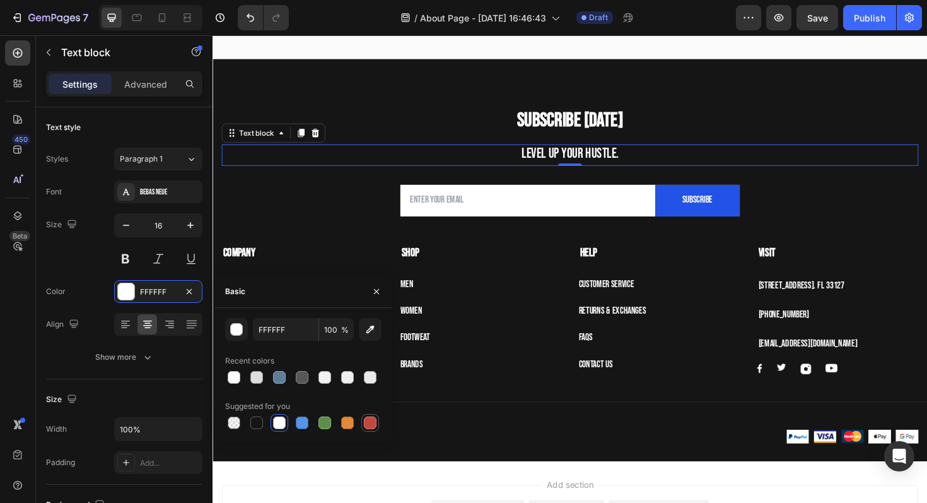
click at [377, 418] on div at bounding box center [370, 422] width 15 height 15
type input "C5453F"
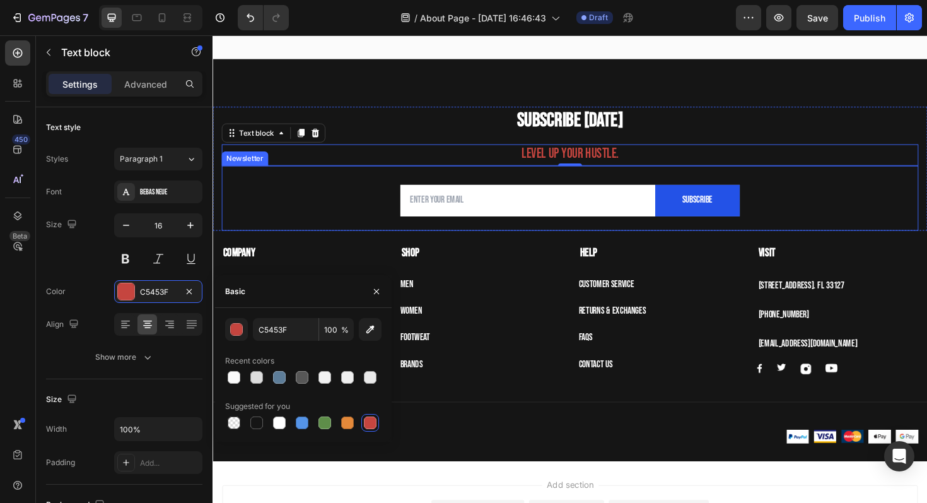
click at [577, 177] on div "Email Field Subscribe Submit Button Row Newsletter" at bounding box center [591, 207] width 738 height 69
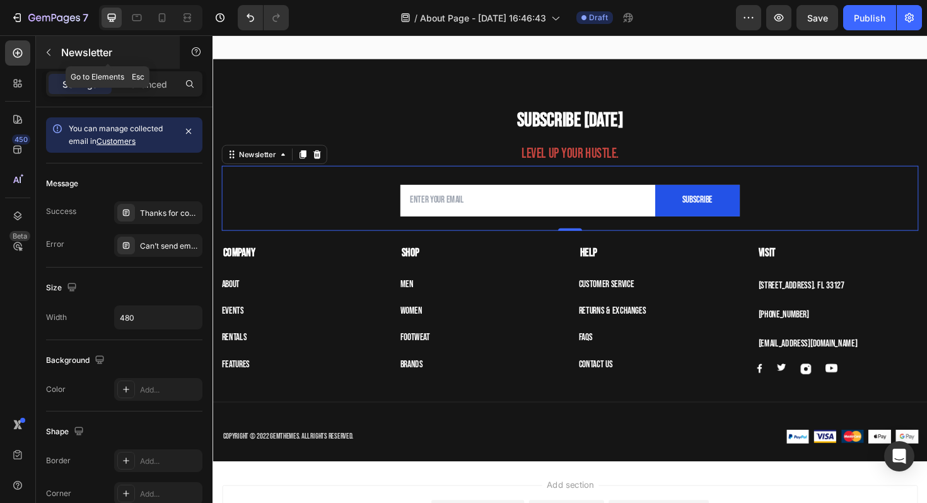
click at [55, 60] on button "button" at bounding box center [48, 52] width 20 height 20
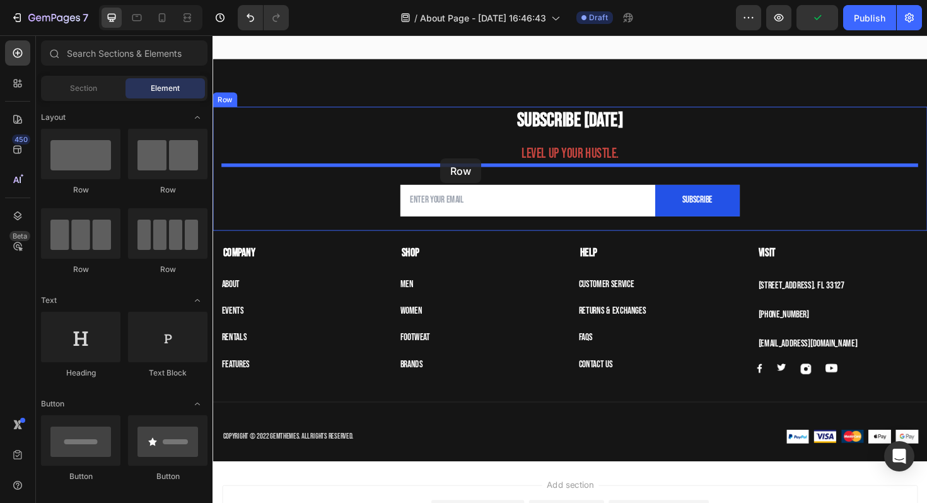
drag, startPoint x: 293, startPoint y: 191, endPoint x: 454, endPoint y: 166, distance: 163.5
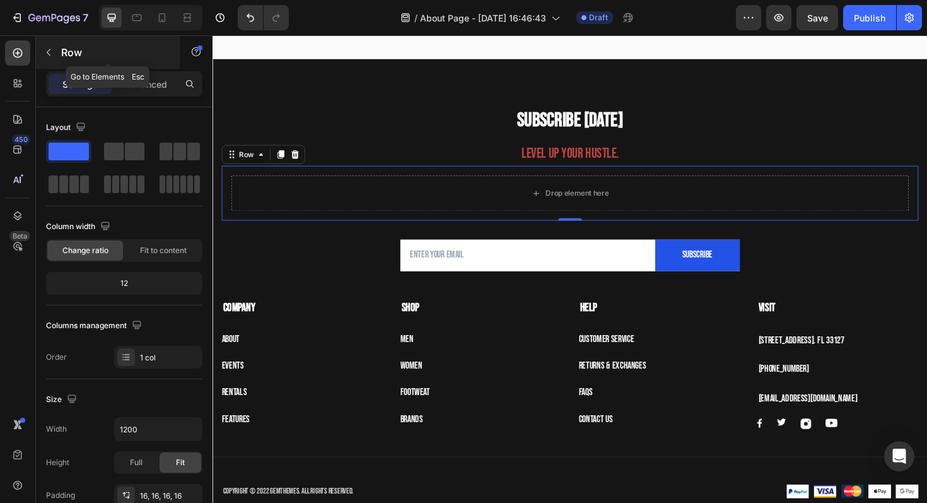
click at [50, 41] on div "Row" at bounding box center [108, 52] width 144 height 33
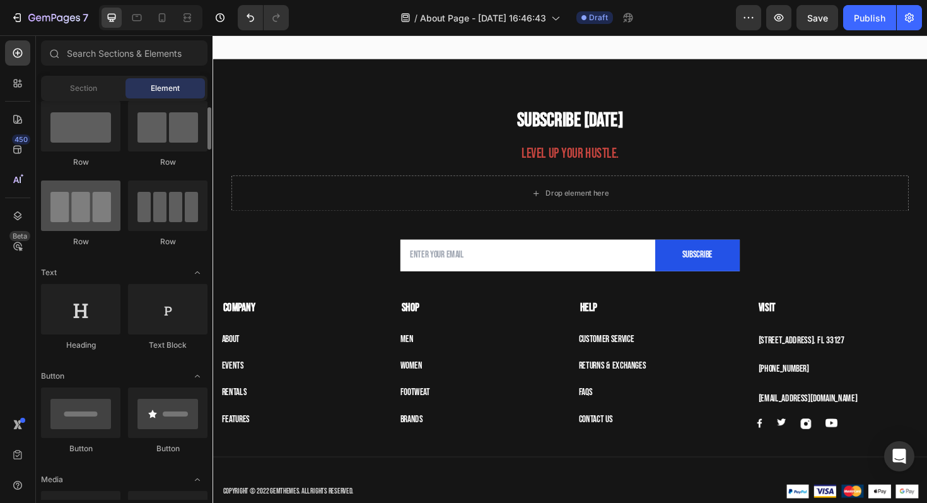
scroll to position [33, 0]
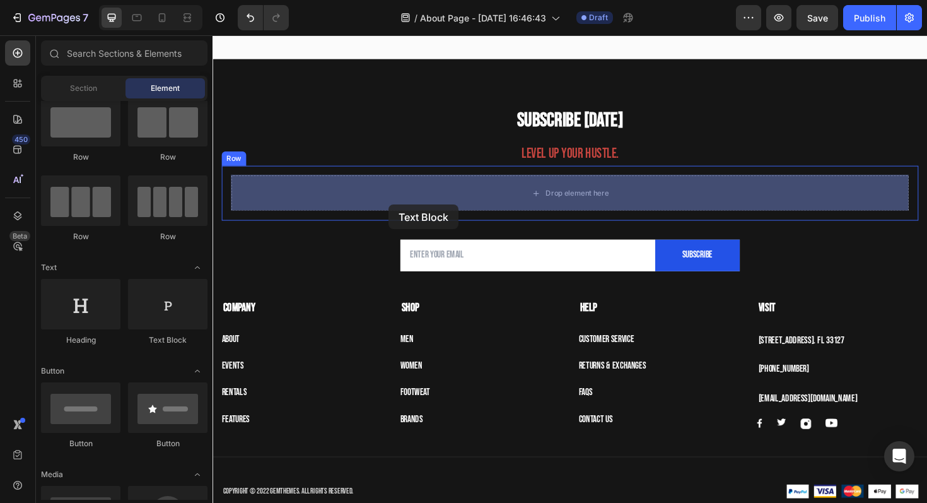
drag, startPoint x: 370, startPoint y: 335, endPoint x: 401, endPoint y: 214, distance: 125.0
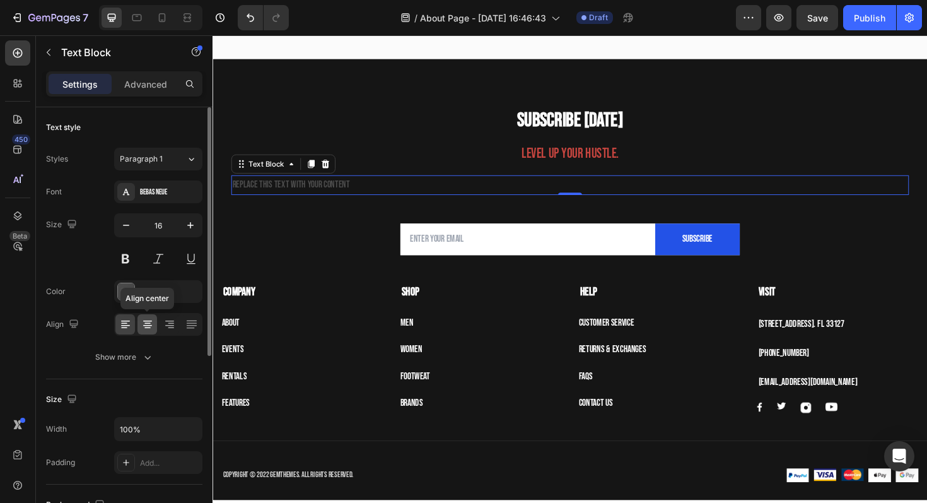
click at [145, 324] on icon at bounding box center [147, 324] width 13 height 13
click at [142, 289] on div "4D4D4D" at bounding box center [158, 291] width 37 height 11
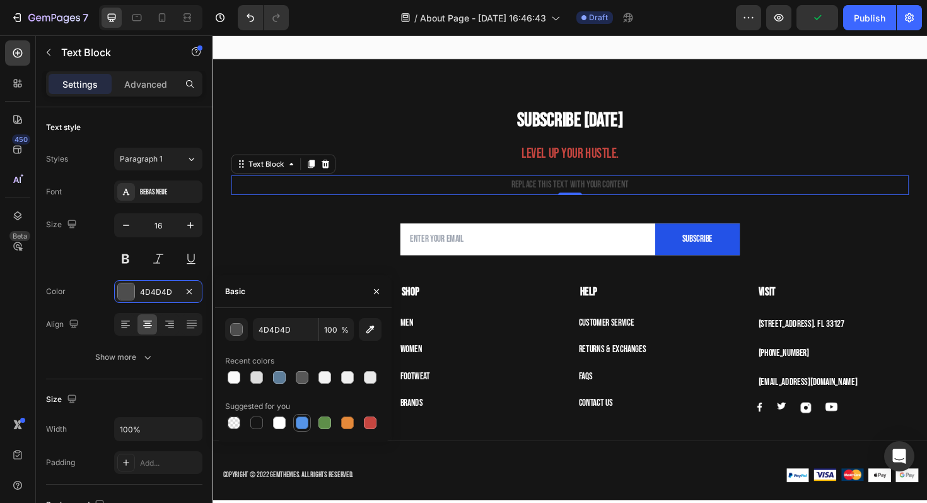
click at [297, 414] on div at bounding box center [302, 423] width 18 height 18
type input "5594E7"
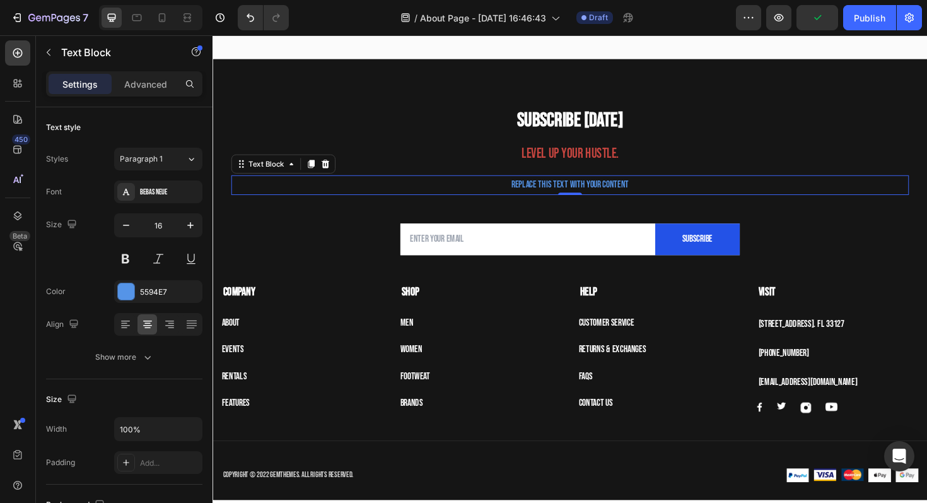
click at [553, 189] on div "Replace this text with your content" at bounding box center [591, 194] width 718 height 21
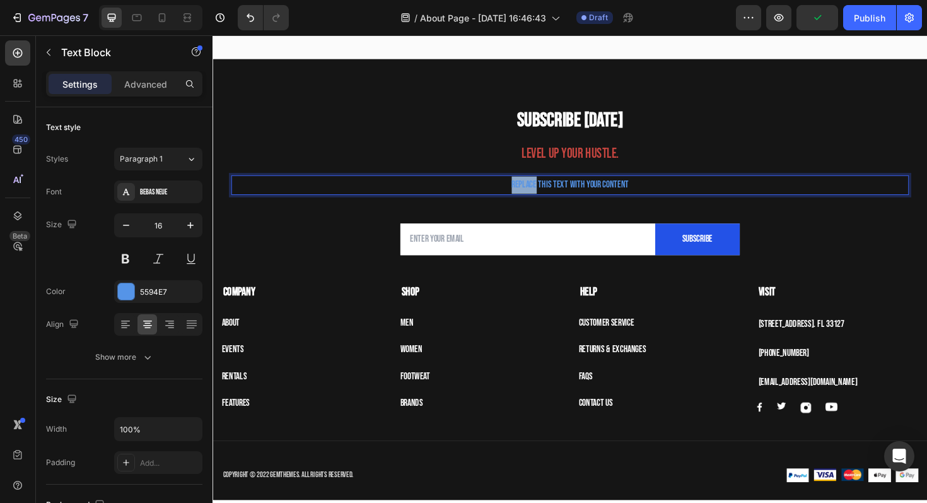
click at [553, 189] on p "Replace this text with your content" at bounding box center [590, 194] width 715 height 18
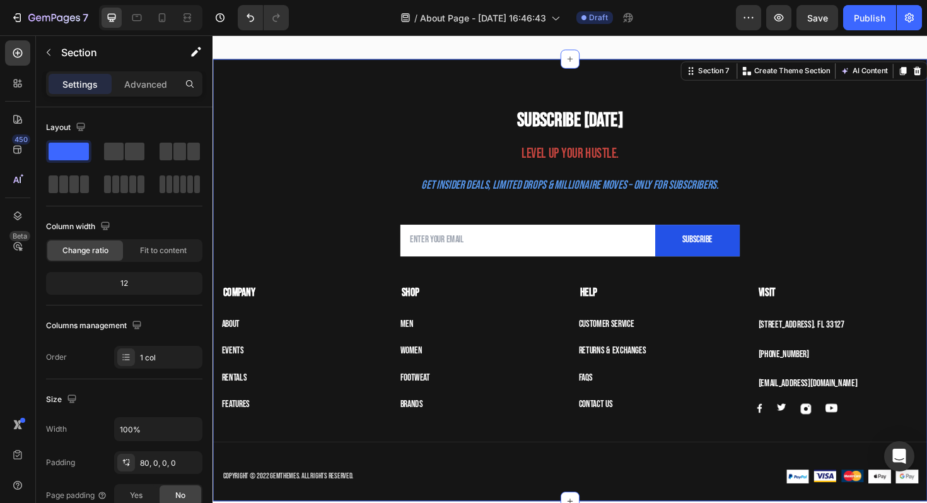
click at [440, 84] on div "Subscribe [DATE] Heading Level Up Your Hustle. Text block Get insider deals, li…" at bounding box center [591, 295] width 757 height 468
click at [700, 252] on button "Subscribe" at bounding box center [726, 252] width 90 height 33
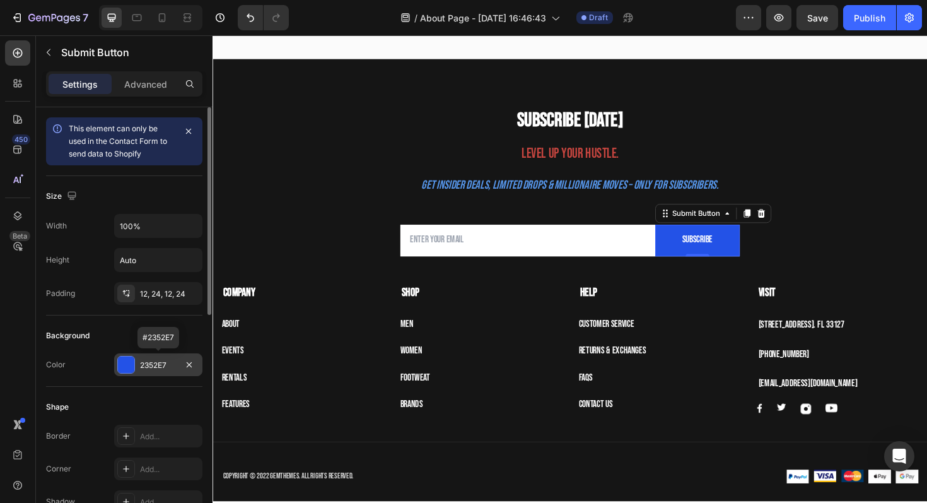
click at [151, 362] on div "2352E7" at bounding box center [158, 365] width 37 height 11
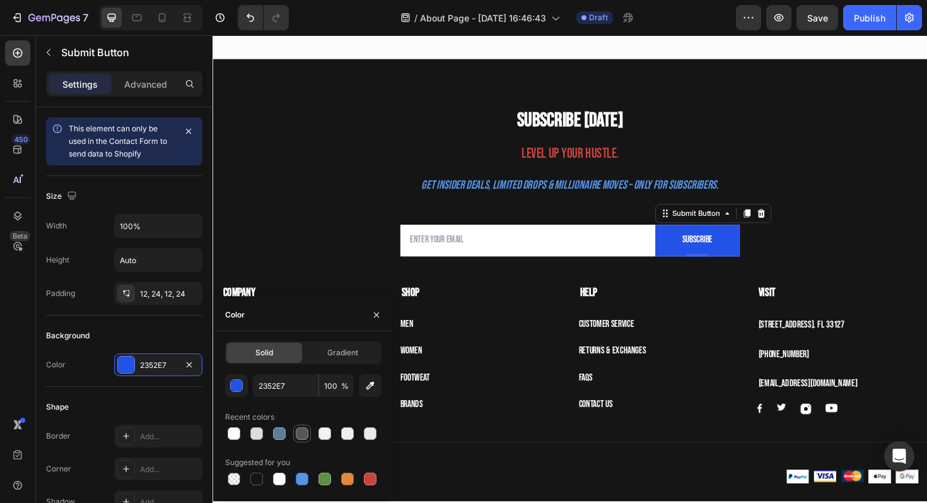
click at [303, 433] on div at bounding box center [302, 433] width 13 height 13
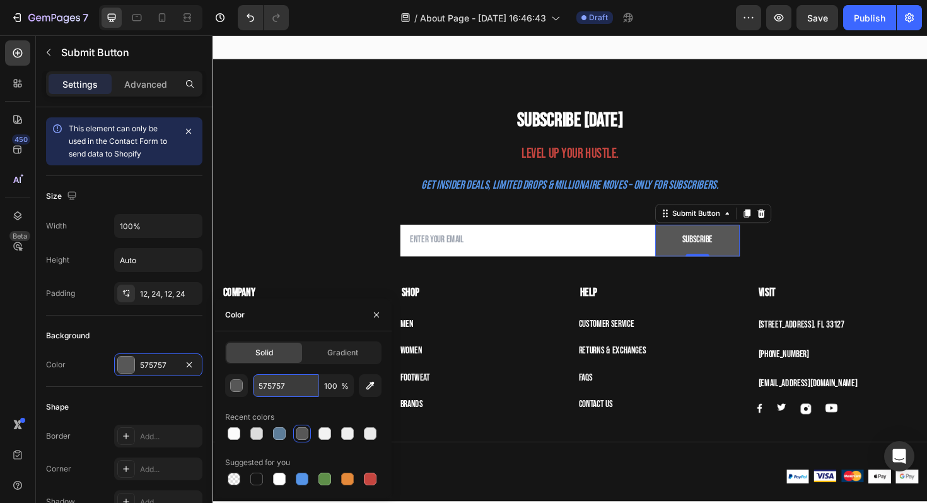
click at [287, 378] on input "575757" at bounding box center [286, 385] width 66 height 23
paste input "4F4F4F"
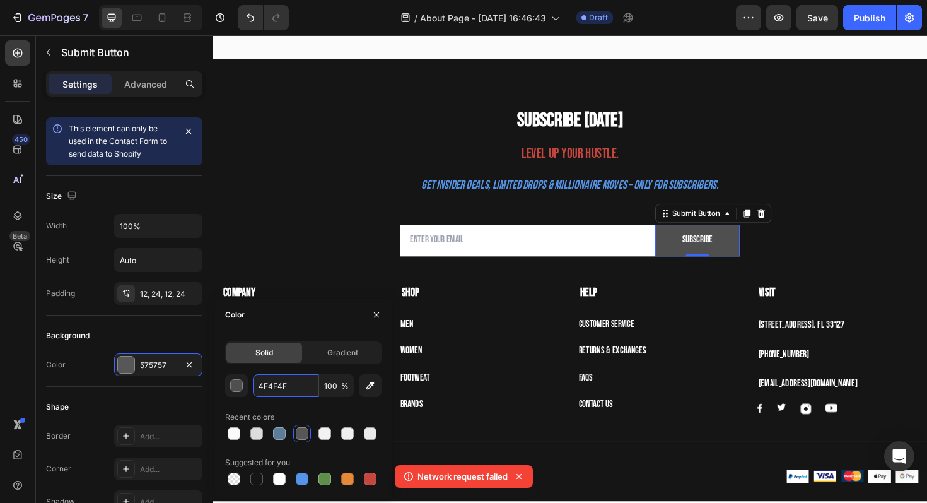
type input "4F4F4F"
click at [356, 314] on div "Color" at bounding box center [303, 314] width 177 height 33
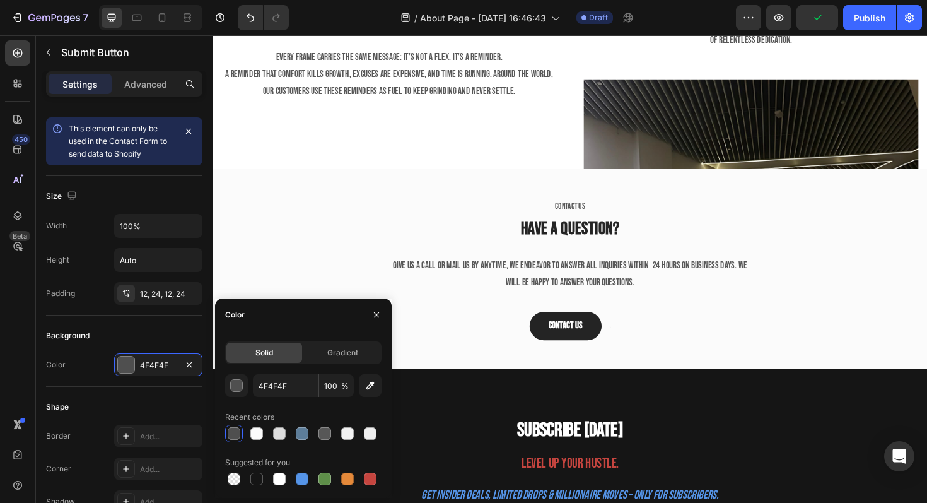
scroll to position [1974, 0]
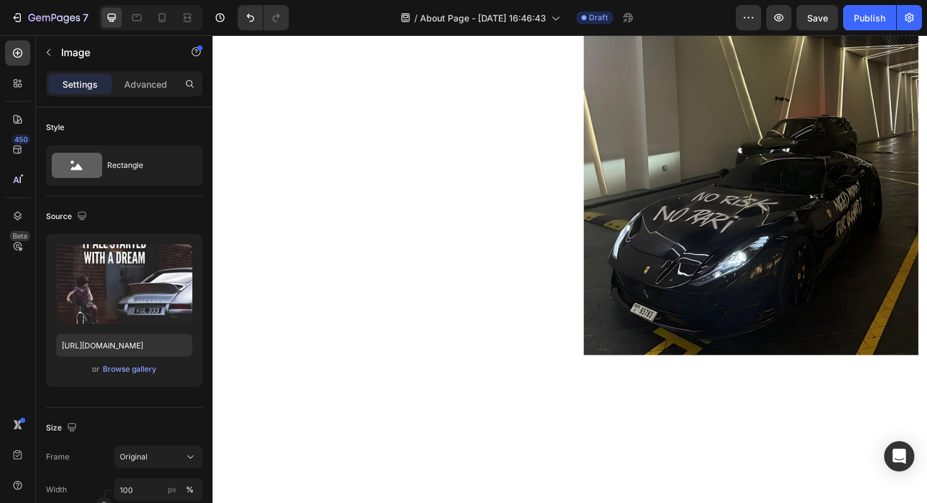
scroll to position [2143, 0]
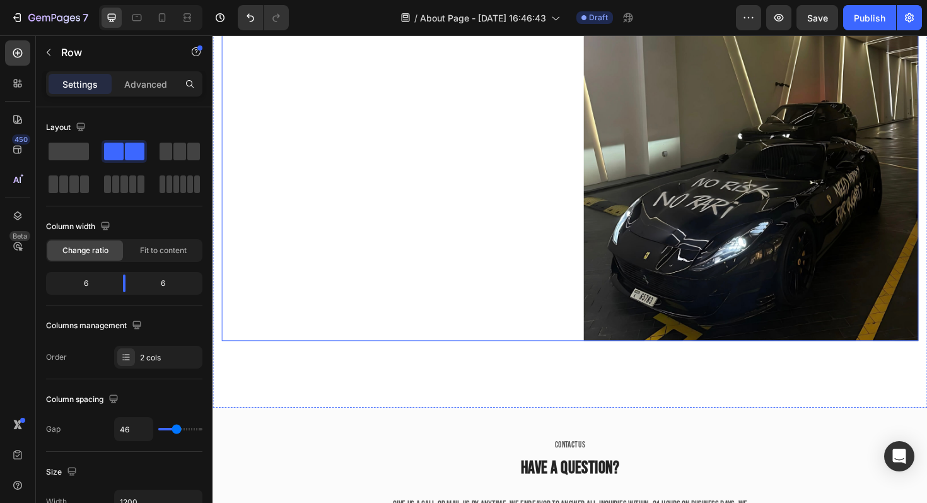
click at [470, 270] on div "Image 115 Inspiring The World Heading Every frame carries the same message: It’…" at bounding box center [399, 45] width 355 height 626
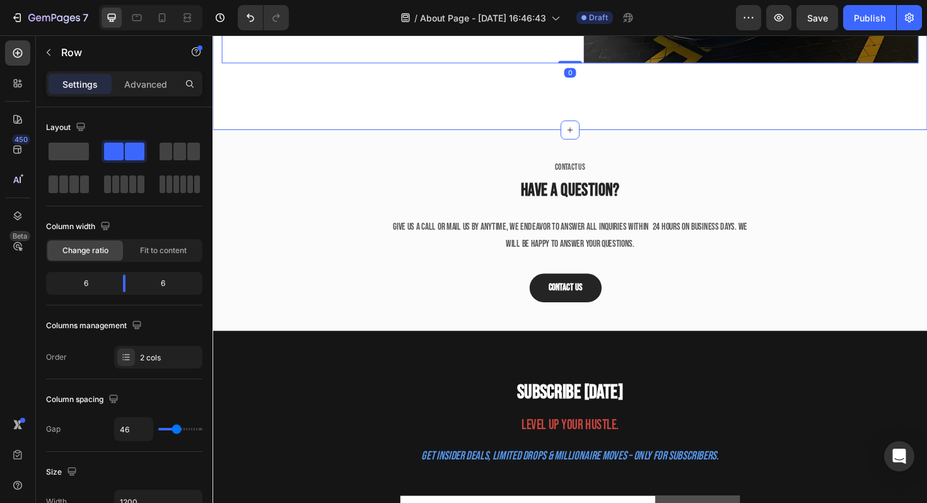
scroll to position [2439, 0]
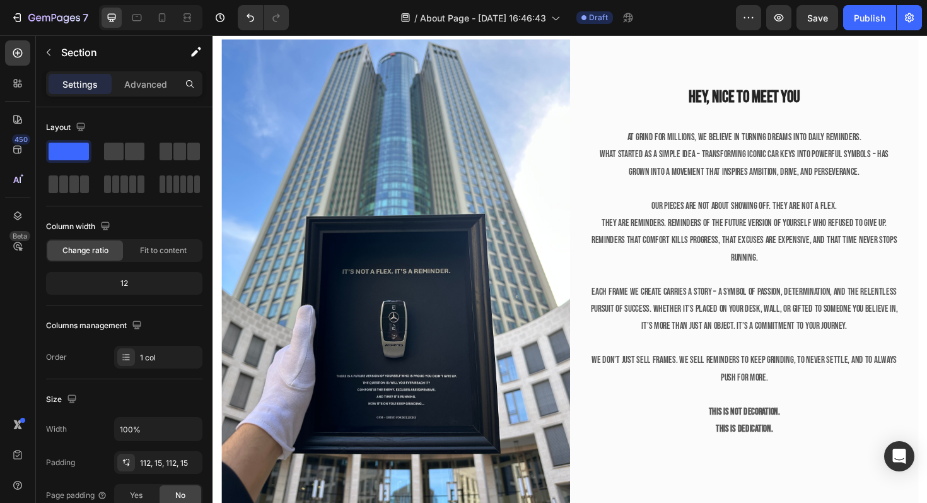
scroll to position [0, 0]
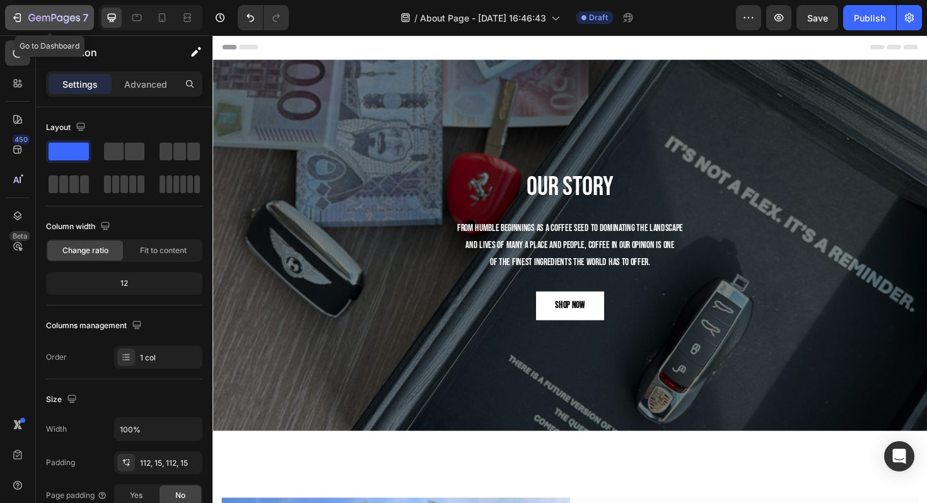
click at [52, 16] on icon "button" at bounding box center [54, 18] width 5 height 8
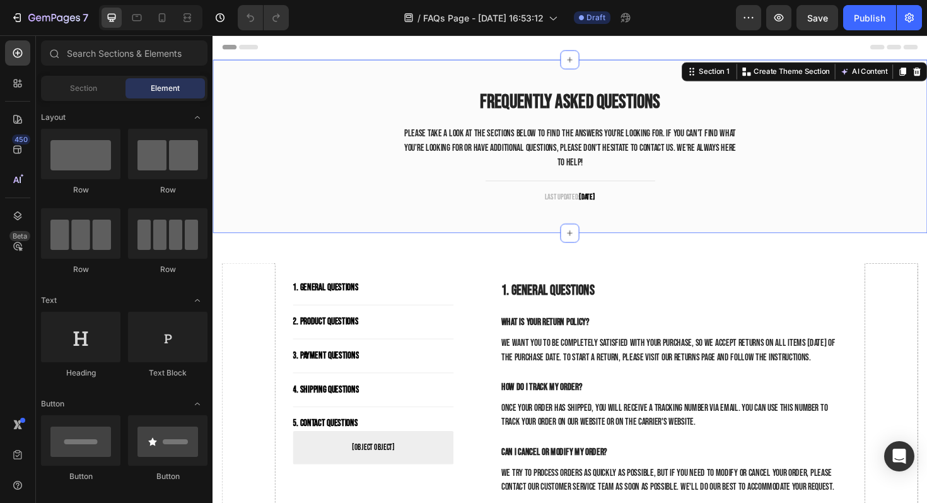
click at [338, 157] on div "Frequently Asked Questions Heading Please take a look at the sections below to …" at bounding box center [591, 153] width 738 height 146
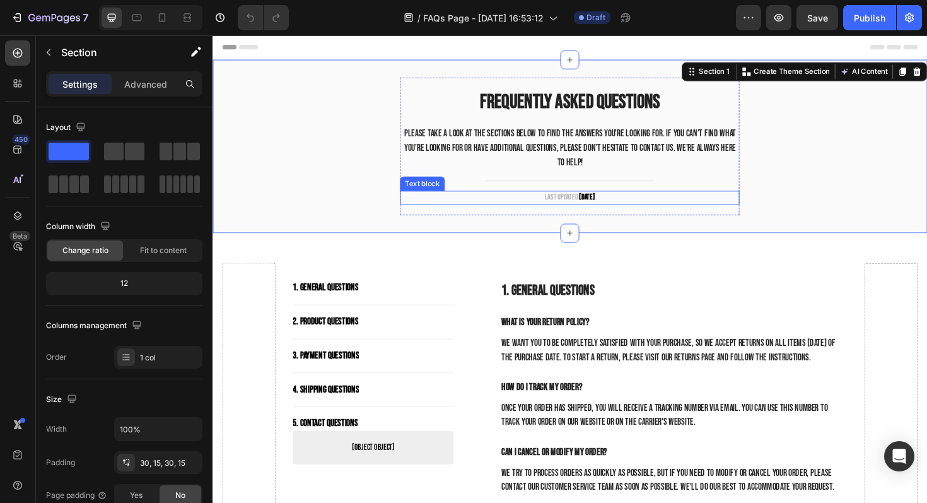
click at [605, 208] on strong "[DATE]" at bounding box center [609, 207] width 17 height 10
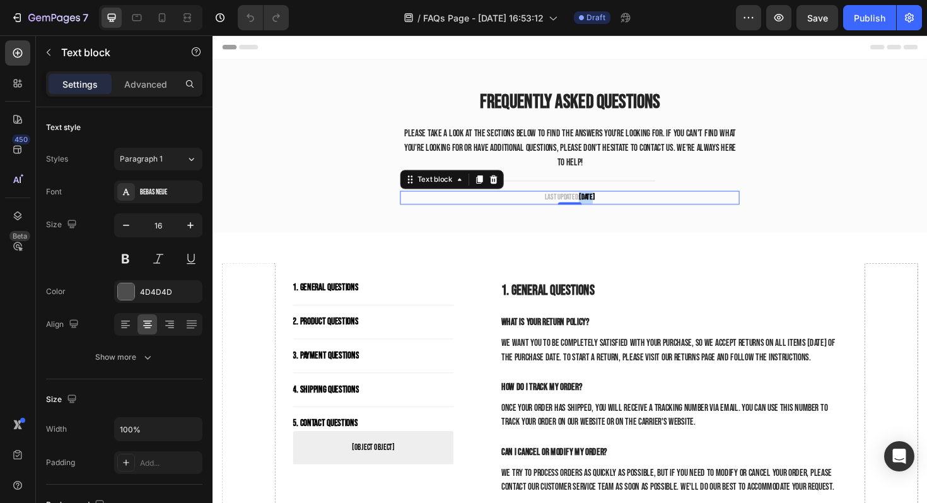
click at [605, 208] on strong "[DATE]" at bounding box center [609, 207] width 17 height 10
click at [609, 204] on p "Last updated: Oktober 2023" at bounding box center [591, 207] width 357 height 13
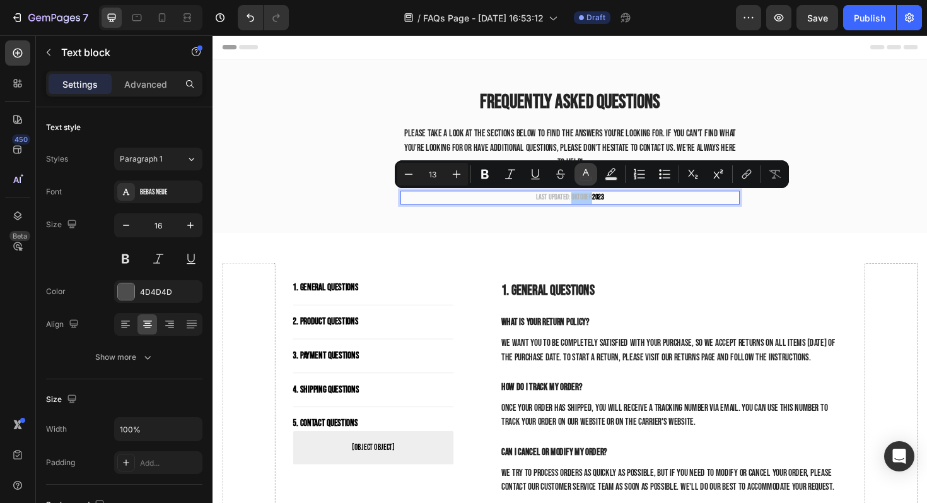
click at [592, 169] on icon "Editor contextual toolbar" at bounding box center [586, 174] width 13 height 13
type input "B4B4B4"
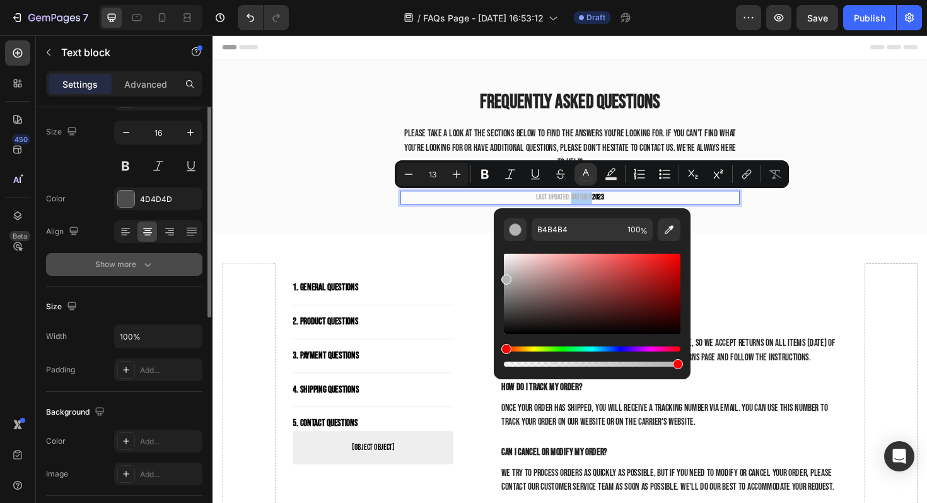
scroll to position [35, 0]
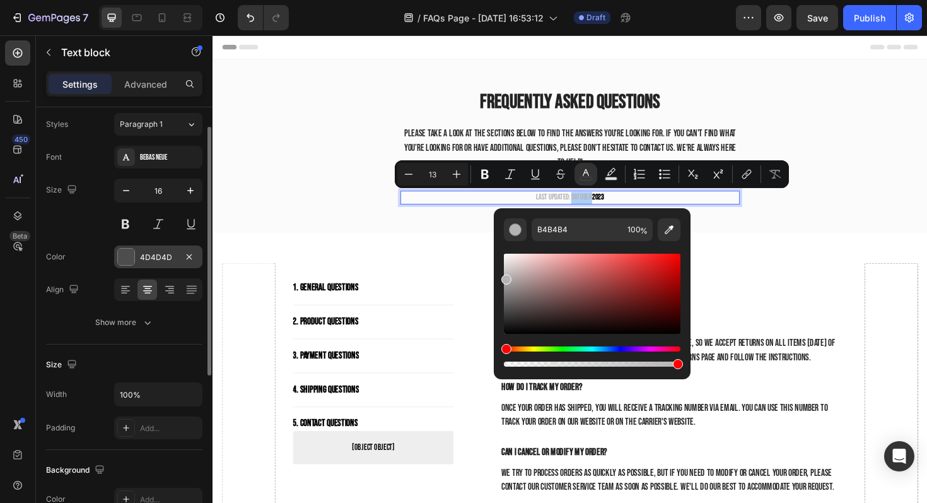
click at [144, 262] on div "4D4D4D" at bounding box center [158, 257] width 37 height 11
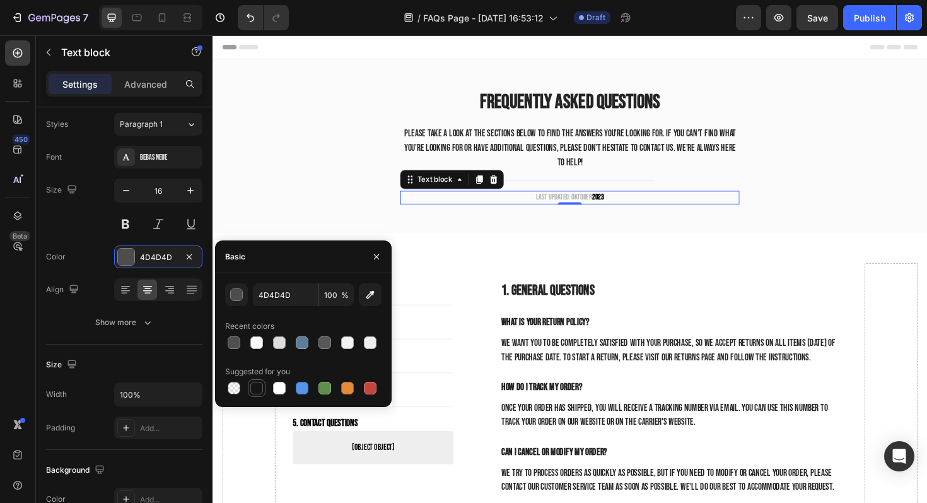
click at [261, 387] on div at bounding box center [256, 388] width 13 height 13
type input "151515"
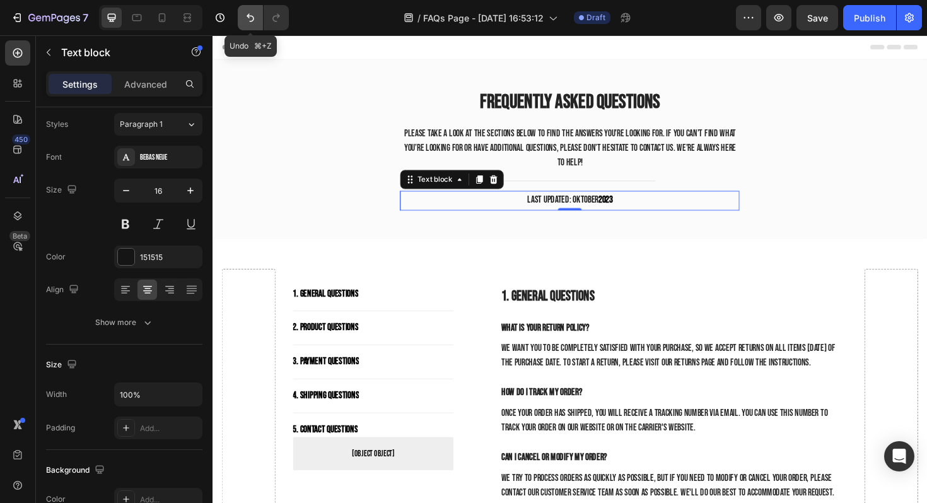
click at [249, 15] on icon "Undo/Redo" at bounding box center [250, 17] width 13 height 13
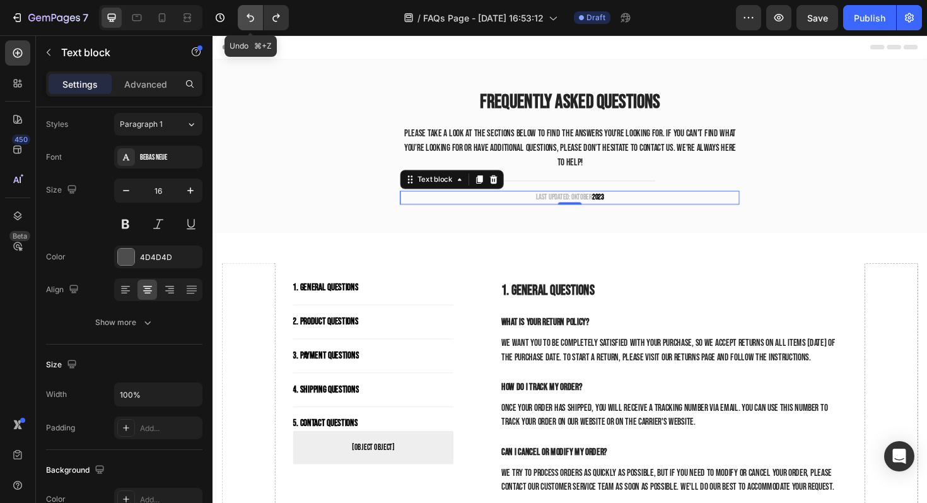
click at [249, 15] on icon "Undo/Redo" at bounding box center [250, 17] width 13 height 13
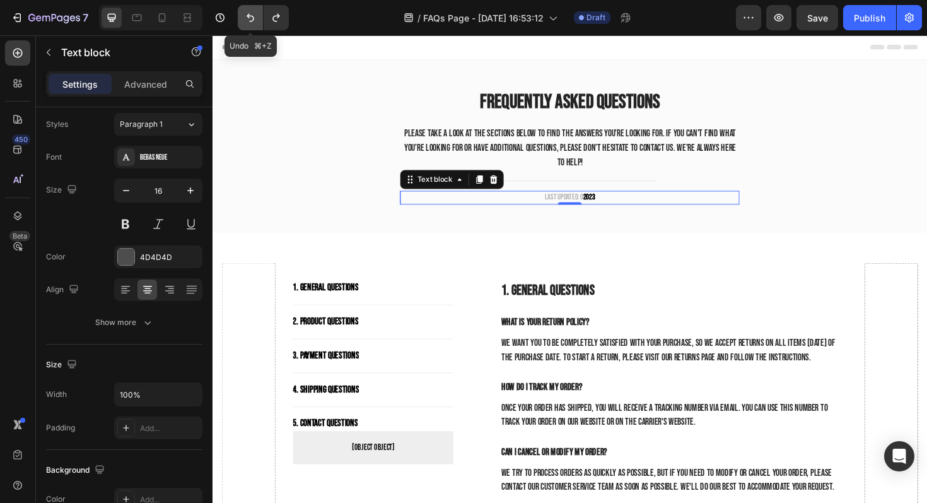
click at [249, 15] on icon "Undo/Redo" at bounding box center [250, 17] width 13 height 13
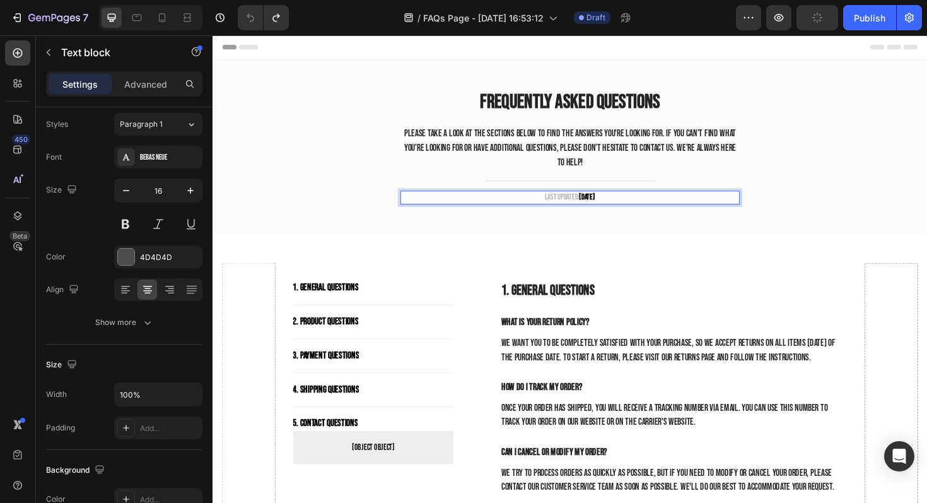
click at [601, 204] on strong "April 2023" at bounding box center [609, 207] width 17 height 10
click at [627, 203] on strong "Oktober 2023" at bounding box center [609, 207] width 36 height 10
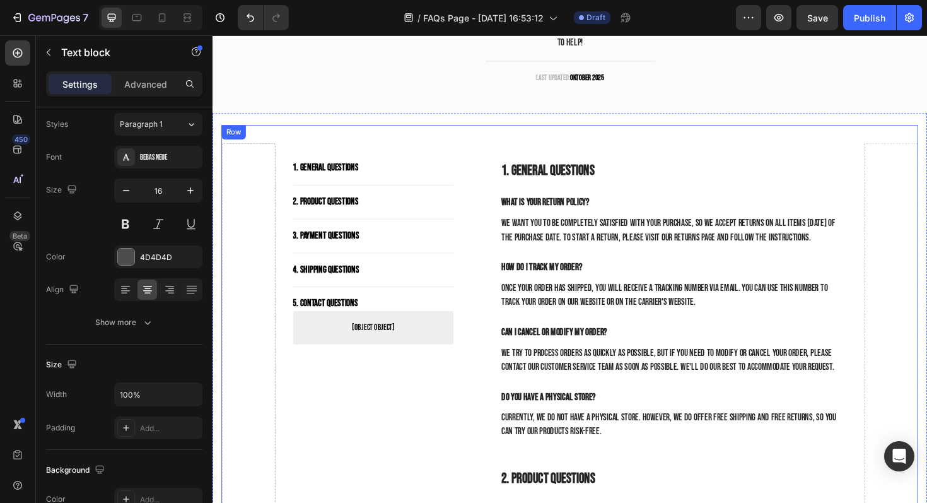
scroll to position [0, 0]
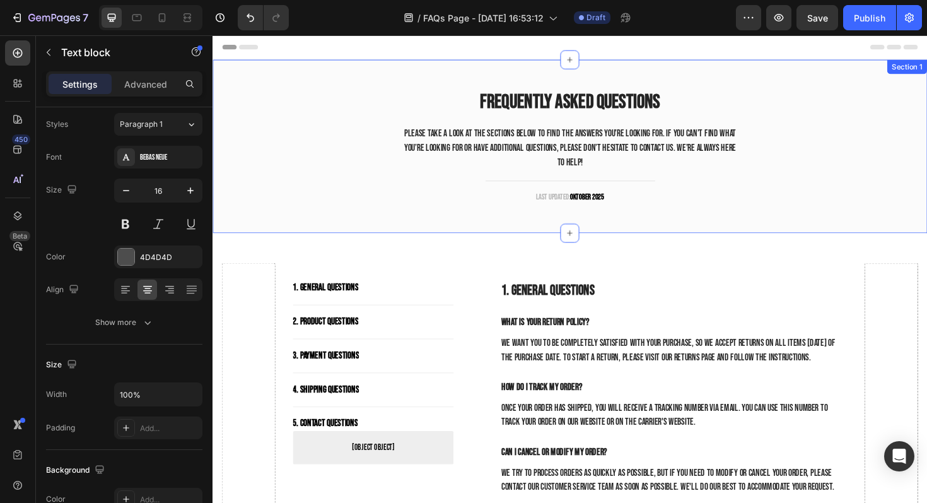
click at [287, 100] on div "Frequently Asked Questions Heading Please take a look at the sections below to …" at bounding box center [591, 153] width 738 height 146
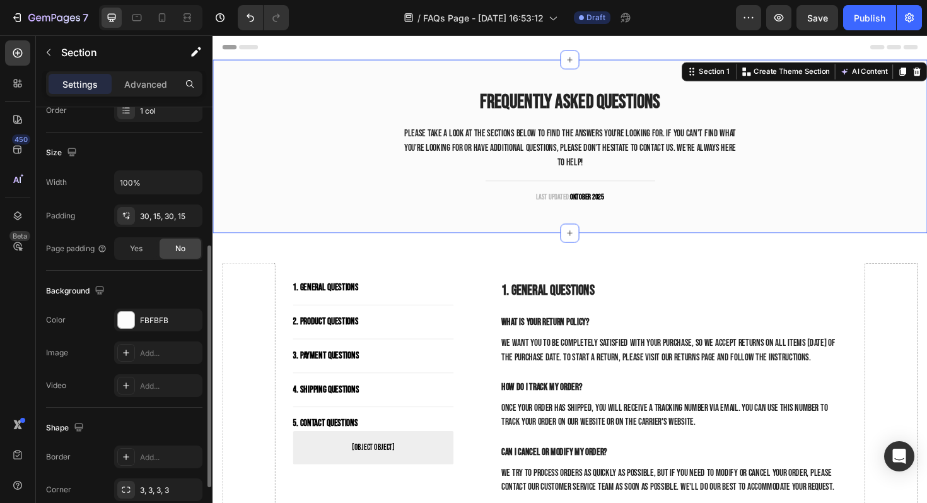
scroll to position [249, 0]
click at [135, 353] on div "Add..." at bounding box center [158, 350] width 88 height 23
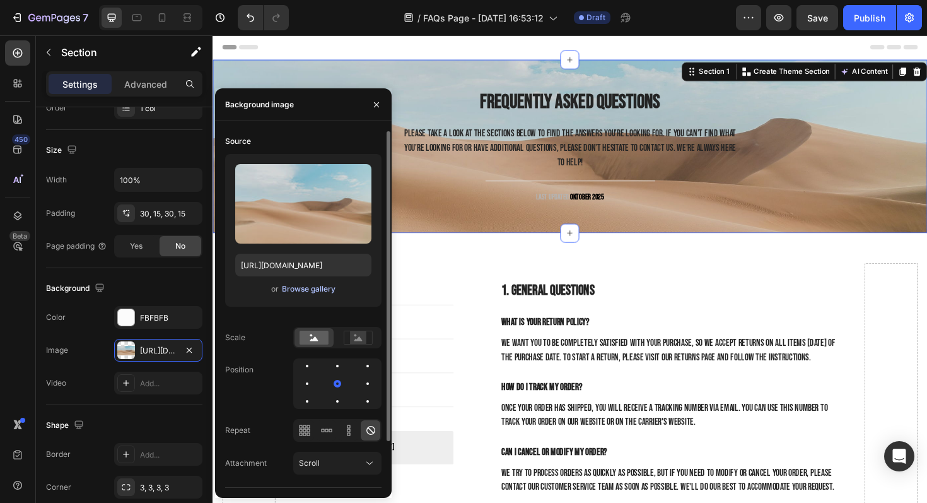
click at [305, 289] on div "Browse gallery" at bounding box center [309, 288] width 54 height 11
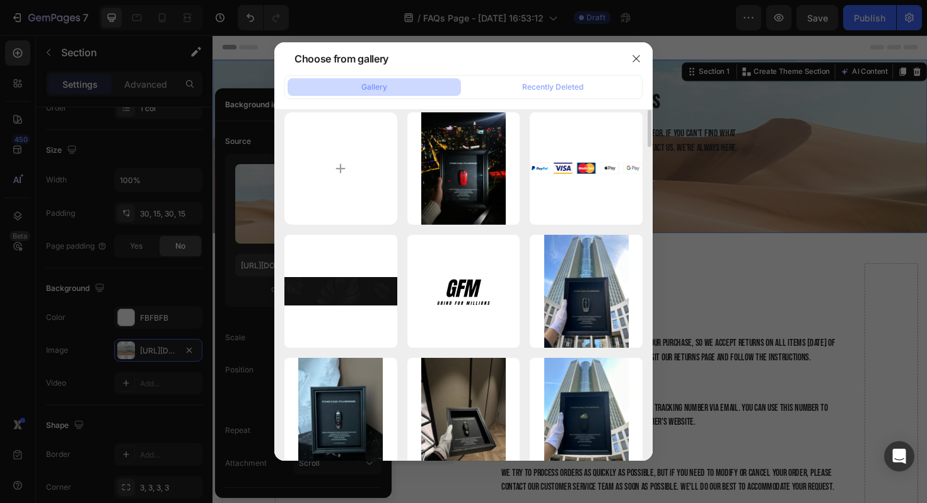
scroll to position [0, 0]
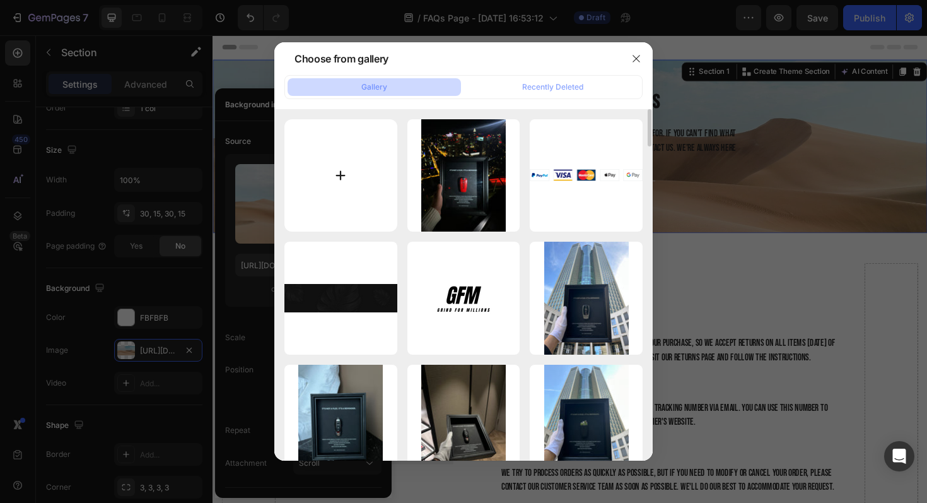
click at [374, 219] on input "file" at bounding box center [341, 175] width 113 height 113
type input "C:\fakepath\IMG_0985.jpeg"
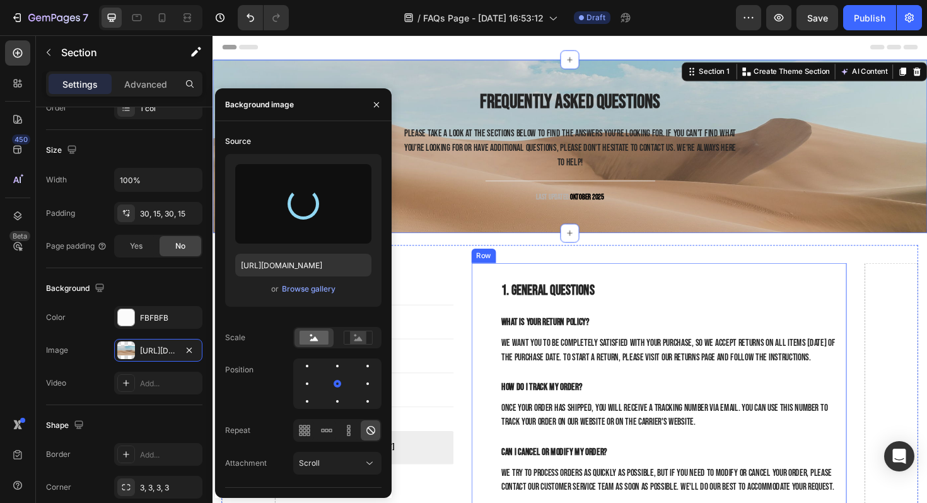
type input "https://cdn.shopify.com/s/files/1/0918/9454/6809/files/gempages_570937643437654…"
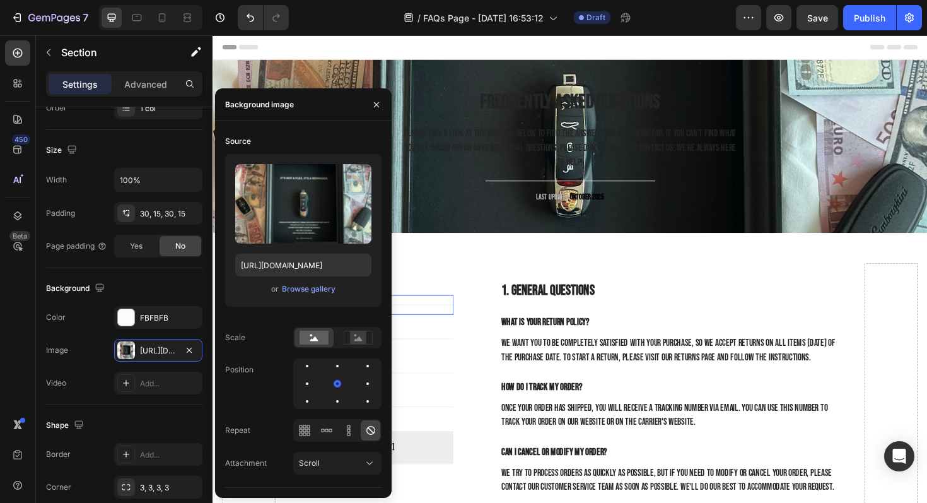
click at [465, 315] on div "Title Line 0" at bounding box center [383, 320] width 170 height 21
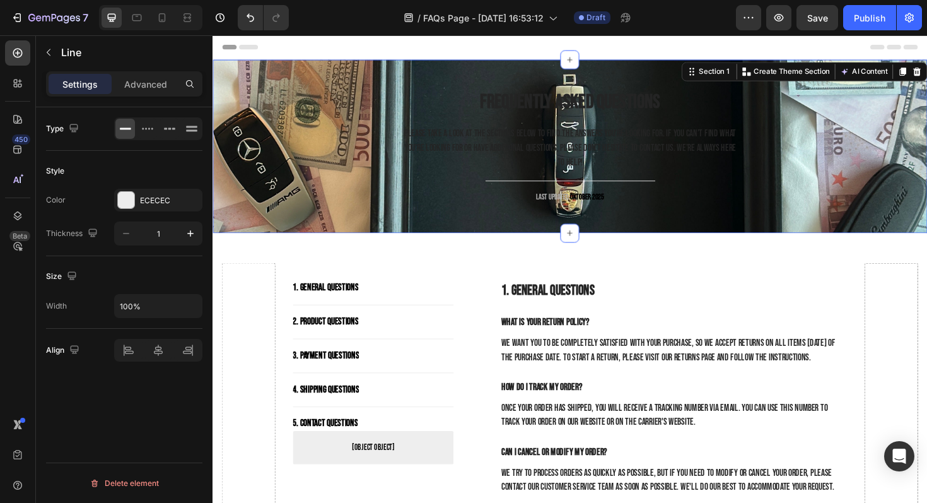
click at [301, 120] on div "Frequently Asked Questions Heading Please take a look at the sections below to …" at bounding box center [591, 153] width 738 height 146
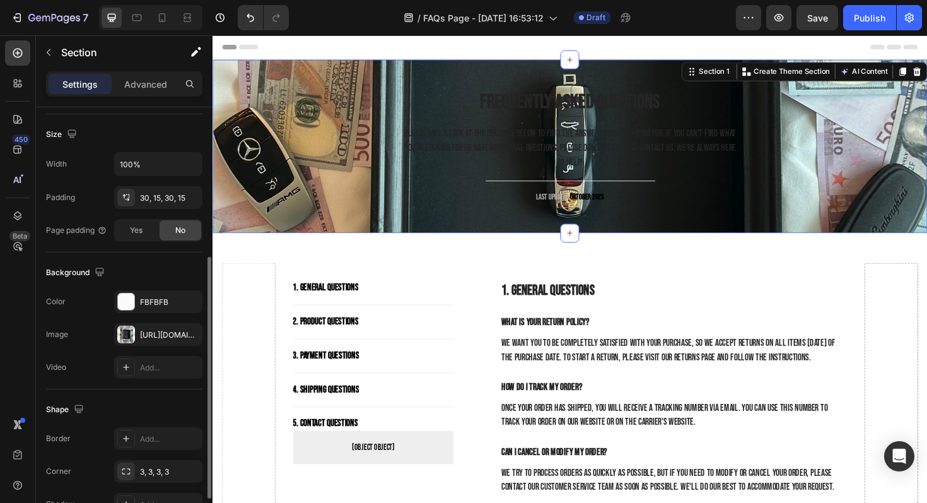
scroll to position [271, 0]
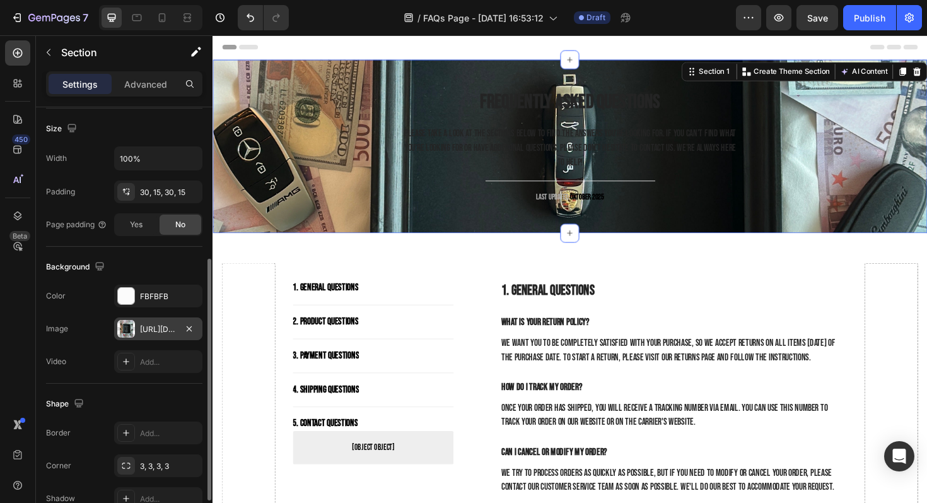
click at [142, 335] on div "https://cdn.shopify.com/s/files/1/0918/9454/6809/files/gempages_570937643437654…" at bounding box center [158, 328] width 88 height 23
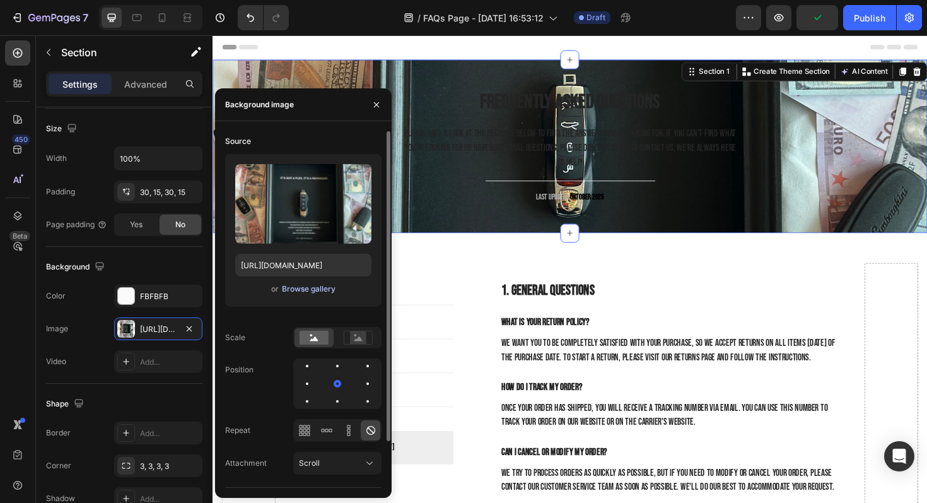
click at [317, 291] on div "Browse gallery" at bounding box center [309, 288] width 54 height 11
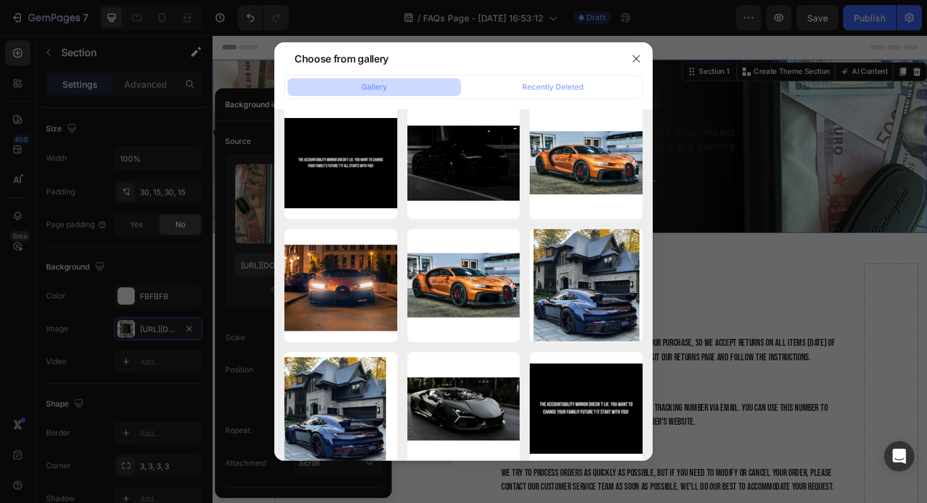
scroll to position [0, 0]
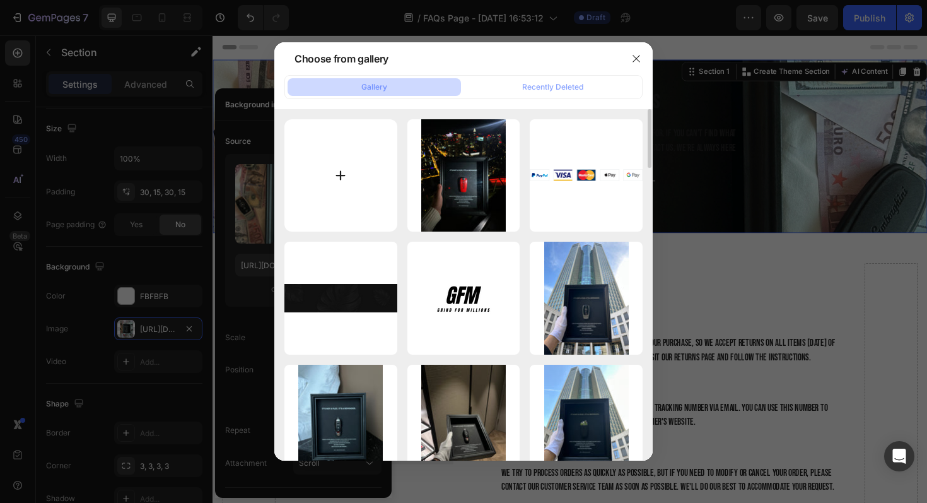
click at [339, 207] on input "file" at bounding box center [341, 175] width 113 height 113
type input "C:\fakepath\IMG_1060.jpeg"
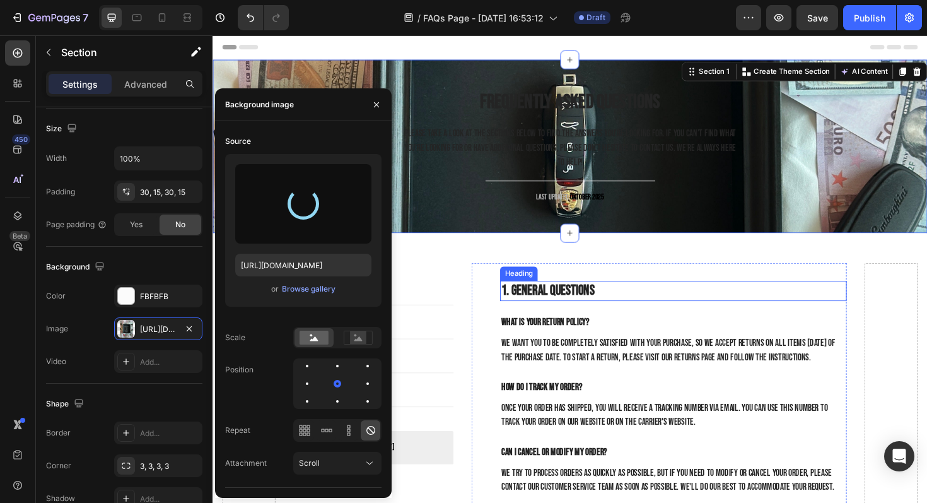
type input "https://cdn.shopify.com/s/files/1/0918/9454/6809/files/gempages_570937643437654…"
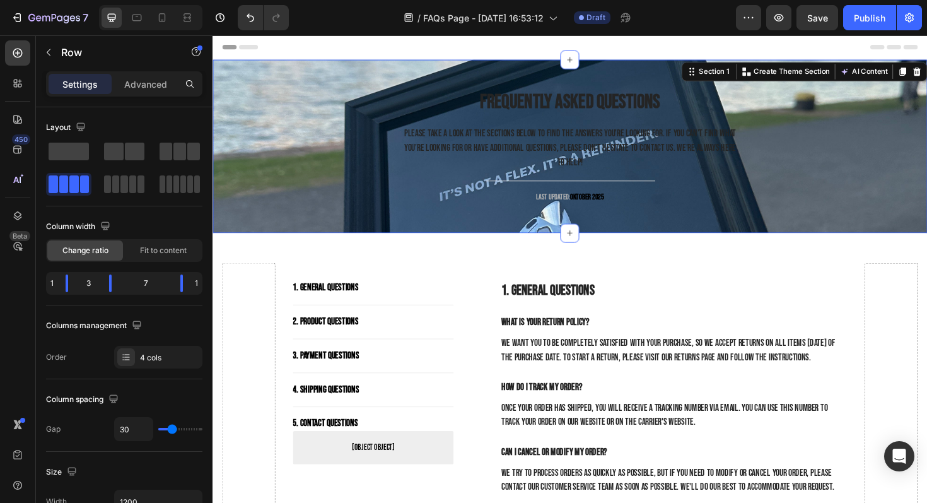
click at [321, 133] on div "Frequently Asked Questions Heading Please take a look at the sections below to …" at bounding box center [591, 153] width 738 height 146
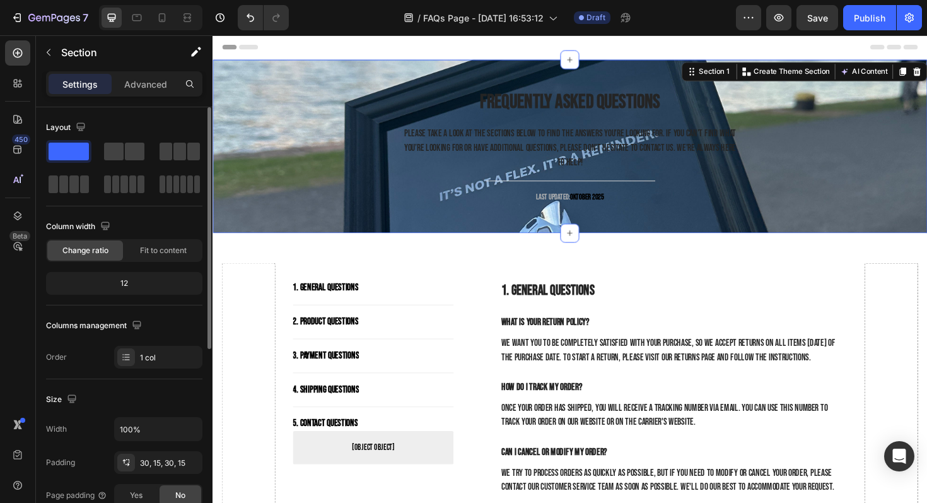
scroll to position [306, 0]
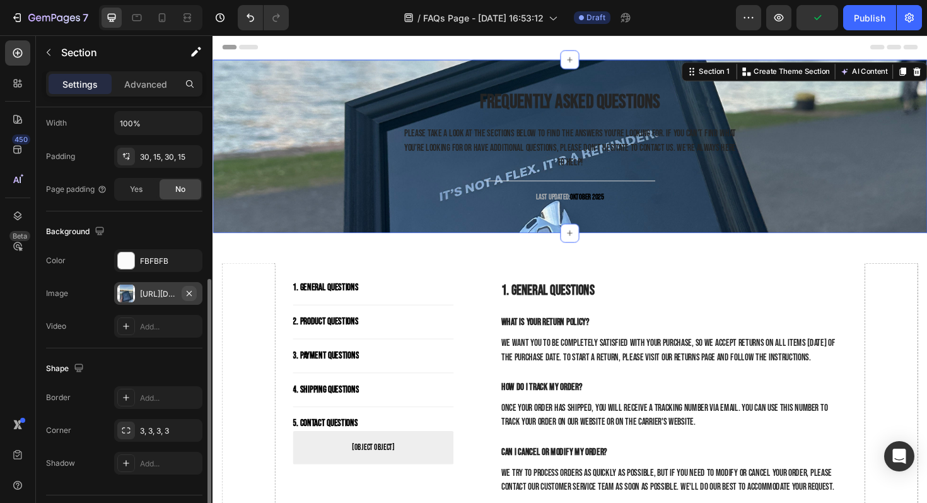
click at [193, 290] on icon "button" at bounding box center [189, 293] width 10 height 10
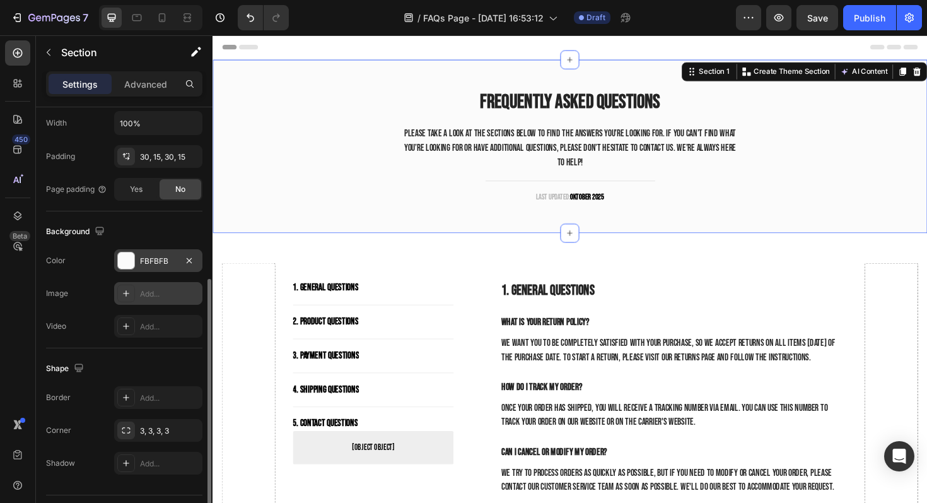
click at [164, 265] on div "FBFBFB" at bounding box center [158, 261] width 37 height 11
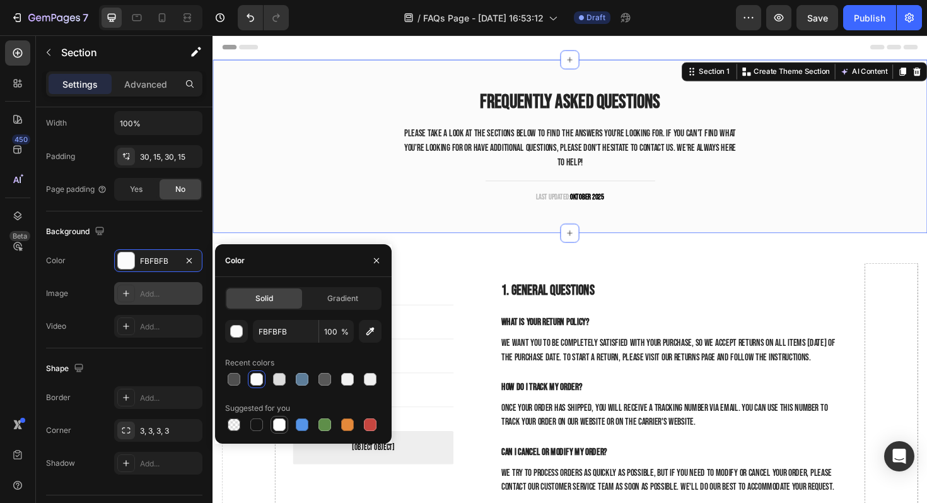
click at [279, 420] on div at bounding box center [279, 424] width 13 height 13
click at [321, 373] on div at bounding box center [325, 379] width 13 height 13
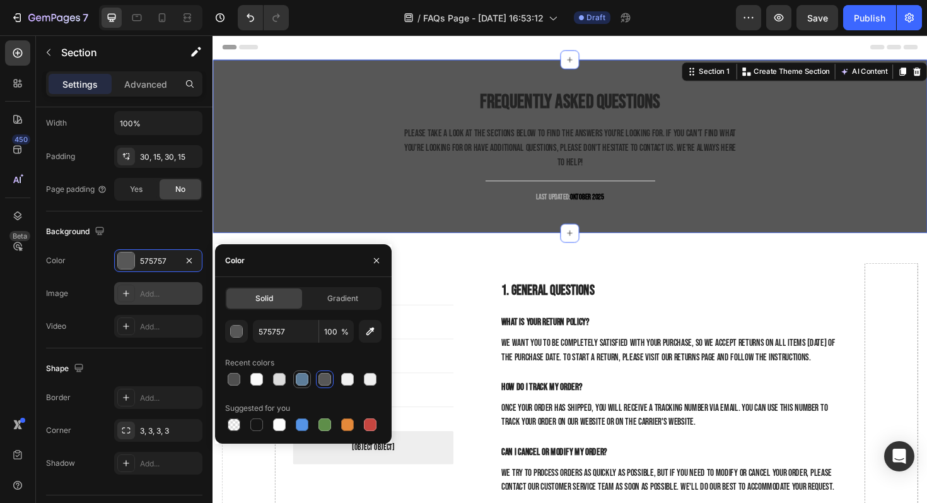
click at [300, 375] on div at bounding box center [302, 379] width 13 height 13
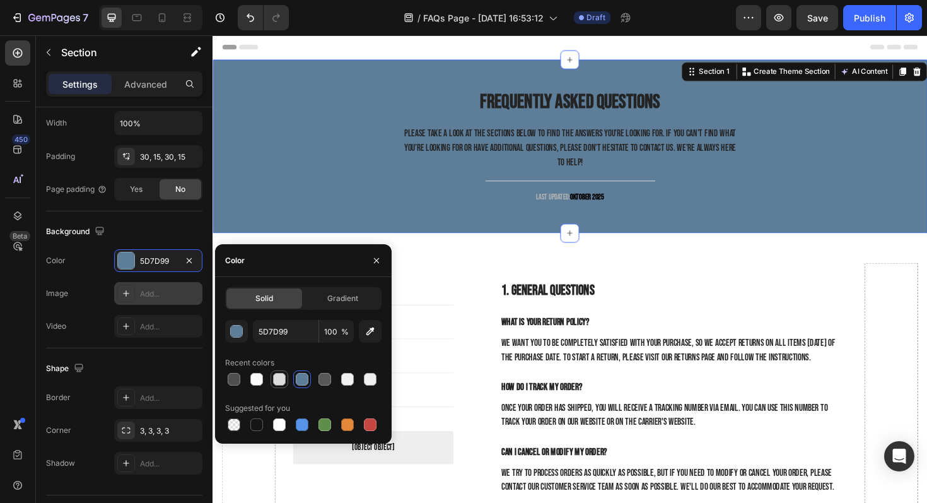
click at [280, 377] on div at bounding box center [279, 379] width 13 height 13
type input "DDDDDD"
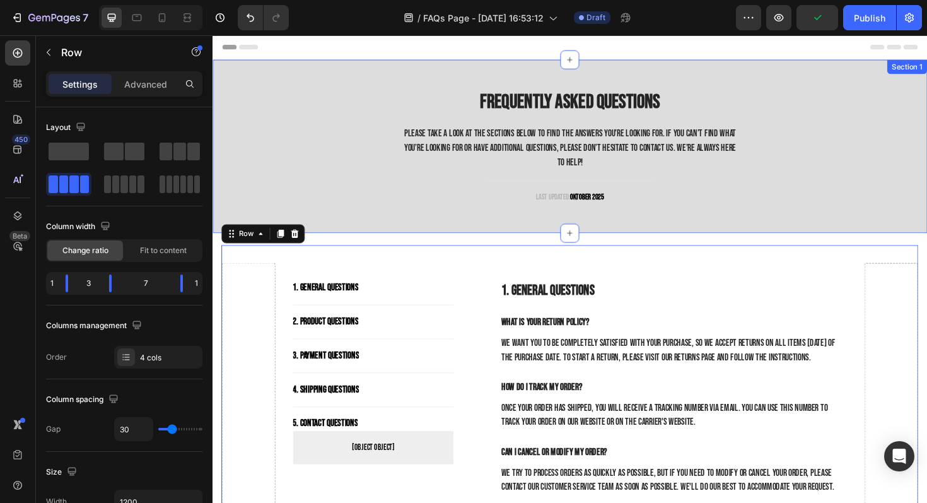
scroll to position [20, 0]
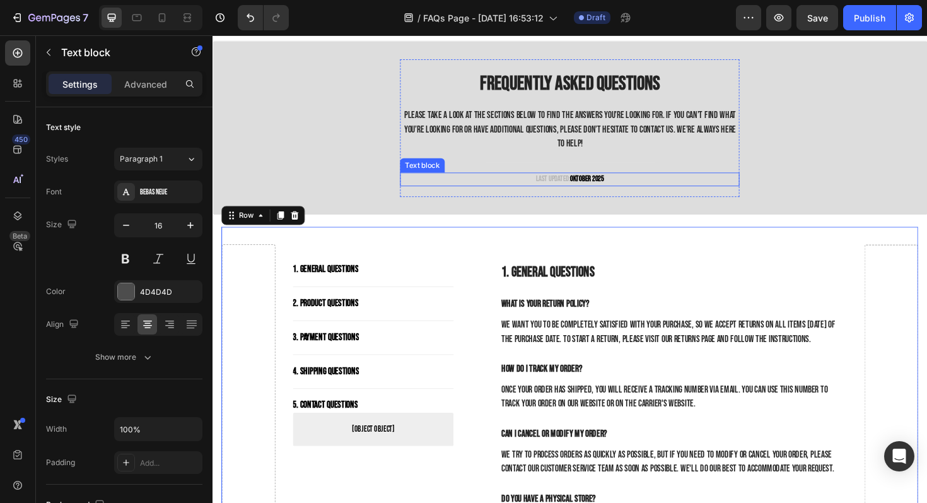
click at [572, 187] on p "Last updated: Oktober 2025" at bounding box center [591, 188] width 357 height 13
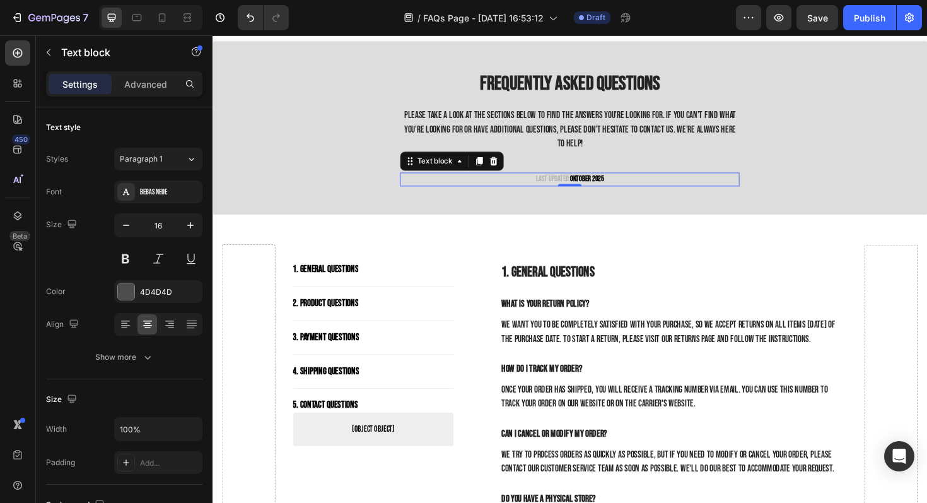
click at [572, 187] on p "Last updated: Oktober 2025" at bounding box center [591, 188] width 357 height 13
click at [562, 186] on p "Last updated: Oktober 2025" at bounding box center [591, 188] width 357 height 13
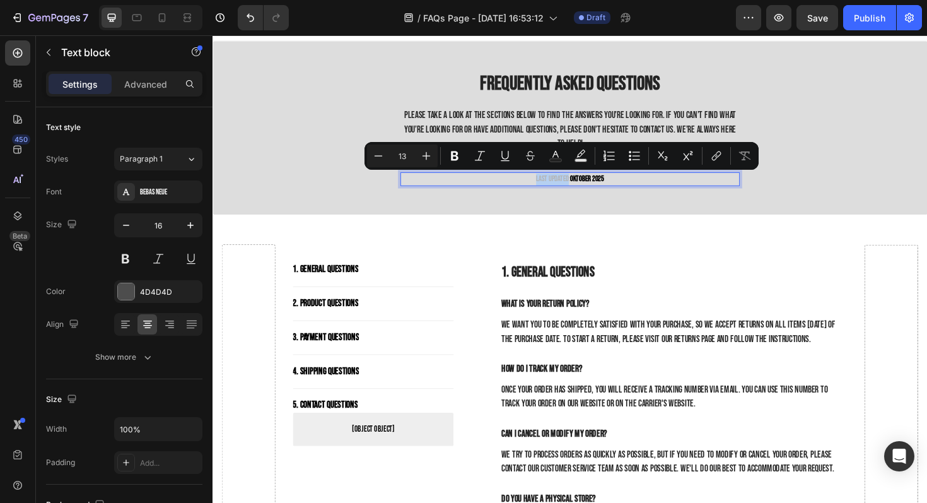
drag, startPoint x: 554, startPoint y: 184, endPoint x: 579, endPoint y: 187, distance: 24.7
click at [588, 187] on p "Last updated: Oktober 2025" at bounding box center [591, 188] width 357 height 13
click at [560, 148] on button "Text Color" at bounding box center [555, 155] width 23 height 23
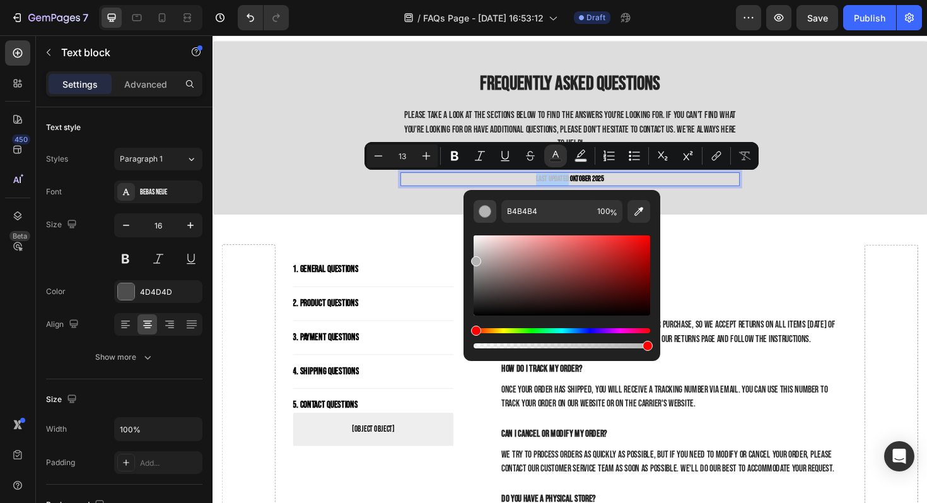
click at [491, 211] on button "Editor contextual toolbar" at bounding box center [485, 211] width 23 height 23
click at [522, 211] on input "B4B4B4" at bounding box center [547, 211] width 91 height 23
drag, startPoint x: 474, startPoint y: 262, endPoint x: 528, endPoint y: 254, distance: 54.2
click at [531, 254] on div "Editor contextual toolbar" at bounding box center [532, 257] width 10 height 10
drag, startPoint x: 531, startPoint y: 257, endPoint x: 492, endPoint y: 245, distance: 40.3
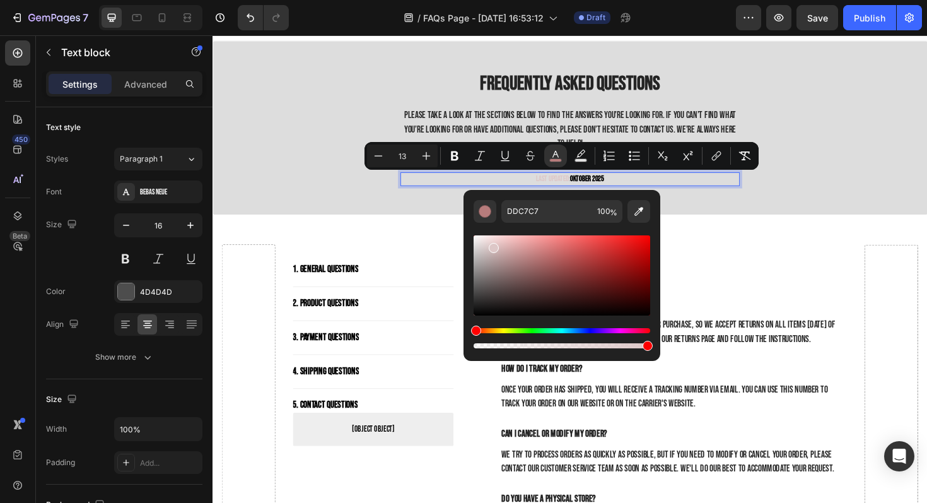
click at [492, 245] on div "Editor contextual toolbar" at bounding box center [494, 248] width 10 height 10
drag, startPoint x: 492, startPoint y: 245, endPoint x: 476, endPoint y: 261, distance: 22.3
click at [476, 261] on div "Editor contextual toolbar" at bounding box center [478, 263] width 10 height 10
drag, startPoint x: 476, startPoint y: 261, endPoint x: 476, endPoint y: 269, distance: 8.2
click at [476, 269] on div "Editor contextual toolbar" at bounding box center [478, 272] width 10 height 10
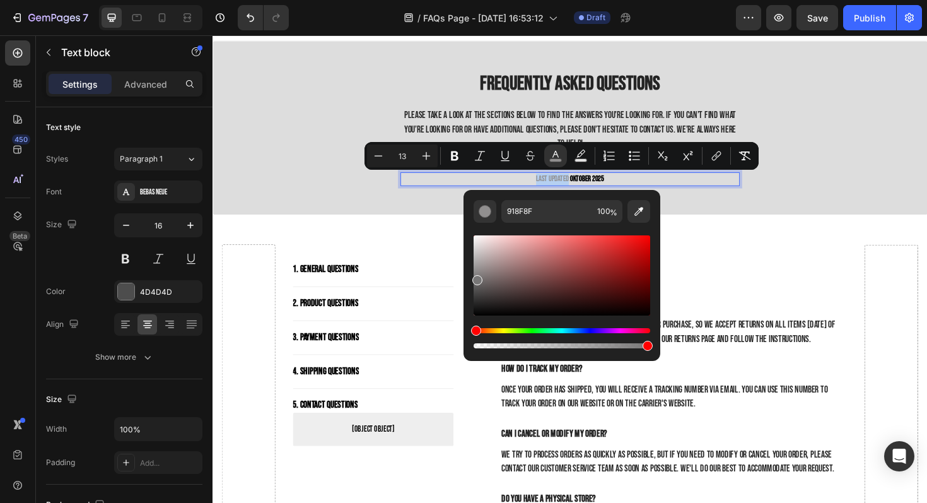
drag, startPoint x: 476, startPoint y: 269, endPoint x: 473, endPoint y: 278, distance: 8.8
click at [476, 278] on div "Editor contextual toolbar" at bounding box center [478, 280] width 10 height 10
click at [478, 283] on div "Editor contextual toolbar" at bounding box center [479, 286] width 10 height 10
type input "666363"
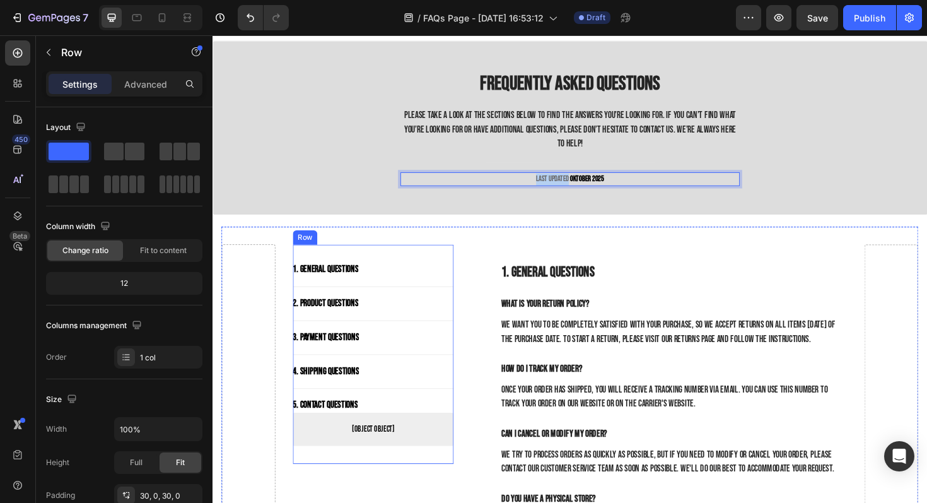
click at [440, 266] on div "1. General Questions Button Title Line 2. Product Questions Button Title Line 3…" at bounding box center [383, 373] width 170 height 232
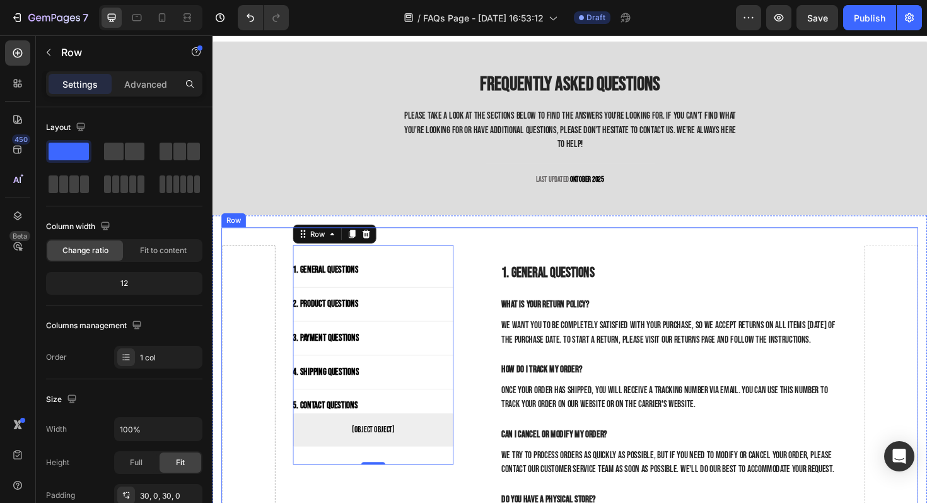
scroll to position [0, 0]
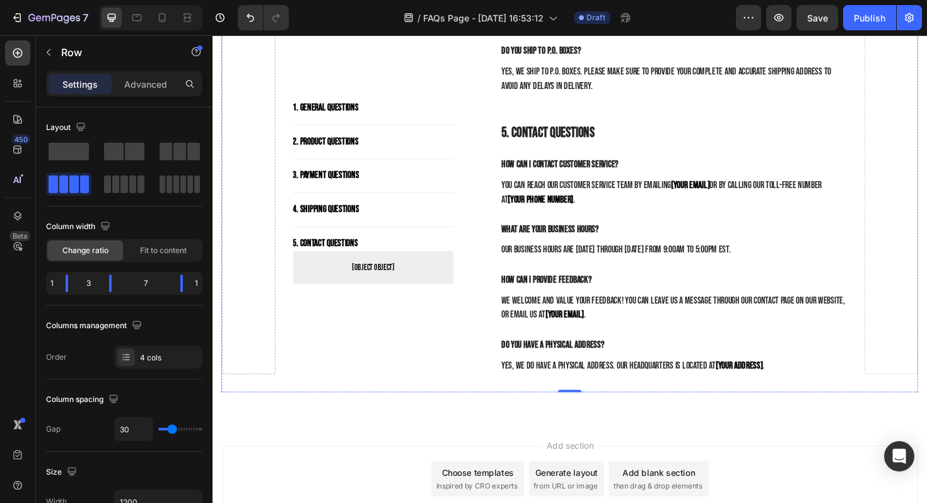
scroll to position [1406, 0]
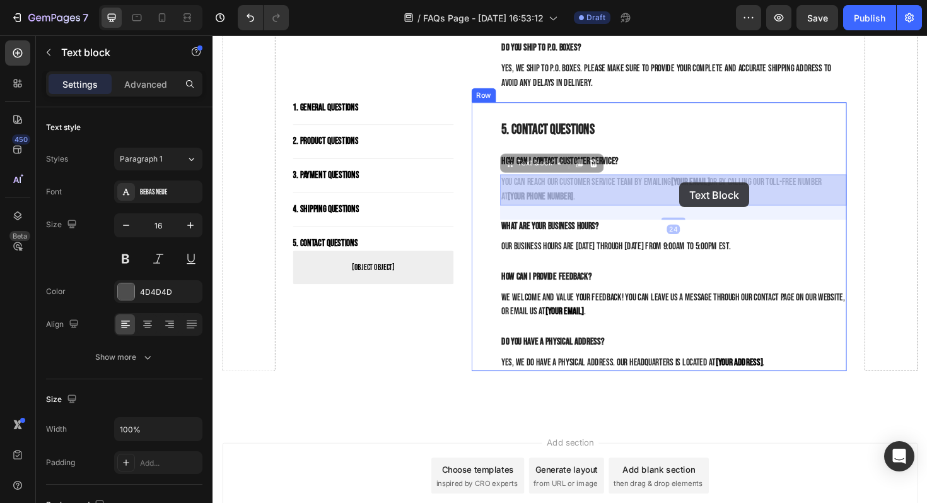
drag, startPoint x: 701, startPoint y: 190, endPoint x: 707, endPoint y: 191, distance: 6.4
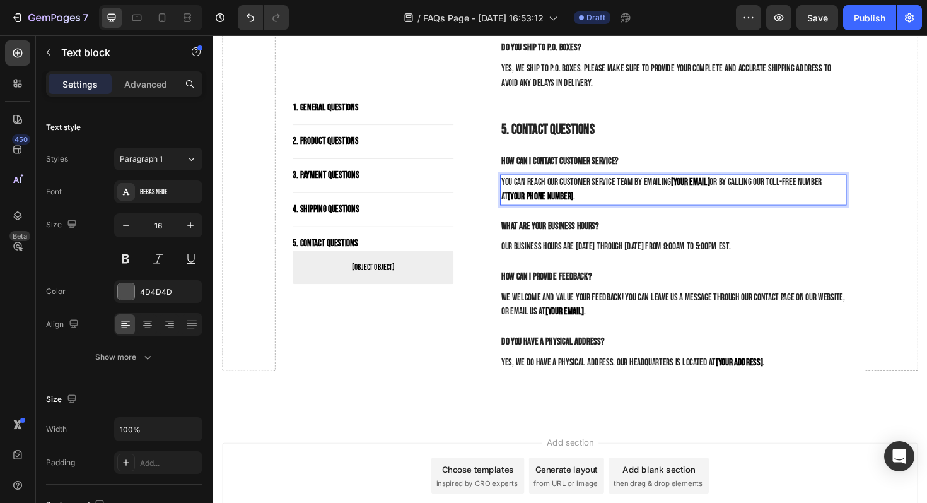
click at [712, 191] on strong "[YOUR EMAIL]" at bounding box center [718, 191] width 41 height 12
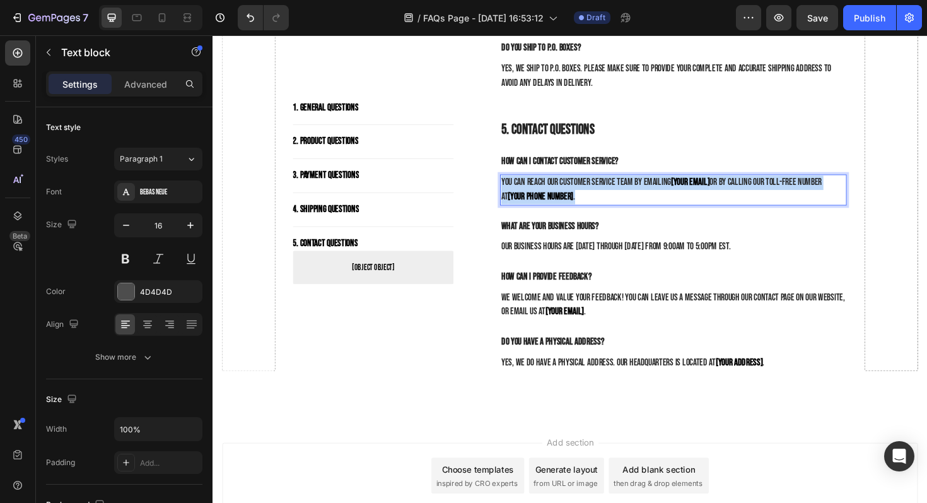
click at [712, 191] on strong "[YOUR EMAIL]" at bounding box center [718, 191] width 41 height 12
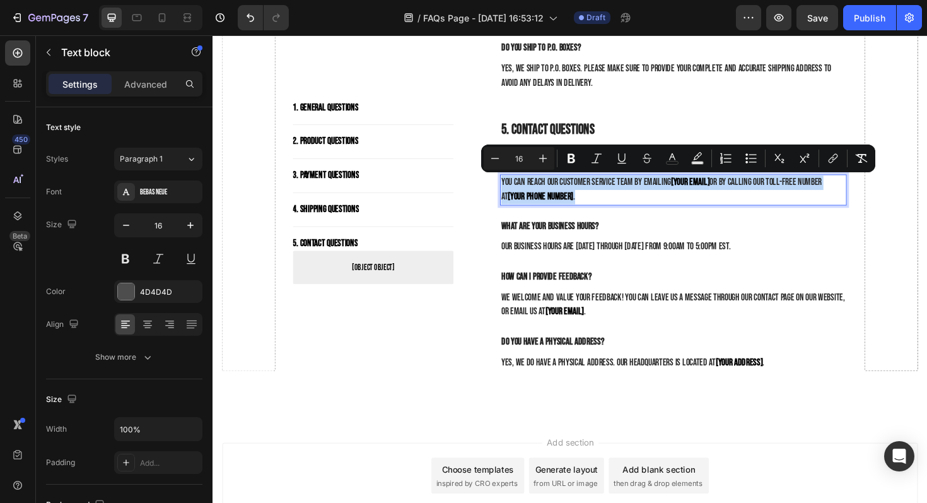
click at [701, 190] on strong "[YOUR EMAIL]" at bounding box center [718, 191] width 41 height 12
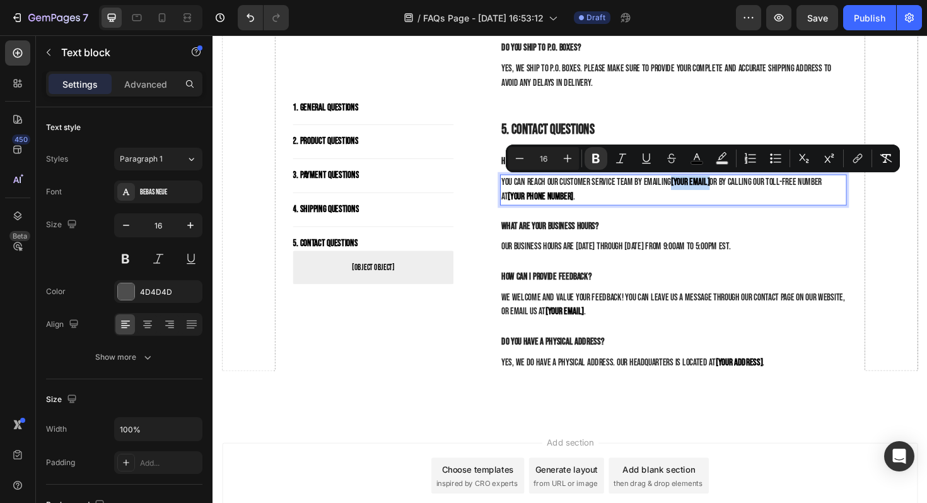
drag, startPoint x: 701, startPoint y: 190, endPoint x: 743, endPoint y: 191, distance: 41.6
click at [743, 191] on p "You can reach our customer service team by emailing [YOUR EMAIL] or by calling …" at bounding box center [701, 199] width 365 height 30
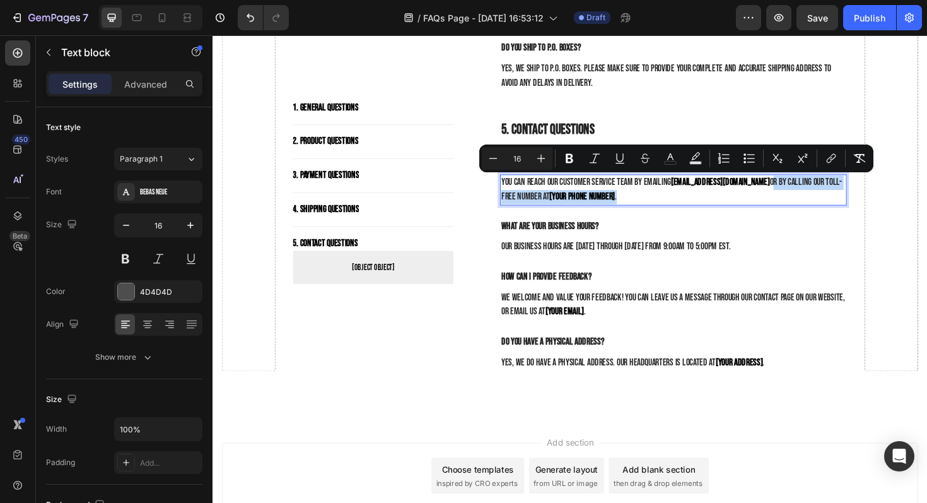
drag, startPoint x: 809, startPoint y: 188, endPoint x: 852, endPoint y: 203, distance: 45.5
click at [852, 203] on p "You can reach our customer service team by emailing support@grindformillions.co…" at bounding box center [701, 199] width 365 height 30
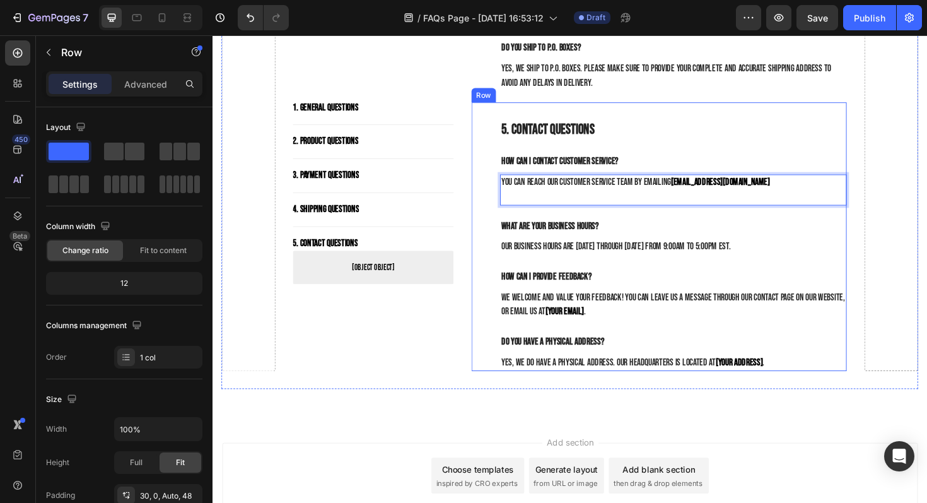
click at [716, 228] on div "5. Contact Questions Heading How can I contact customer service? Text block You…" at bounding box center [700, 259] width 367 height 266
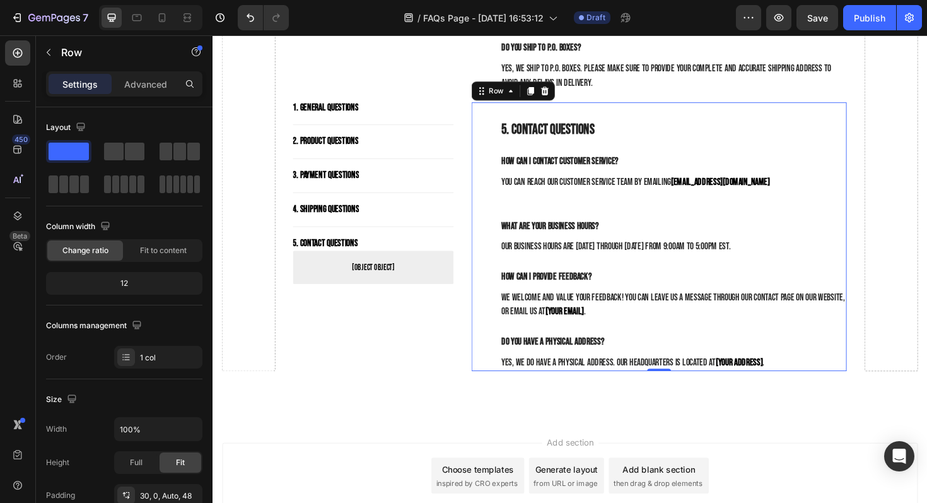
click at [522, 218] on div "5. Contact Questions Heading How can I contact customer service? Text block You…" at bounding box center [700, 259] width 367 height 266
click at [541, 216] on div "5. Contact Questions Heading How can I contact customer service? Text block You…" at bounding box center [700, 259] width 367 height 266
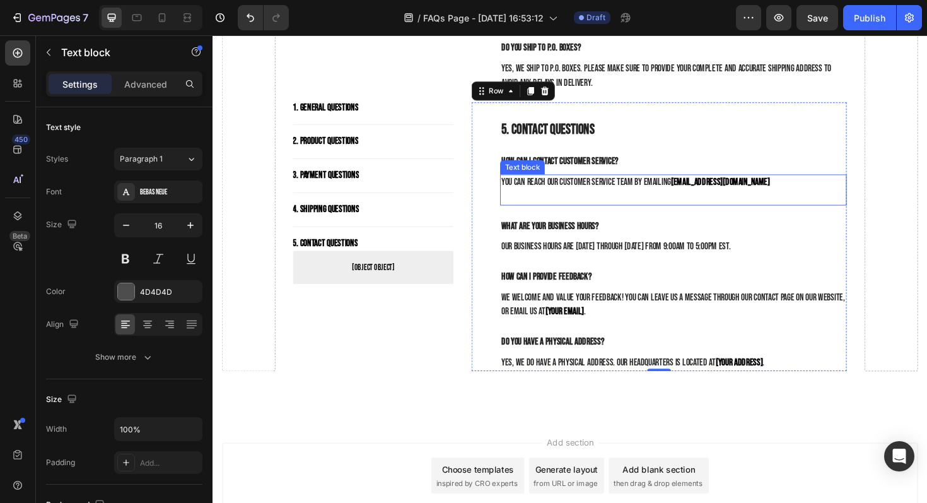
click at [675, 213] on p "Rich Text Editor. Editing area: main" at bounding box center [701, 206] width 365 height 15
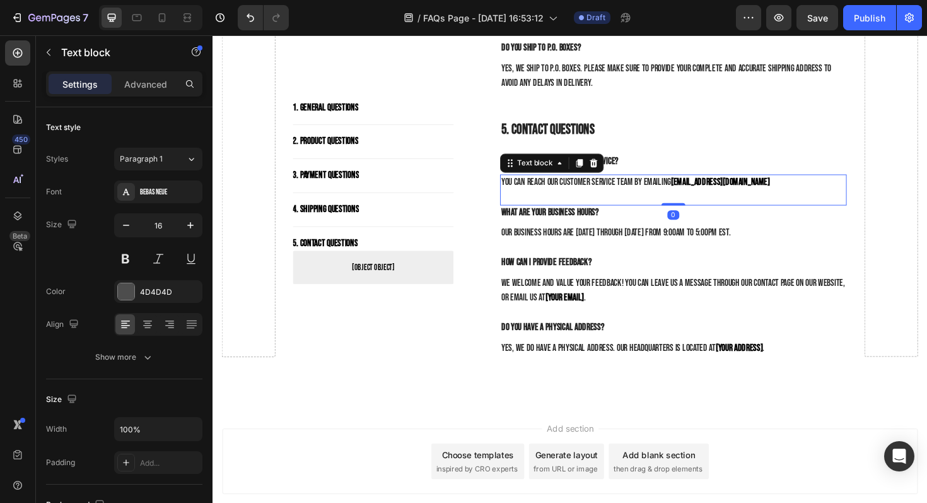
drag, startPoint x: 696, startPoint y: 226, endPoint x: 693, endPoint y: 209, distance: 17.2
click at [693, 209] on div "You can reach our customer service team by emailing support@grindformillions.co…" at bounding box center [700, 199] width 367 height 33
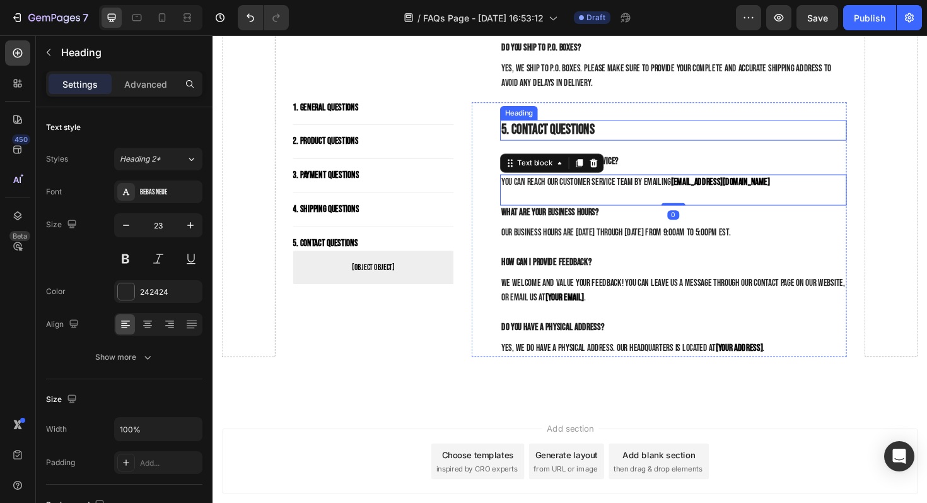
click at [741, 144] on p "5. Contact Questions" at bounding box center [701, 136] width 365 height 19
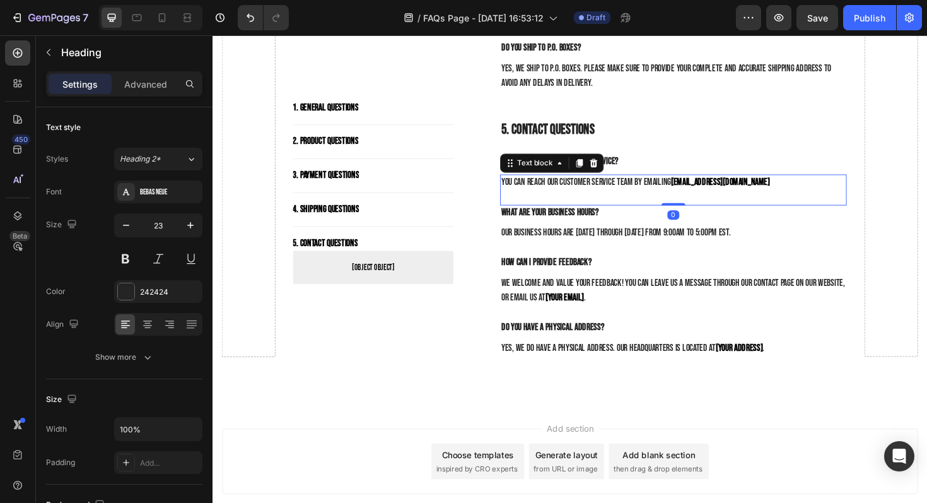
click at [673, 208] on p "Rich Text Editor. Editing area: main" at bounding box center [701, 206] width 365 height 15
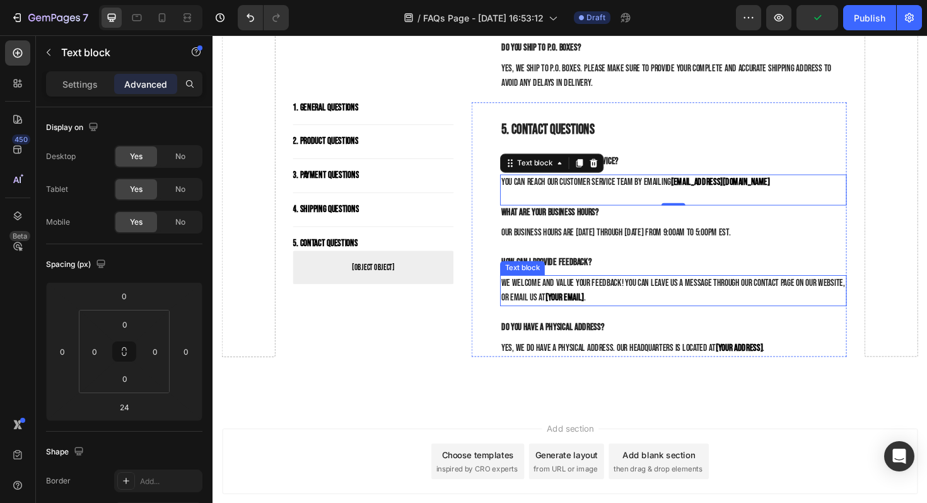
click at [582, 312] on strong "[YOUR EMAIL]" at bounding box center [585, 313] width 41 height 12
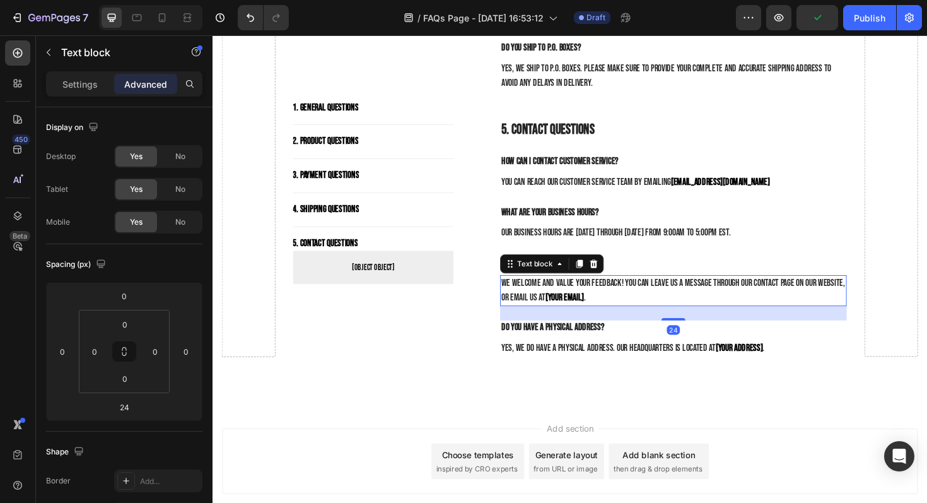
click at [582, 312] on strong "[YOUR EMAIL]" at bounding box center [585, 313] width 41 height 12
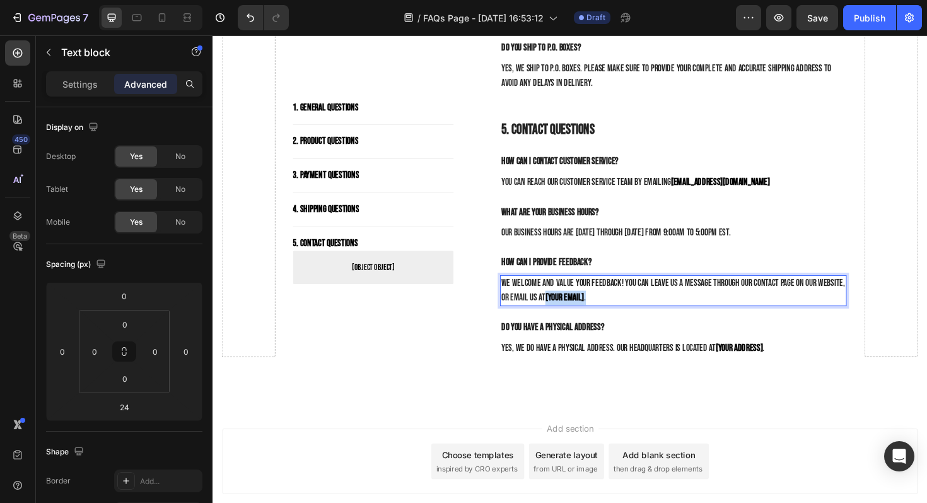
drag, startPoint x: 567, startPoint y: 310, endPoint x: 618, endPoint y: 310, distance: 50.5
click at [577, 312] on p "We welcome and value your feedback! You can leave us a message through our cont…" at bounding box center [701, 306] width 365 height 30
drag, startPoint x: 520, startPoint y: 292, endPoint x: 616, endPoint y: 297, distance: 96.7
click at [617, 298] on strong "moc.snoillimrofdnirg@tropp" at bounding box center [584, 298] width 130 height 12
click at [603, 312] on p "We welcome and value your feedback! You can leave us a message through our cont…" at bounding box center [701, 306] width 365 height 30
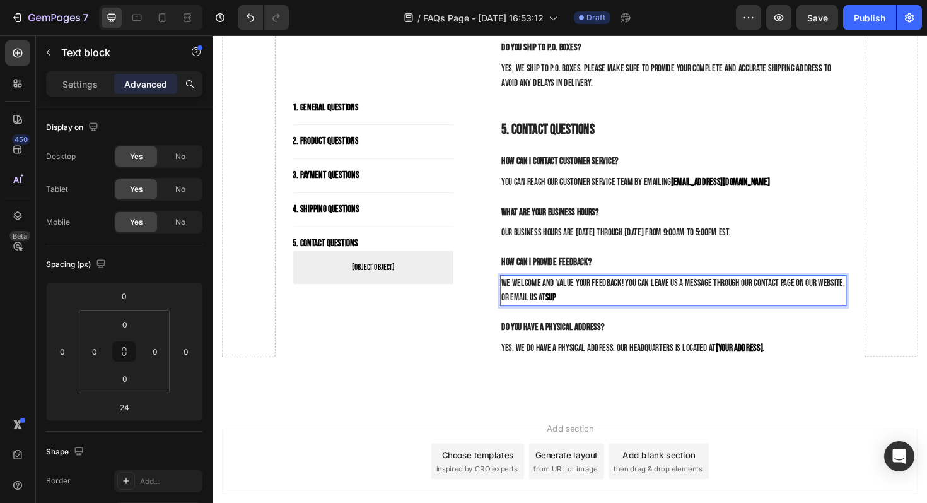
click at [591, 314] on p "We welcome and value your feedback! You can leave us a message through our cont…" at bounding box center [701, 306] width 365 height 30
click at [583, 312] on p "We welcome and value your feedback! You can leave us a message through our cont…" at bounding box center [701, 306] width 365 height 30
click at [596, 307] on p "We welcome and value your feedback! You can leave us a message through our cont…" at bounding box center [701, 306] width 365 height 30
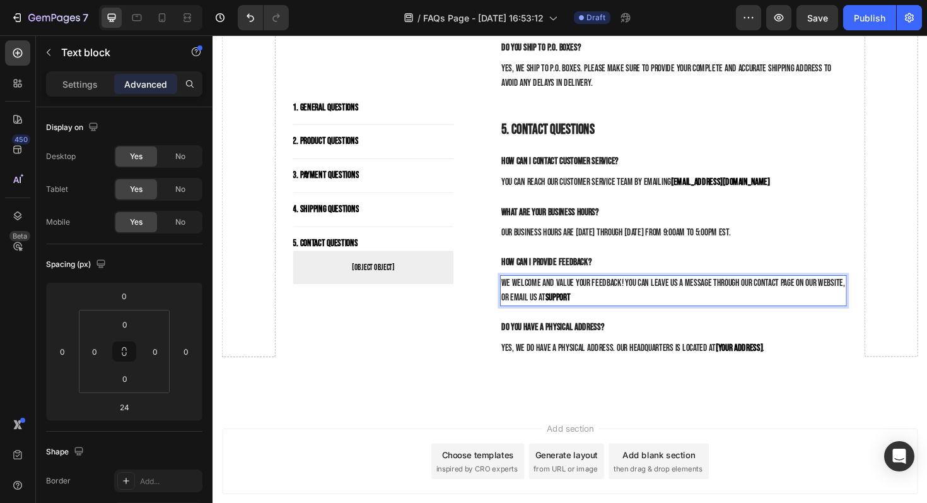
click at [597, 309] on p "We welcome and value your feedback! You can leave us a message through our cont…" at bounding box center [701, 306] width 365 height 30
click at [602, 312] on p "We welcome and value your feedback! You can leave us a message through our cont…" at bounding box center [701, 306] width 365 height 30
click at [602, 312] on strong "support@g" at bounding box center [583, 313] width 37 height 12
click at [608, 312] on p "We welcome and value your feedback! You can leave us a message through our cont…" at bounding box center [701, 306] width 365 height 30
click at [606, 312] on strong "support@gr" at bounding box center [585, 313] width 41 height 12
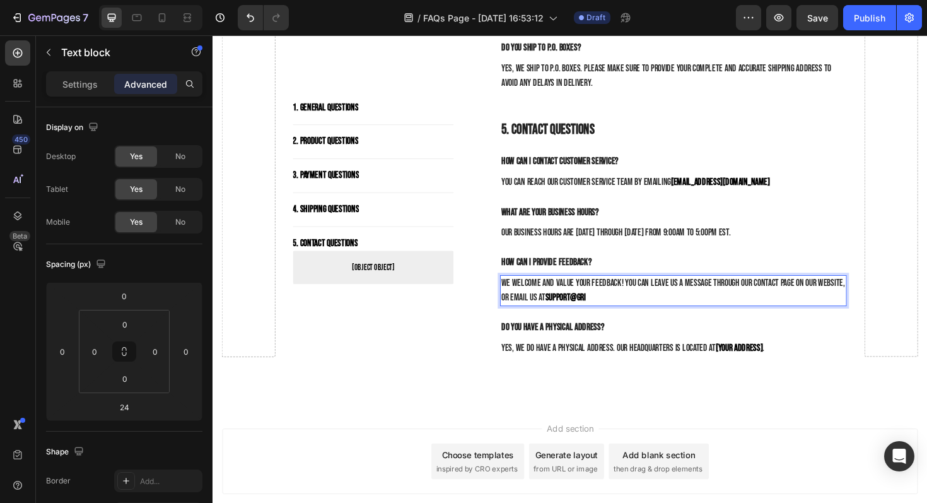
click at [613, 314] on p "We welcome and value your feedback! You can leave us a message through our cont…" at bounding box center [701, 306] width 365 height 30
click at [618, 315] on p "We welcome and value your feedback! You can leave us a message through our cont…" at bounding box center [701, 306] width 365 height 30
click at [622, 311] on p "We welcome and value your feedback! You can leave us a message through our cont…" at bounding box center [701, 306] width 365 height 30
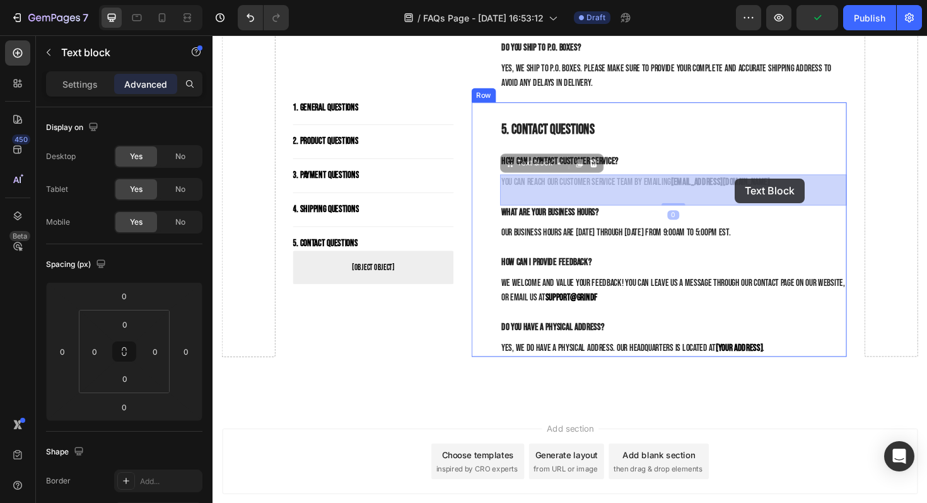
drag, startPoint x: 755, startPoint y: 186, endPoint x: 764, endPoint y: 187, distance: 9.5
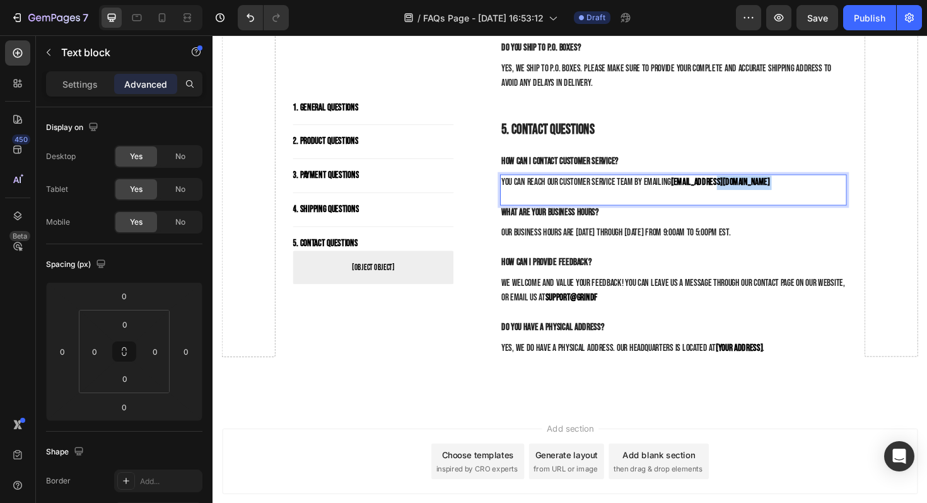
drag, startPoint x: 753, startPoint y: 188, endPoint x: 811, endPoint y: 185, distance: 58.8
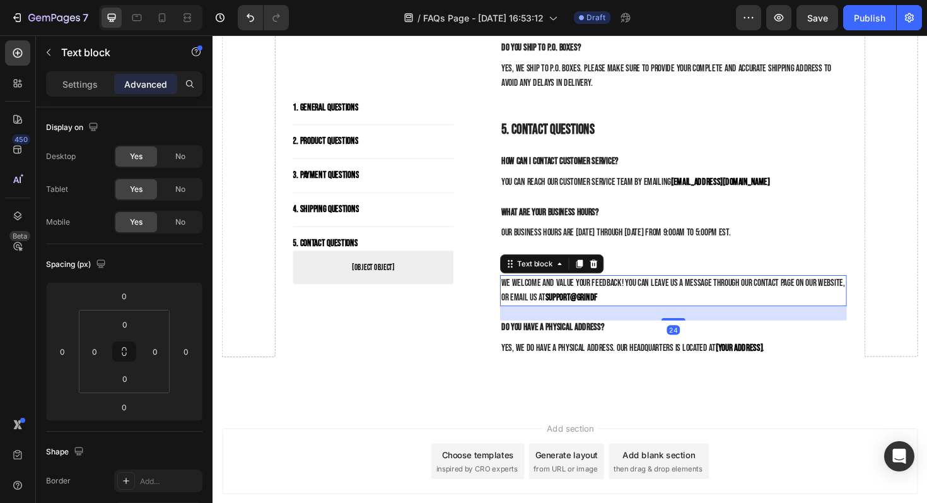
click at [621, 311] on strong "support@grindf" at bounding box center [593, 313] width 56 height 12
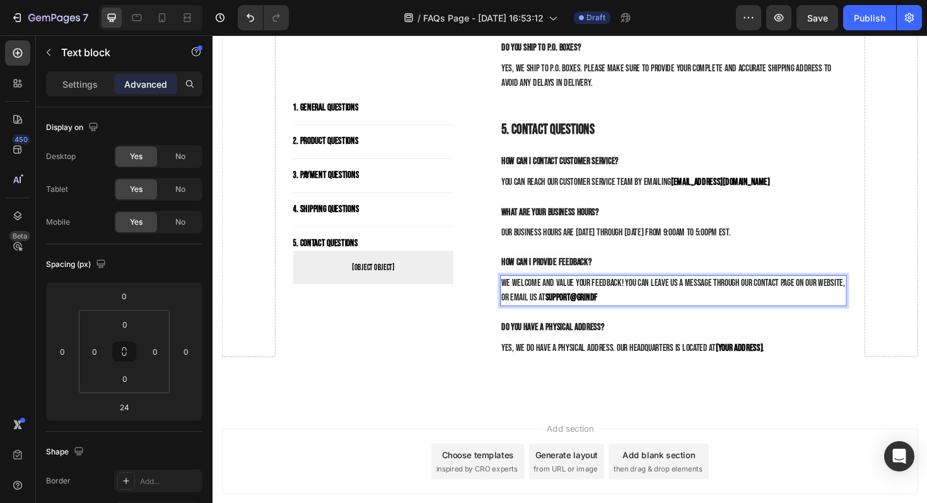
click at [621, 311] on strong "support@grindf" at bounding box center [593, 313] width 56 height 12
click at [620, 311] on strong "support@grindf" at bounding box center [593, 313] width 56 height 12
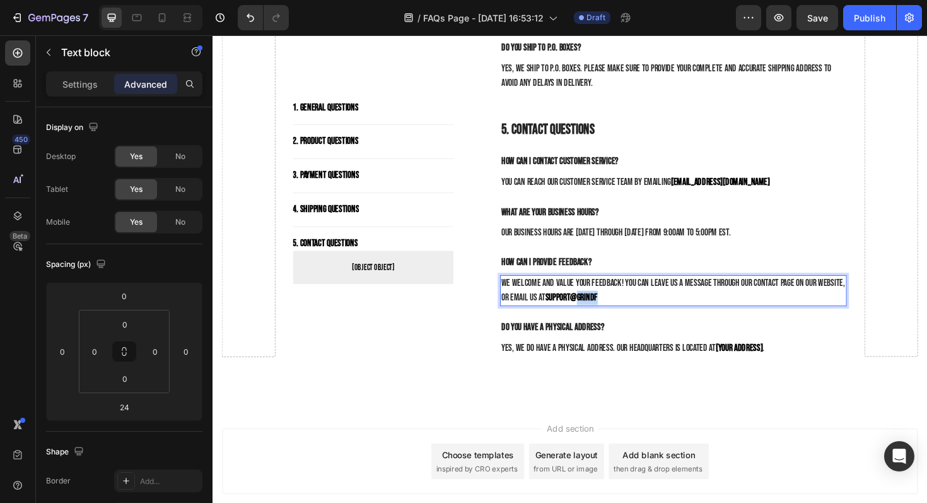
click at [620, 311] on strong "support@grindf" at bounding box center [593, 313] width 56 height 12
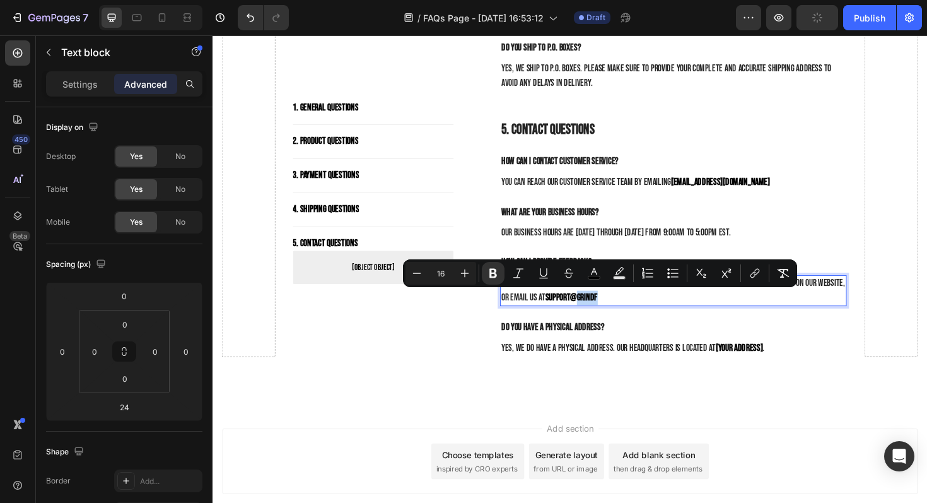
click at [621, 311] on strong "support@grindf" at bounding box center [593, 313] width 56 height 12
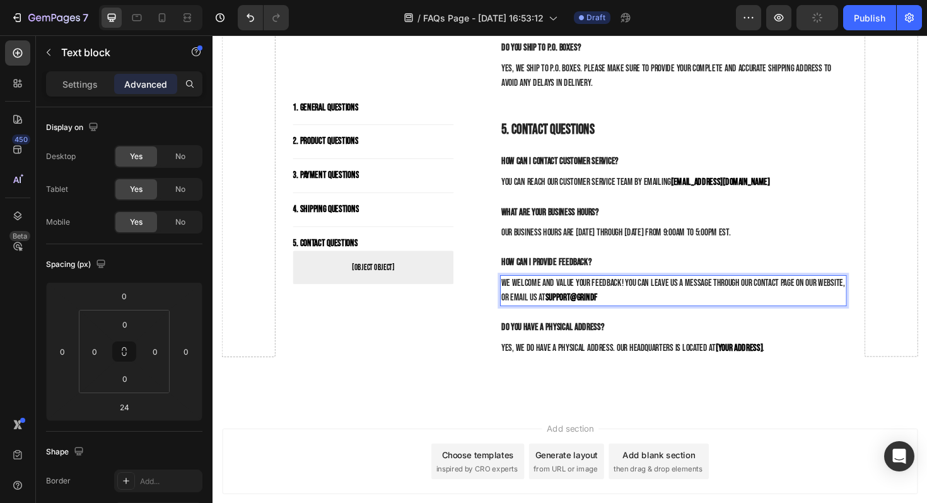
click at [621, 311] on strong "support@grindf" at bounding box center [593, 313] width 56 height 12
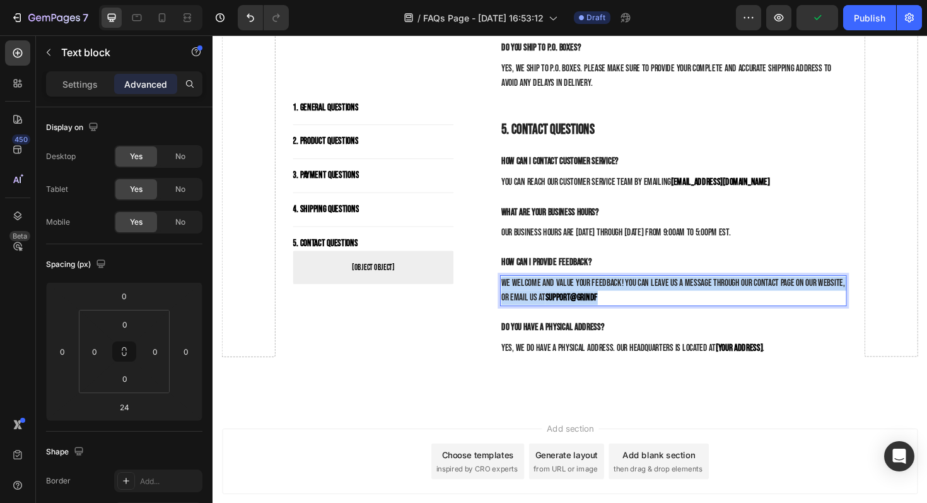
click at [621, 311] on strong "support@grindf" at bounding box center [593, 313] width 56 height 12
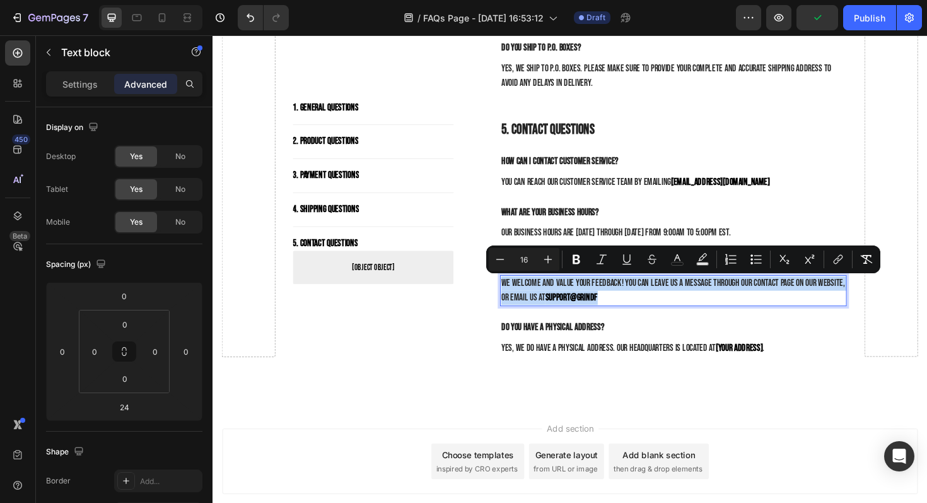
click at [621, 311] on strong "support@grindf" at bounding box center [593, 313] width 56 height 12
click at [623, 310] on p "We welcome and value your feedback! You can leave us a message through our cont…" at bounding box center [701, 306] width 365 height 30
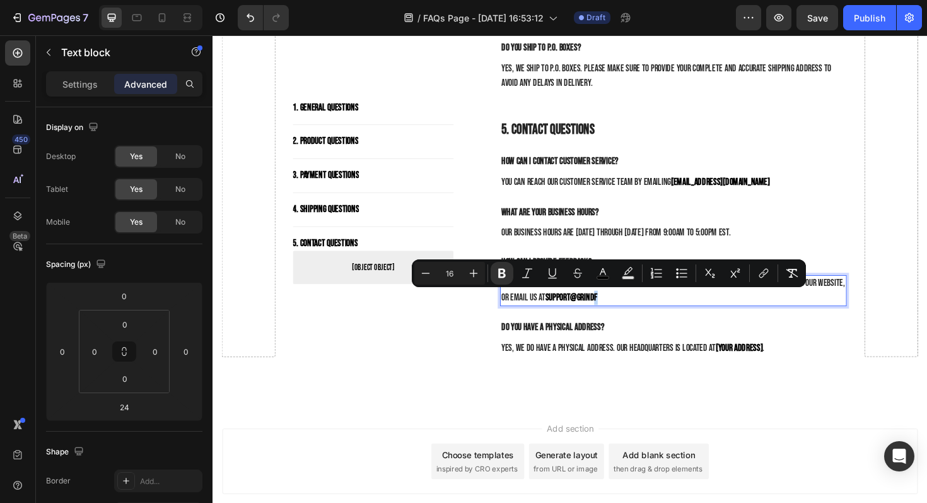
click at [623, 310] on p "We welcome and value your feedback! You can leave us a message through our cont…" at bounding box center [701, 306] width 365 height 30
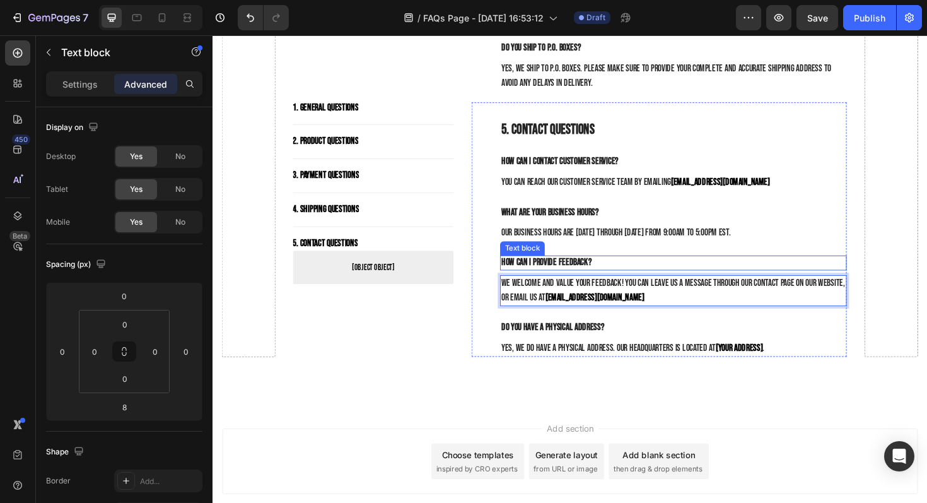
click at [770, 271] on p "How can I provide feedback?" at bounding box center [701, 276] width 365 height 13
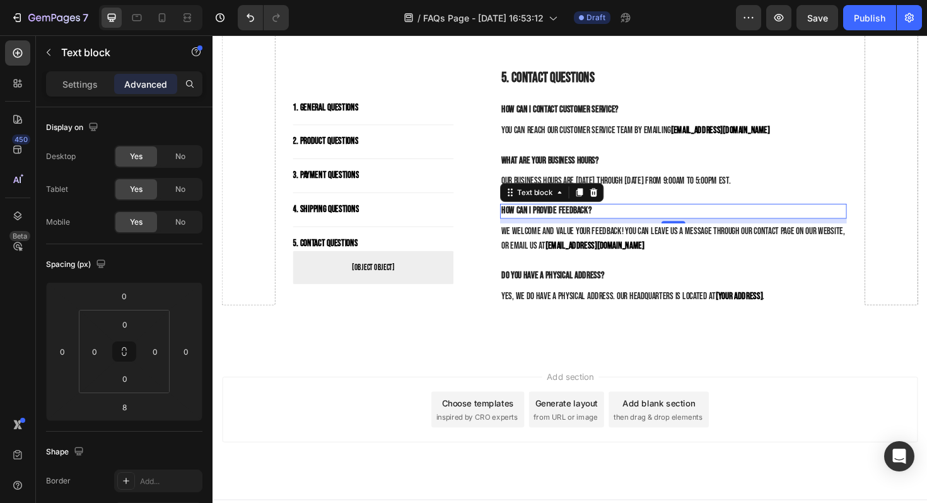
scroll to position [1484, 0]
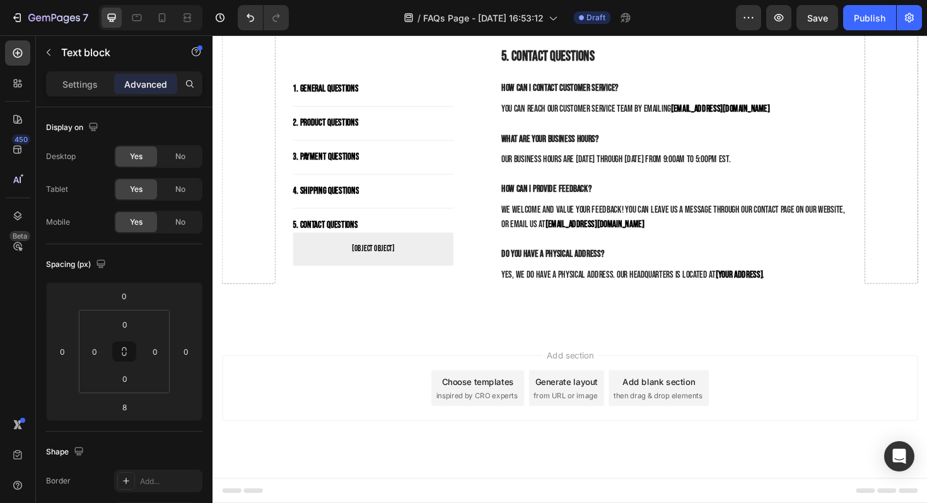
click at [378, 350] on div "Add section Choose templates inspired by CRO experts Generate layout from URL o…" at bounding box center [591, 426] width 757 height 155
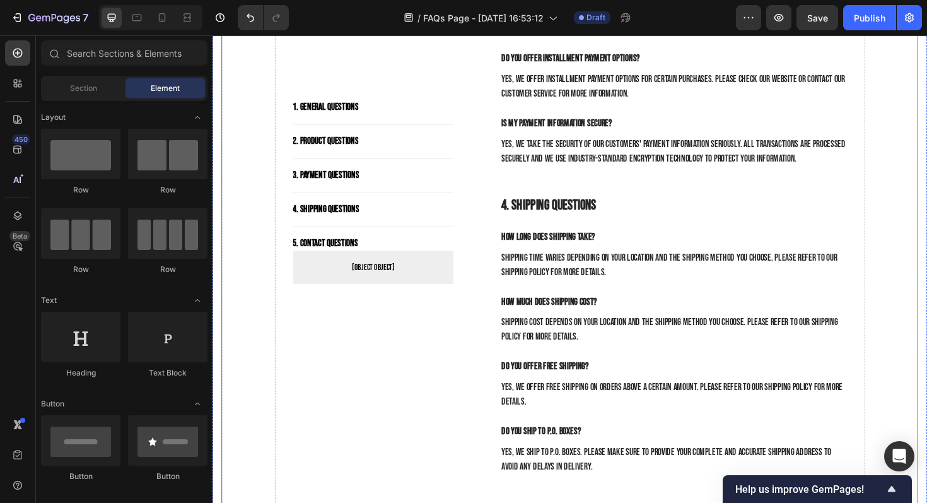
scroll to position [1038, 0]
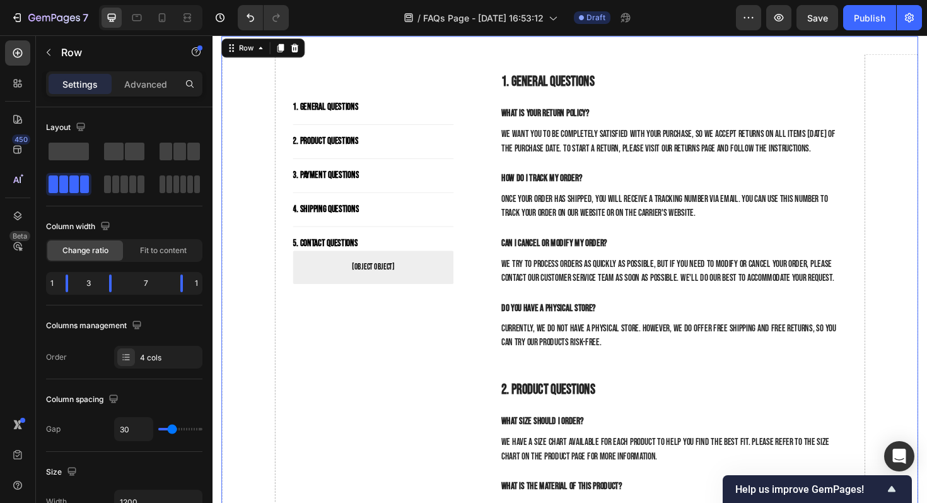
scroll to position [0, 0]
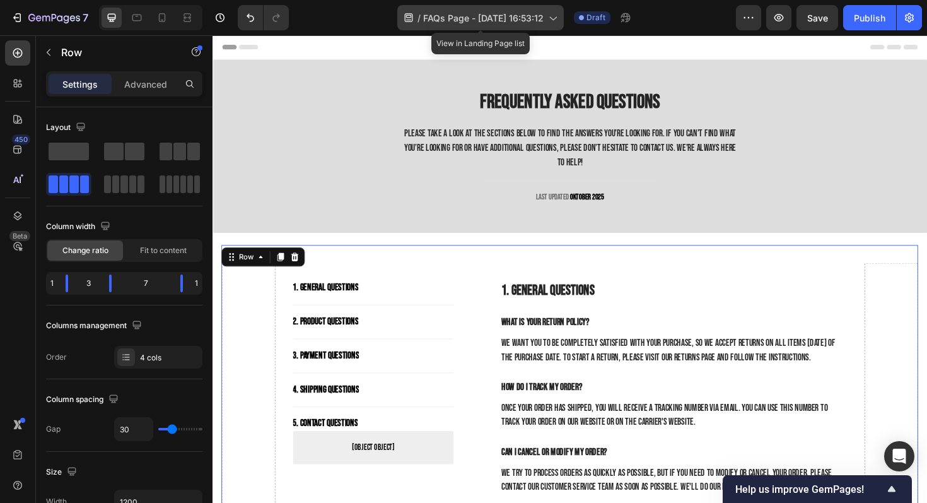
click at [504, 29] on div "/ FAQs Page - Sep 27, 16:53:12" at bounding box center [480, 17] width 167 height 25
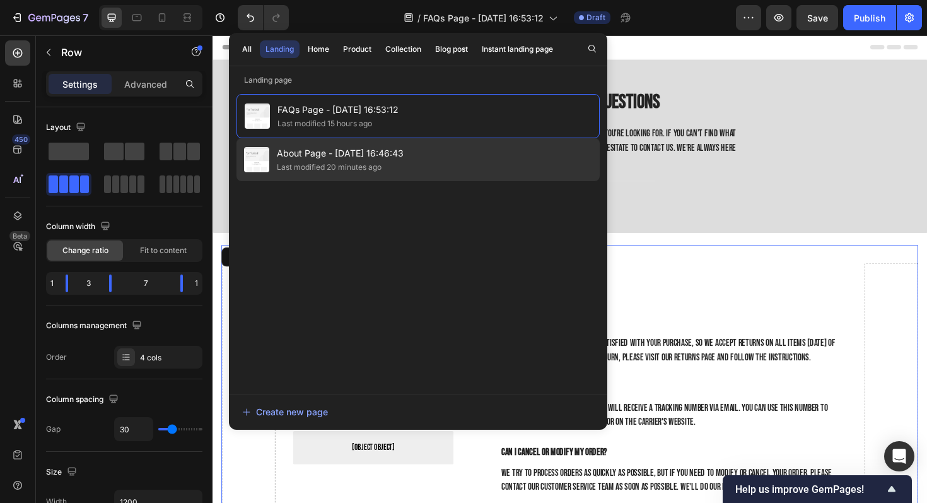
click at [307, 161] on div "Last modified 20 minutes ago" at bounding box center [329, 167] width 105 height 13
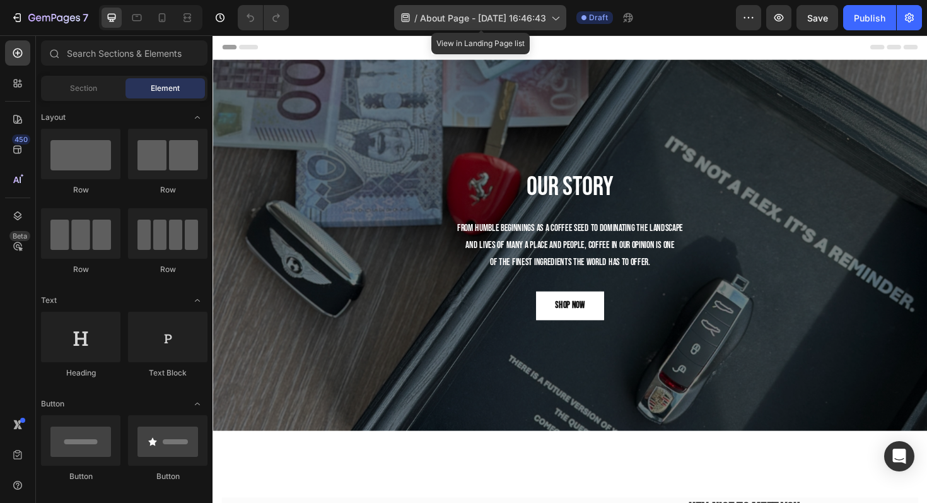
click at [442, 23] on span "About Page - [DATE] 16:46:43" at bounding box center [483, 17] width 126 height 13
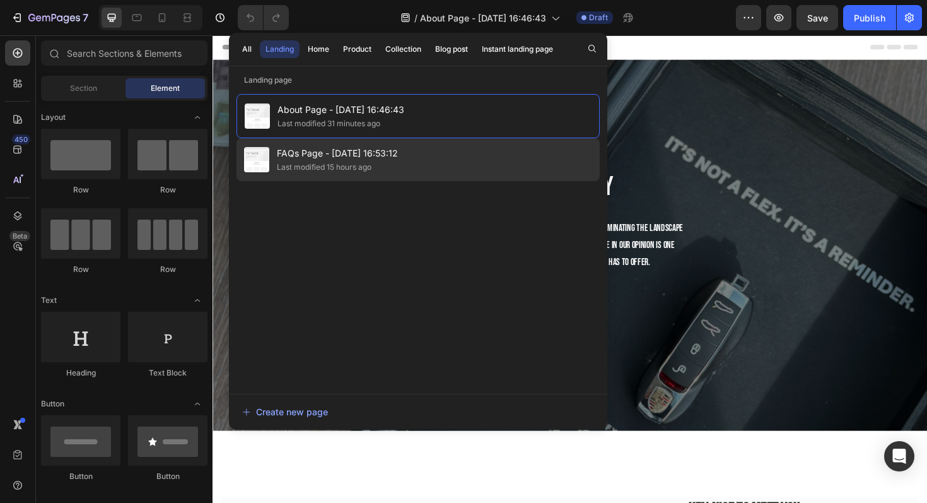
click at [440, 146] on div "FAQs Page - Sep 27, 16:53:12 Last modified 15 hours ago" at bounding box center [418, 159] width 363 height 43
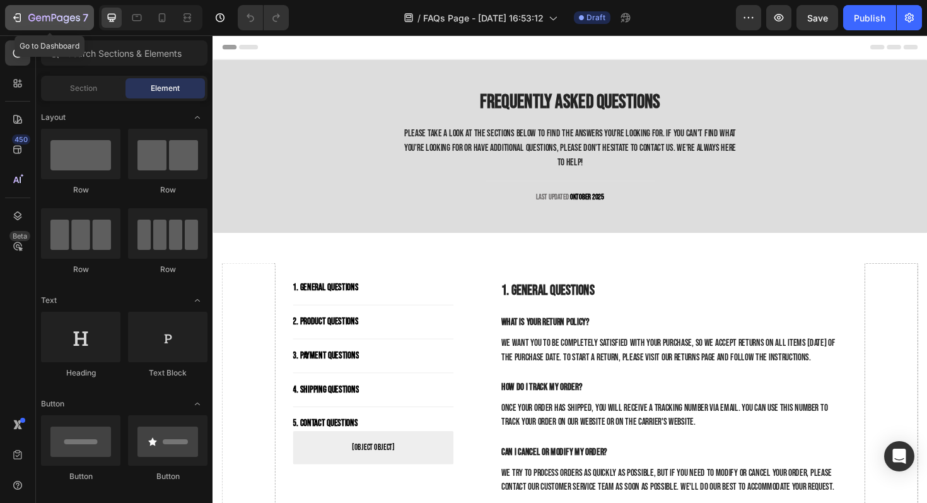
click at [40, 12] on div "7" at bounding box center [58, 17] width 60 height 15
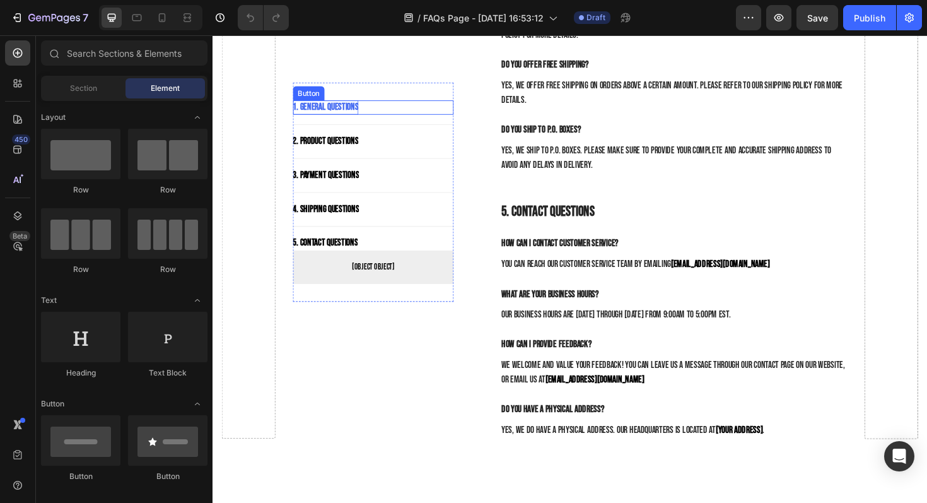
scroll to position [1445, 0]
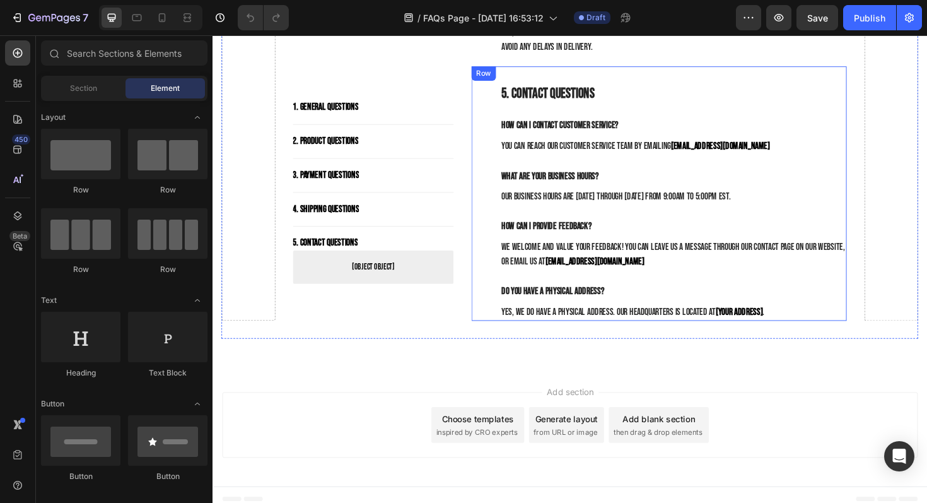
click at [515, 180] on div "5. Contact Questions Heading How can I contact customer service? Text block You…" at bounding box center [685, 202] width 397 height 269
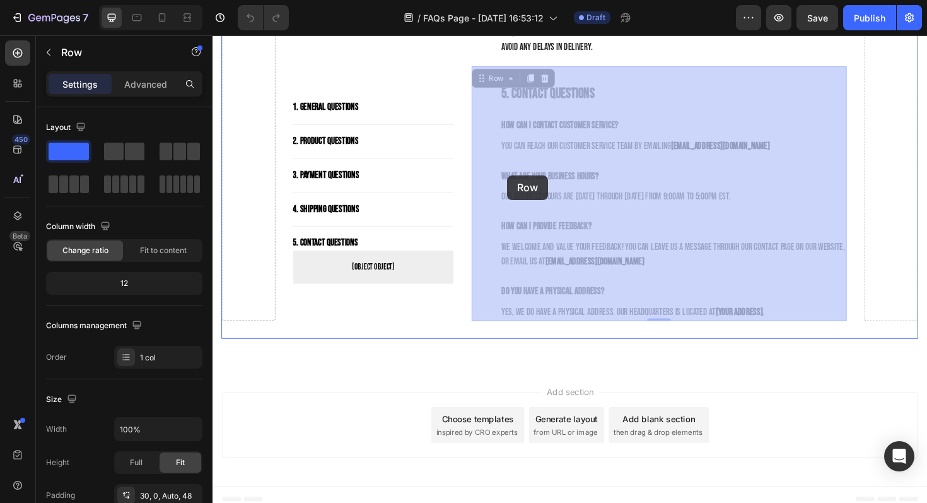
drag, startPoint x: 515, startPoint y: 178, endPoint x: 525, endPoint y: 184, distance: 11.0
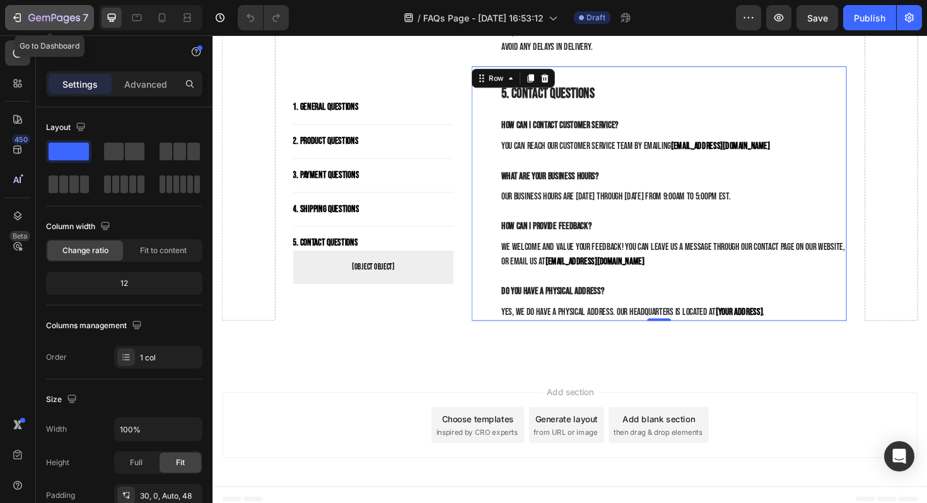
click at [20, 9] on button "7" at bounding box center [49, 17] width 89 height 25
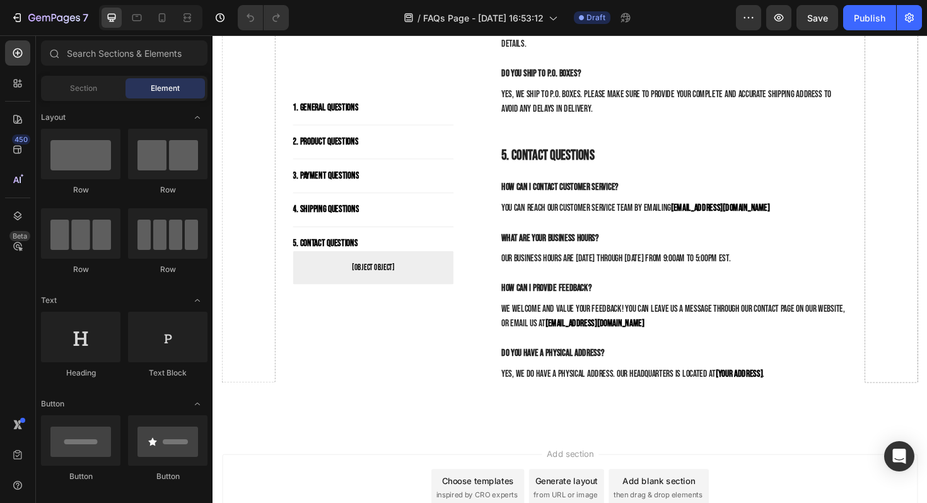
scroll to position [1387, 0]
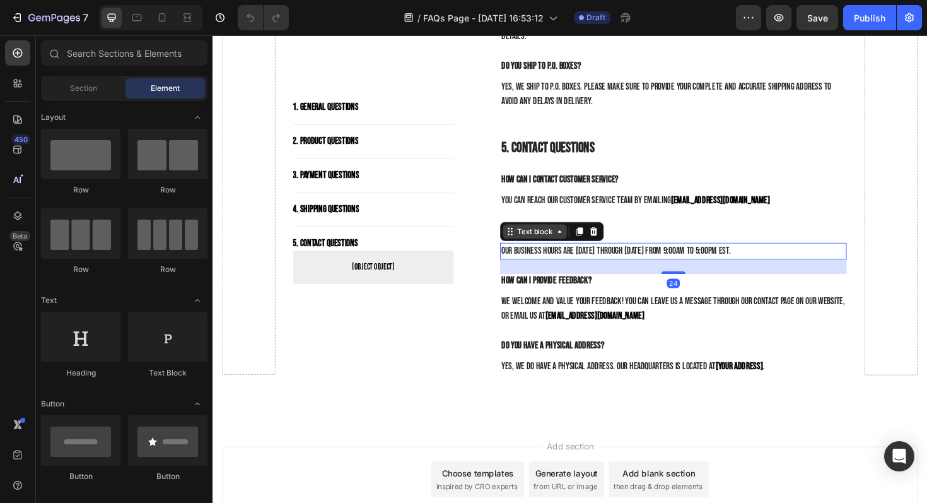
click at [523, 249] on div "Text block" at bounding box center [554, 242] width 68 height 15
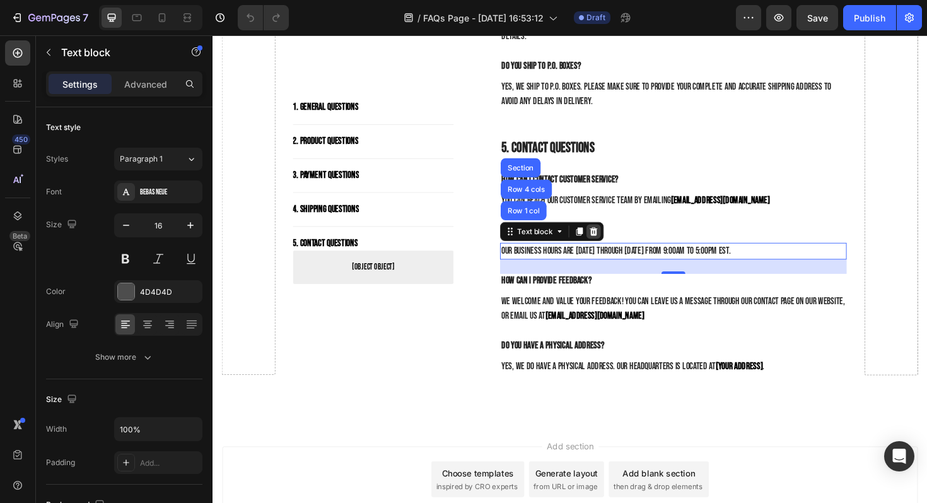
click at [618, 240] on icon at bounding box center [617, 242] width 8 height 9
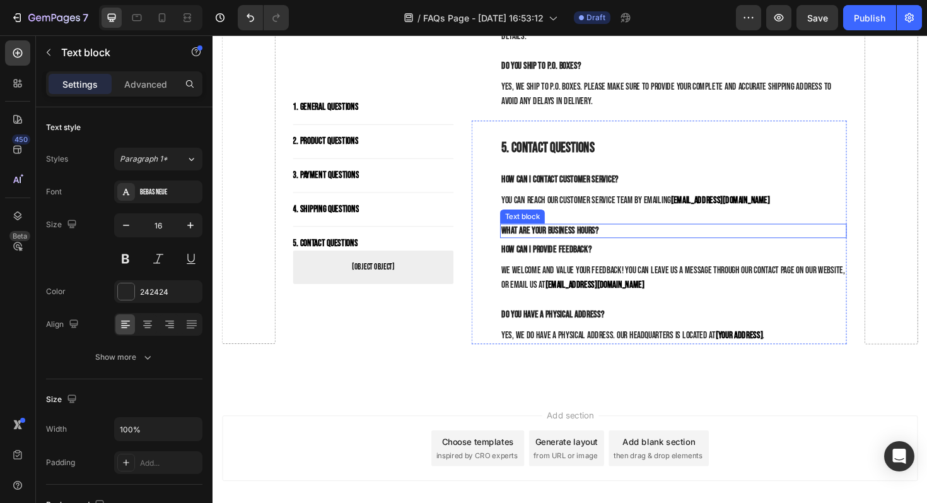
click at [595, 240] on p "What are your business hours?" at bounding box center [701, 242] width 365 height 13
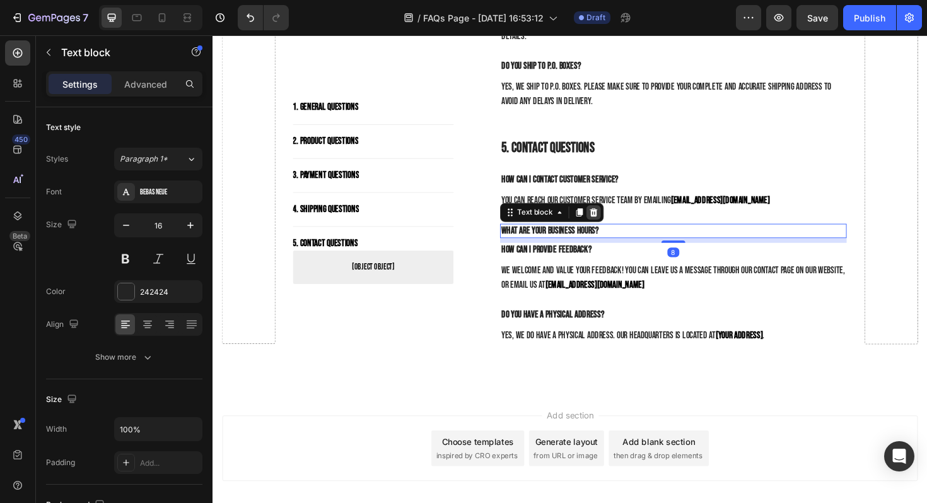
click at [620, 218] on icon at bounding box center [616, 223] width 10 height 10
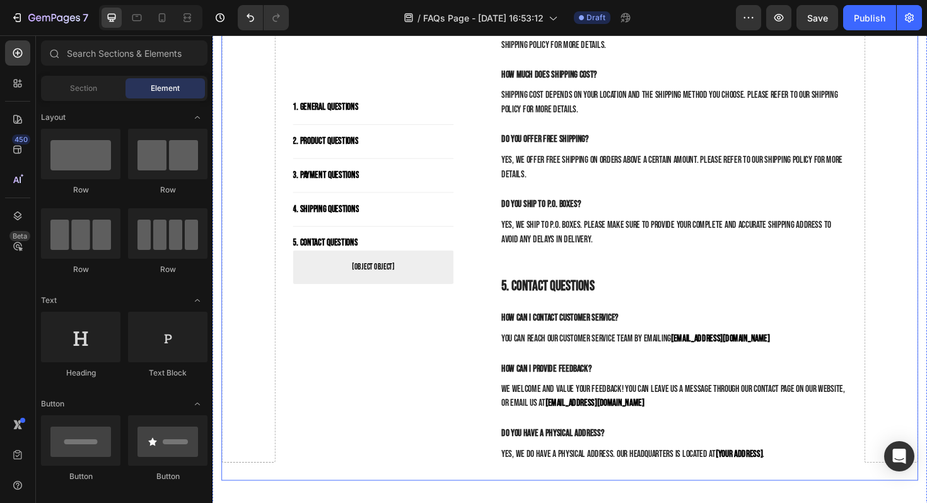
scroll to position [1239, 0]
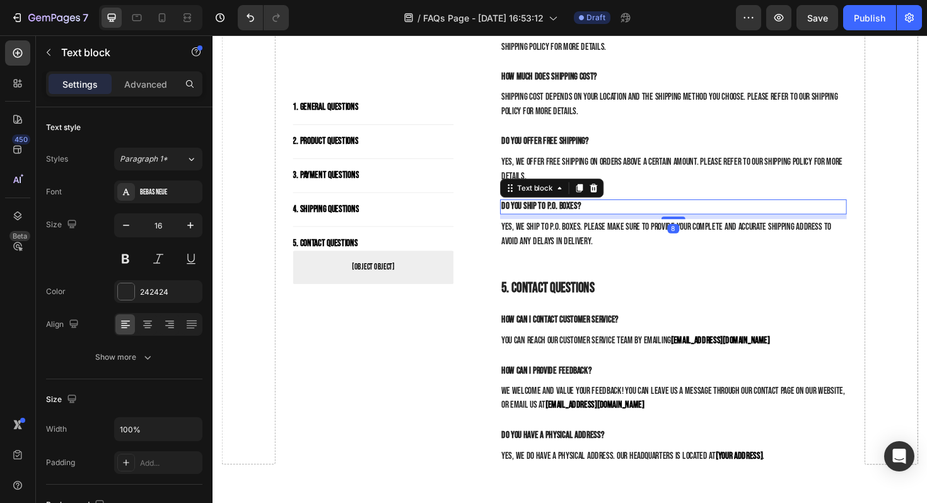
click at [539, 215] on p "Do you ship to P.O. boxes?" at bounding box center [701, 216] width 365 height 13
click at [618, 194] on icon at bounding box center [617, 196] width 8 height 9
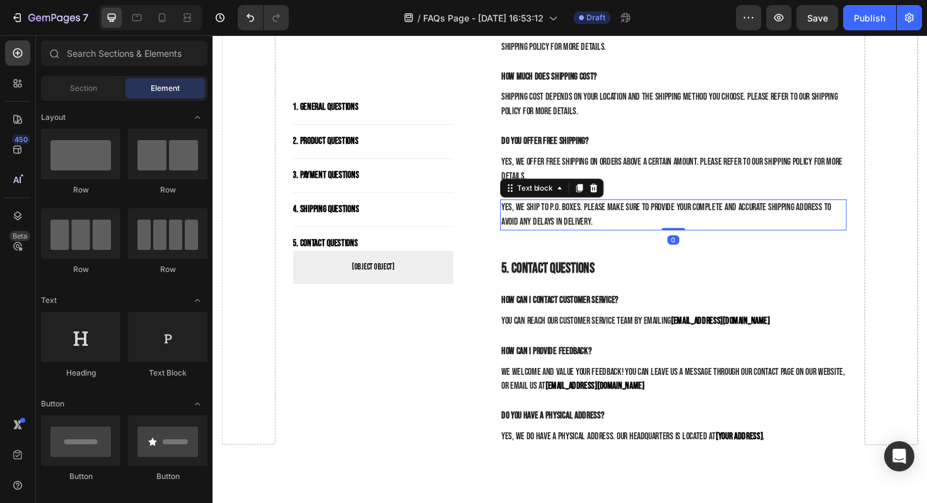
click at [601, 217] on p "Yes, we ship to P.O. boxes. Please make sure to provide your complete and accur…" at bounding box center [701, 225] width 365 height 30
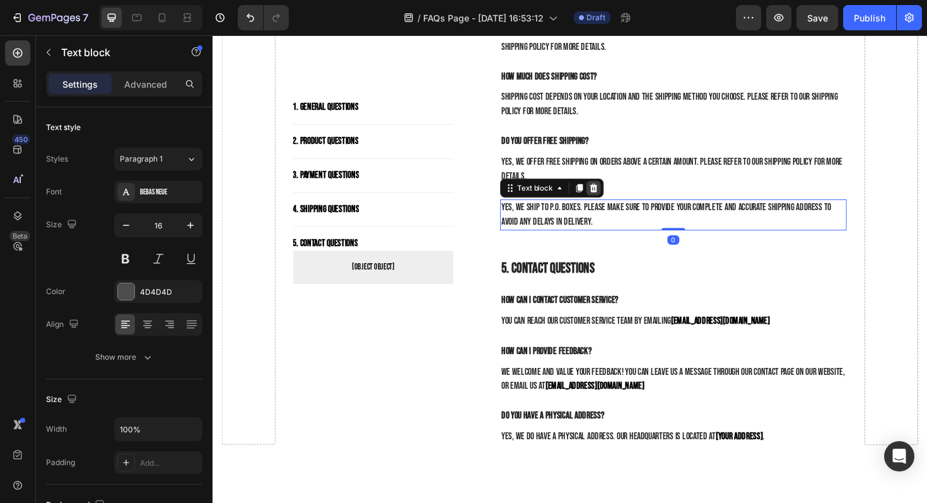
click at [620, 194] on icon at bounding box center [616, 197] width 10 height 10
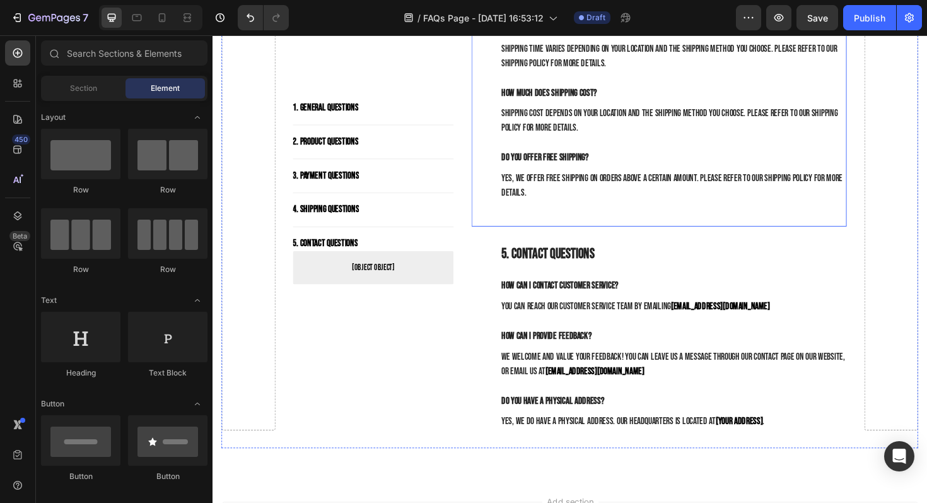
scroll to position [1219, 0]
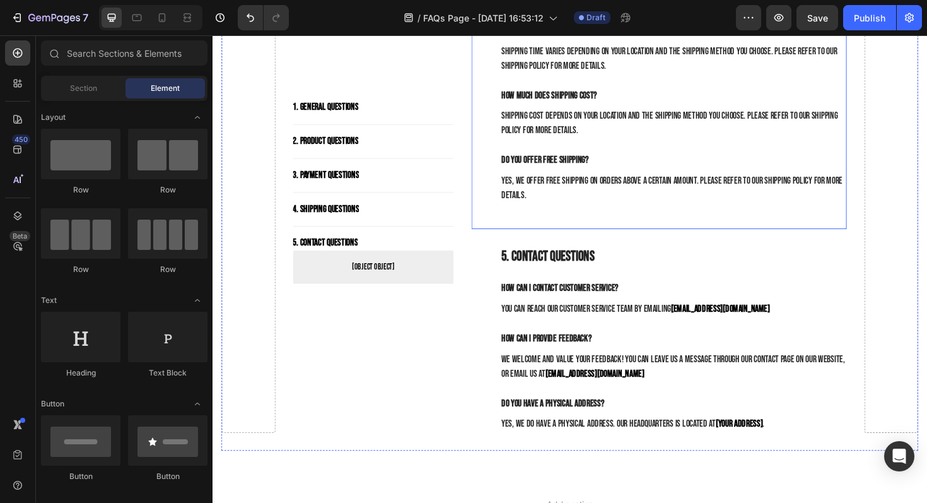
click at [570, 237] on div "4. Shipping Questions Heading How long does shipping take? Text block Shipping …" at bounding box center [685, 104] width 397 height 273
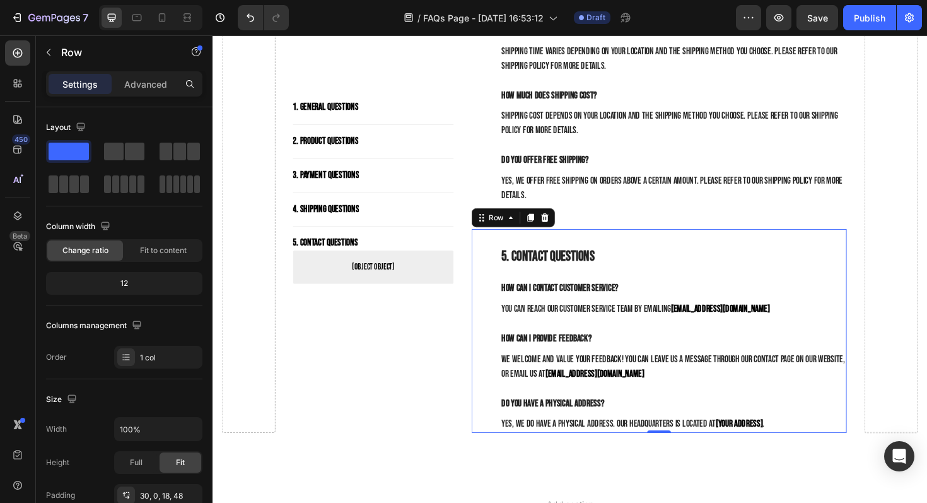
click at [548, 252] on div "5. Contact Questions Heading How can I contact customer service? Text block You…" at bounding box center [685, 348] width 397 height 216
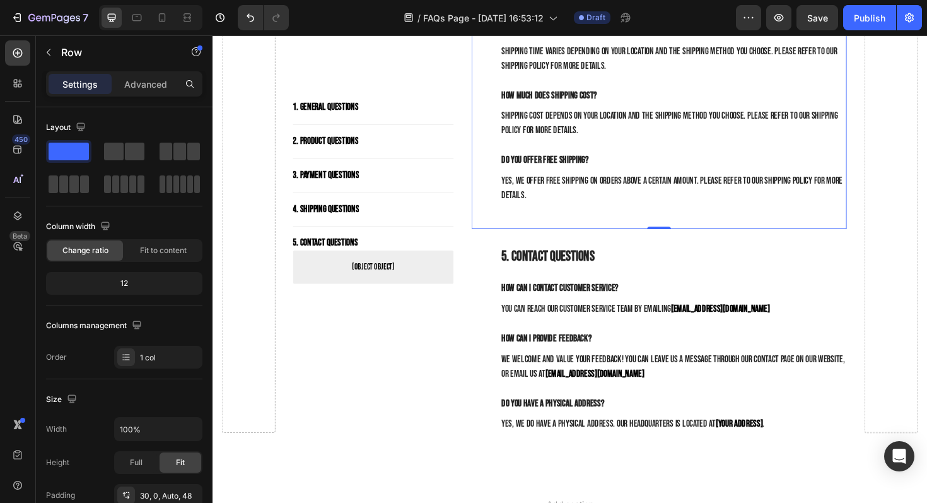
click at [726, 215] on div "4. Shipping Questions Heading How long does shipping take? Text block Shipping …" at bounding box center [700, 108] width 367 height 242
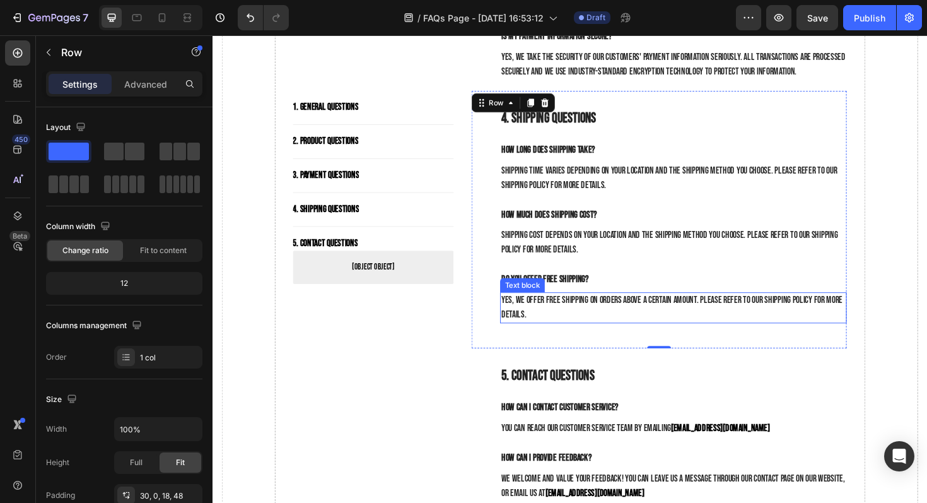
scroll to position [1085, 0]
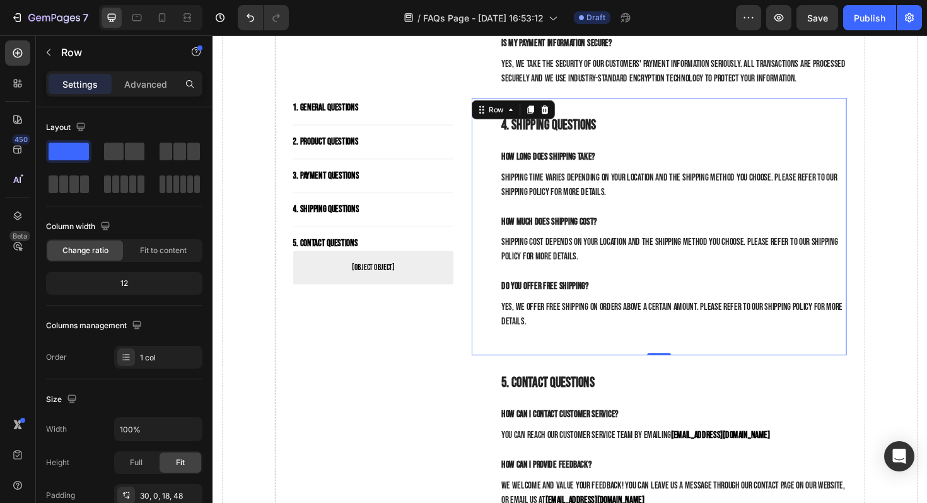
click at [723, 223] on div "4. Shipping Questions Heading How long does shipping take? Text block Shipping …" at bounding box center [700, 242] width 367 height 242
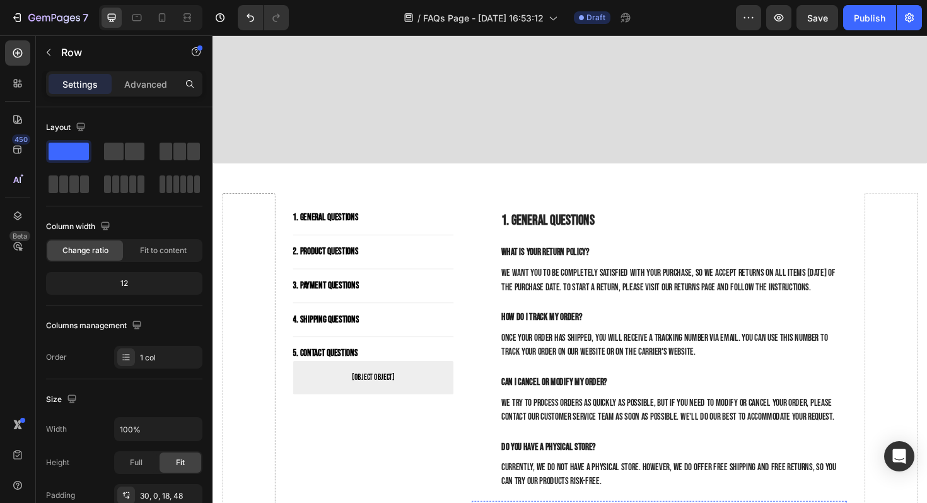
scroll to position [0, 0]
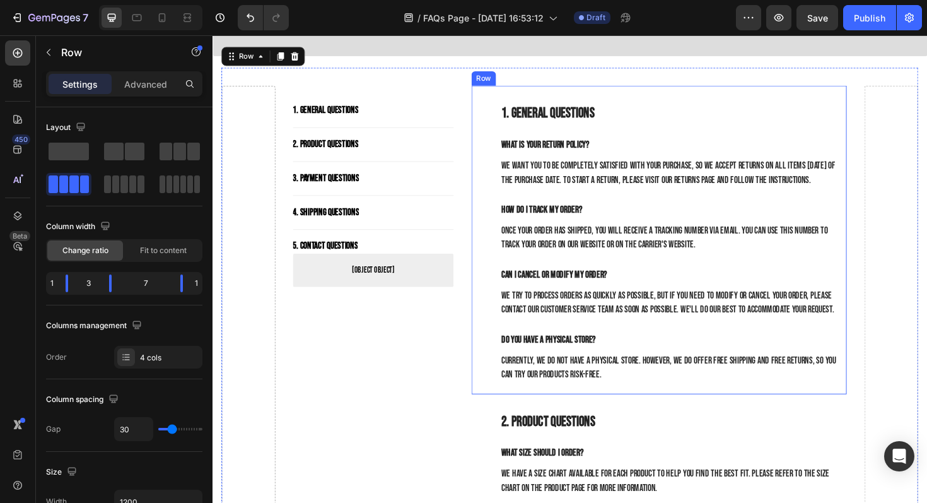
scroll to position [237, 0]
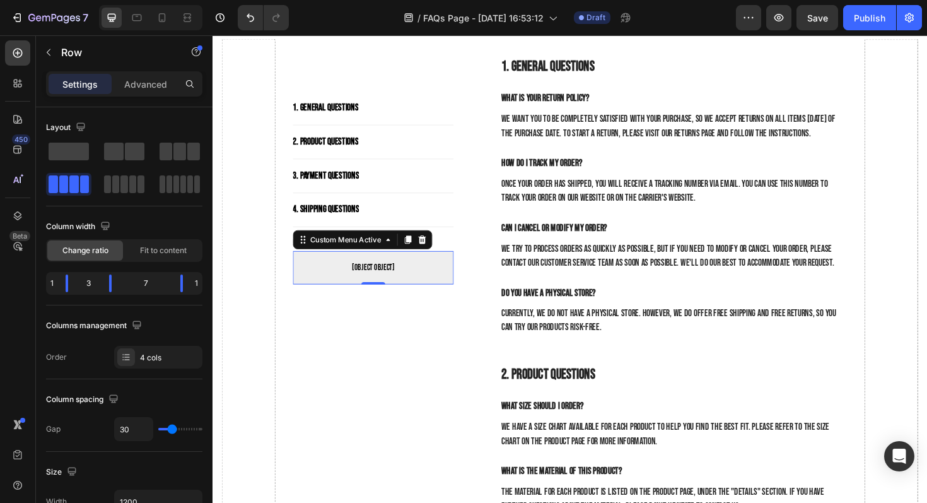
click at [390, 286] on span "[object Object]" at bounding box center [383, 281] width 170 height 15
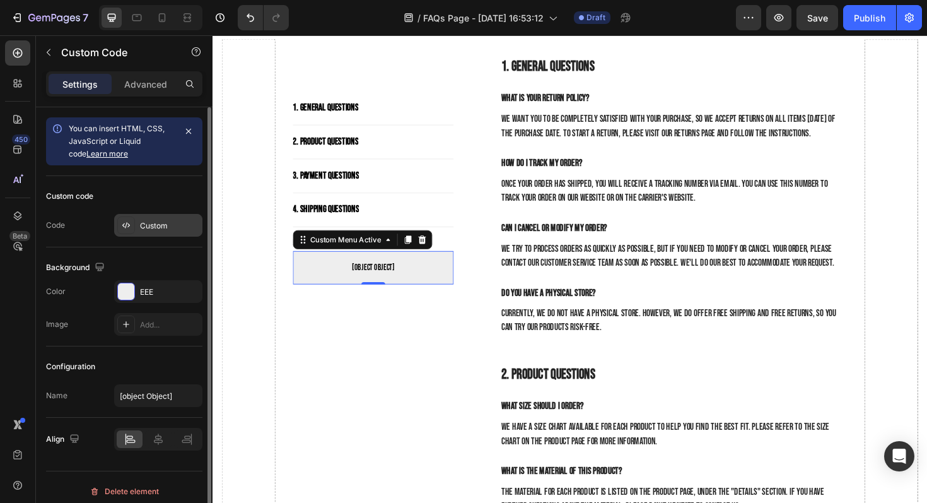
click at [127, 217] on div at bounding box center [126, 225] width 18 height 18
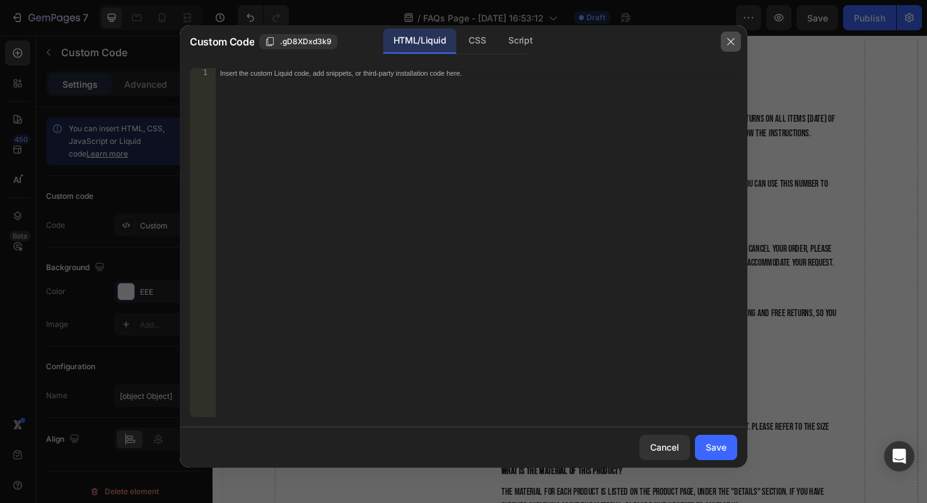
click at [726, 37] on icon "button" at bounding box center [731, 42] width 10 height 10
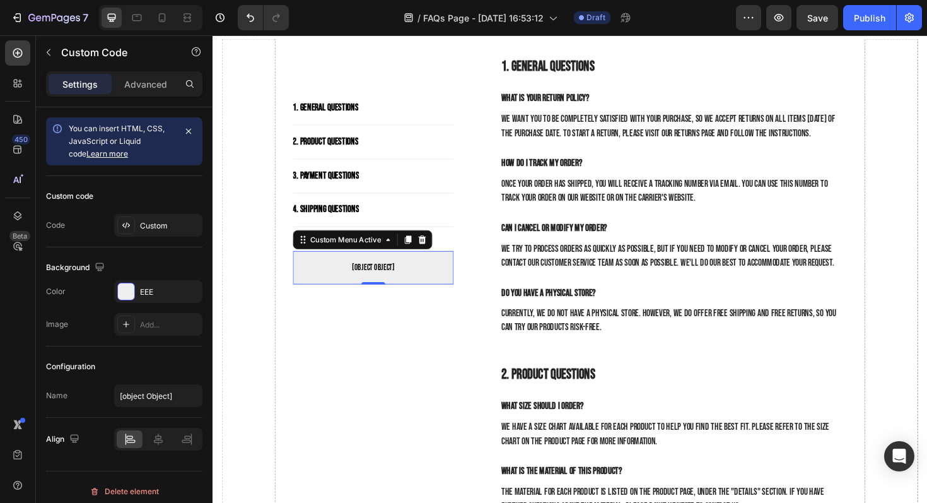
scroll to position [296, 0]
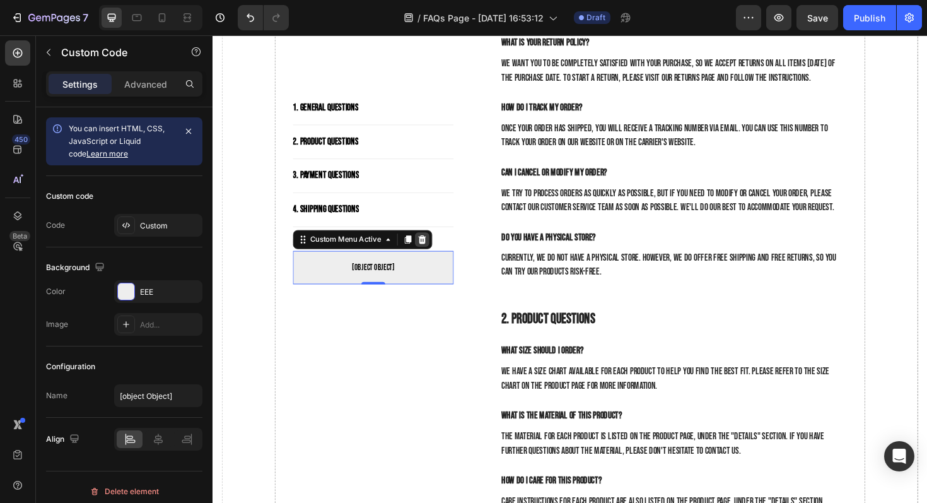
click at [433, 247] on icon at bounding box center [435, 251] width 8 height 9
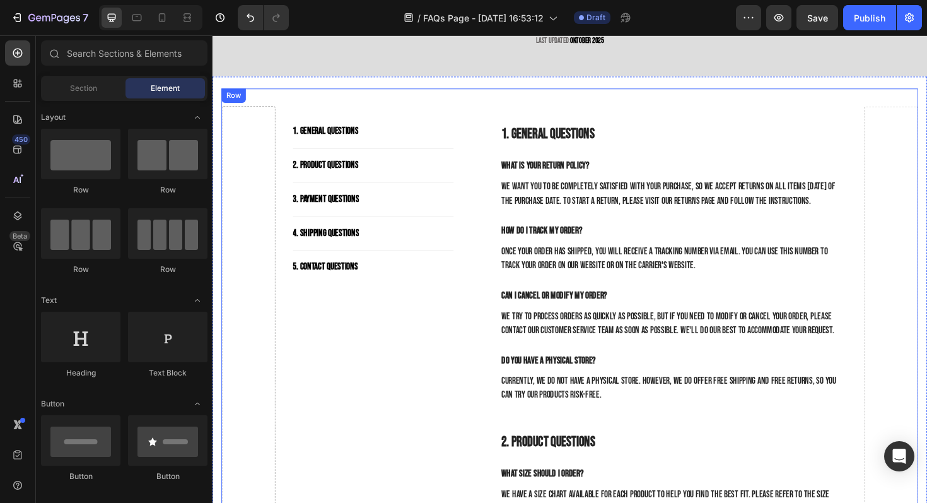
scroll to position [151, 0]
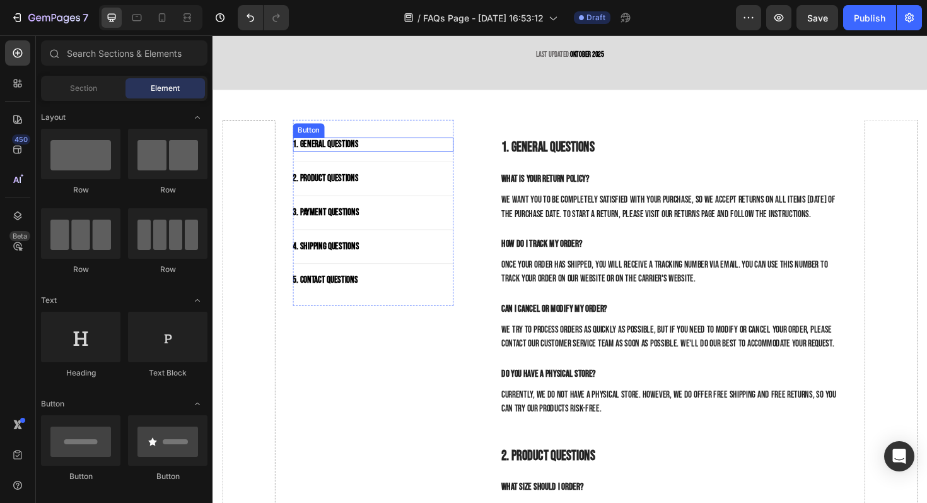
click at [394, 155] on div "1. General Questions Button" at bounding box center [383, 151] width 170 height 15
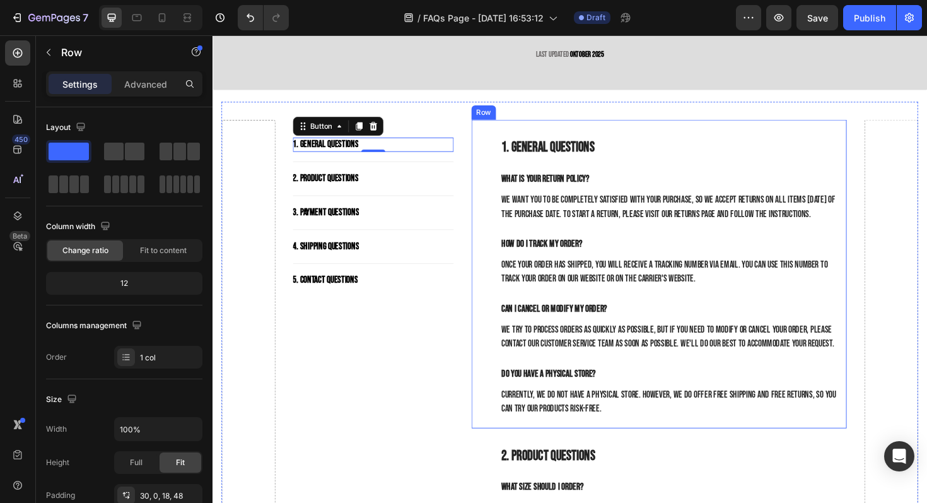
click at [532, 127] on div "1. General Questions Heading What is your return policy? Text block We want you…" at bounding box center [685, 288] width 397 height 326
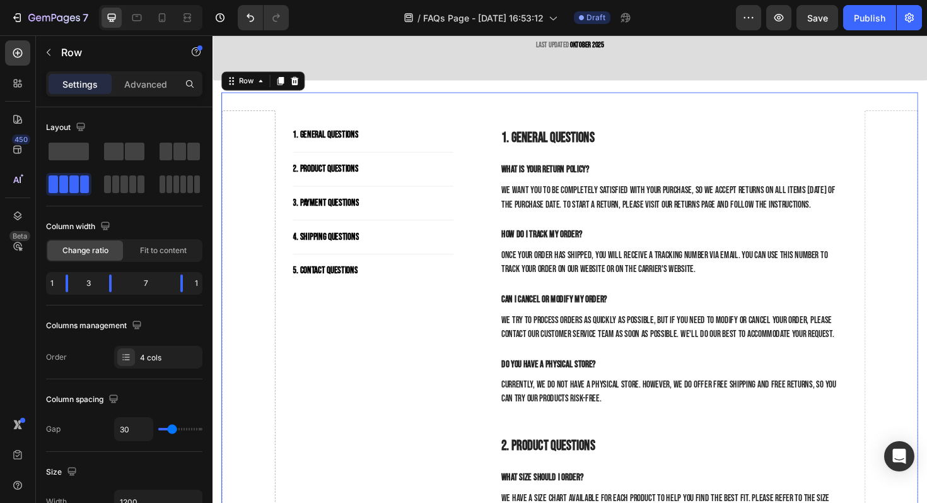
scroll to position [0, 0]
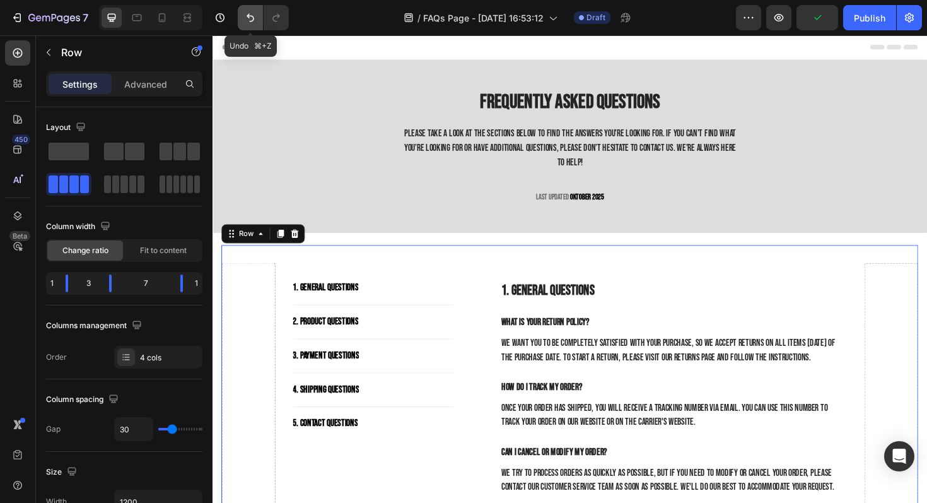
click at [244, 23] on icon "Undo/Redo" at bounding box center [250, 17] width 13 height 13
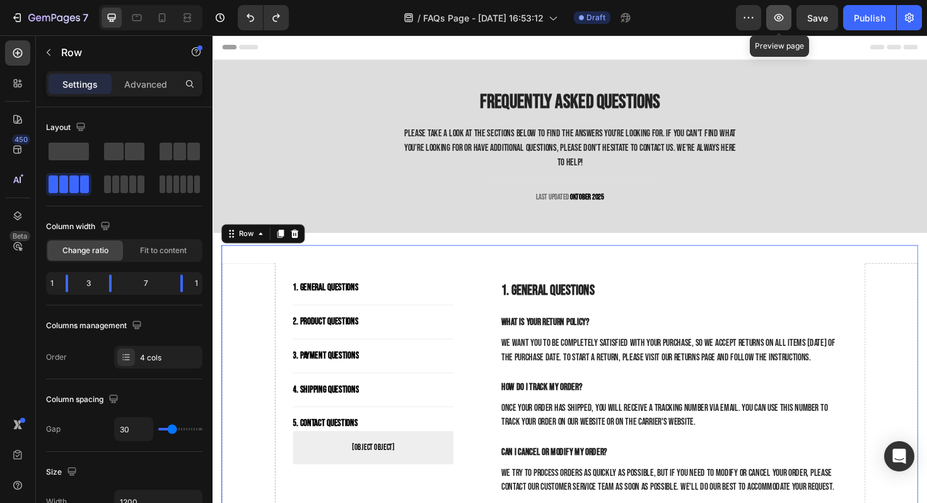
click at [776, 16] on icon "button" at bounding box center [779, 18] width 9 height 8
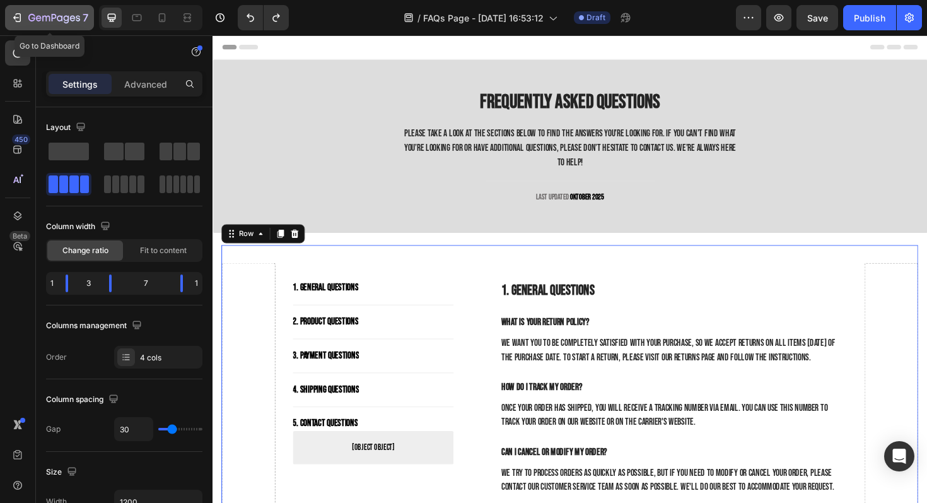
click at [59, 13] on icon "button" at bounding box center [54, 18] width 52 height 11
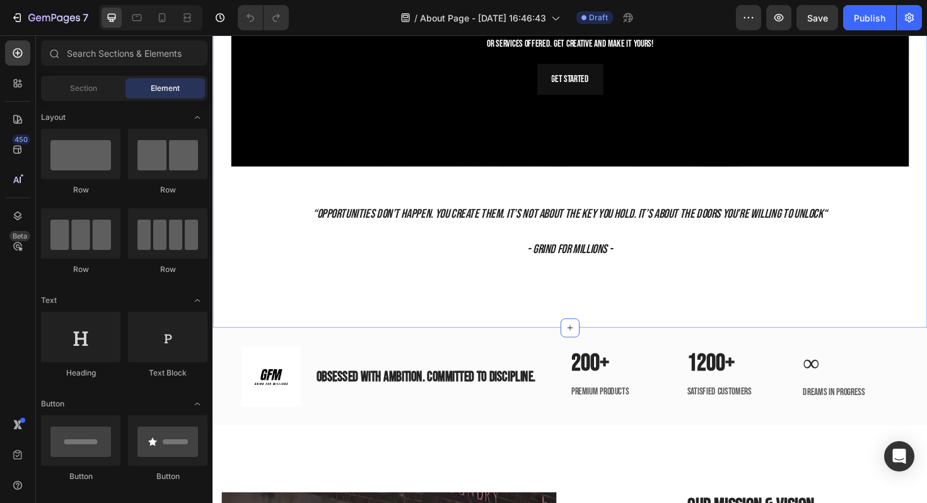
scroll to position [1351, 0]
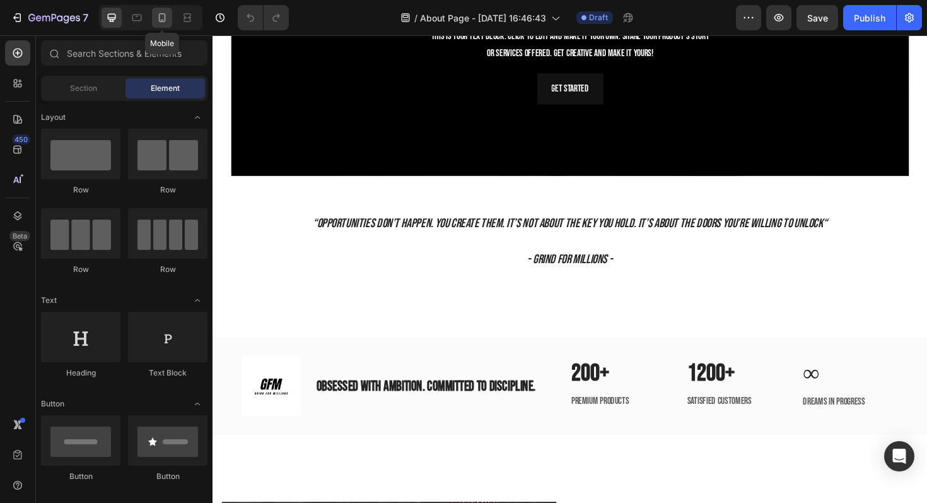
click at [168, 13] on icon at bounding box center [162, 17] width 13 height 13
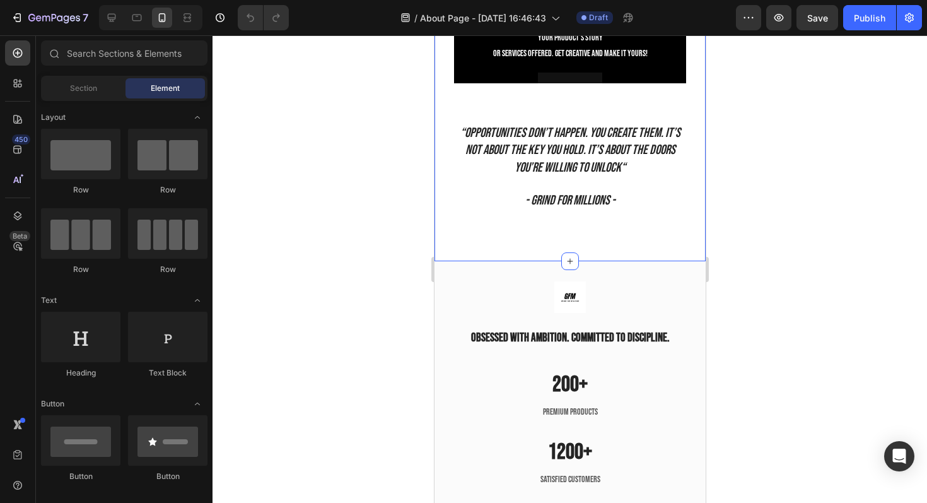
scroll to position [1472, 0]
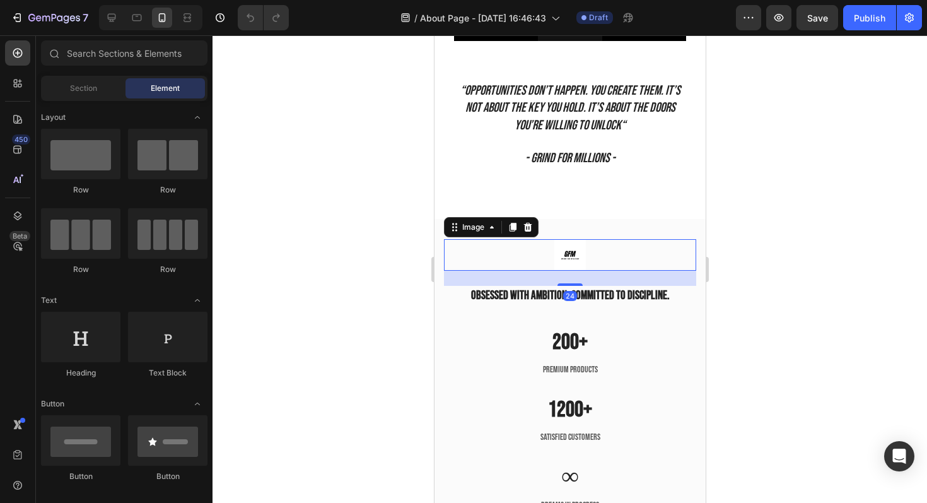
click at [582, 256] on img at bounding box center [570, 255] width 32 height 32
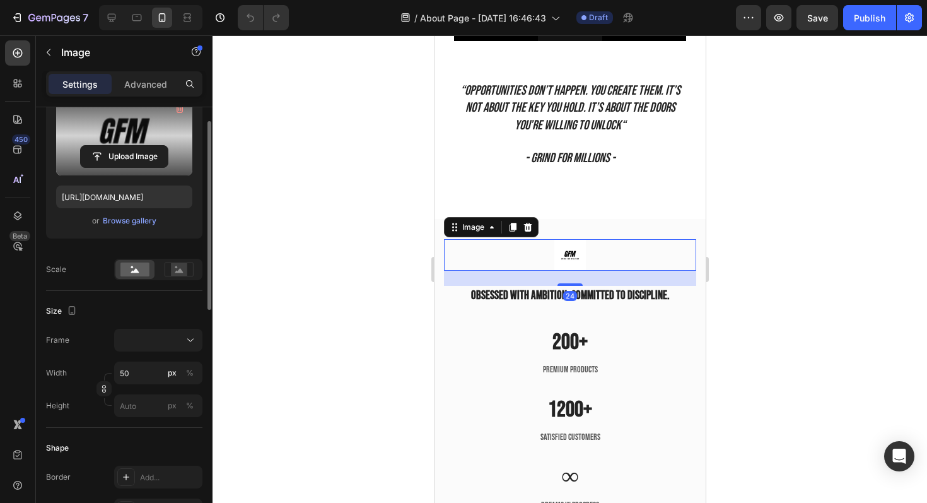
scroll to position [182, 0]
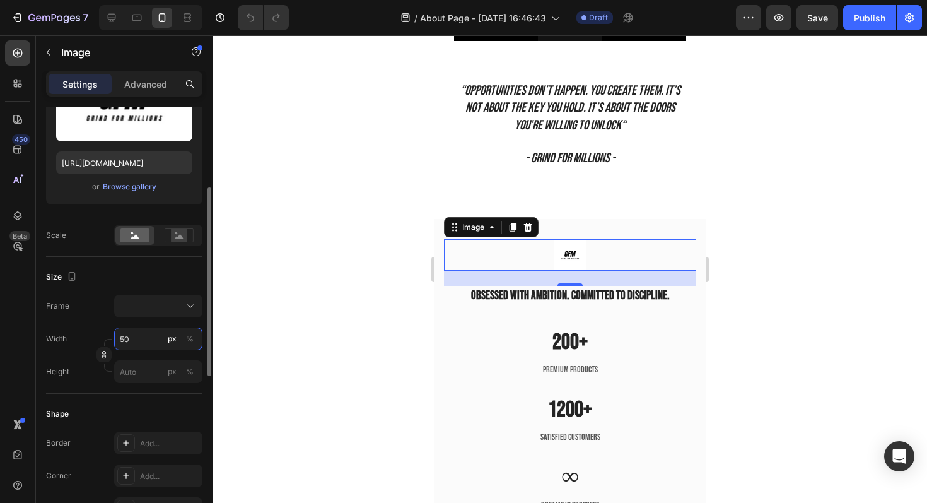
click at [127, 342] on input "50" at bounding box center [158, 338] width 88 height 23
type input "1"
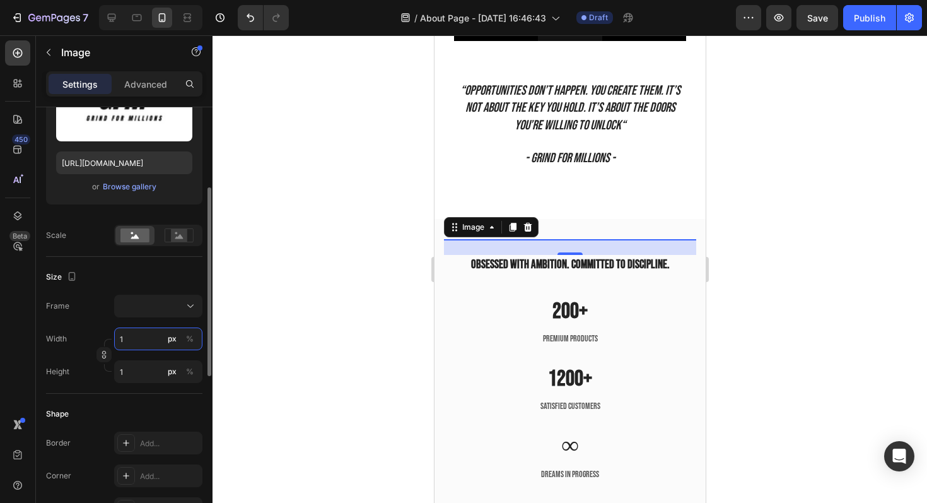
type input "10"
type input "100"
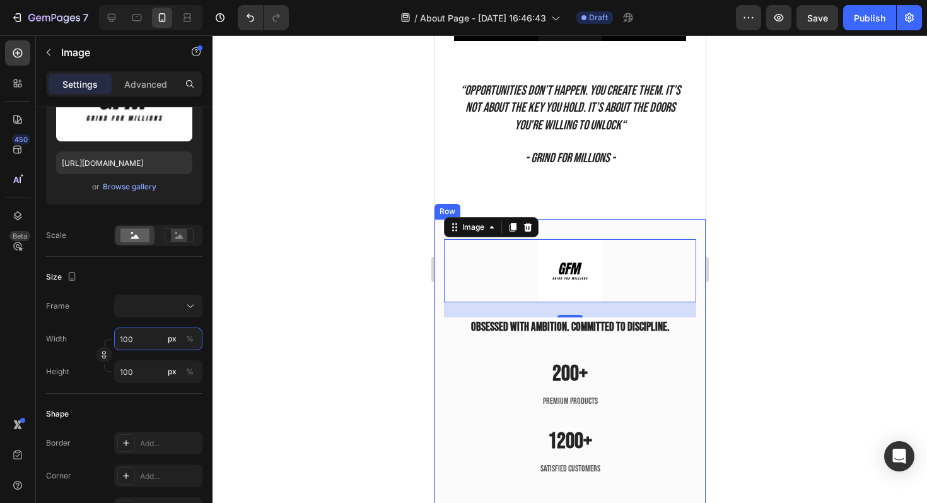
type input "100"
click at [879, 243] on div at bounding box center [570, 268] width 715 height 467
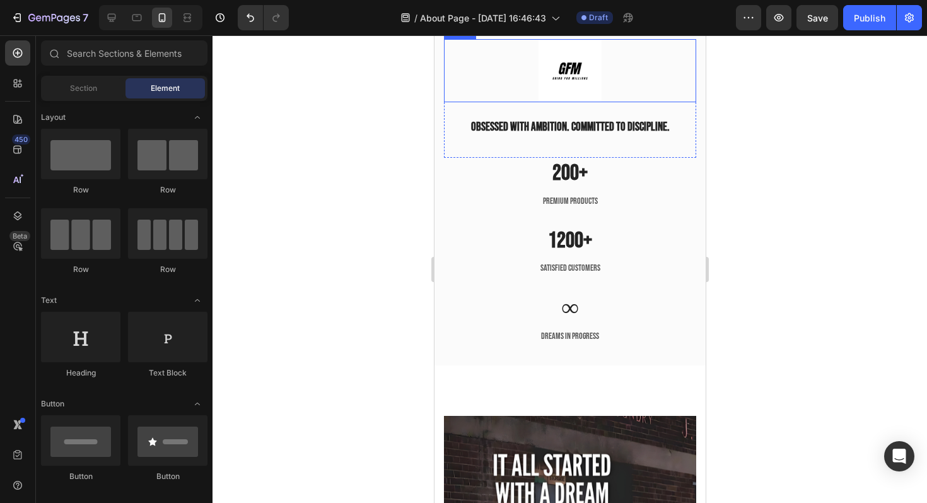
scroll to position [1717, 0]
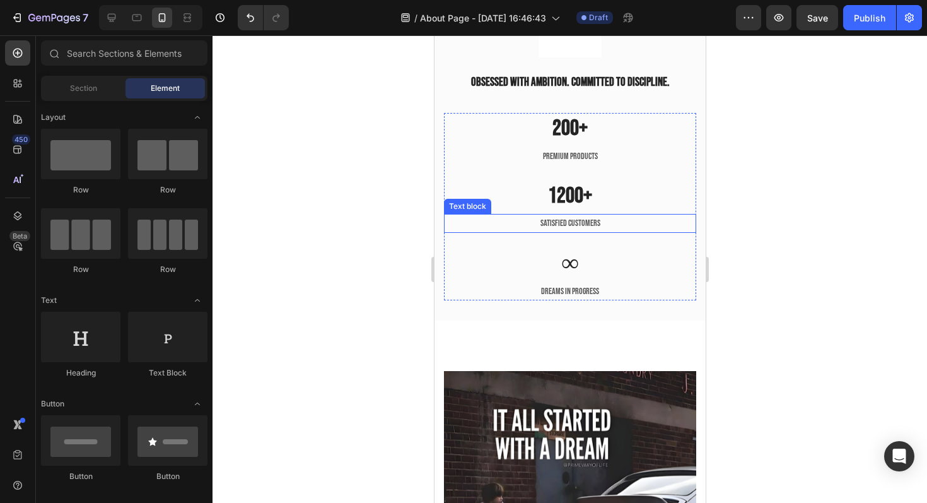
click at [358, 215] on div at bounding box center [570, 268] width 715 height 467
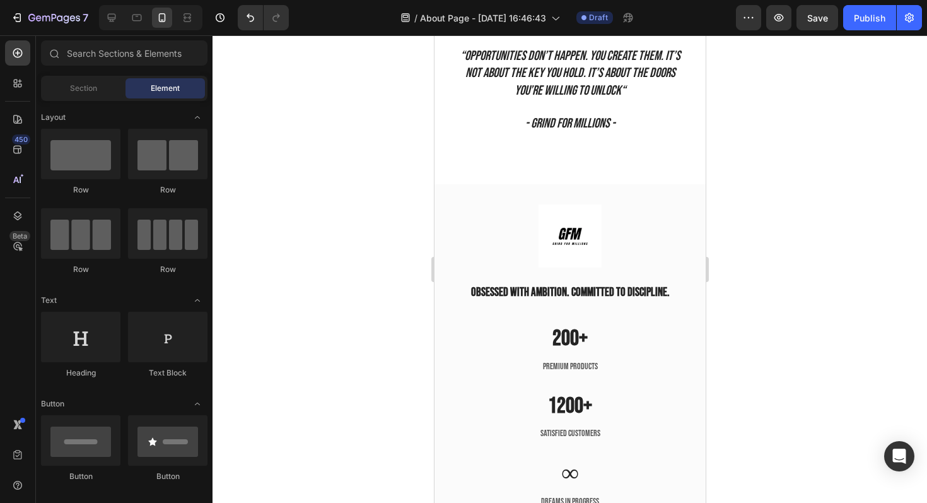
scroll to position [1505, 0]
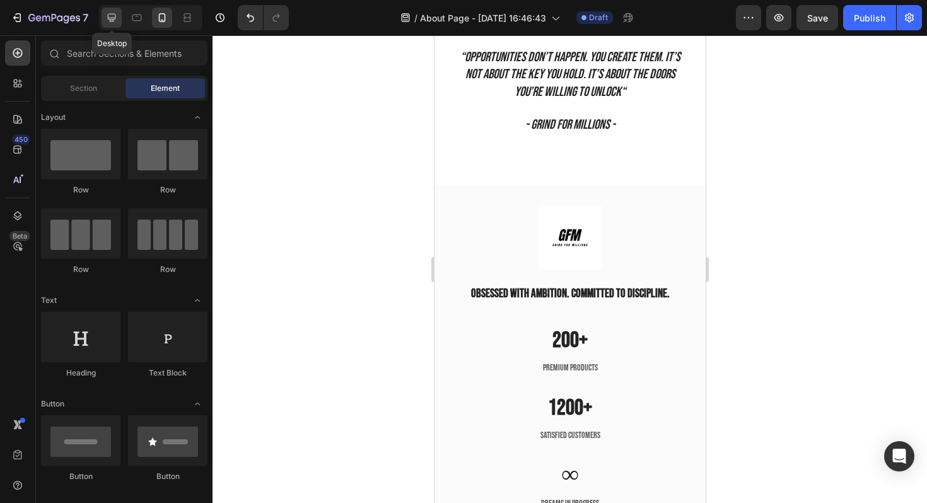
click at [114, 18] on icon at bounding box center [112, 18] width 8 height 8
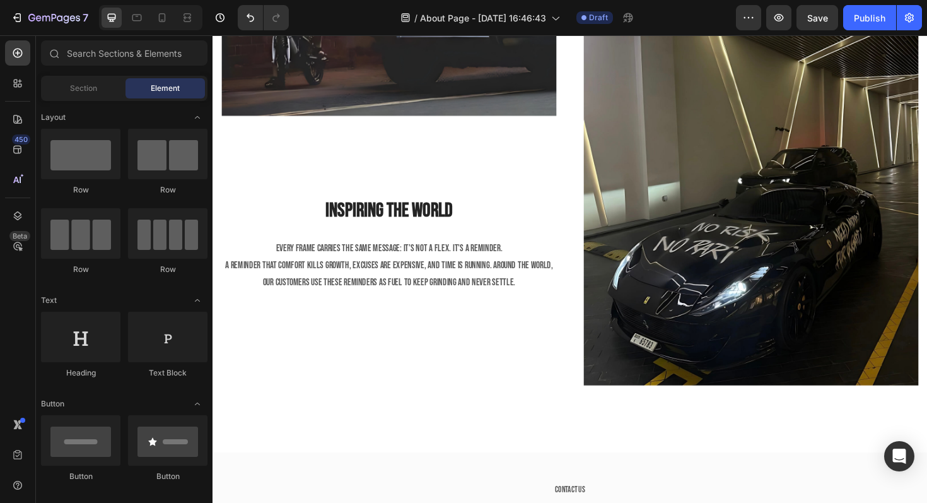
scroll to position [2225, 0]
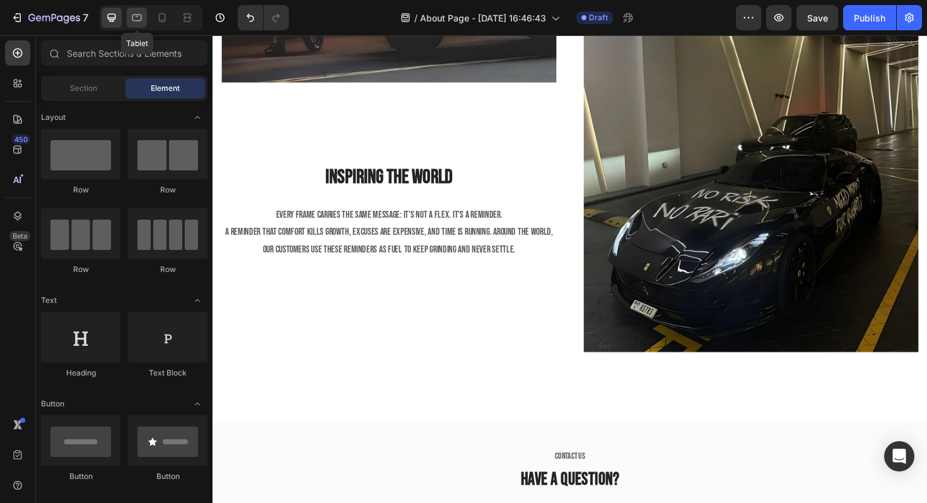
click at [146, 23] on div at bounding box center [137, 18] width 20 height 20
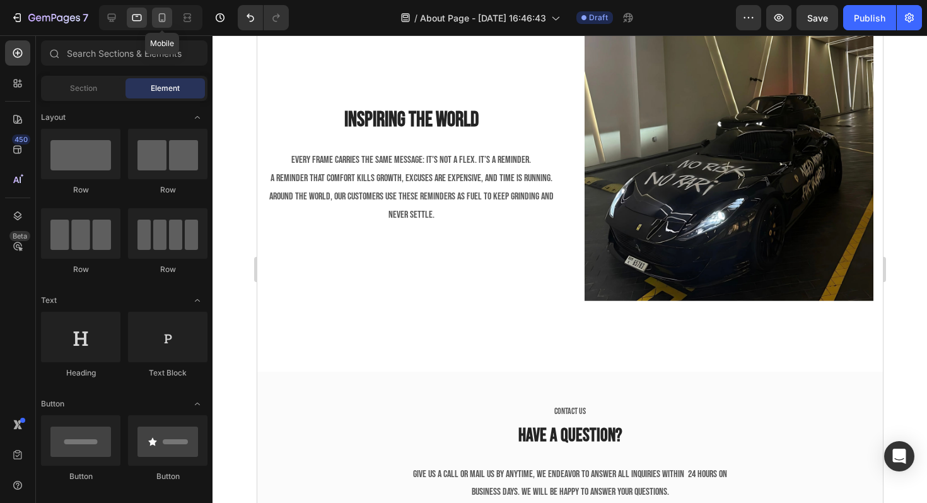
click at [157, 23] on icon at bounding box center [162, 17] width 13 height 13
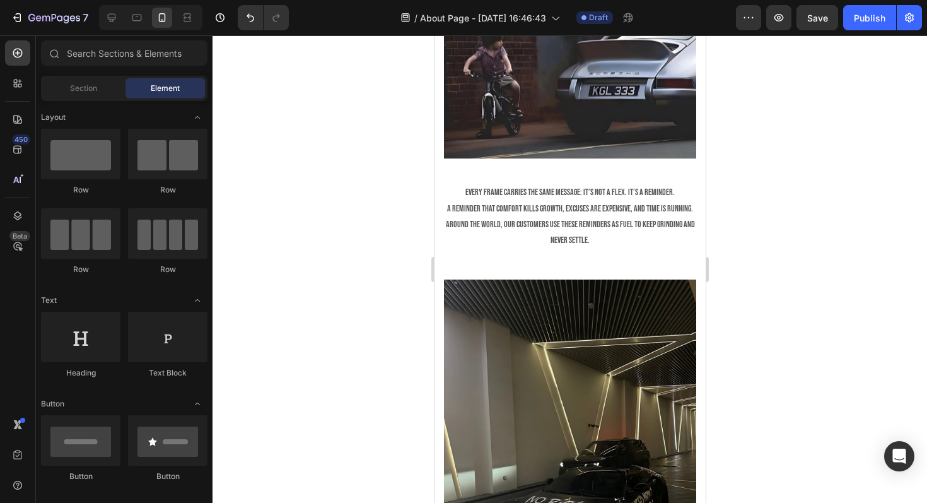
scroll to position [2184, 0]
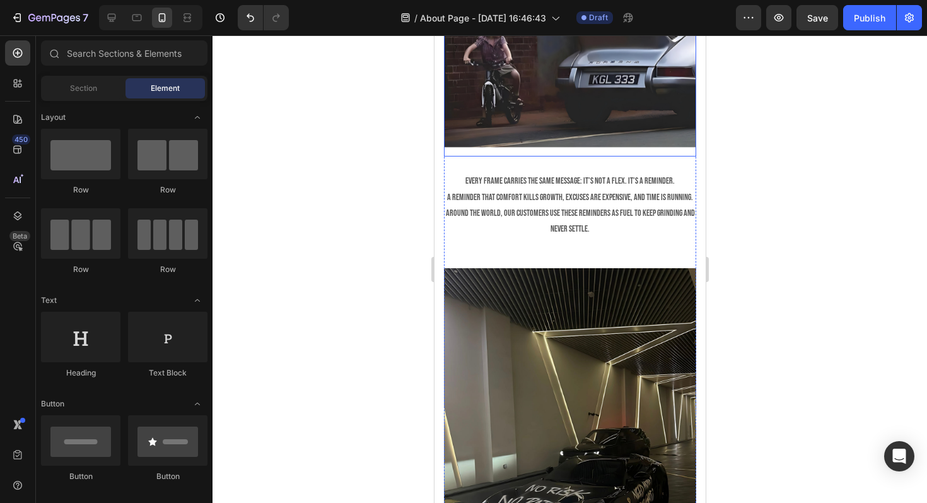
click at [555, 115] on img at bounding box center [570, 30] width 252 height 252
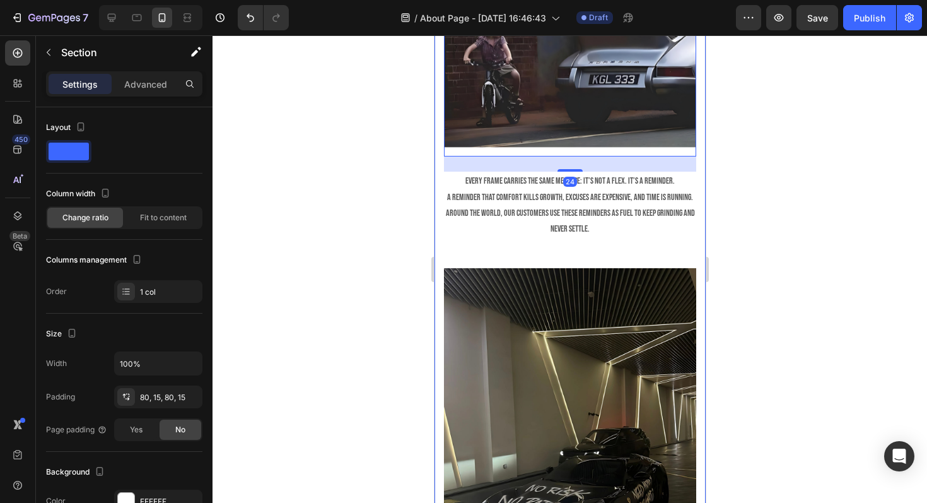
click at [436, 173] on div "Image 24 Inspiring The World Heading Every frame carries the same message: It’s…" at bounding box center [569, 389] width 271 height 1070
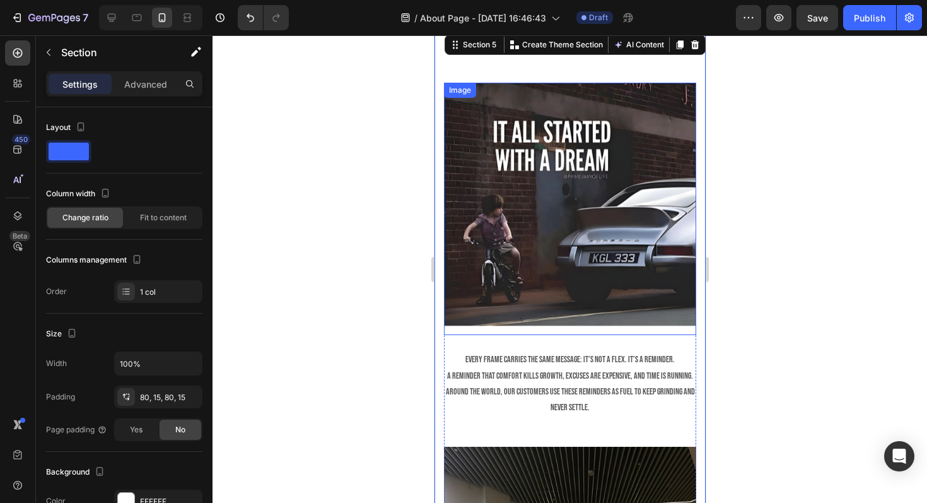
scroll to position [2001, 0]
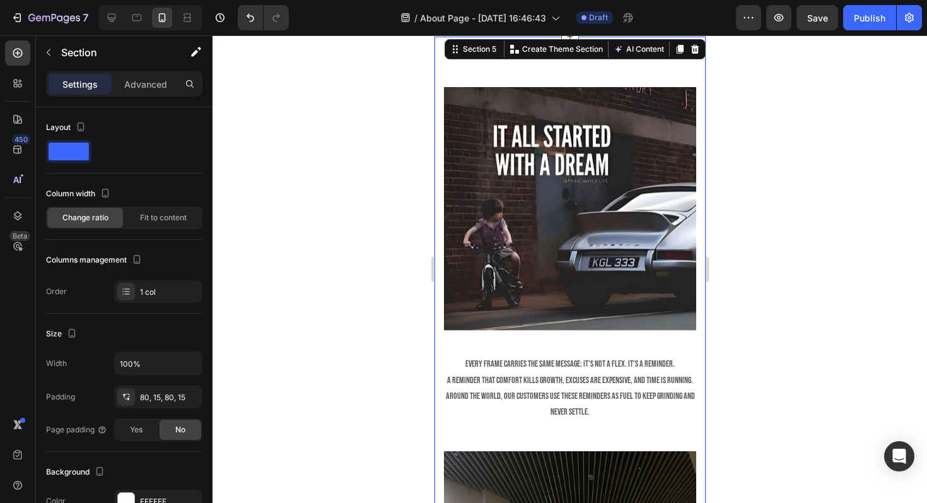
click at [805, 173] on div at bounding box center [570, 268] width 715 height 467
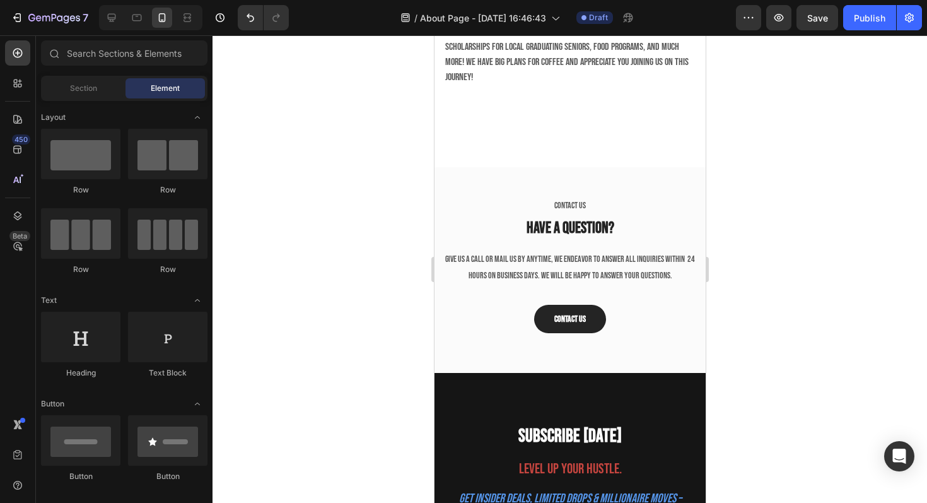
scroll to position [2949, 0]
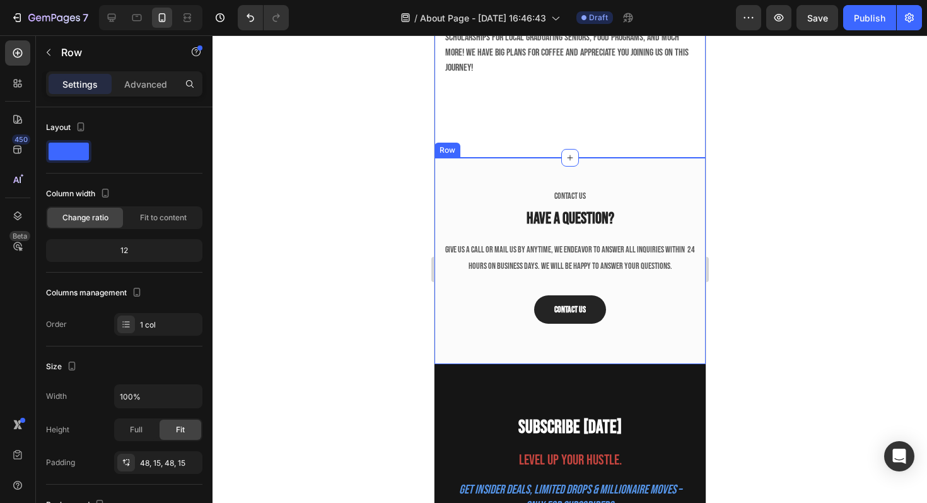
click at [548, 165] on div "CONTACT US Text block Have a question? Heading Give us a call or mail us by any…" at bounding box center [569, 261] width 271 height 206
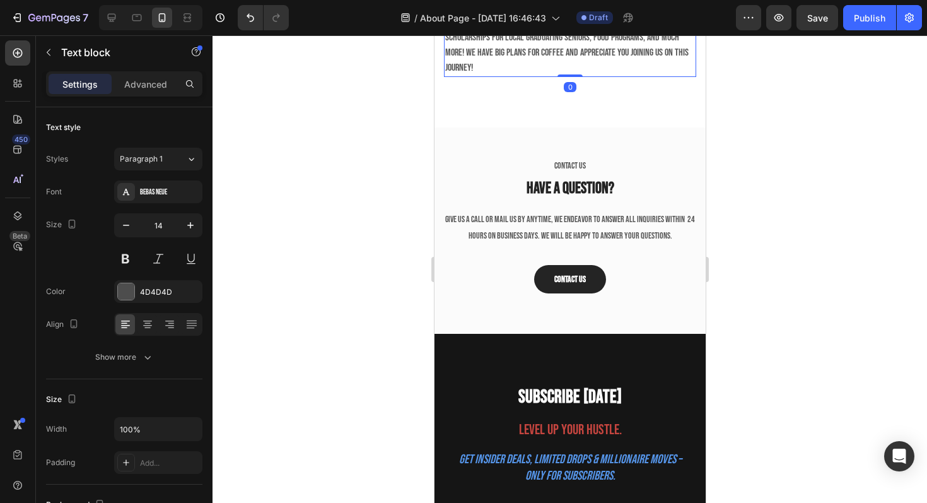
drag, startPoint x: 573, startPoint y: 103, endPoint x: 584, endPoint y: 73, distance: 32.9
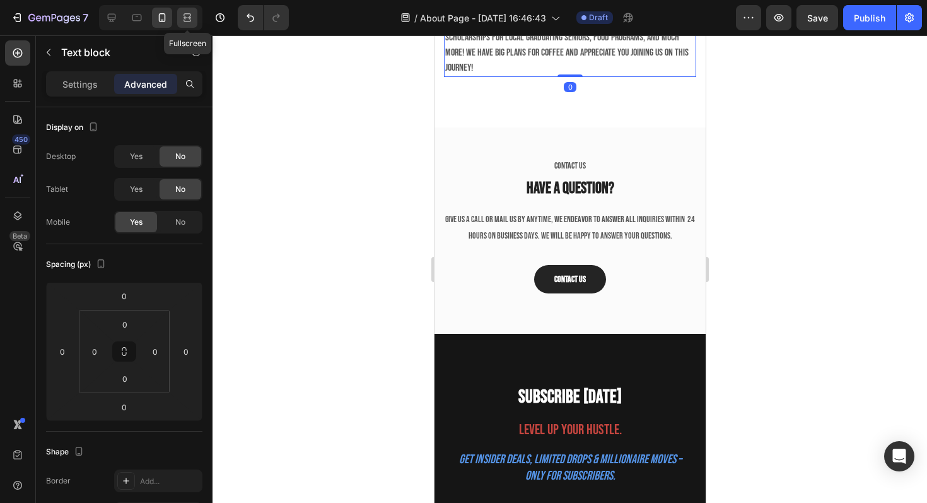
click at [189, 22] on icon at bounding box center [187, 17] width 13 height 13
type input "48"
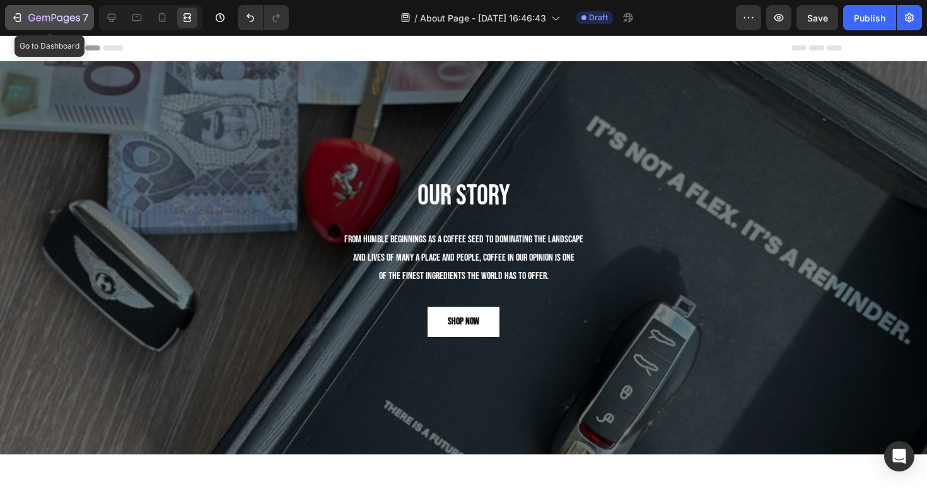
click at [50, 28] on button "7" at bounding box center [49, 17] width 89 height 25
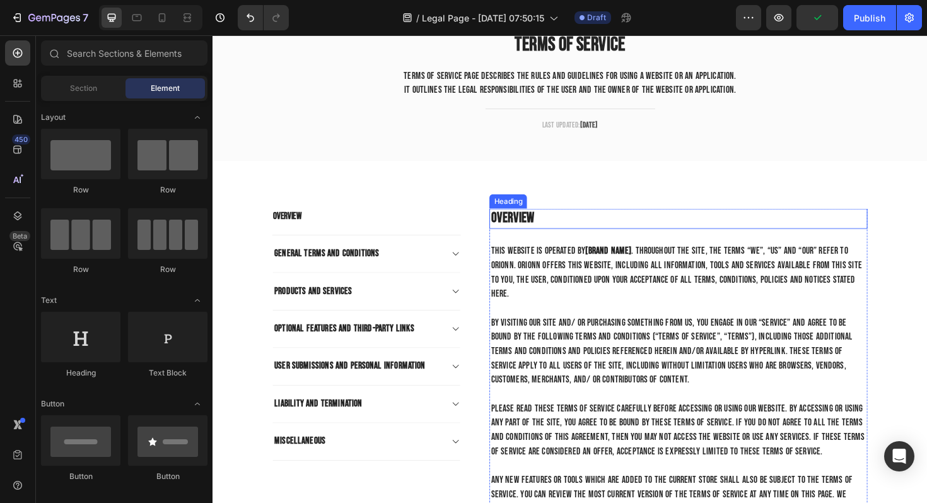
scroll to position [91, 0]
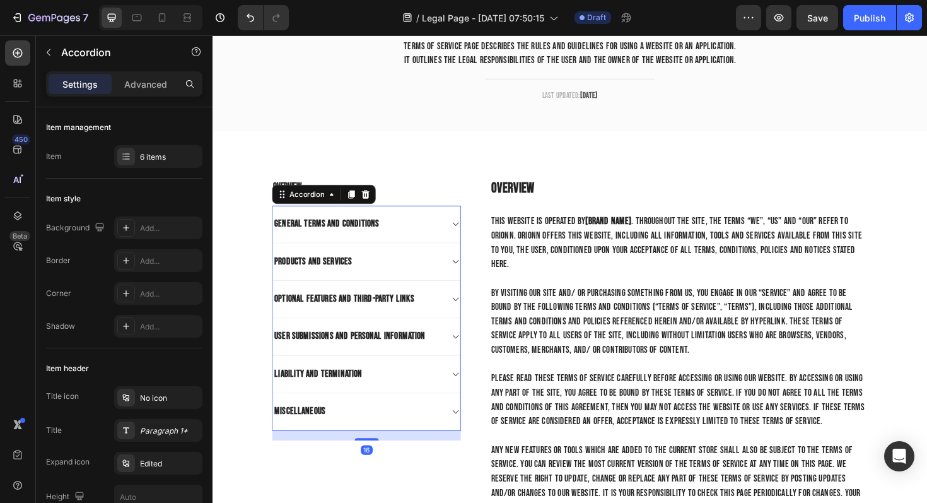
click at [465, 240] on div at bounding box center [470, 235] width 10 height 10
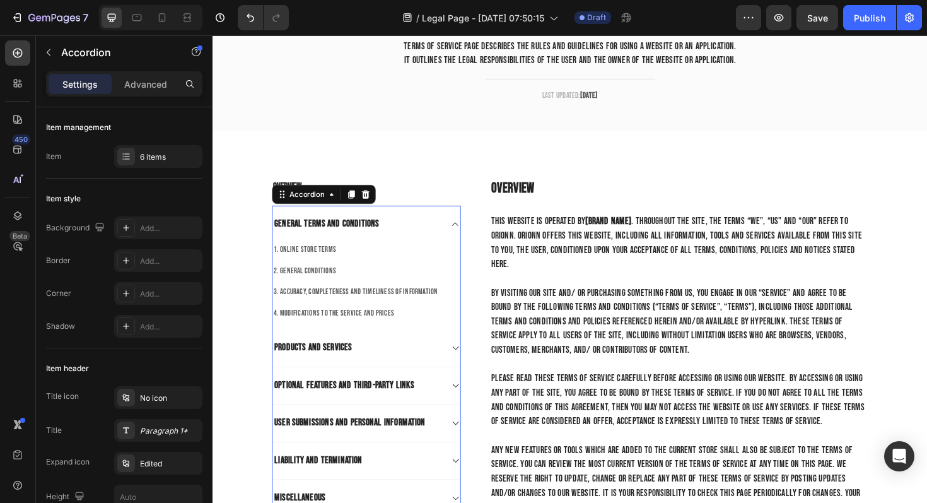
click at [467, 235] on icon at bounding box center [470, 235] width 9 height 10
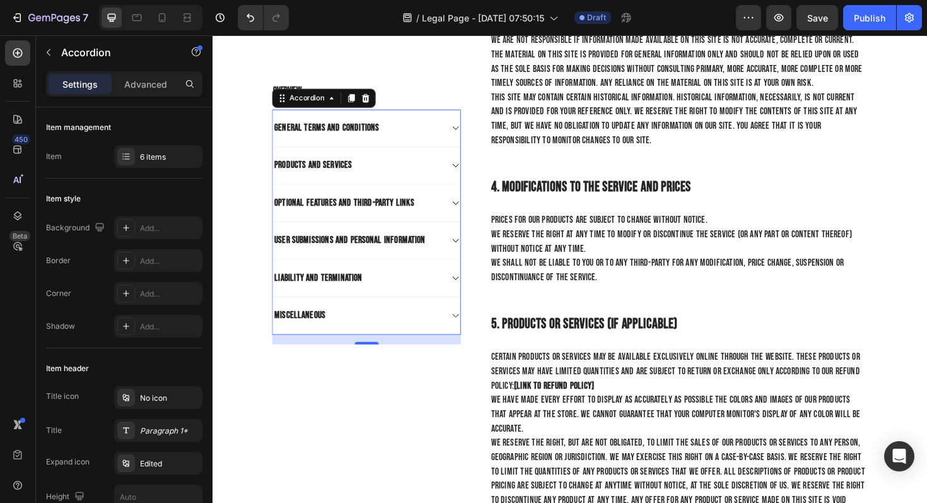
scroll to position [1127, 0]
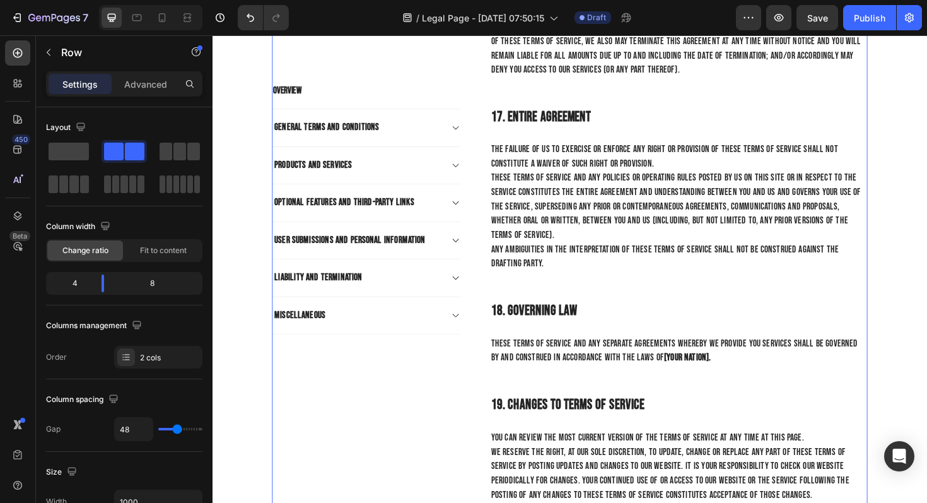
scroll to position [4479, 0]
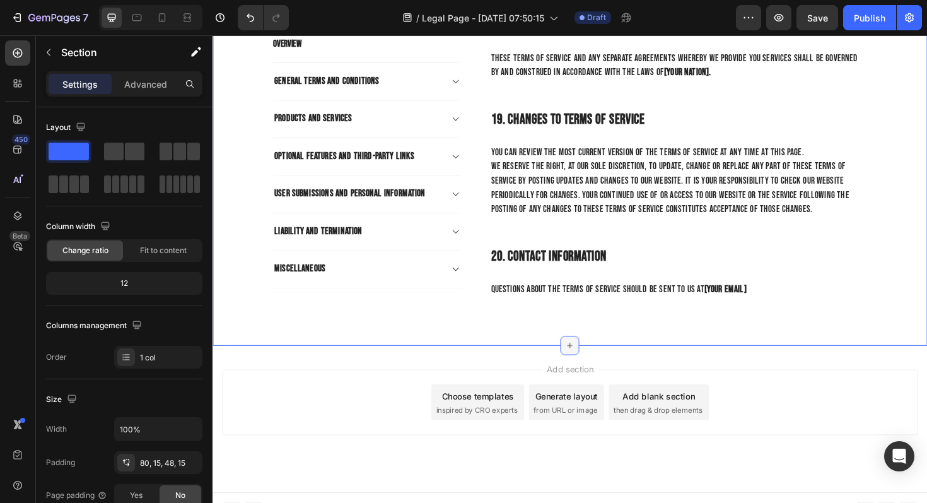
click at [587, 359] on icon at bounding box center [591, 364] width 10 height 10
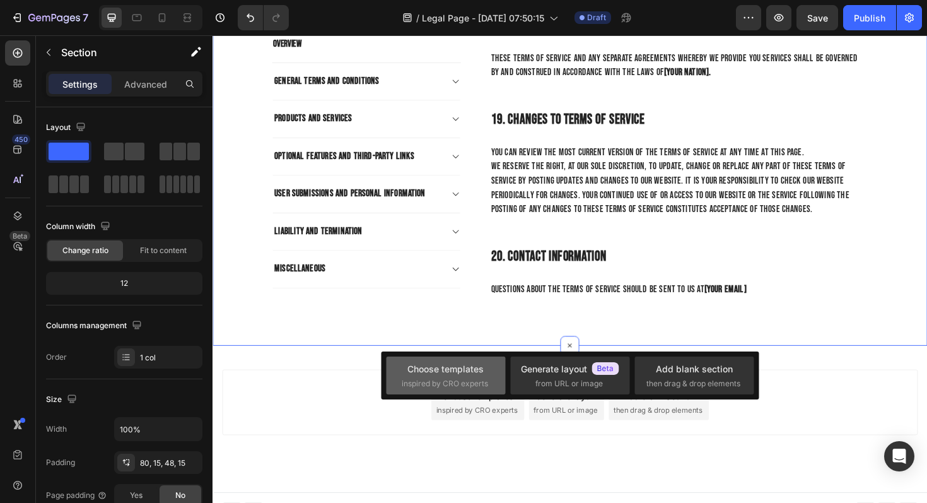
click at [477, 371] on div "Choose templates" at bounding box center [446, 368] width 76 height 13
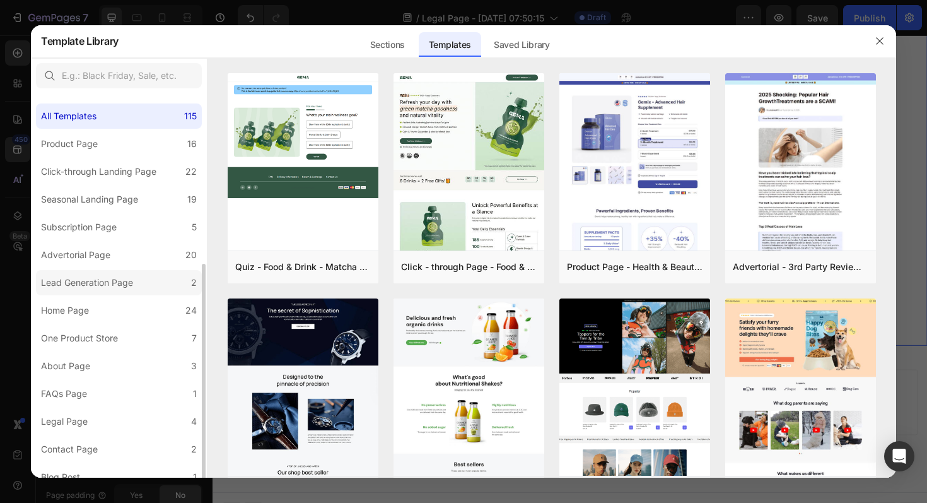
scroll to position [95, 0]
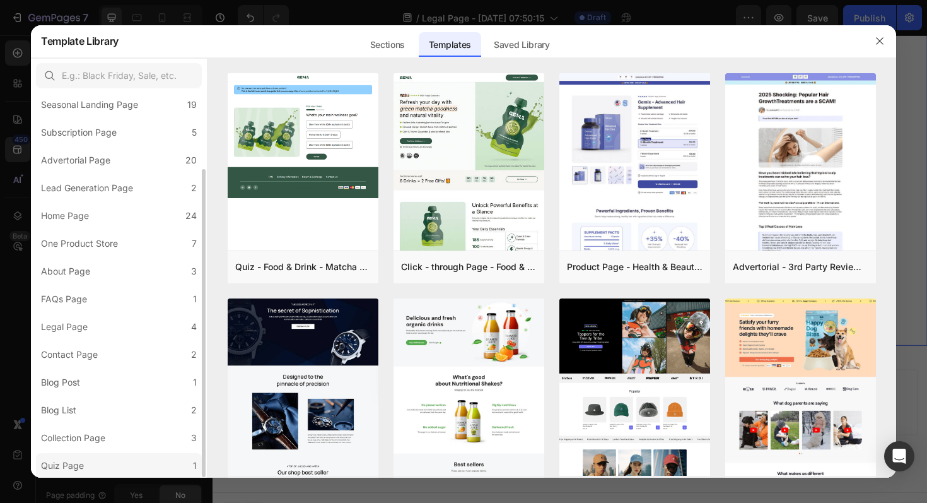
click at [89, 468] on label "Quiz Page 1" at bounding box center [119, 465] width 166 height 25
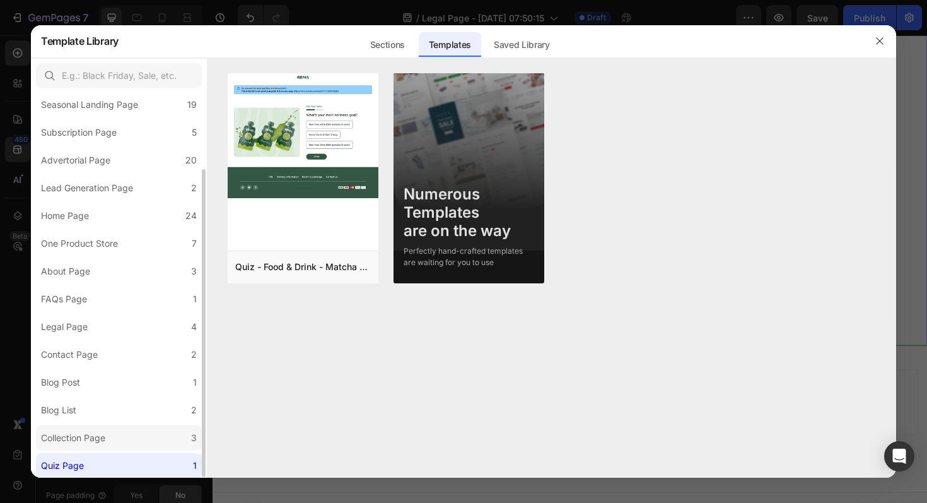
click at [91, 438] on div "Collection Page" at bounding box center [73, 437] width 64 height 15
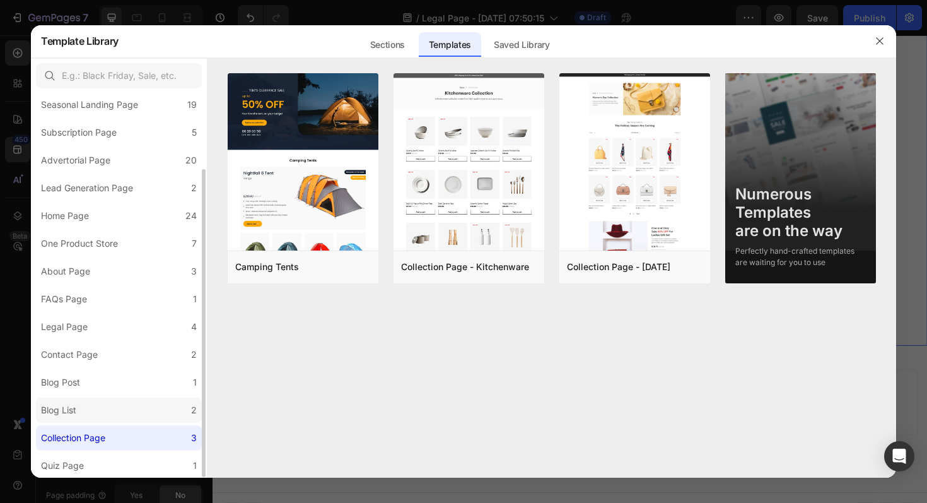
click at [93, 412] on label "Blog List 2" at bounding box center [119, 409] width 166 height 25
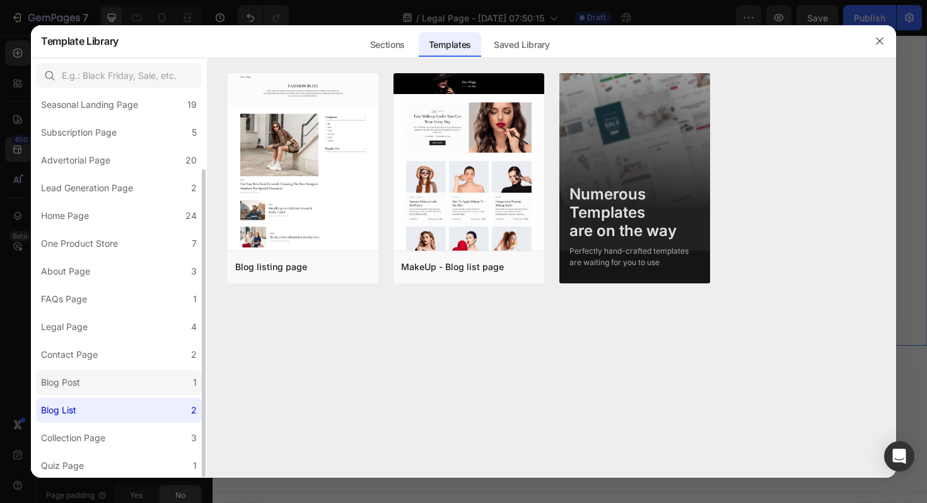
click at [97, 379] on label "Blog Post 1" at bounding box center [119, 382] width 166 height 25
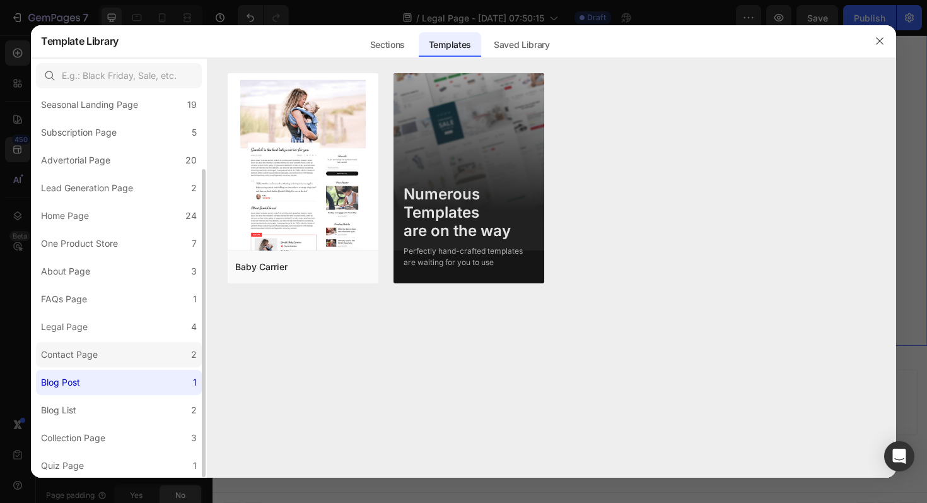
click at [100, 359] on div "Contact Page" at bounding box center [72, 354] width 62 height 15
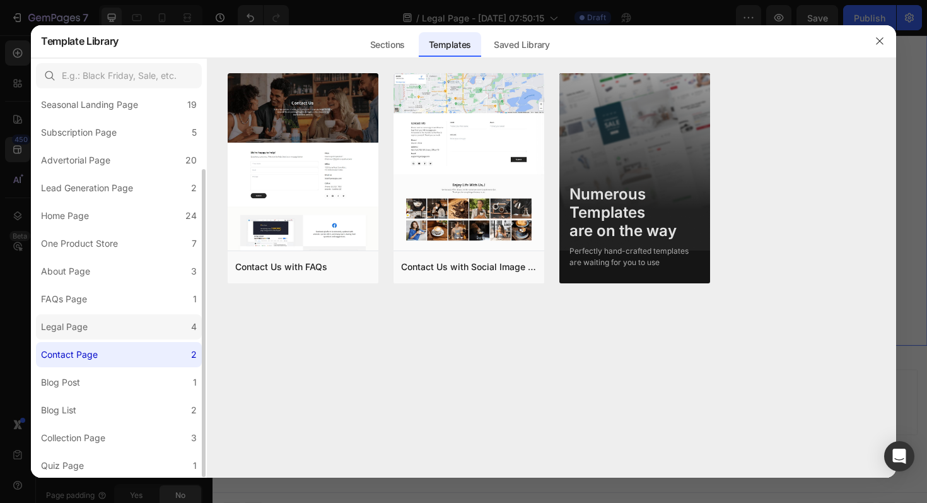
click at [106, 326] on label "Legal Page 4" at bounding box center [119, 326] width 166 height 25
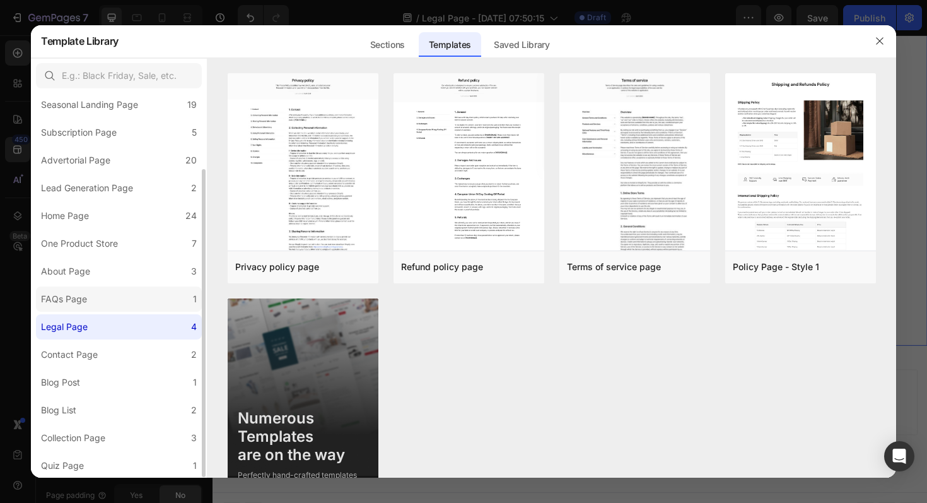
click at [106, 302] on label "FAQs Page 1" at bounding box center [119, 298] width 166 height 25
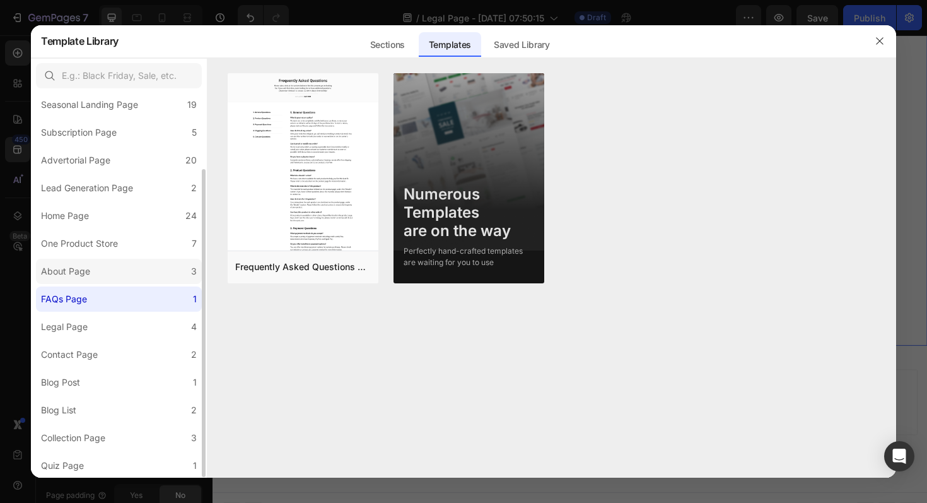
click at [106, 269] on label "About Page 3" at bounding box center [119, 271] width 166 height 25
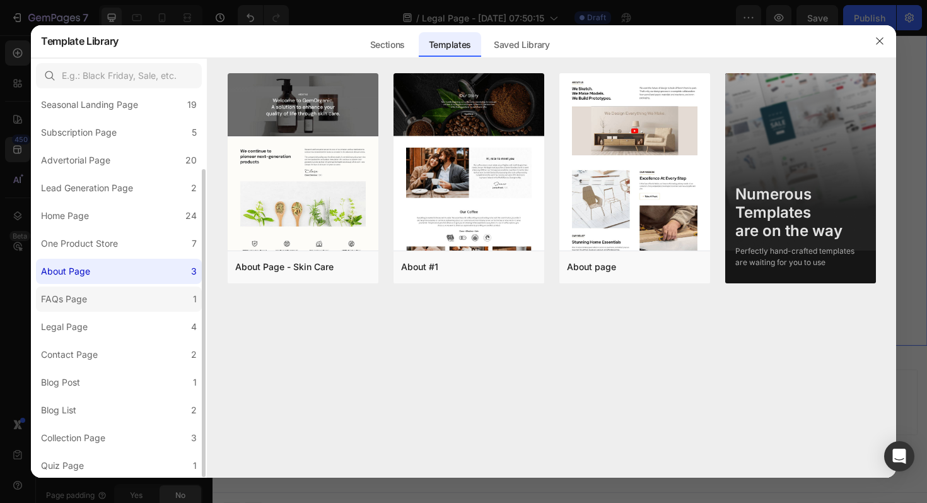
click at [103, 290] on label "FAQs Page 1" at bounding box center [119, 298] width 166 height 25
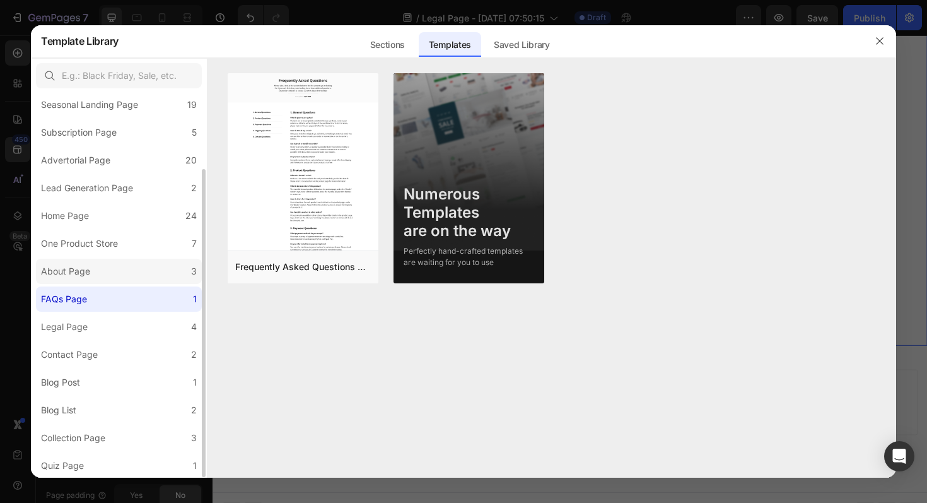
click at [107, 276] on label "About Page 3" at bounding box center [119, 271] width 166 height 25
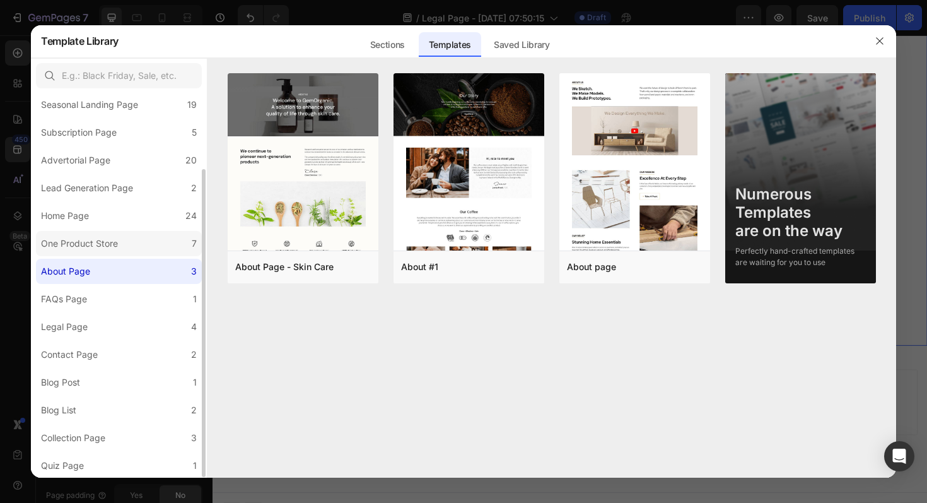
click at [110, 238] on div "One Product Store" at bounding box center [79, 243] width 77 height 15
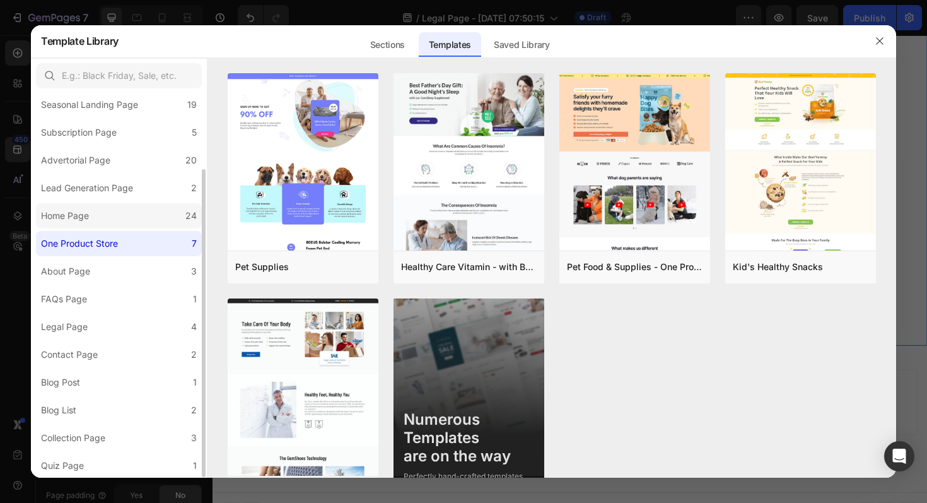
click at [109, 220] on label "Home Page 24" at bounding box center [119, 215] width 166 height 25
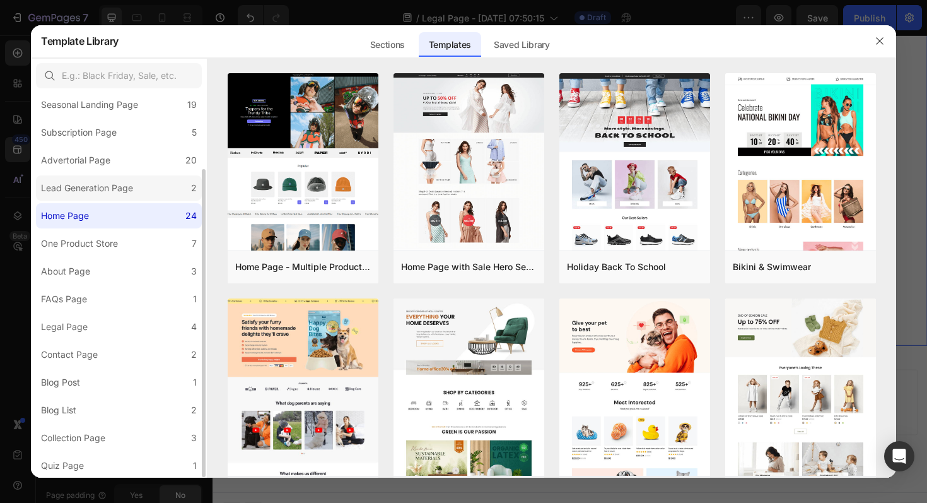
click at [109, 182] on div "Lead Generation Page" at bounding box center [87, 187] width 92 height 15
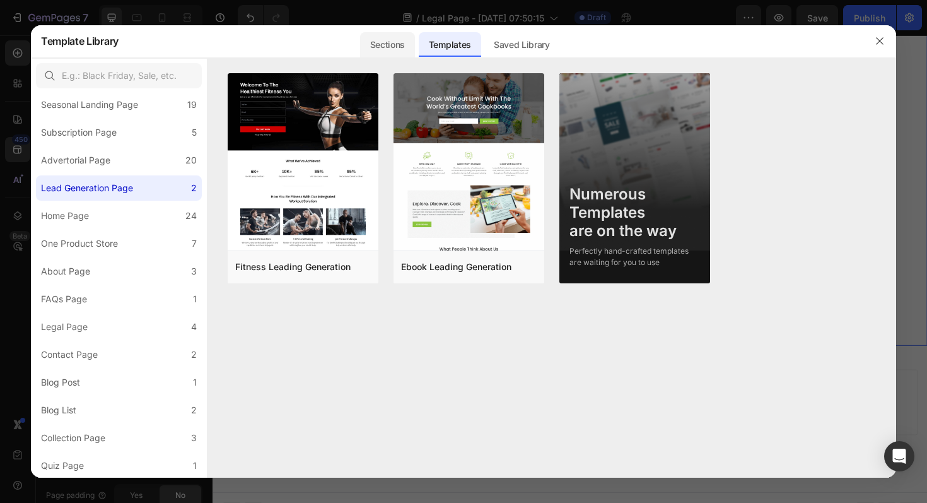
click at [389, 52] on div "Sections" at bounding box center [387, 44] width 55 height 25
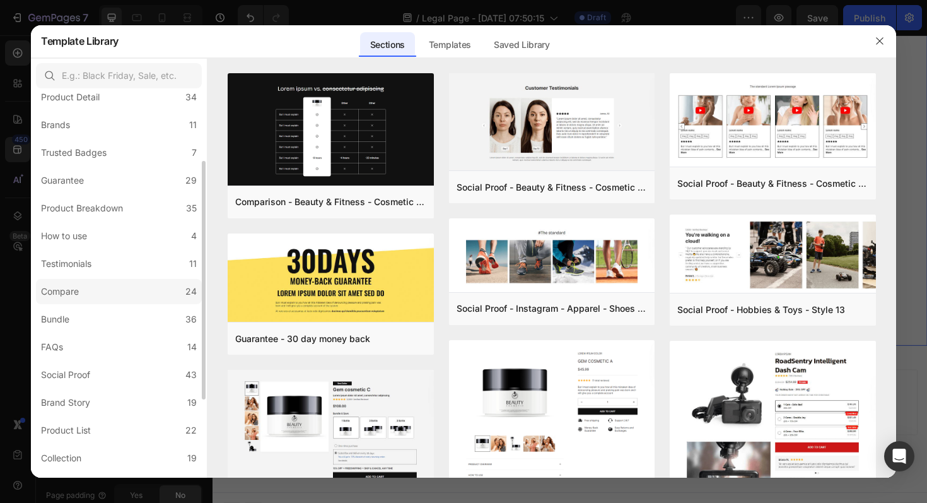
scroll to position [233, 0]
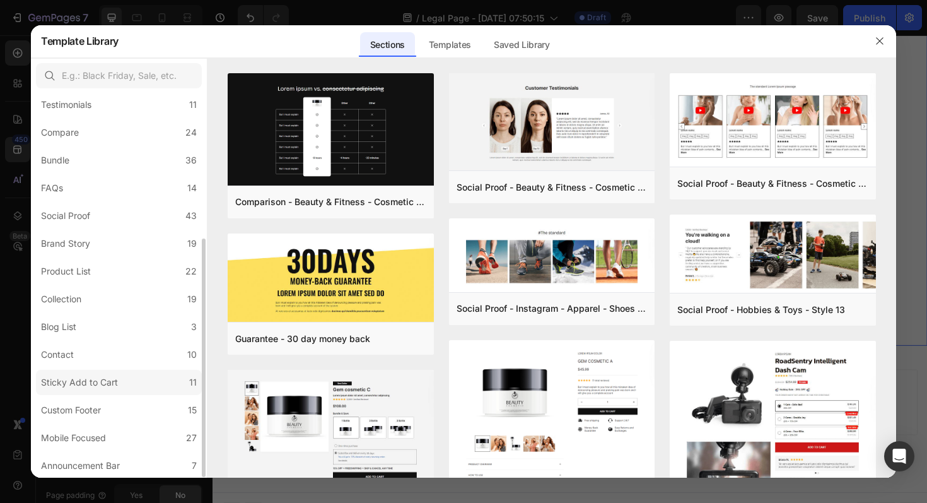
click at [104, 387] on div "Sticky Add to Cart" at bounding box center [79, 382] width 77 height 15
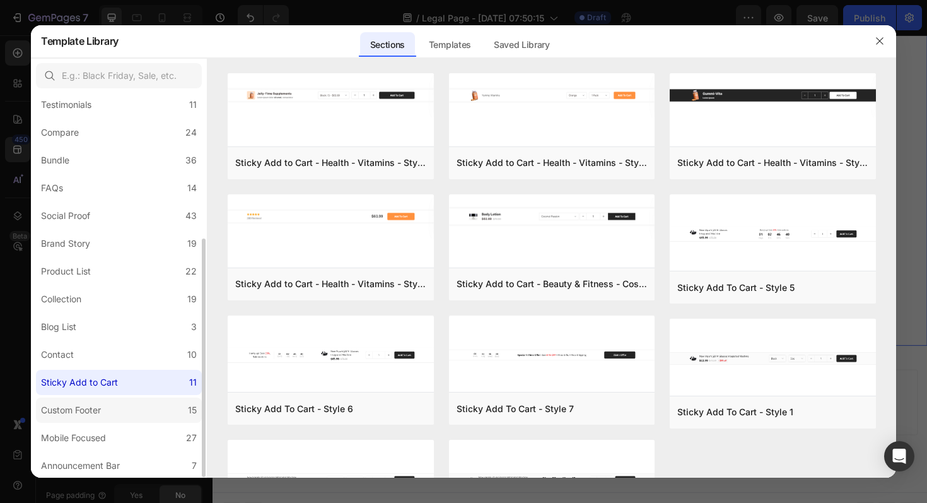
click at [104, 409] on div "Custom Footer" at bounding box center [73, 410] width 65 height 15
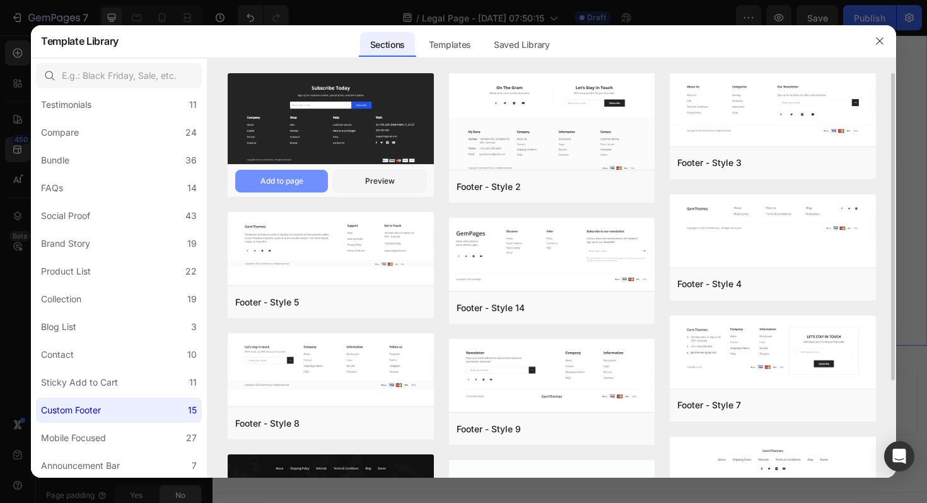
click at [309, 185] on button "Add to page" at bounding box center [281, 181] width 93 height 23
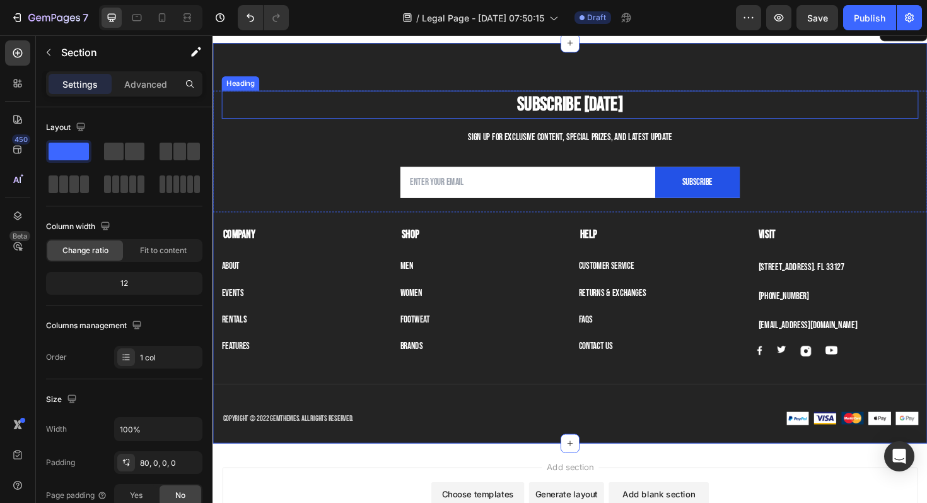
scroll to position [4793, 0]
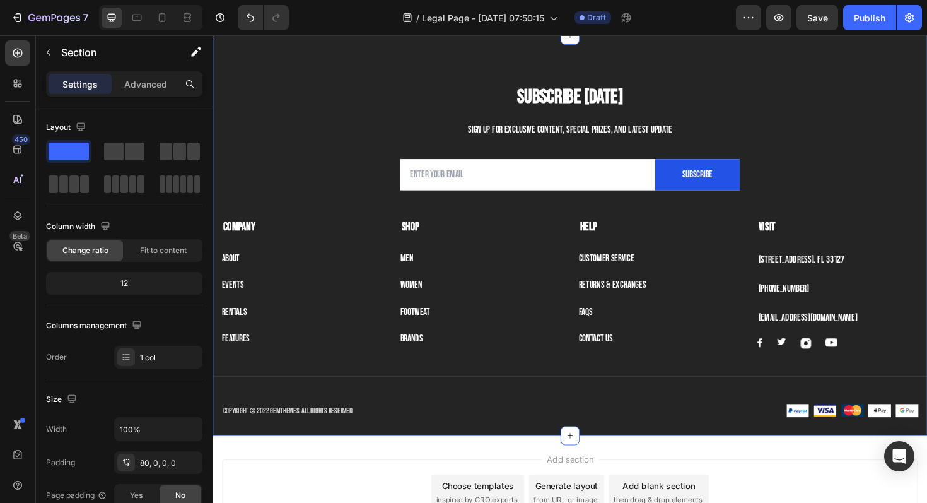
click at [315, 76] on div "Subscribe [DATE] Heading Sign up for exclusive content, special prizes, and lat…" at bounding box center [591, 247] width 757 height 424
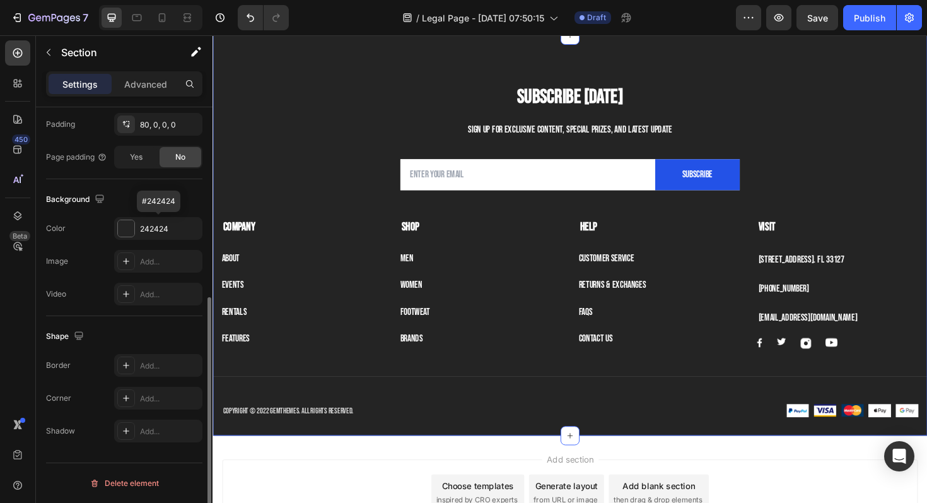
click at [149, 230] on div "242424" at bounding box center [169, 228] width 59 height 11
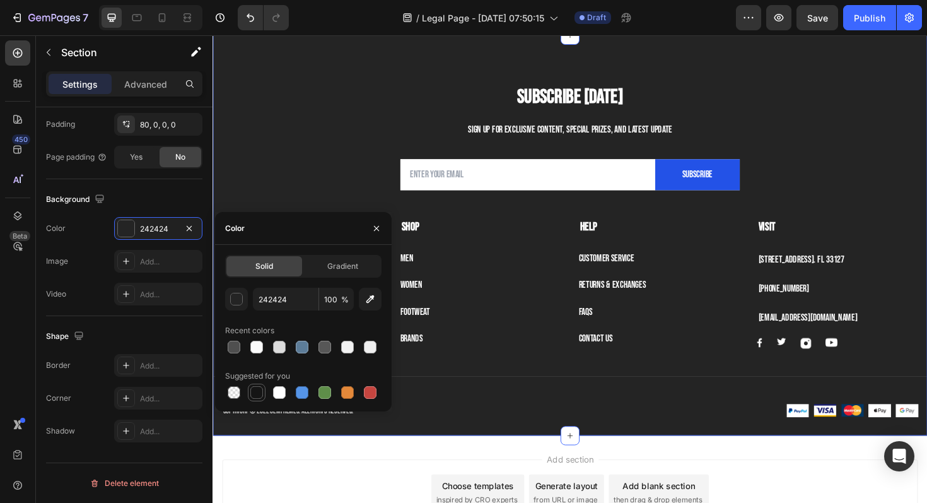
click at [257, 385] on div at bounding box center [256, 392] width 15 height 15
type input "151515"
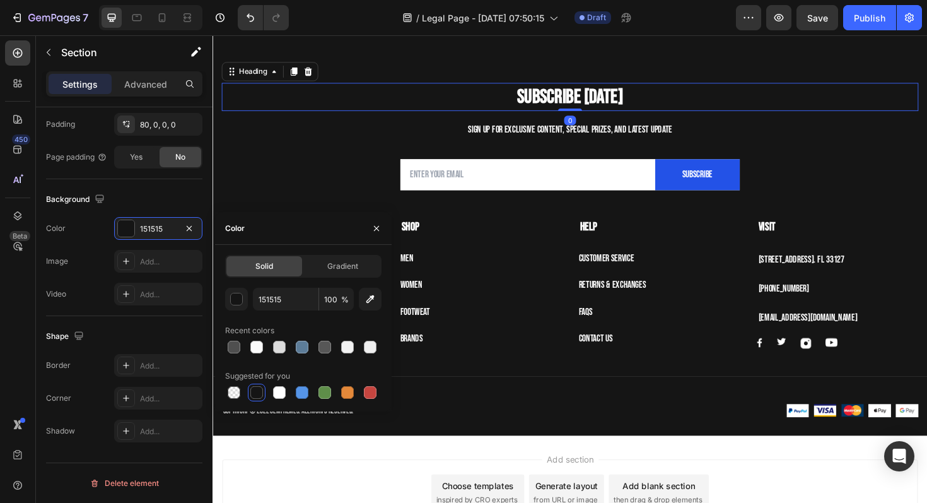
click at [318, 109] on p "Subscribe [DATE]" at bounding box center [591, 100] width 736 height 27
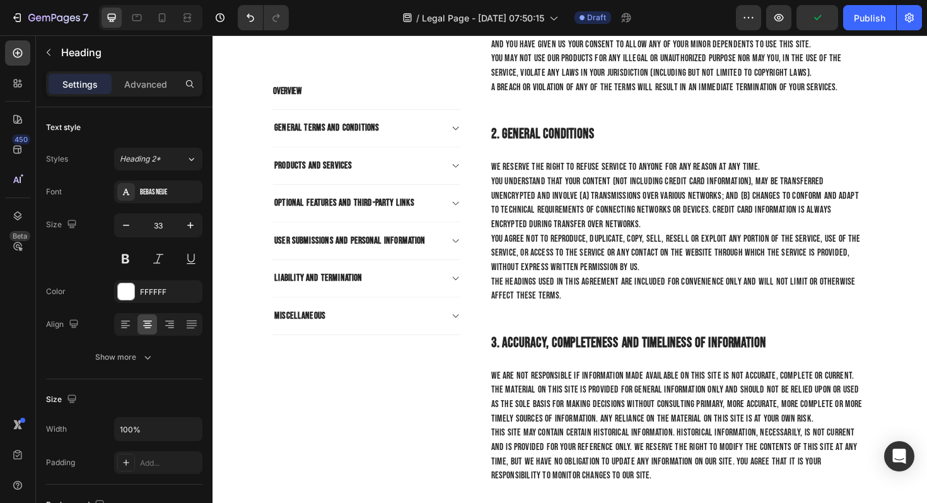
scroll to position [0, 0]
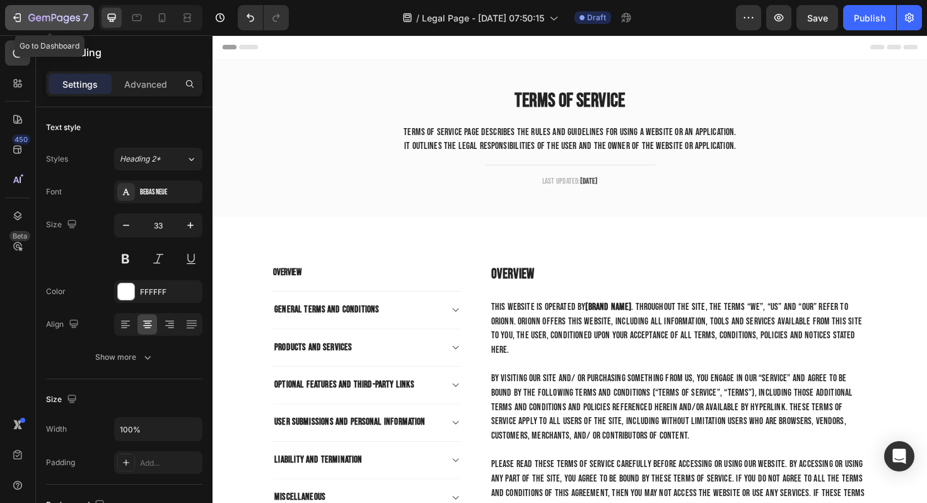
click at [31, 15] on icon "button" at bounding box center [54, 18] width 52 height 11
